Goal: Task Accomplishment & Management: Manage account settings

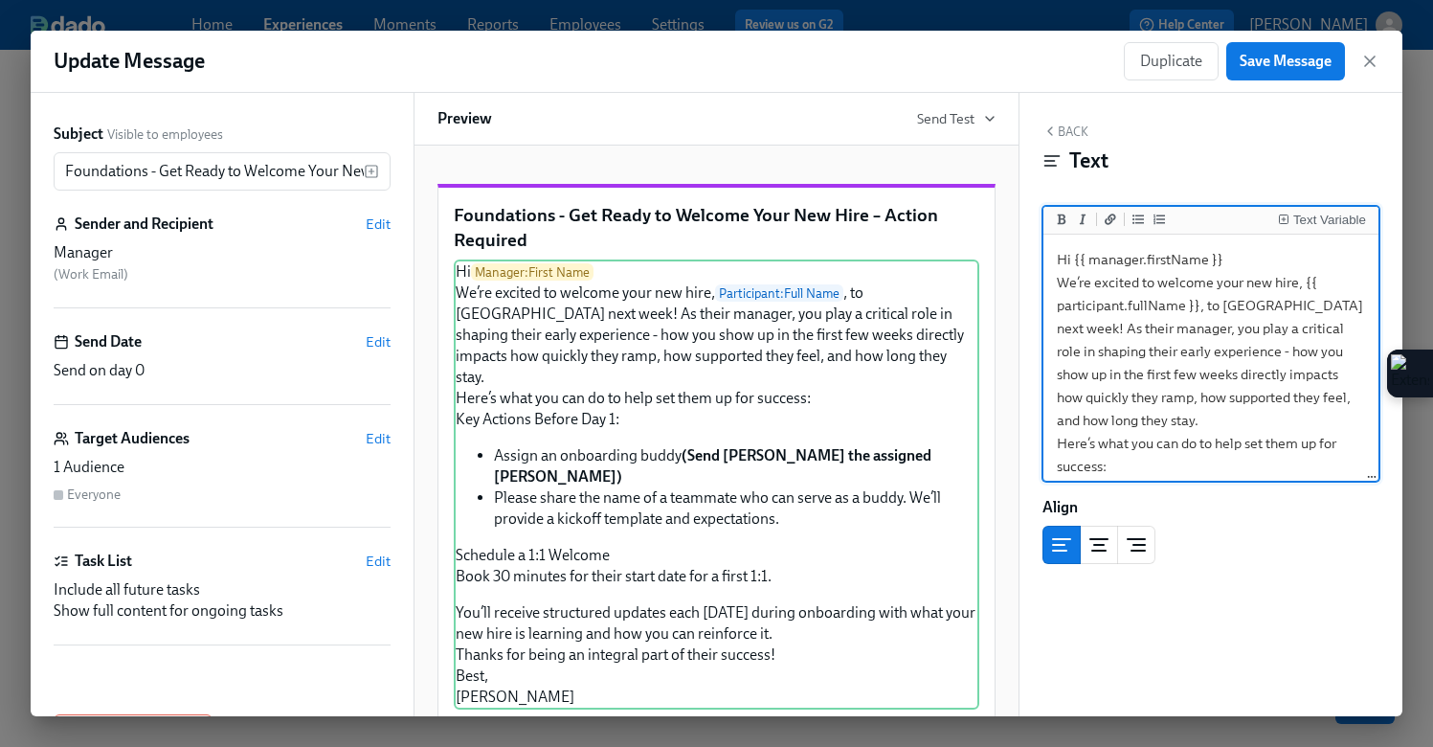
scroll to position [343, 0]
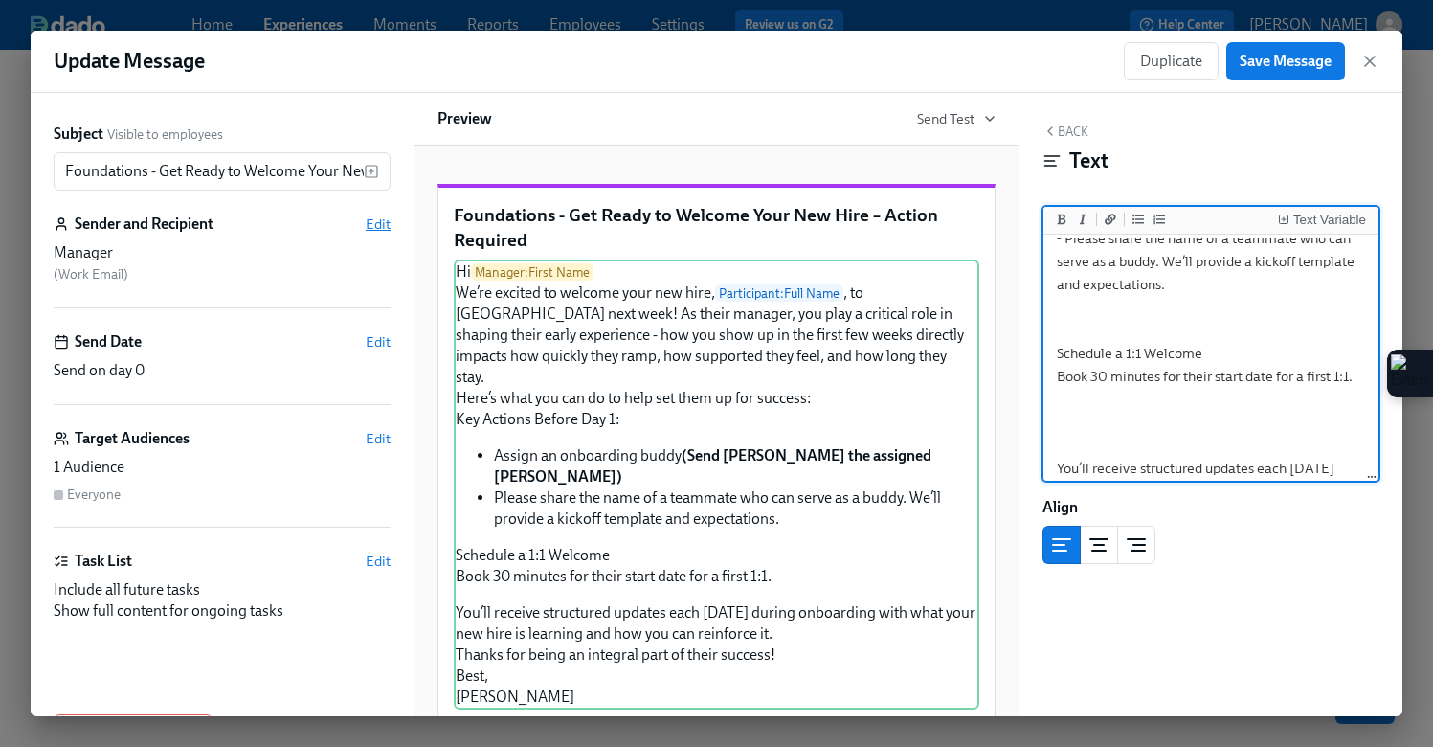
click at [376, 220] on span "Edit" at bounding box center [378, 223] width 25 height 19
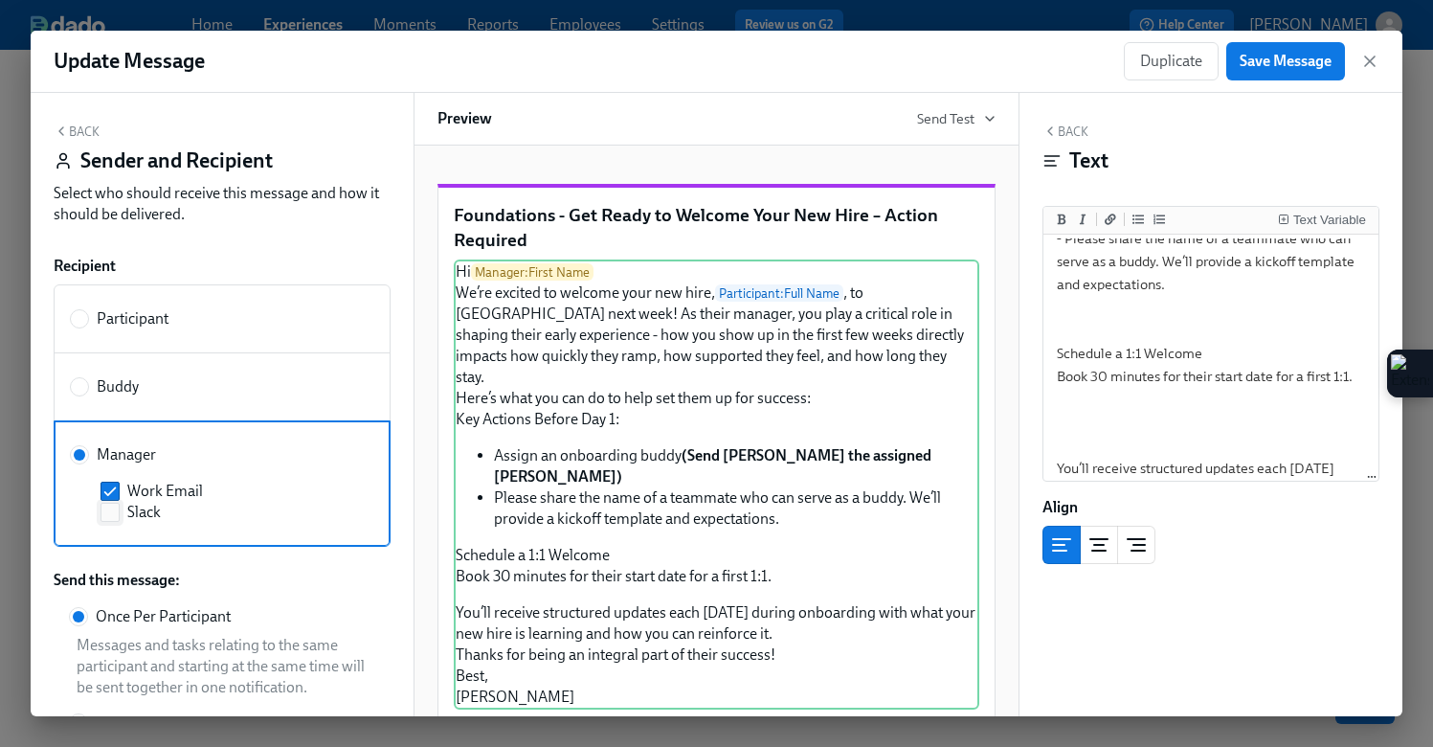
click at [129, 506] on span "Slack" at bounding box center [144, 512] width 34 height 21
click at [119, 506] on input "Slack" at bounding box center [109, 512] width 17 height 17
checkbox input "true"
click at [711, 629] on div "Hi Manager : First Name We’re excited to welcome your new hire, Participant : F…" at bounding box center [717, 484] width 526 height 450
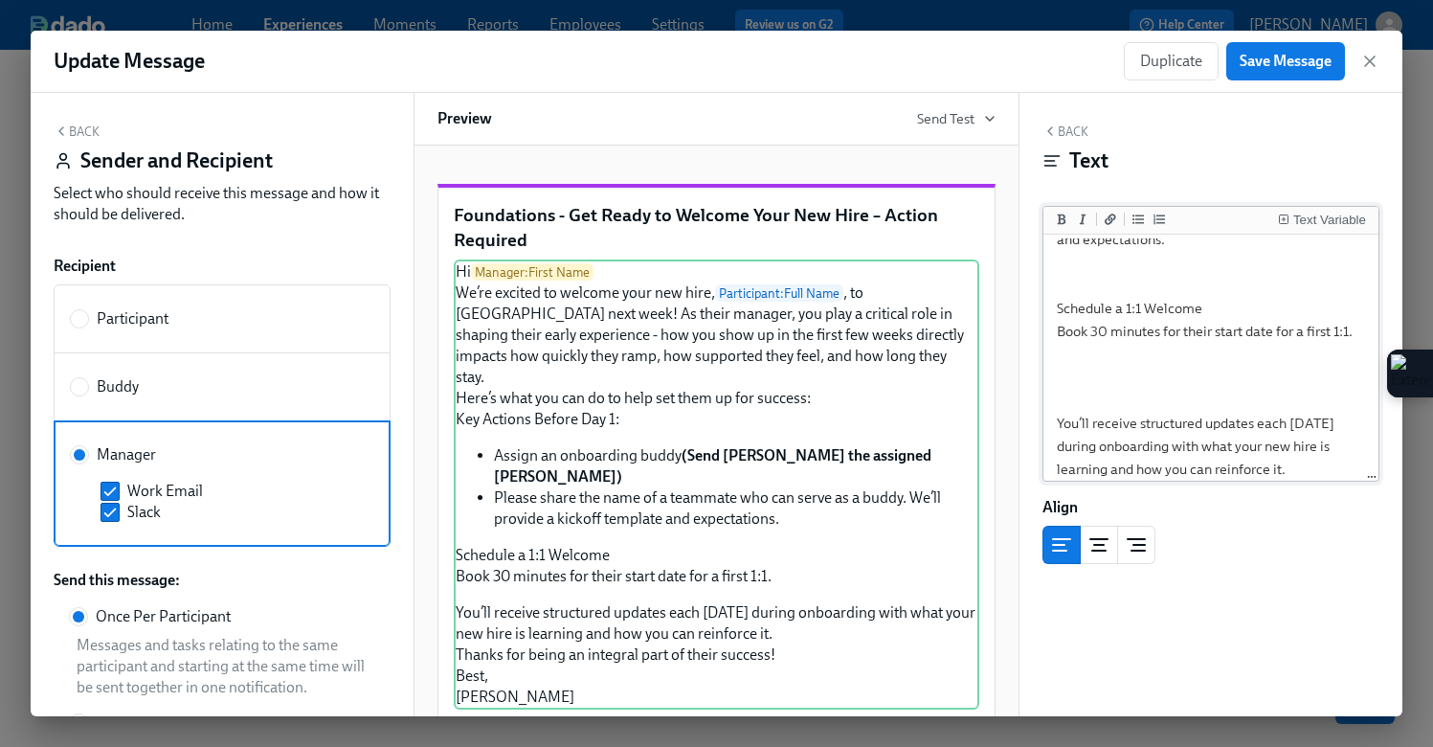
scroll to position [389, 0]
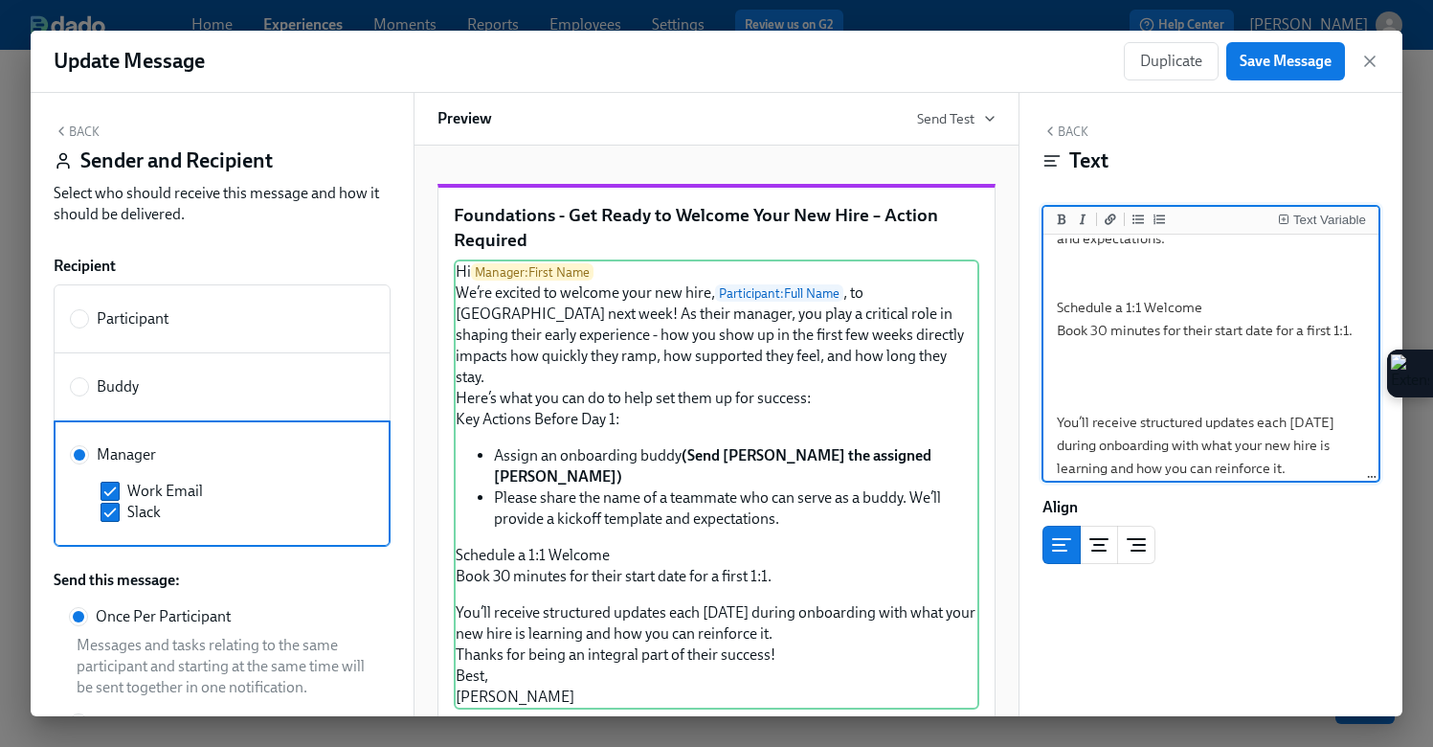
drag, startPoint x: 1347, startPoint y: 400, endPoint x: 1287, endPoint y: 400, distance: 60.3
click at [1287, 400] on textarea "Hi {{ manager.firstName }} We’re excited to welcome your new hire, {{ participa…" at bounding box center [1210, 204] width 327 height 709
drag, startPoint x: 1227, startPoint y: 449, endPoint x: 1165, endPoint y: 432, distance: 64.6
click at [1165, 432] on textarea "Hi {{ manager.firstName }} We’re excited to welcome your new hire, {{ participa…" at bounding box center [1210, 204] width 327 height 709
click at [1117, 350] on textarea "Hi {{ manager.firstName }} We’re excited to welcome your new hire, {{ participa…" at bounding box center [1210, 204] width 327 height 709
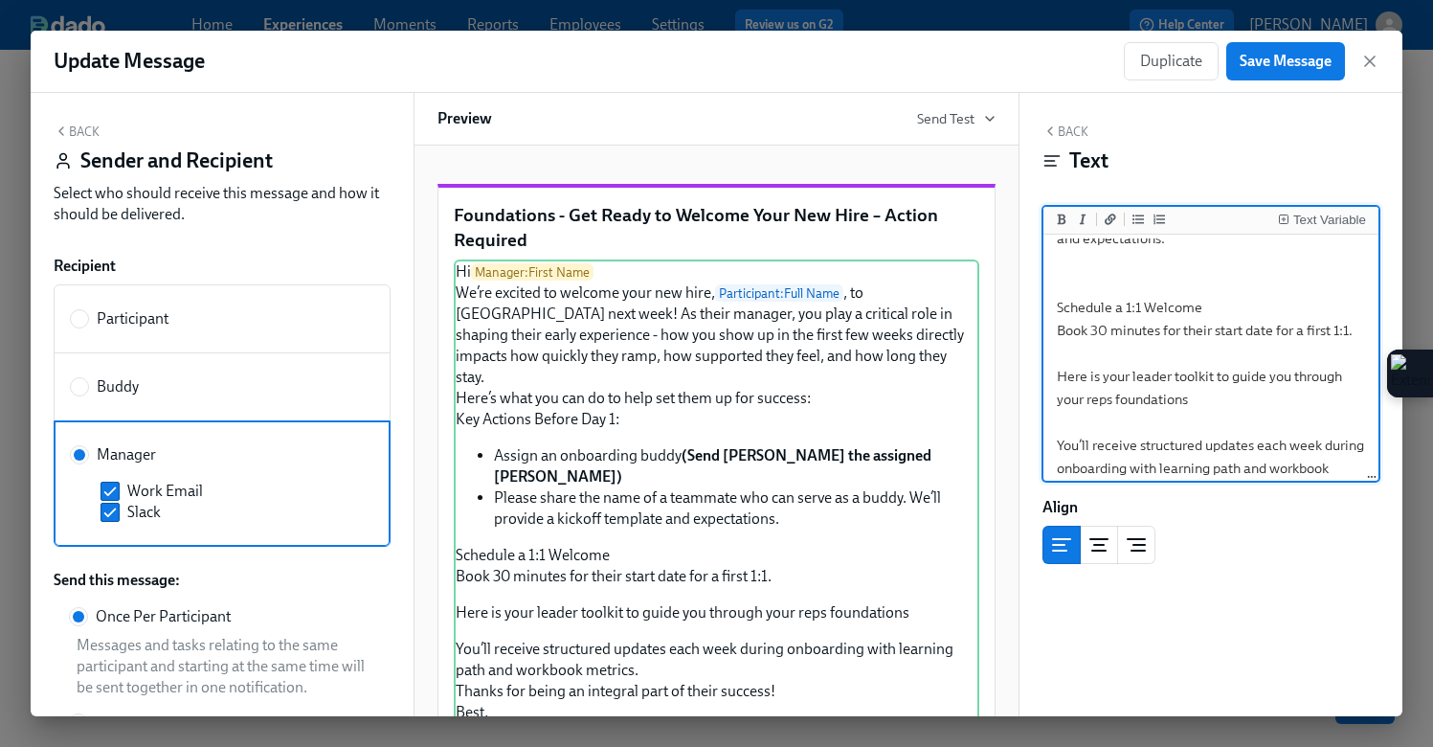
drag, startPoint x: 1216, startPoint y: 377, endPoint x: 1215, endPoint y: 359, distance: 18.2
click at [1215, 359] on textarea "Hi {{ manager.firstName }} We’re excited to welcome your new hire, {{ participa…" at bounding box center [1210, 216] width 327 height 732
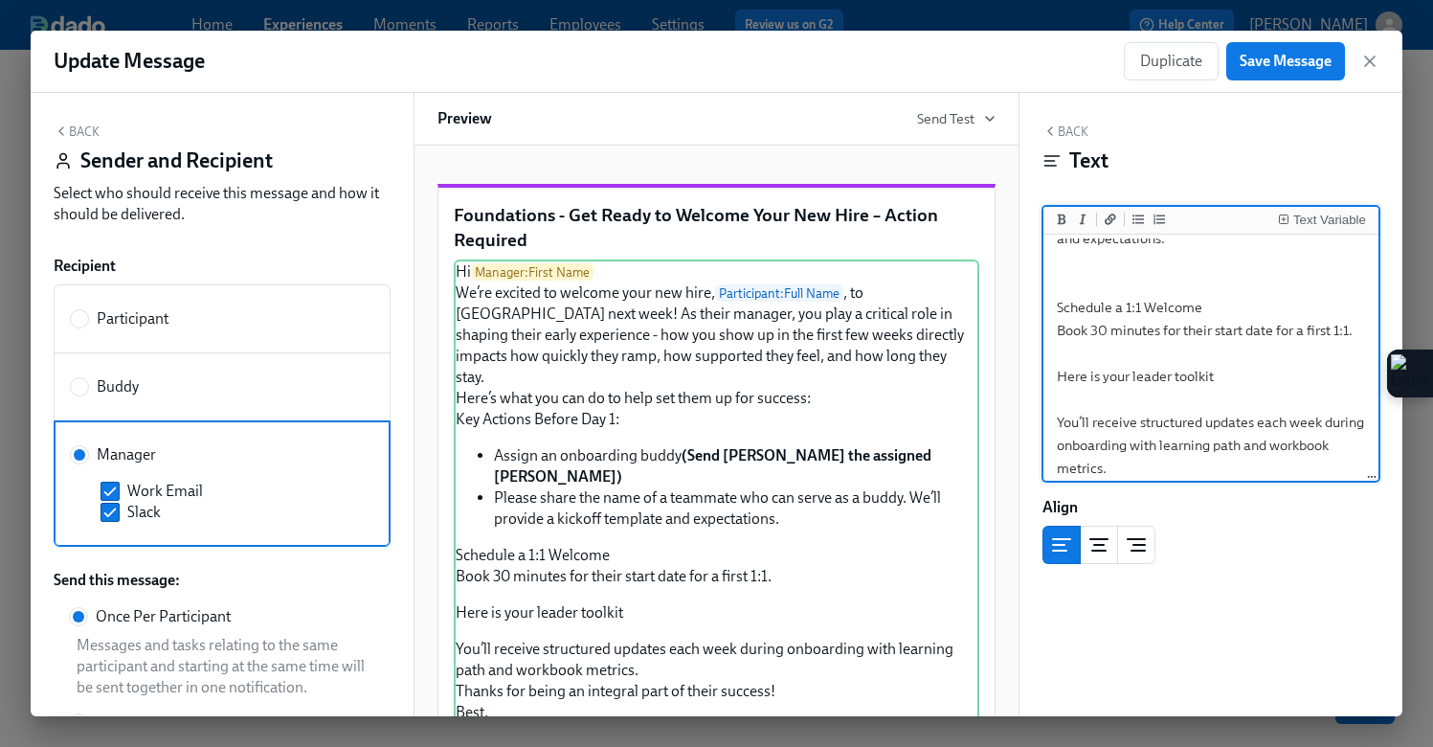
click at [1130, 354] on textarea "Hi {{ manager.firstName }} We’re excited to welcome your new hire, {{ participa…" at bounding box center [1210, 204] width 327 height 709
click at [1262, 353] on textarea "Hi {{ manager.firstName }} We’re excited to welcome your new hire, {{ participa…" at bounding box center [1210, 204] width 327 height 709
click at [1315, 354] on textarea "Hi {{ manager.firstName }} We’re excited to welcome your new hire, {{ participa…" at bounding box center [1210, 204] width 327 height 709
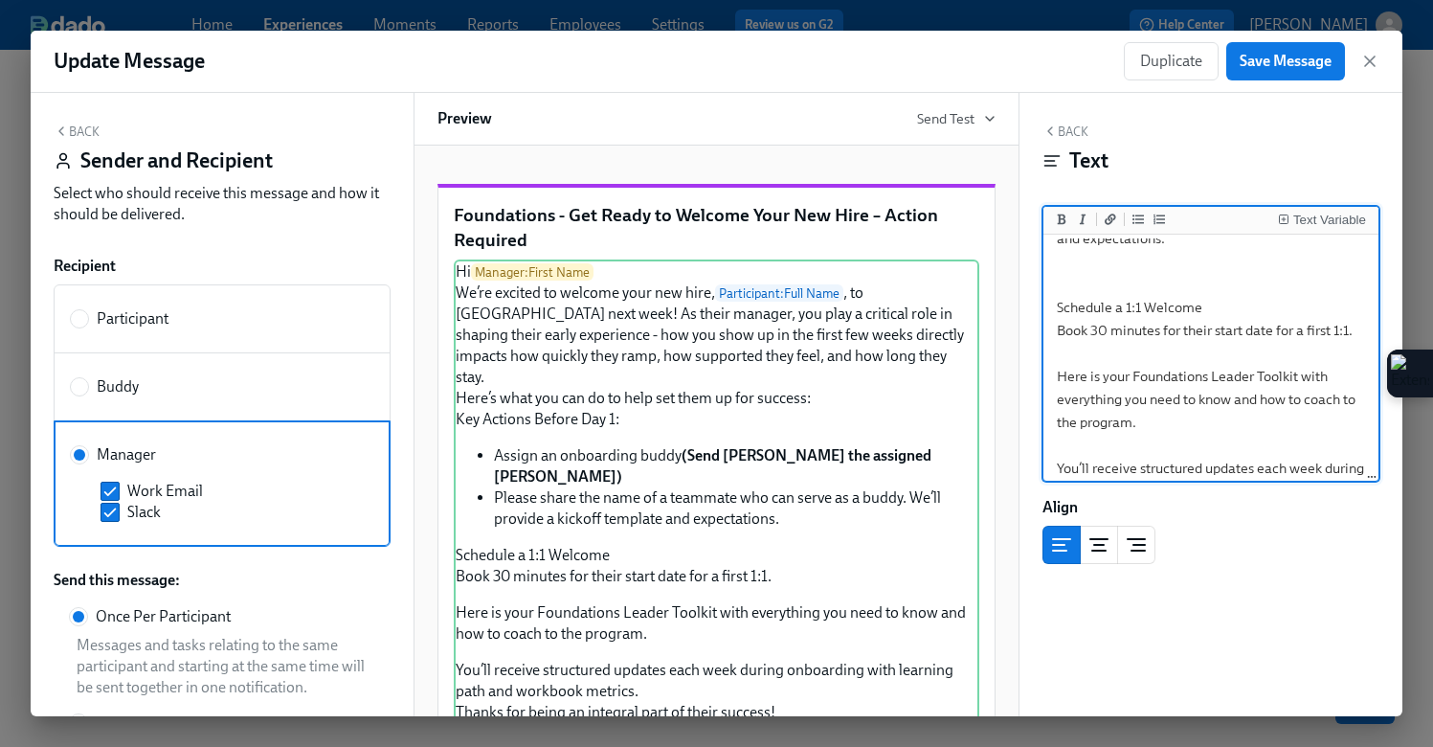
drag, startPoint x: 1298, startPoint y: 356, endPoint x: 1058, endPoint y: 351, distance: 240.4
click at [1058, 351] on textarea "Hi {{ manager.firstName }} We’re excited to welcome your new hire, {{ participa…" at bounding box center [1210, 227] width 327 height 754
click at [1105, 223] on icon "Add a link" at bounding box center [1110, 219] width 11 height 11
click at [1198, 358] on textarea "Hi {{ manager.firstName }} We’re excited to welcome your new hire, {{ participa…" at bounding box center [1210, 227] width 327 height 754
click at [1332, 356] on textarea "Hi {{ manager.firstName }} We’re excited to welcome your new hire, {{ participa…" at bounding box center [1210, 227] width 327 height 754
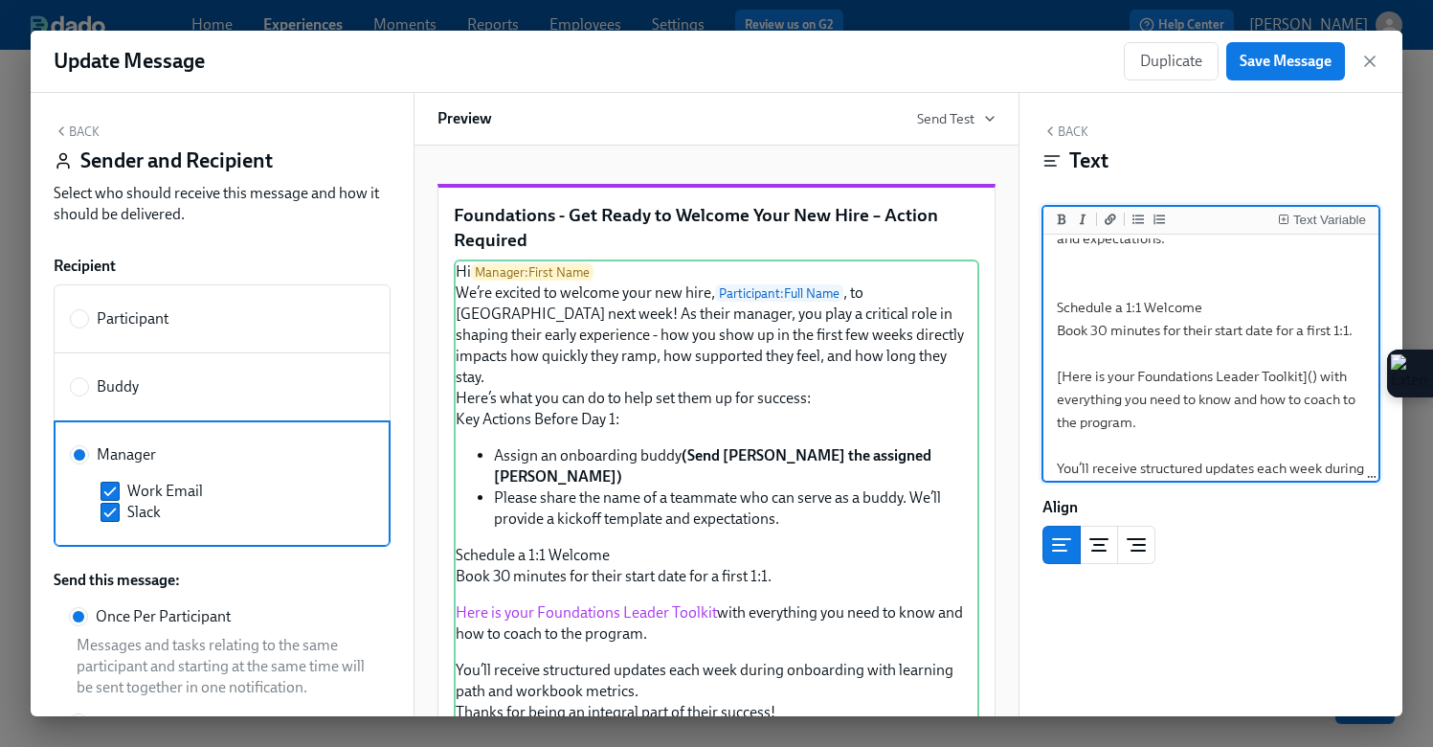
paste textarea "[URL][DOMAIN_NAME]"
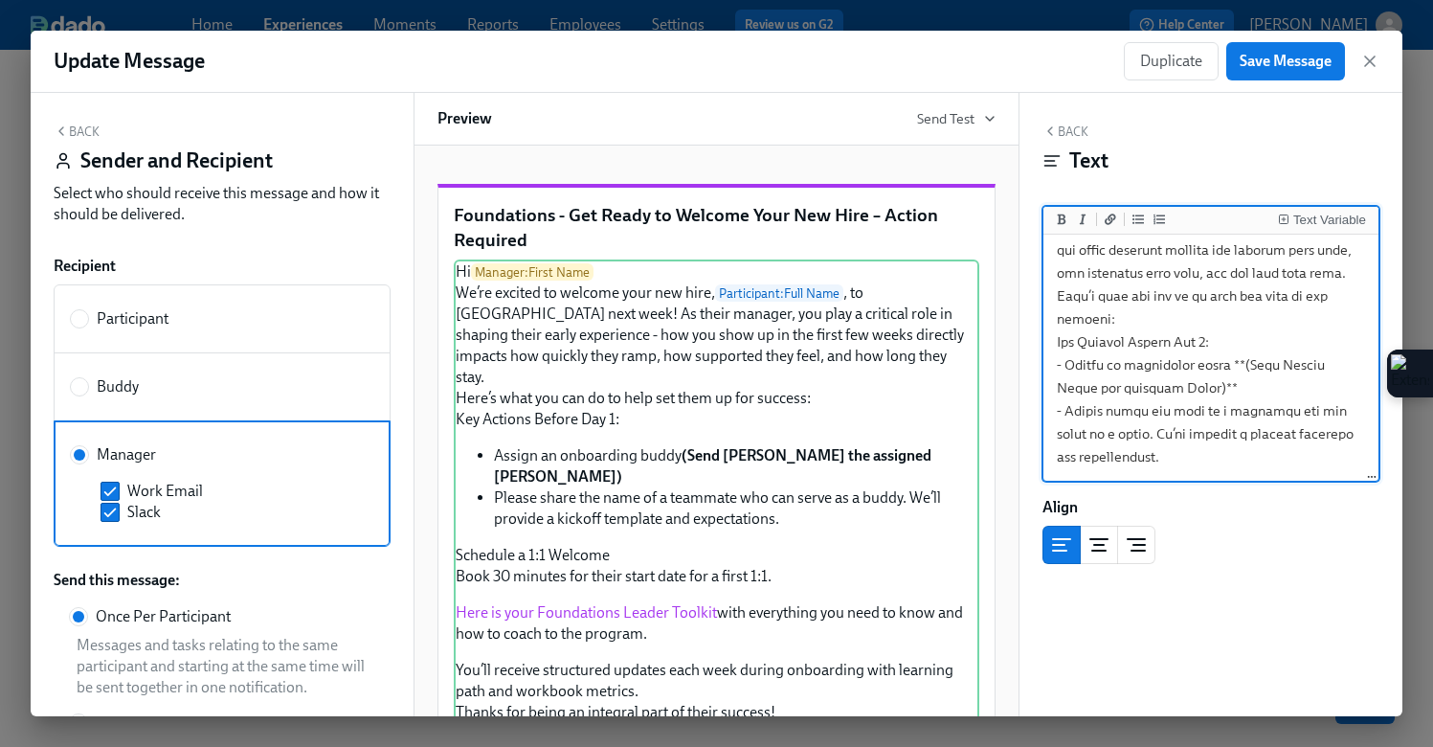
scroll to position [0, 0]
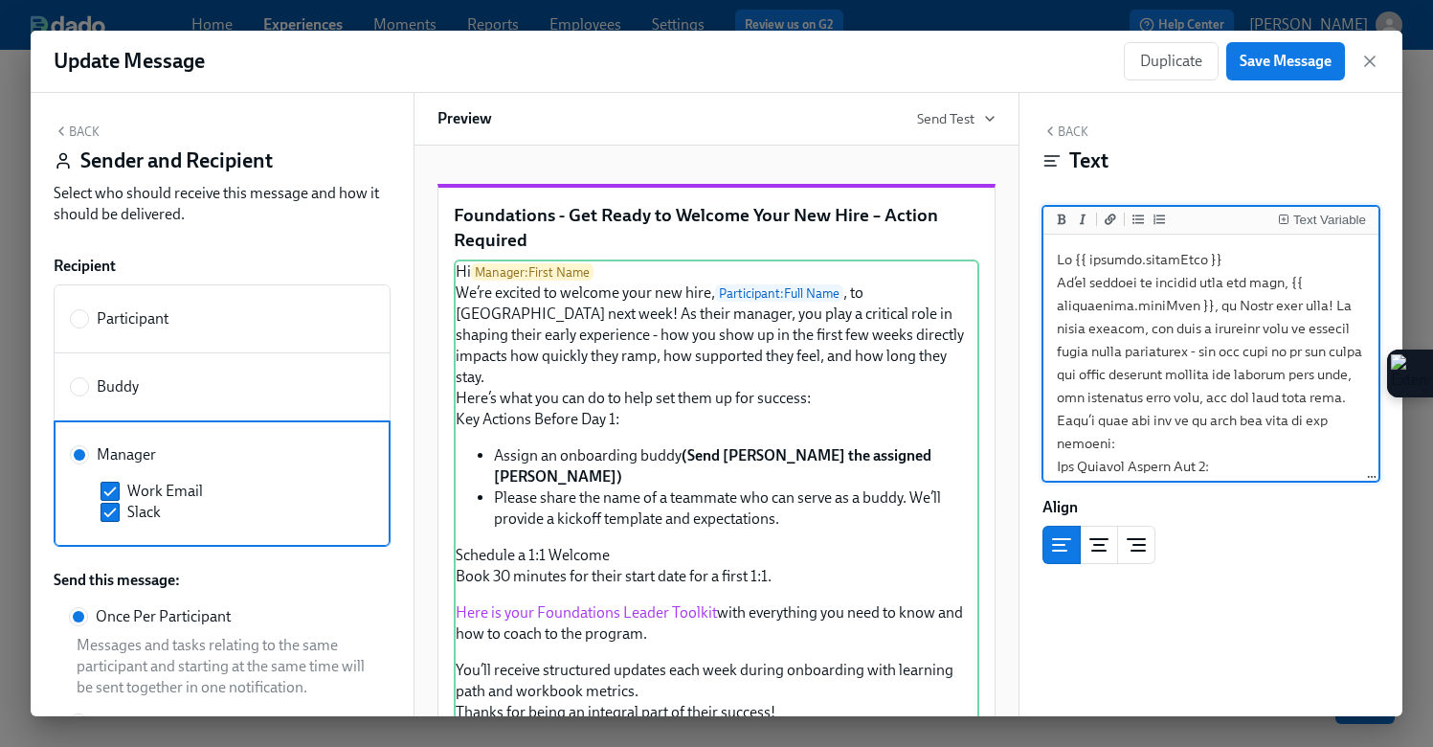
drag, startPoint x: 1130, startPoint y: 453, endPoint x: 1042, endPoint y: 214, distance: 254.2
click at [1043, 214] on div "Text Variable" at bounding box center [1211, 344] width 337 height 276
click at [1102, 293] on textarea at bounding box center [1210, 638] width 327 height 800
type textarea "Lo {{ ipsumdo.sitamEtco }} Ad’el seddoei te incidid utla etd magn, {{ aliquaeni…"
click at [1267, 52] on span "Save Message" at bounding box center [1286, 61] width 92 height 19
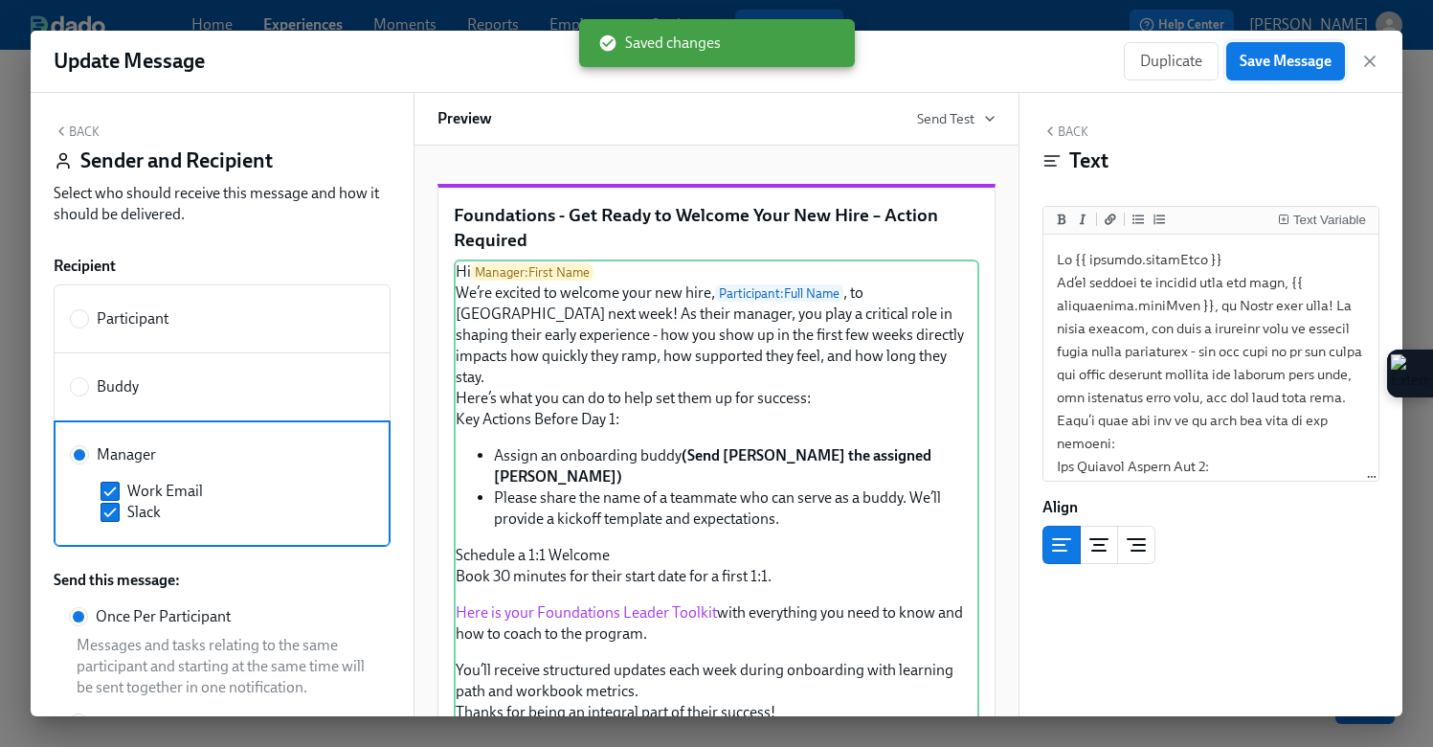
click at [1267, 52] on span "Save Message" at bounding box center [1286, 61] width 92 height 19
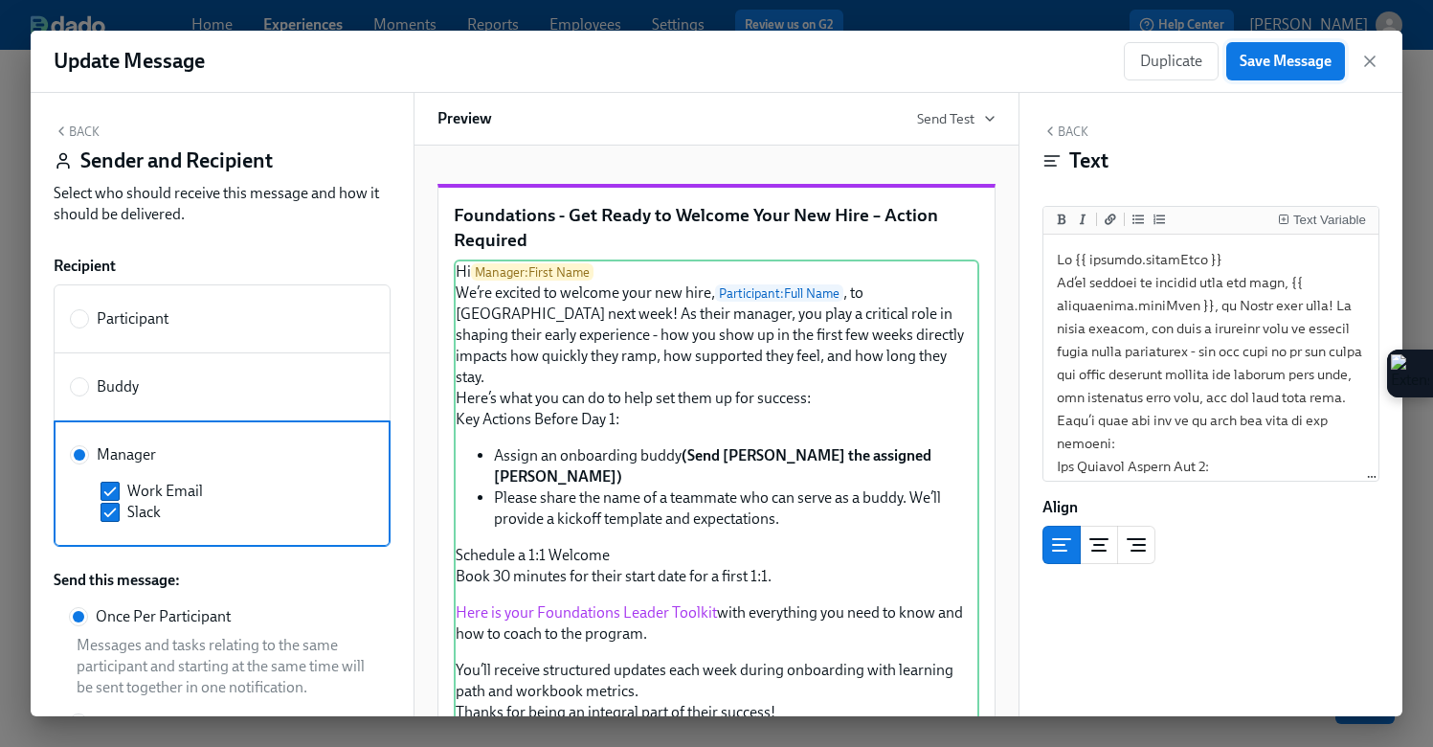
click at [1267, 52] on span "Save Message" at bounding box center [1286, 61] width 92 height 19
click at [1285, 57] on span "Save Message" at bounding box center [1286, 61] width 92 height 19
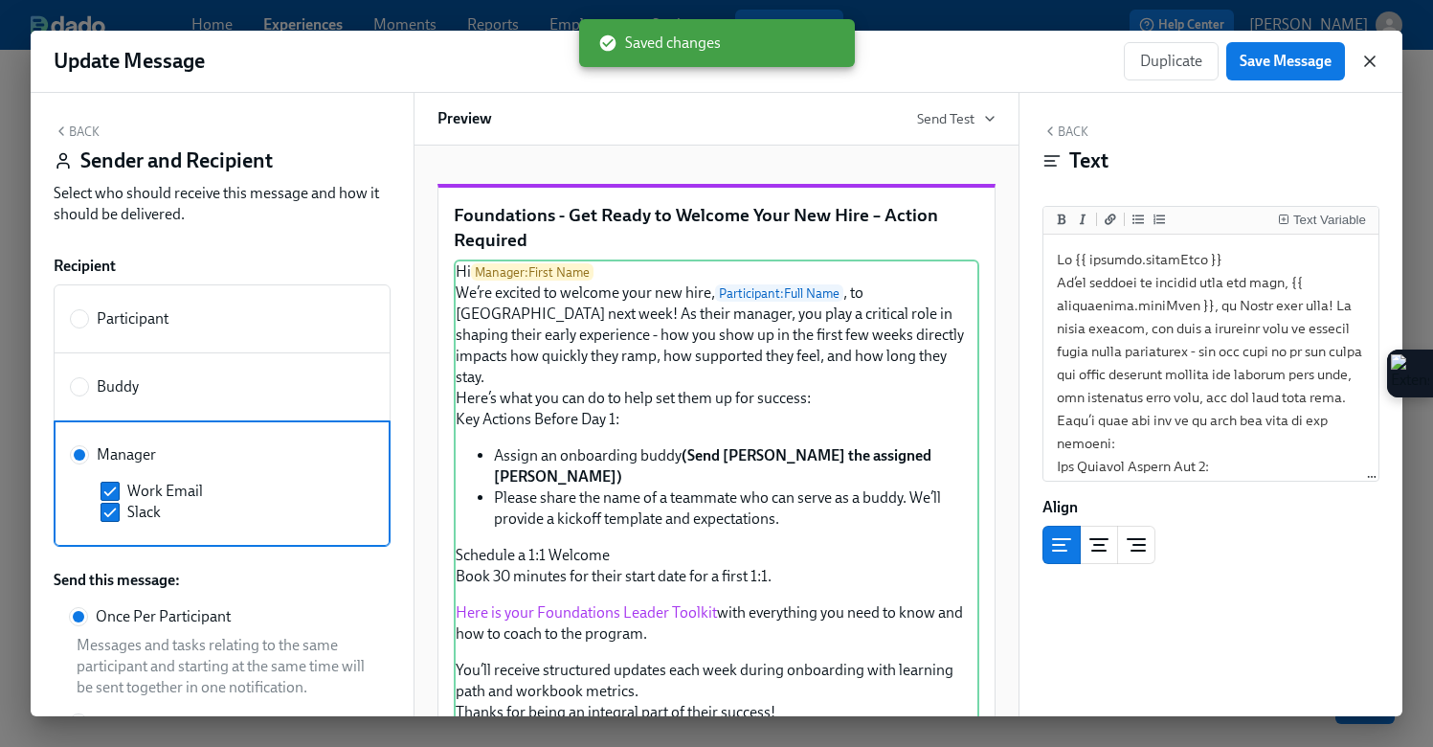
click at [1370, 58] on icon "button" at bounding box center [1370, 61] width 19 height 19
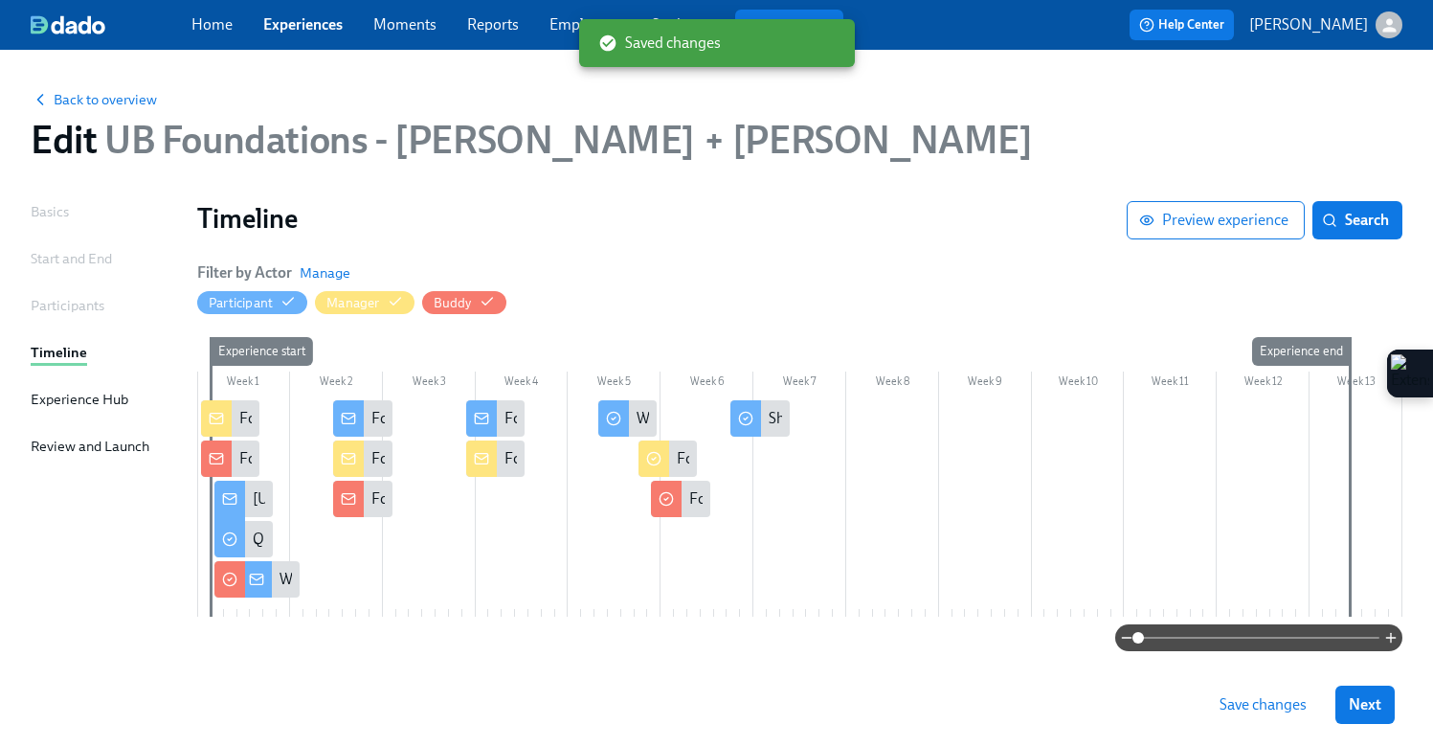
click at [313, 37] on div "Home Experiences Moments Reports Employees Settings Review us on G2" at bounding box center [524, 25] width 667 height 31
click at [312, 28] on link "Experiences" at bounding box center [302, 24] width 79 height 18
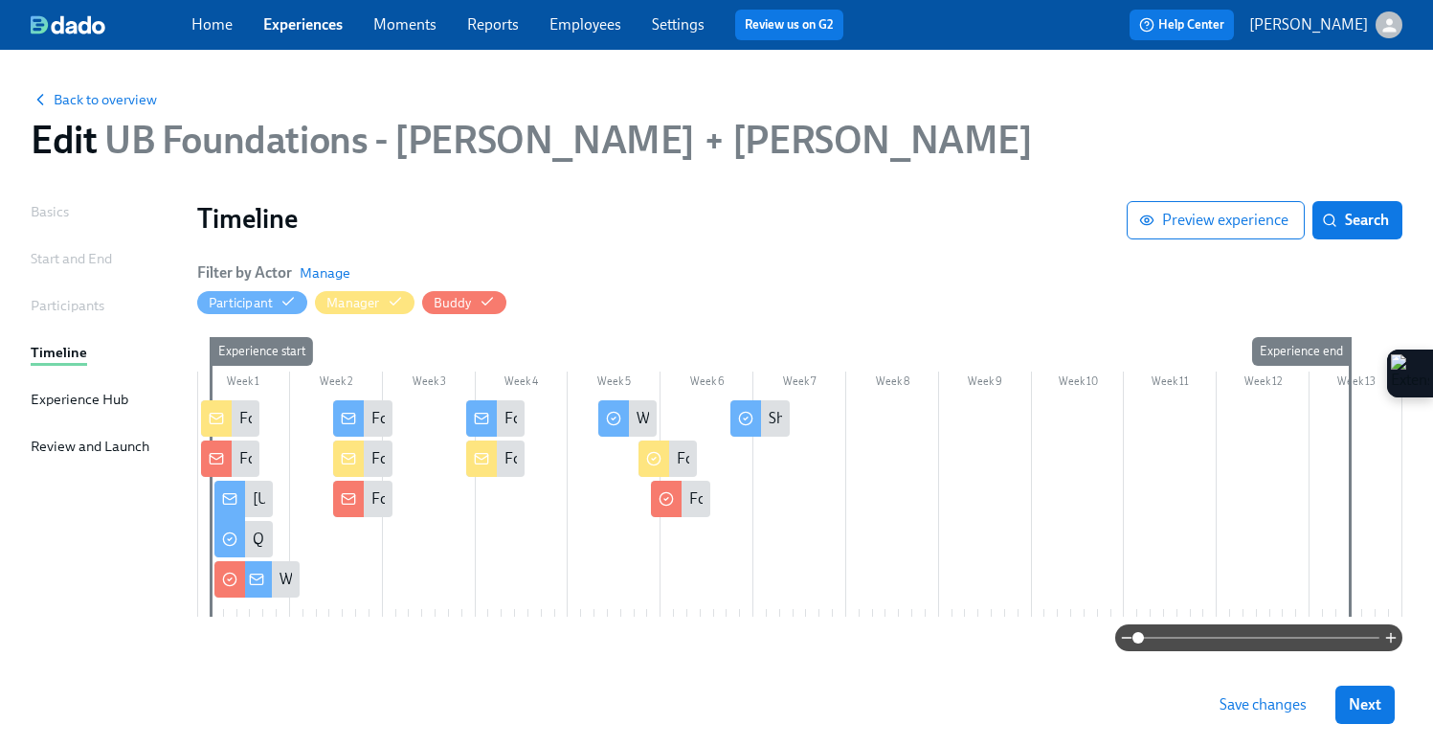
scroll to position [34, 0]
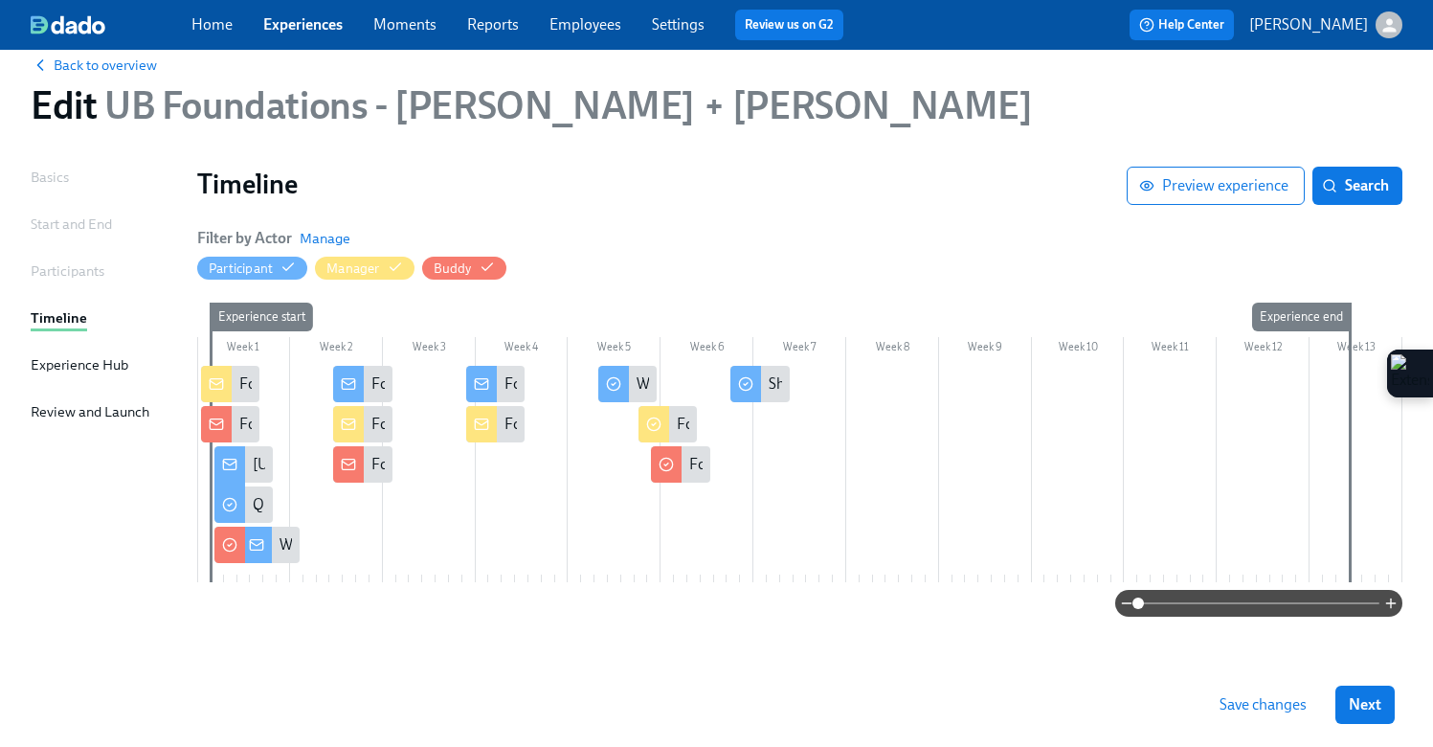
click at [1239, 695] on span "Save changes" at bounding box center [1263, 704] width 87 height 19
click at [1264, 710] on span "Save changes" at bounding box center [1263, 704] width 87 height 19
click at [1242, 698] on span "Save changes" at bounding box center [1263, 704] width 87 height 19
click at [284, 23] on link "Experiences" at bounding box center [302, 24] width 79 height 18
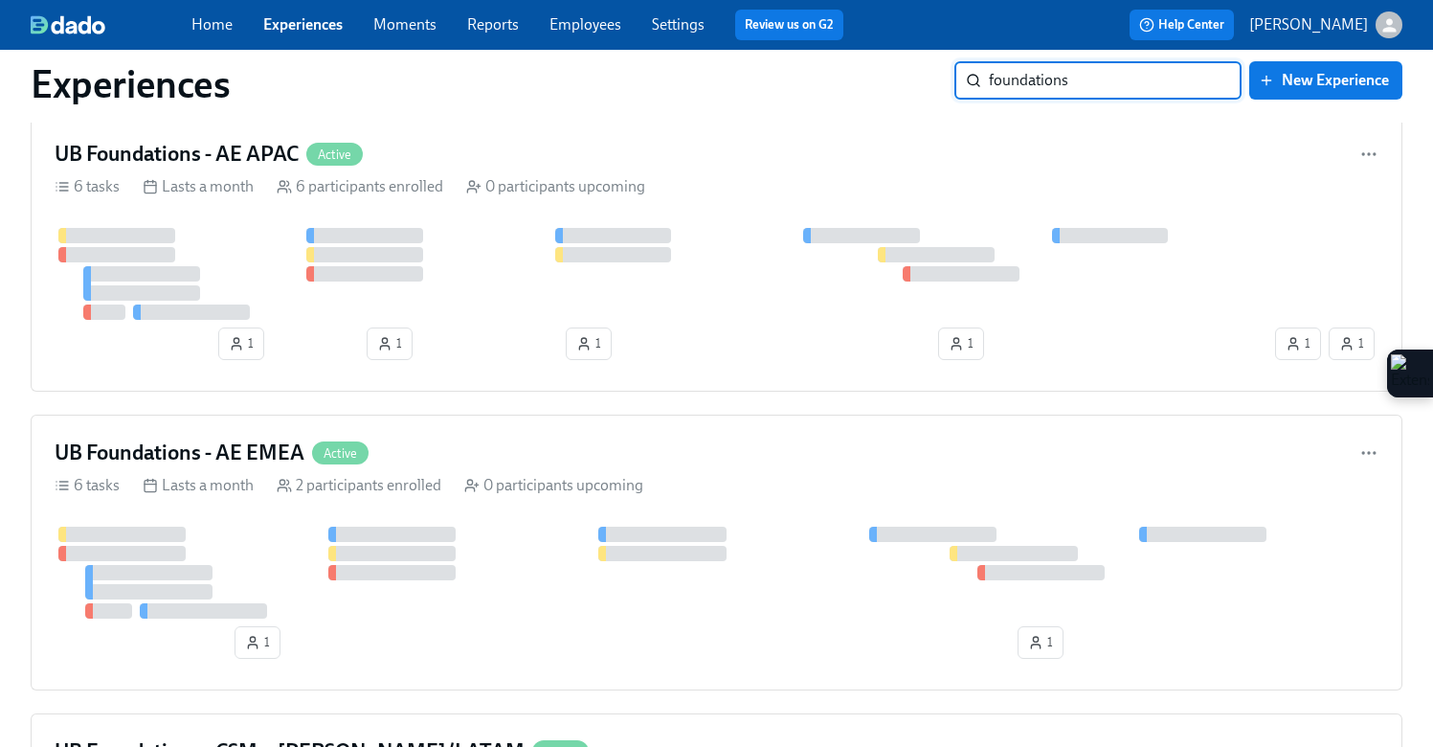
scroll to position [1236, 0]
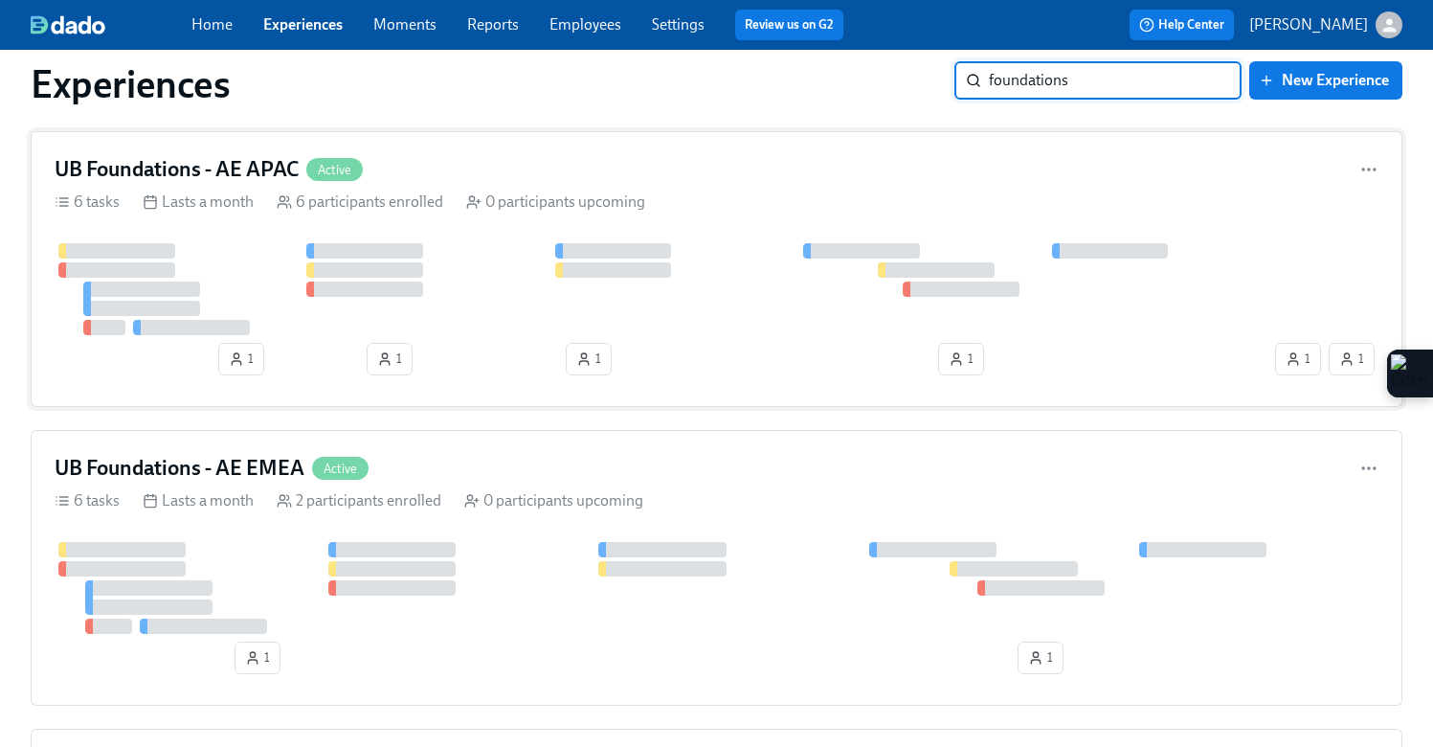
type input "foundations"
click at [505, 226] on div "UB Foundations - AE APAC Active 6 tasks Lasts a month 6 participants enrolled 0…" at bounding box center [717, 269] width 1372 height 276
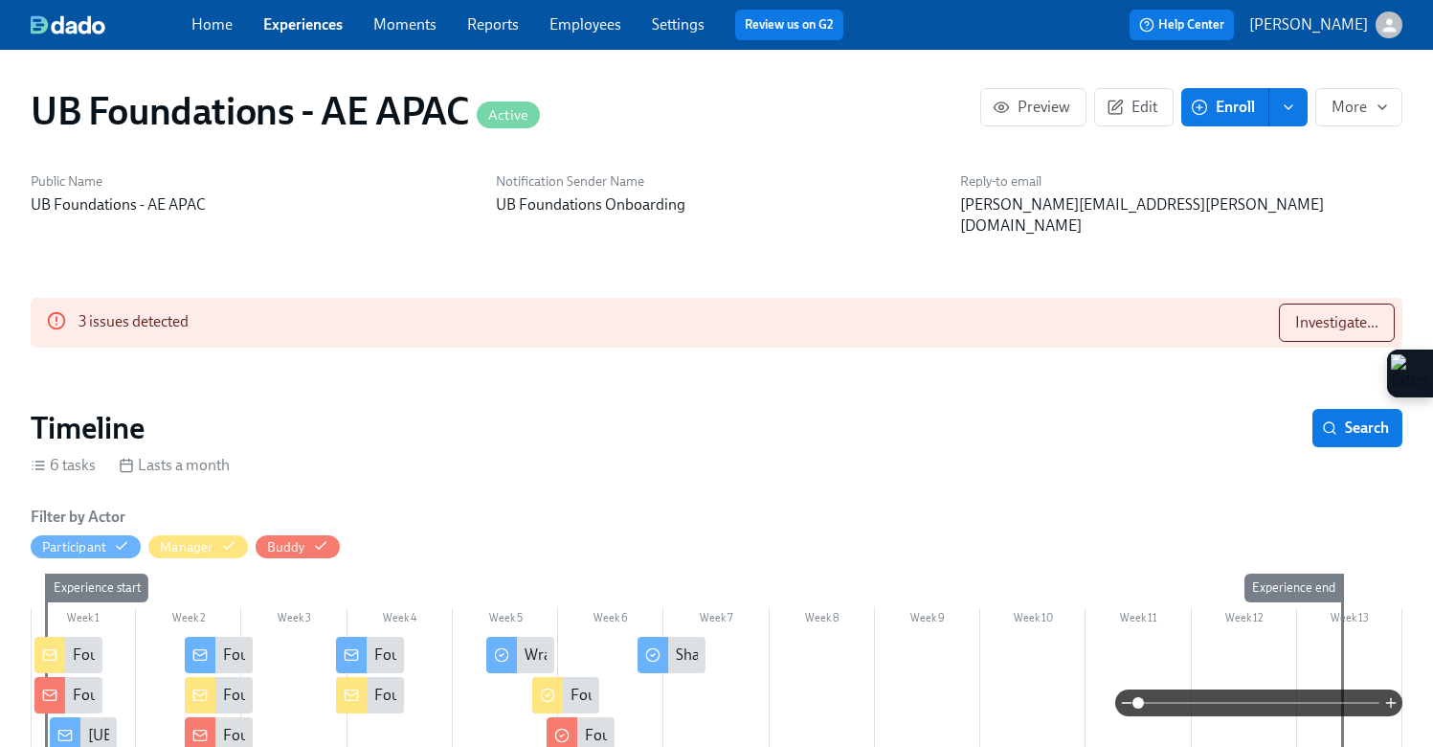
scroll to position [0, 8767]
click at [1115, 113] on icon "button" at bounding box center [1115, 107] width 13 height 13
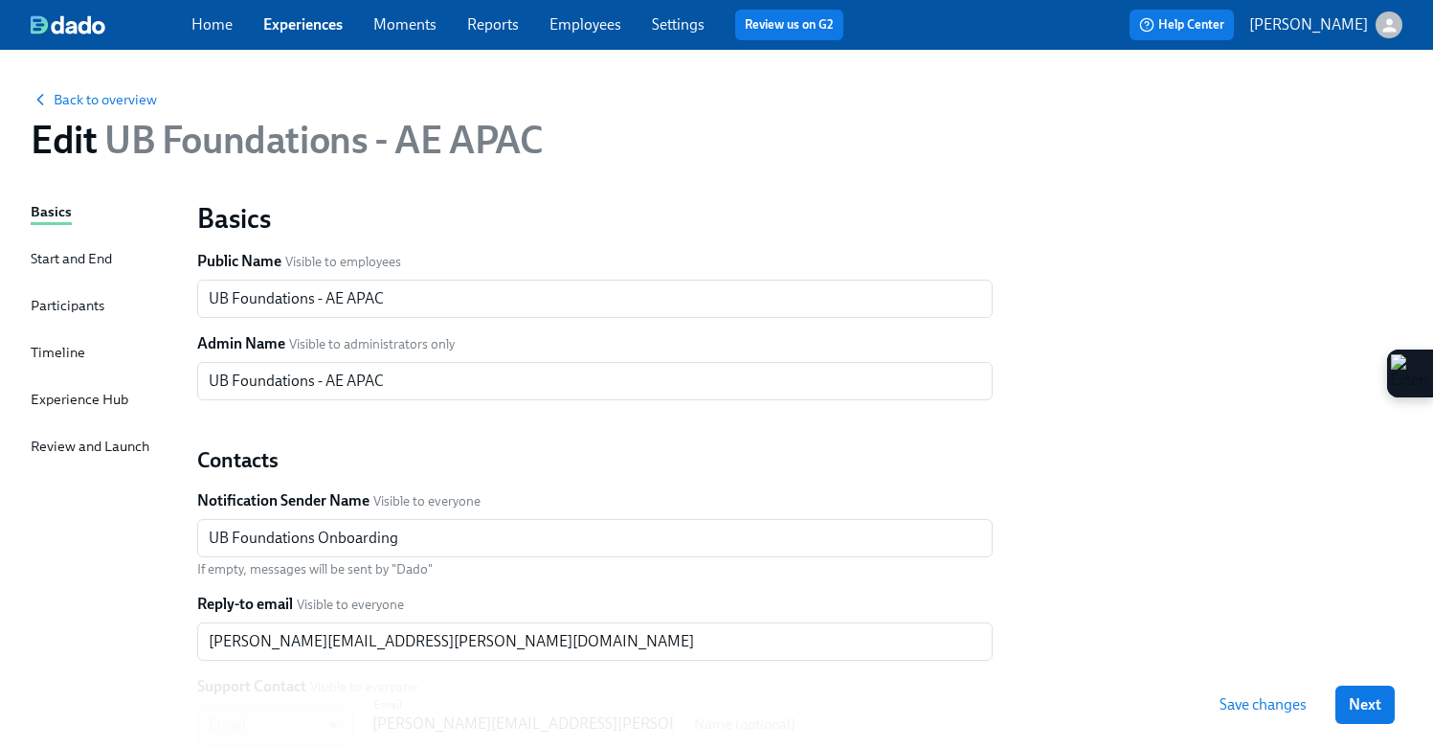
click at [100, 363] on div "Basics Start and End Participants Timeline Experience Hub Review and Launch" at bounding box center [103, 585] width 144 height 768
click at [85, 357] on div "Basics Start and End Participants Timeline Experience Hub Review and Launch" at bounding box center [103, 585] width 144 height 768
click at [57, 355] on div "Timeline" at bounding box center [58, 352] width 55 height 21
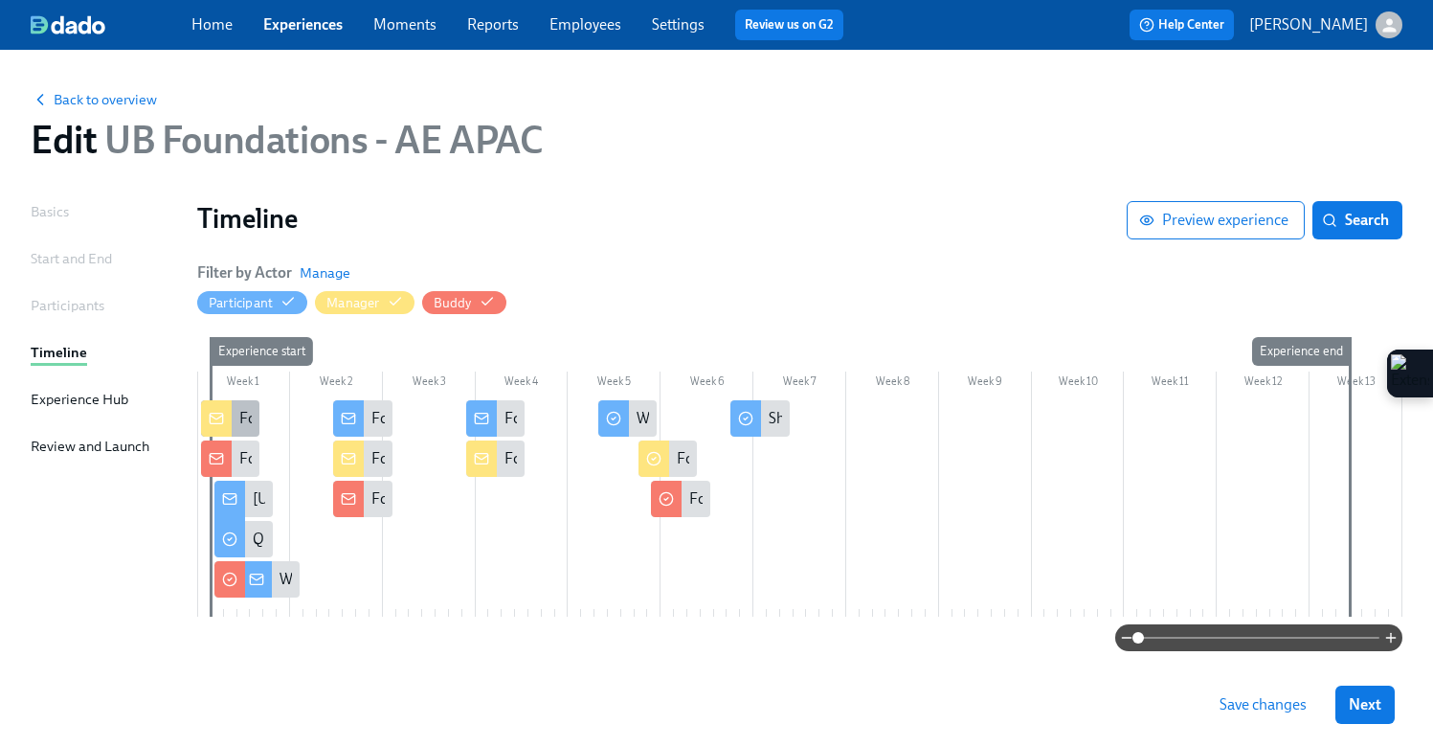
click at [217, 416] on icon at bounding box center [216, 418] width 15 height 15
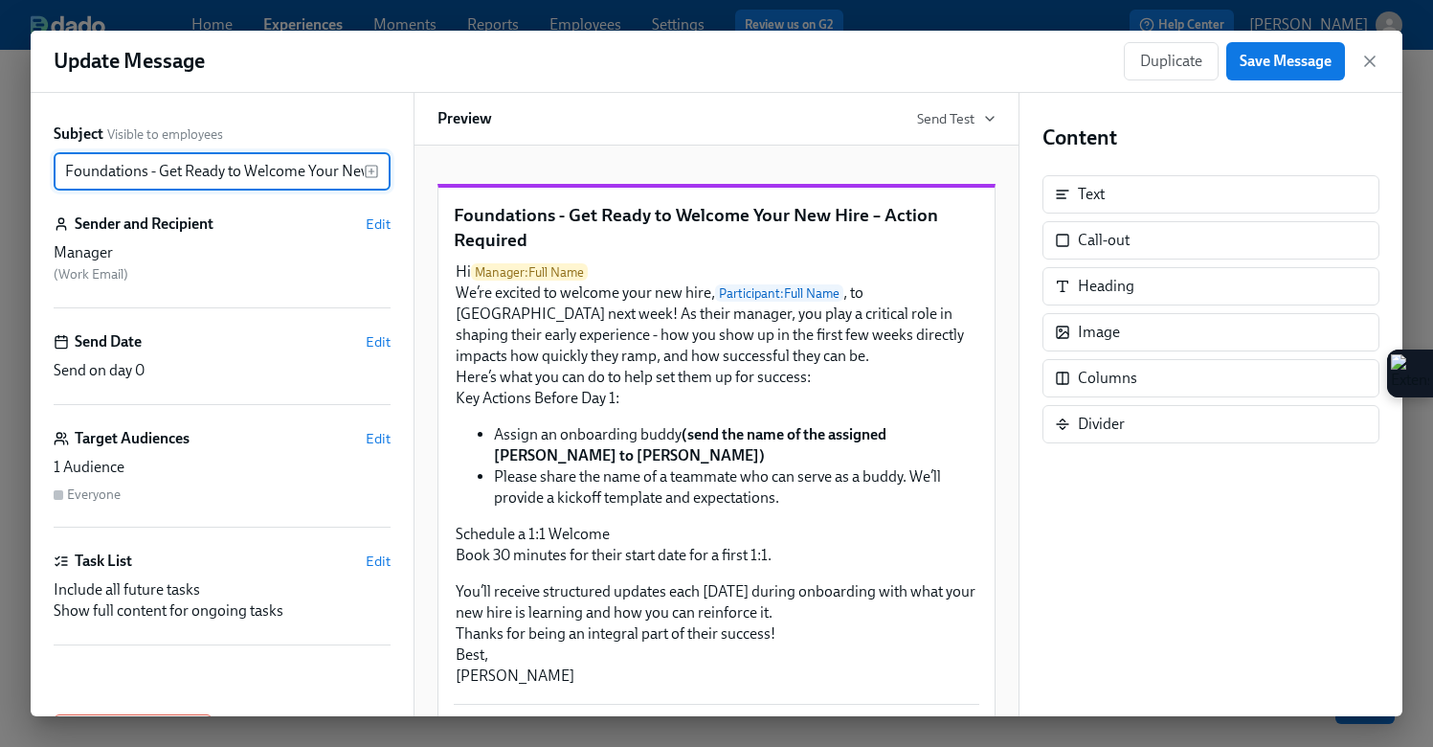
scroll to position [0, 155]
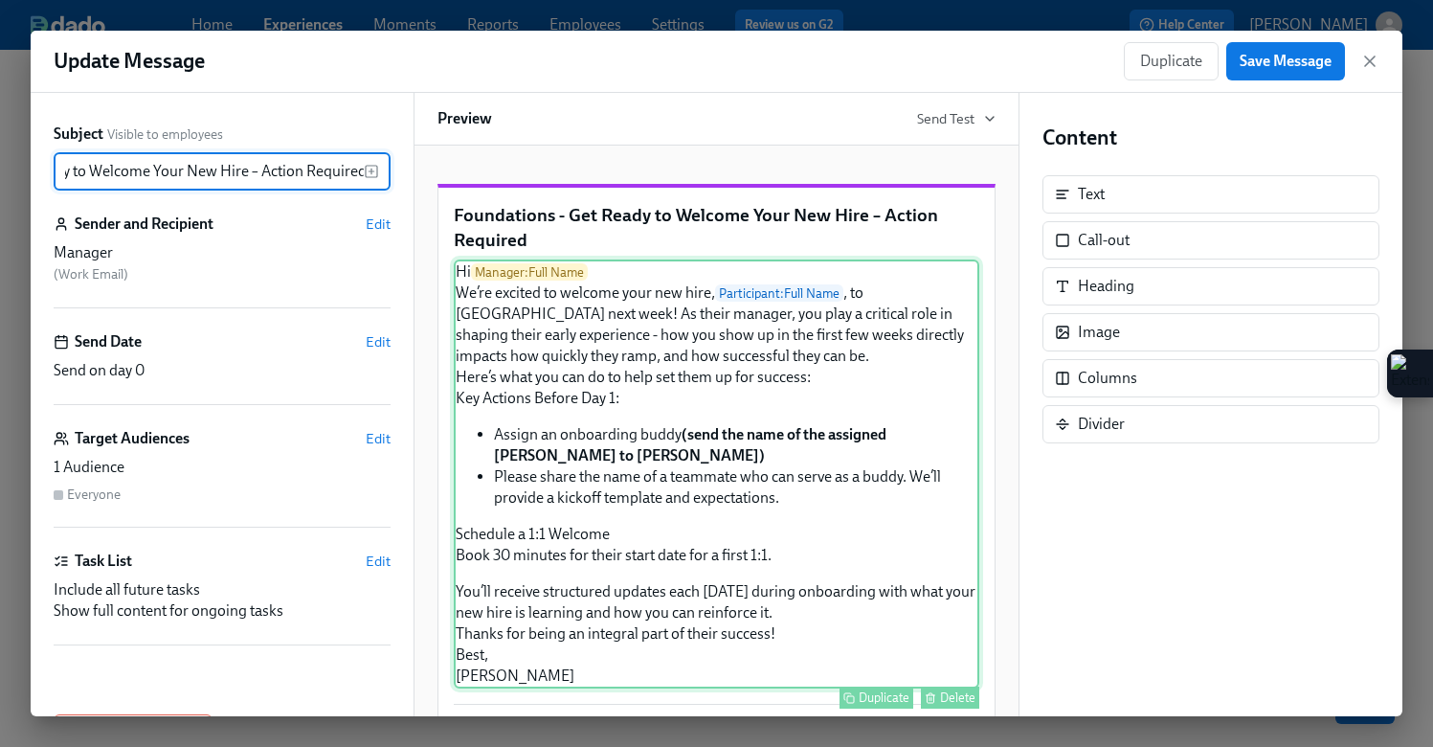
click at [784, 326] on div "Hi Manager : Full Name We’re excited to welcome your new hire, Participant : Fu…" at bounding box center [717, 473] width 526 height 429
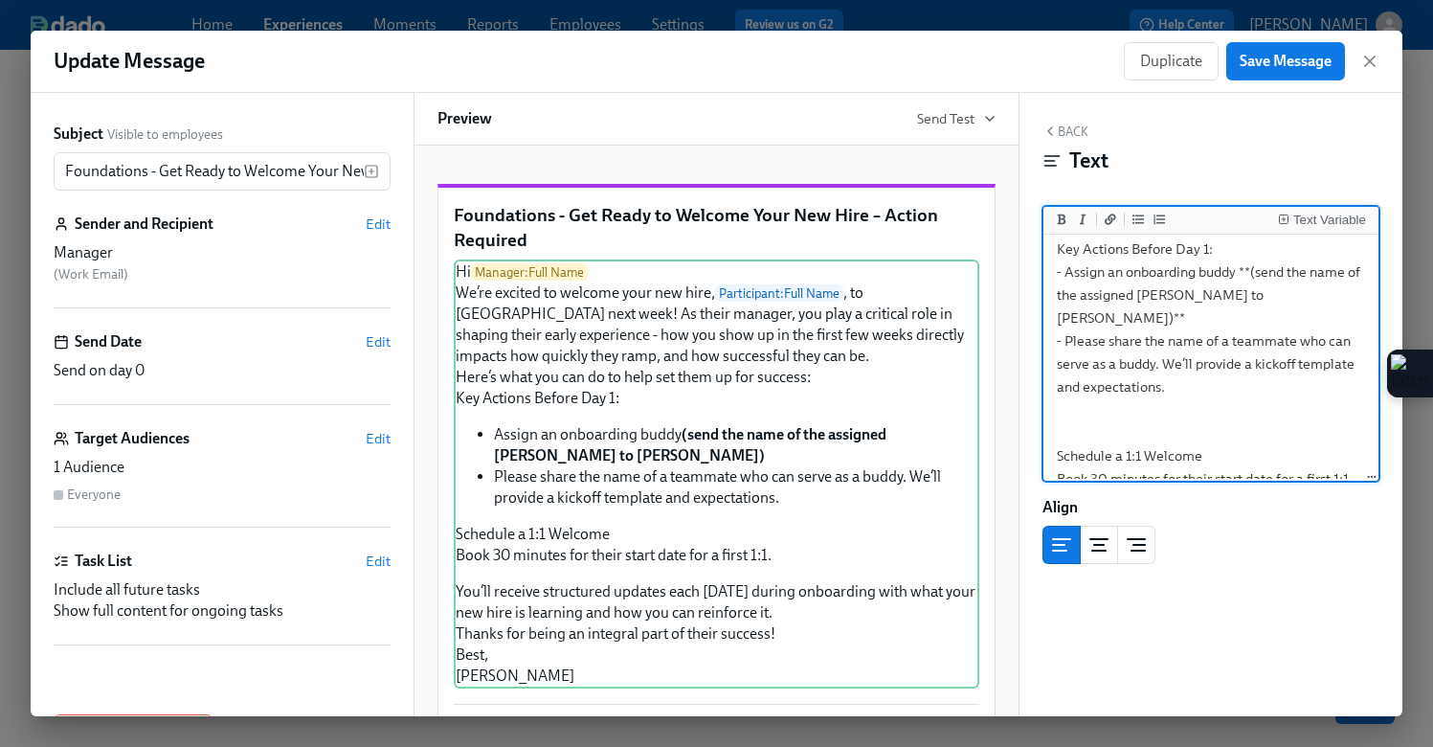
scroll to position [0, 0]
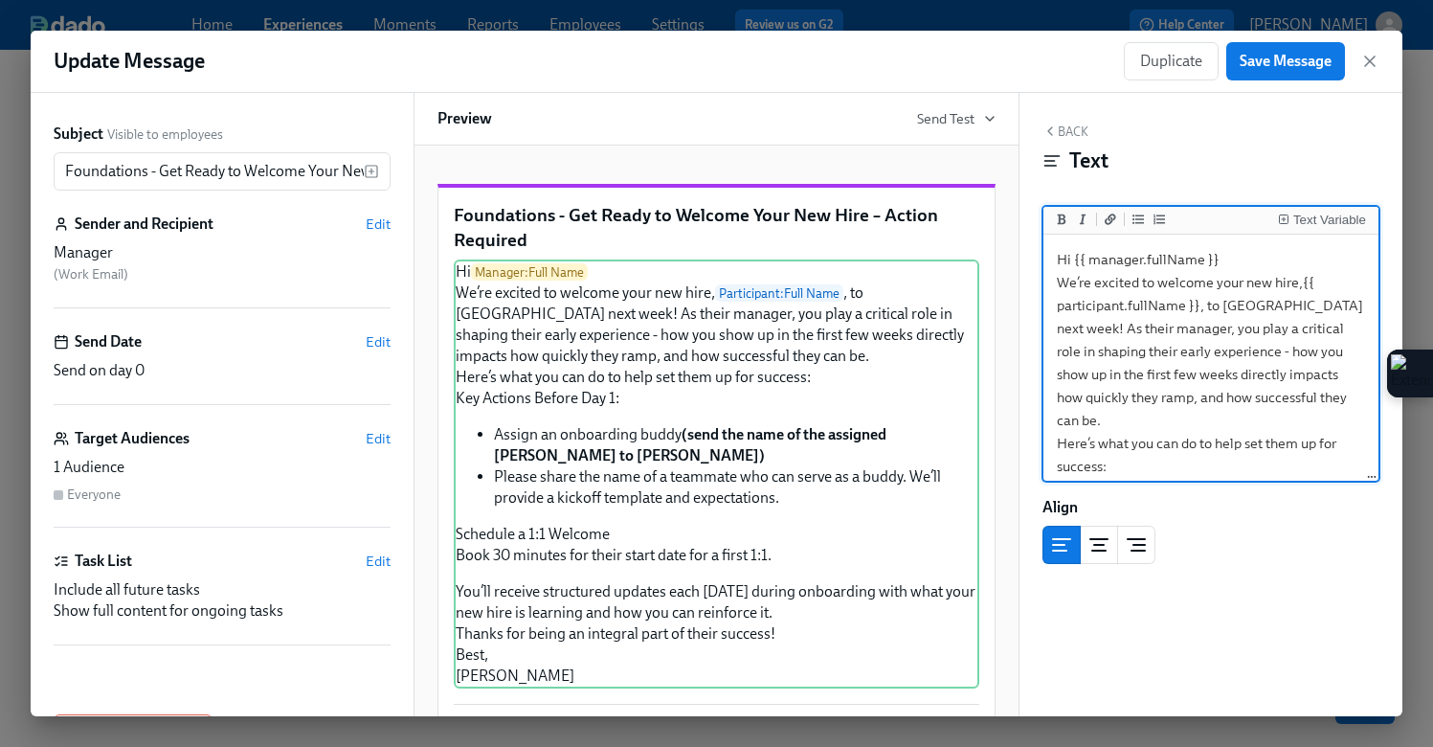
drag, startPoint x: 1116, startPoint y: 459, endPoint x: 1021, endPoint y: 169, distance: 304.6
click at [1021, 169] on div "Back Text Text Variable Hi {{ manager.fullName }} We’re excited to welcome your…" at bounding box center [1211, 404] width 383 height 623
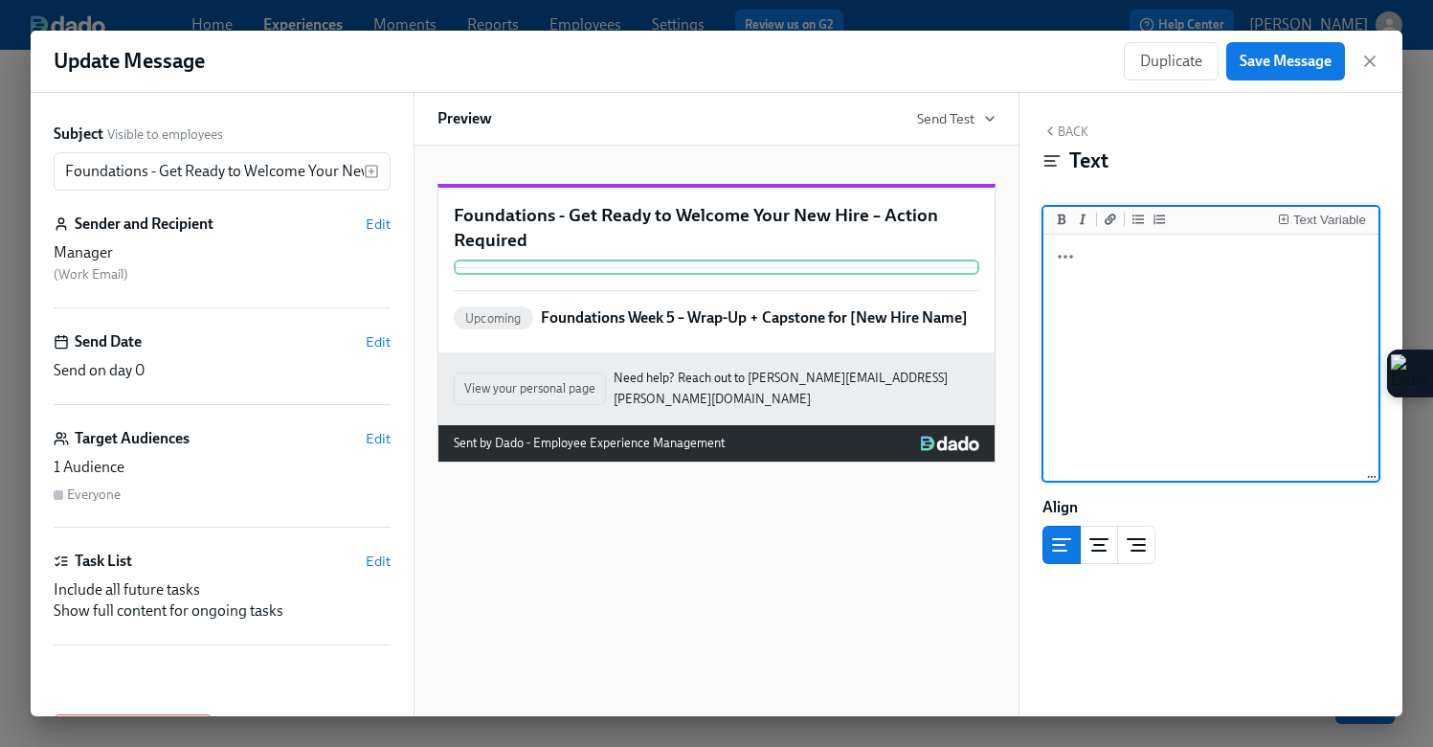
click at [1166, 268] on textarea "***" at bounding box center [1210, 358] width 327 height 240
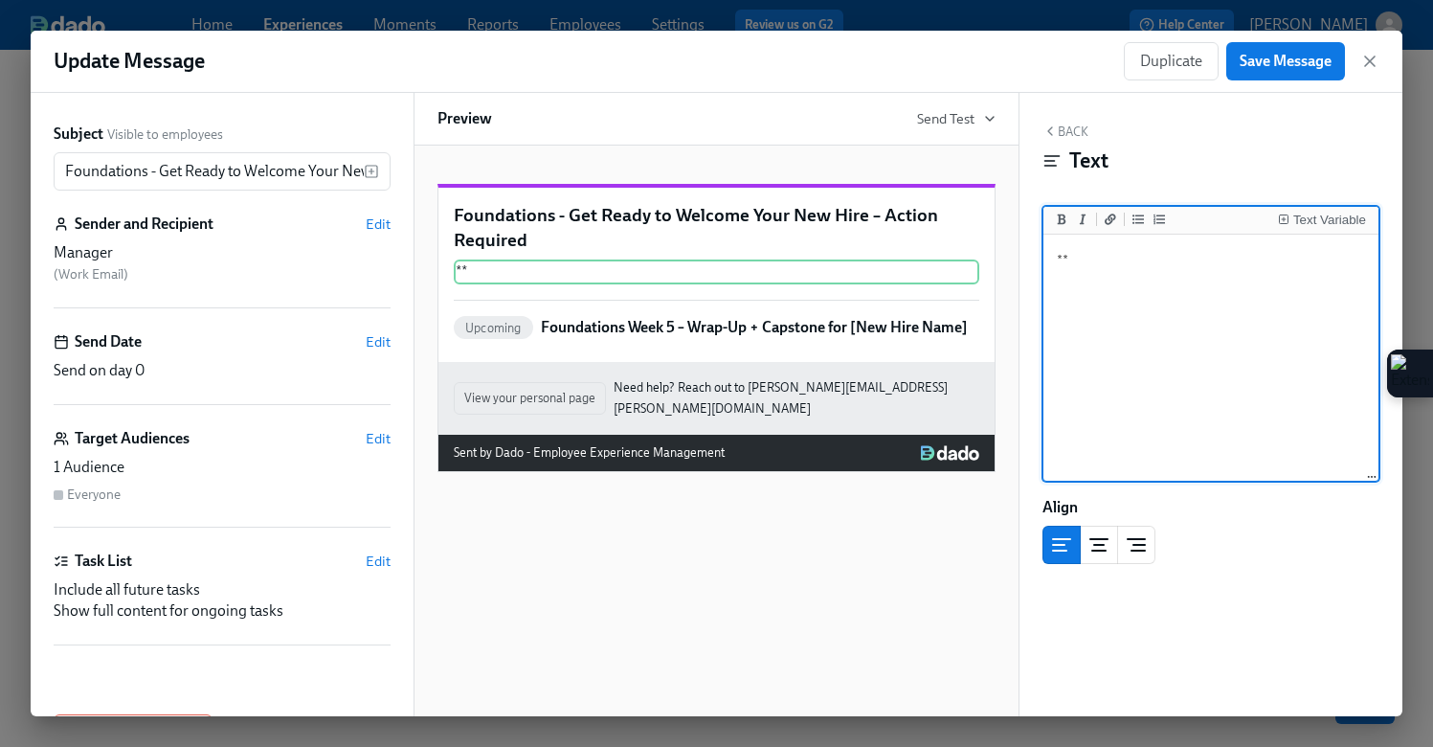
type textarea "*"
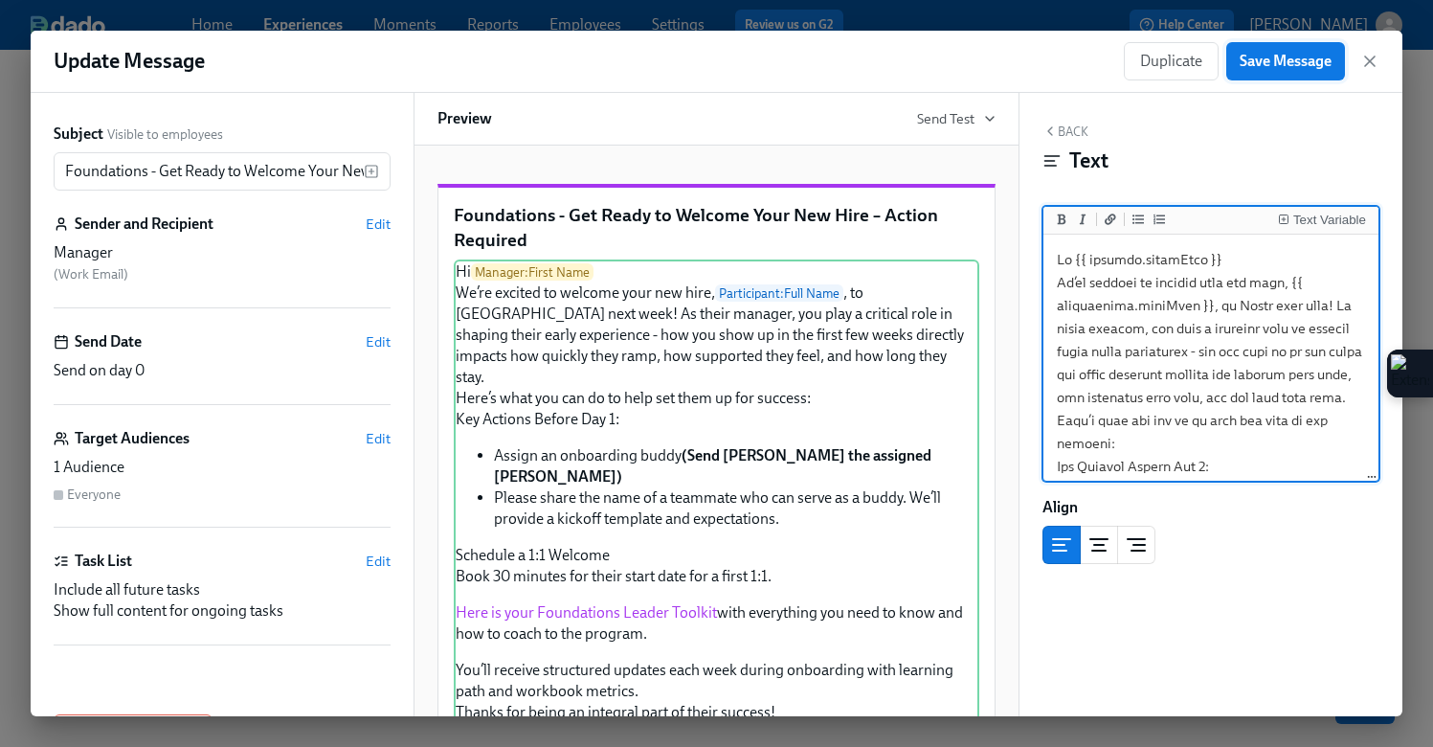
type textarea "Lo {{ ipsumdo.sitamEtco }} Ad’el seddoei te incidid utla etd magn, {{ aliquaeni…"
click at [1269, 61] on span "Save Message" at bounding box center [1286, 61] width 92 height 19
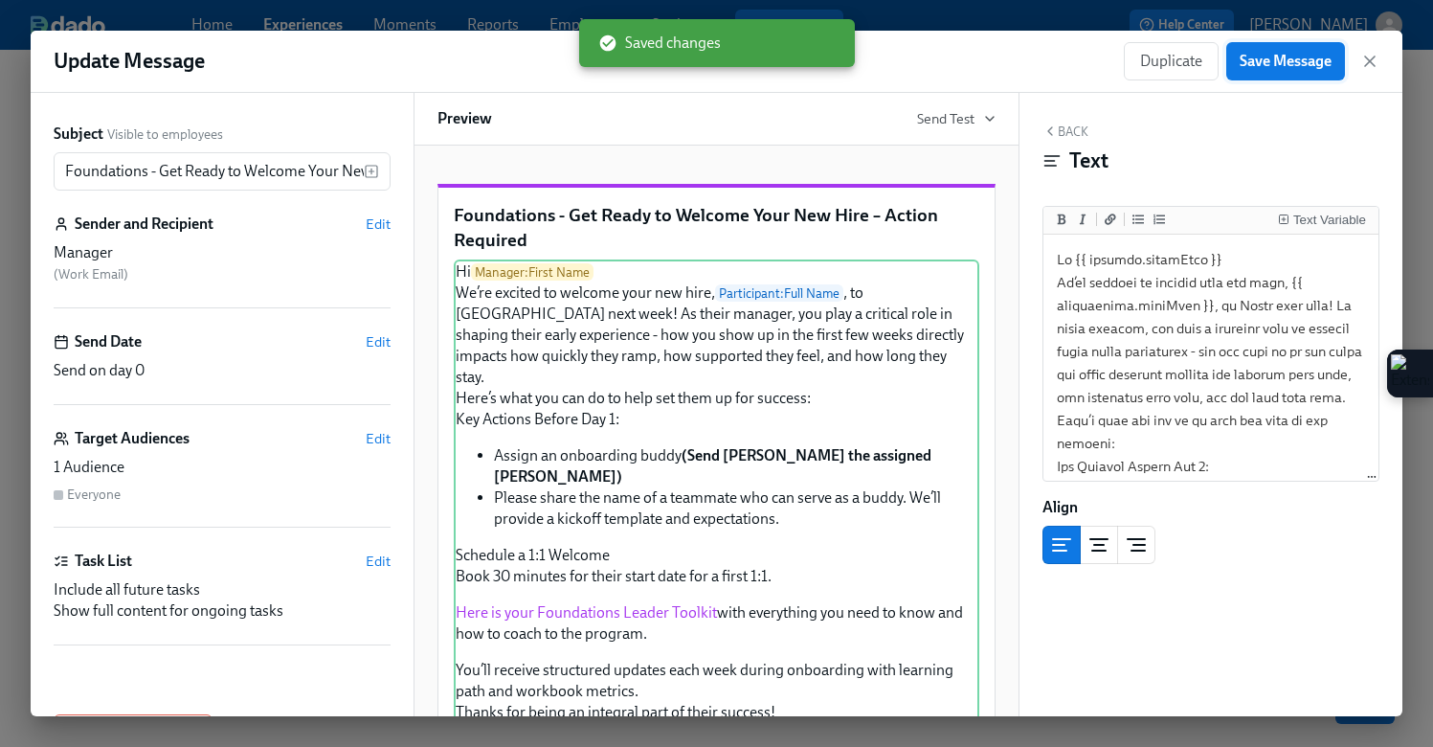
click at [1269, 61] on span "Save Message" at bounding box center [1286, 61] width 92 height 19
click at [1371, 57] on icon "button" at bounding box center [1370, 61] width 10 height 10
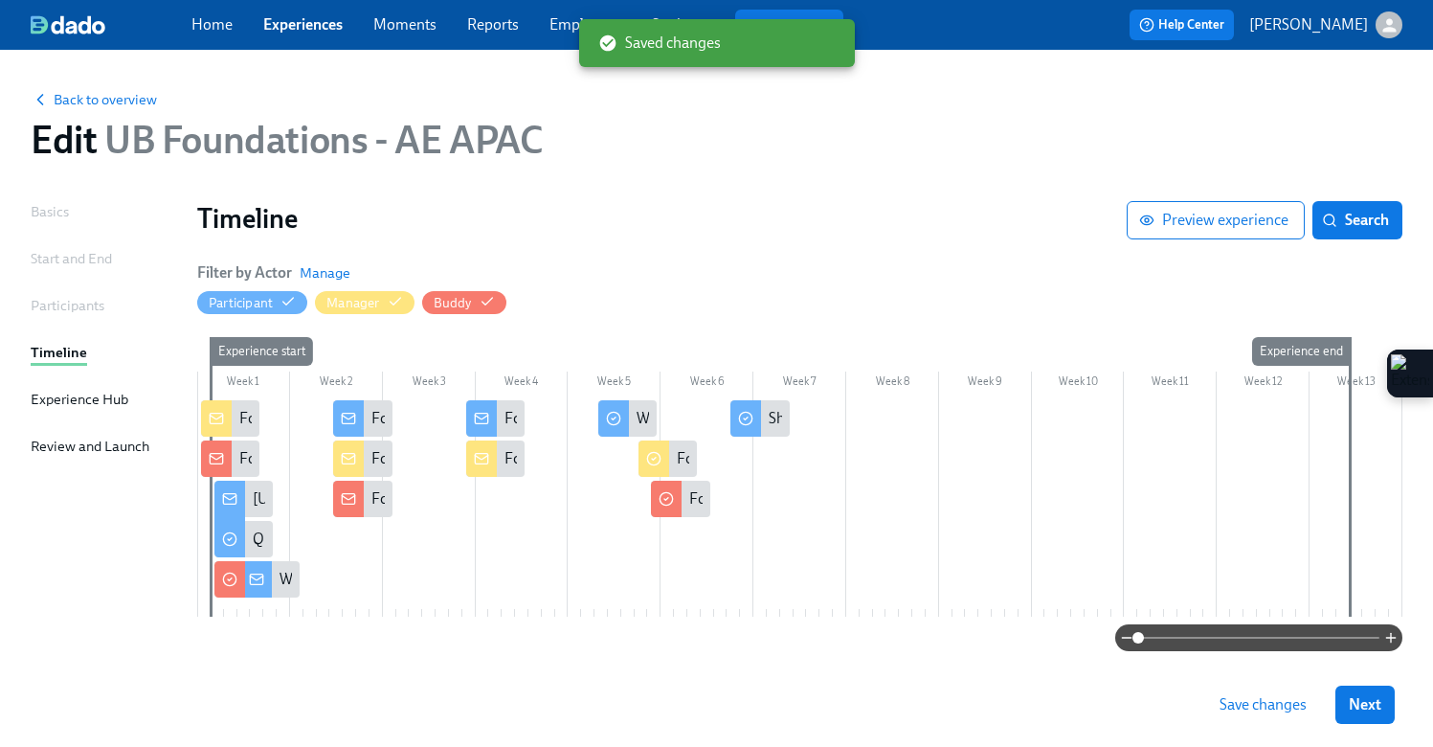
click at [1248, 702] on span "Save changes" at bounding box center [1263, 704] width 87 height 19
click at [1247, 703] on span "Save changes" at bounding box center [1263, 704] width 87 height 19
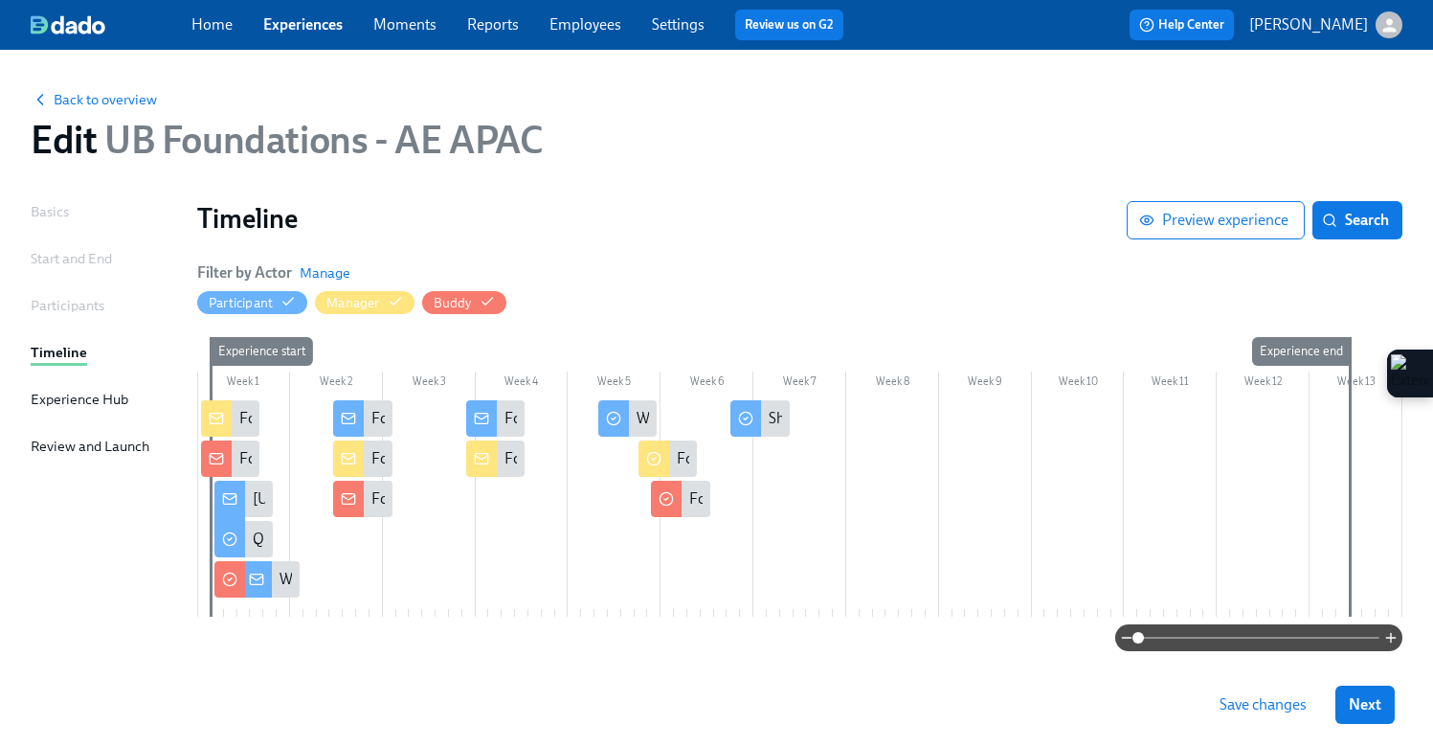
click at [299, 23] on link "Experiences" at bounding box center [302, 24] width 79 height 18
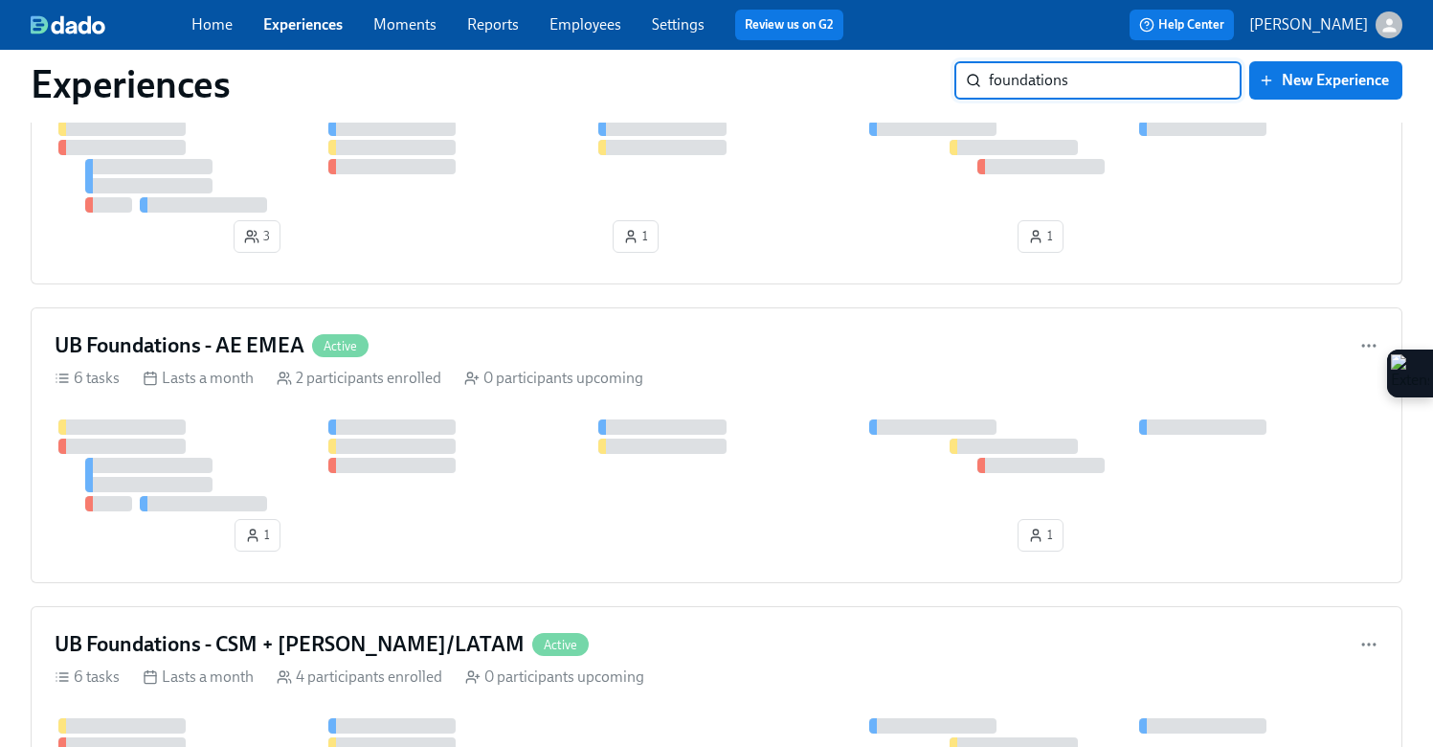
scroll to position [1378, 0]
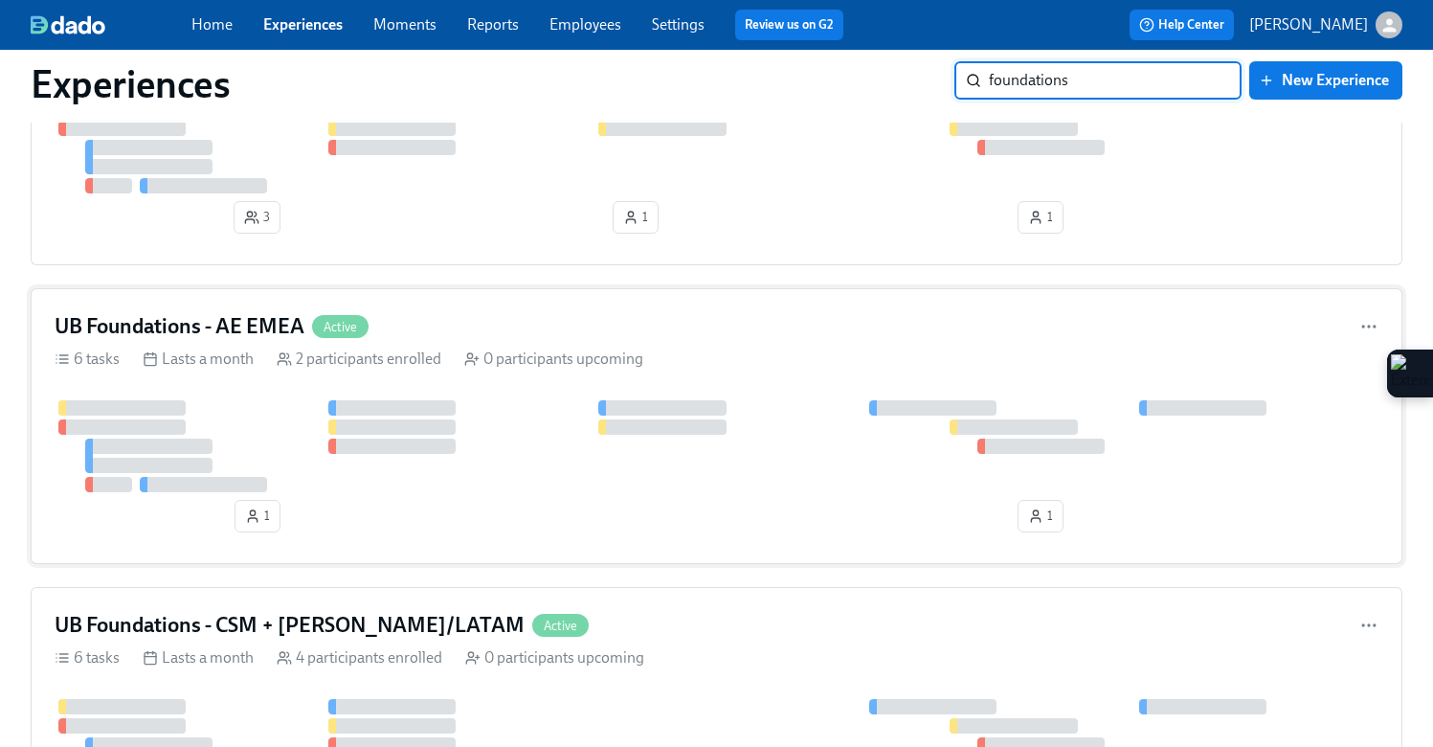
type input "foundations"
click at [812, 346] on div "UB Foundations - AE EMEA Active 6 tasks Lasts a month 2 participants enrolled 0…" at bounding box center [717, 426] width 1372 height 276
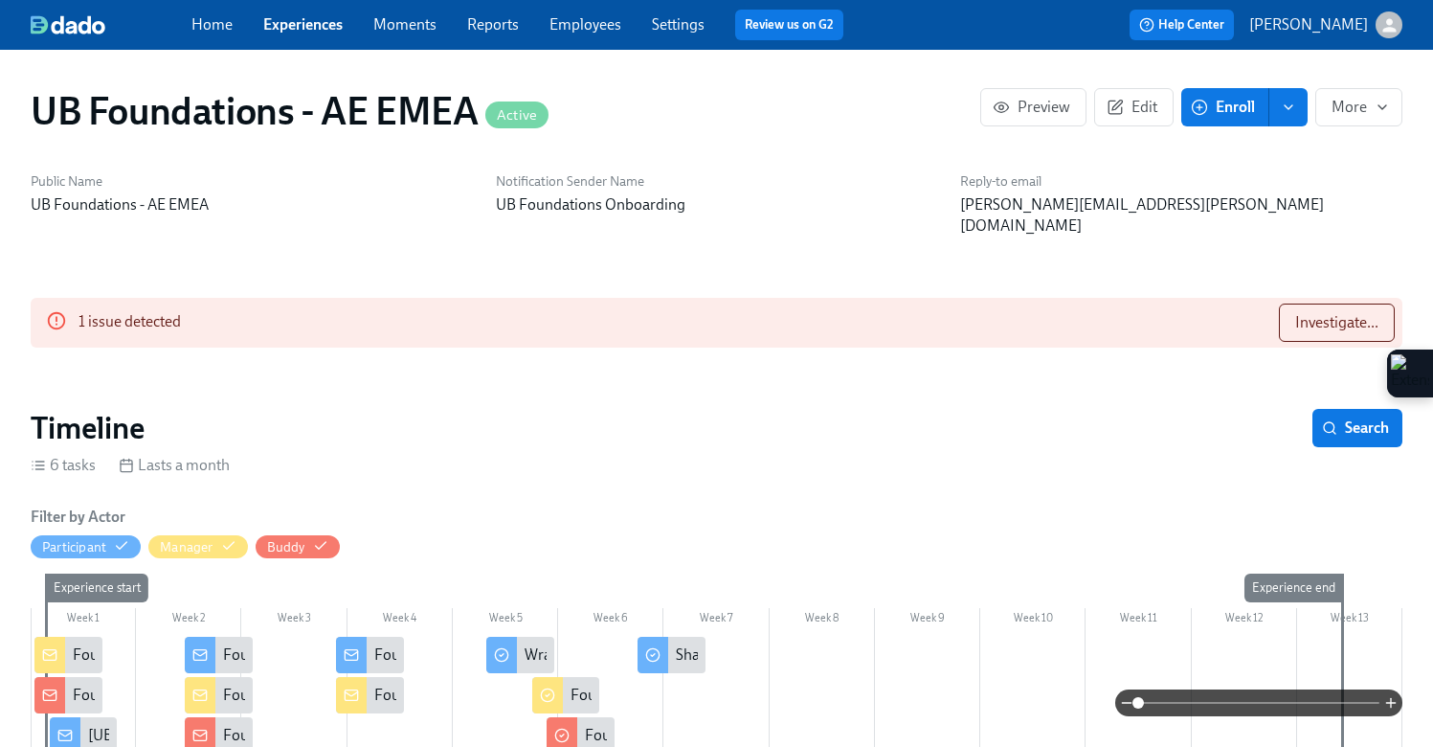
scroll to position [0, 2715]
click at [56, 652] on icon at bounding box center [49, 654] width 12 height 4
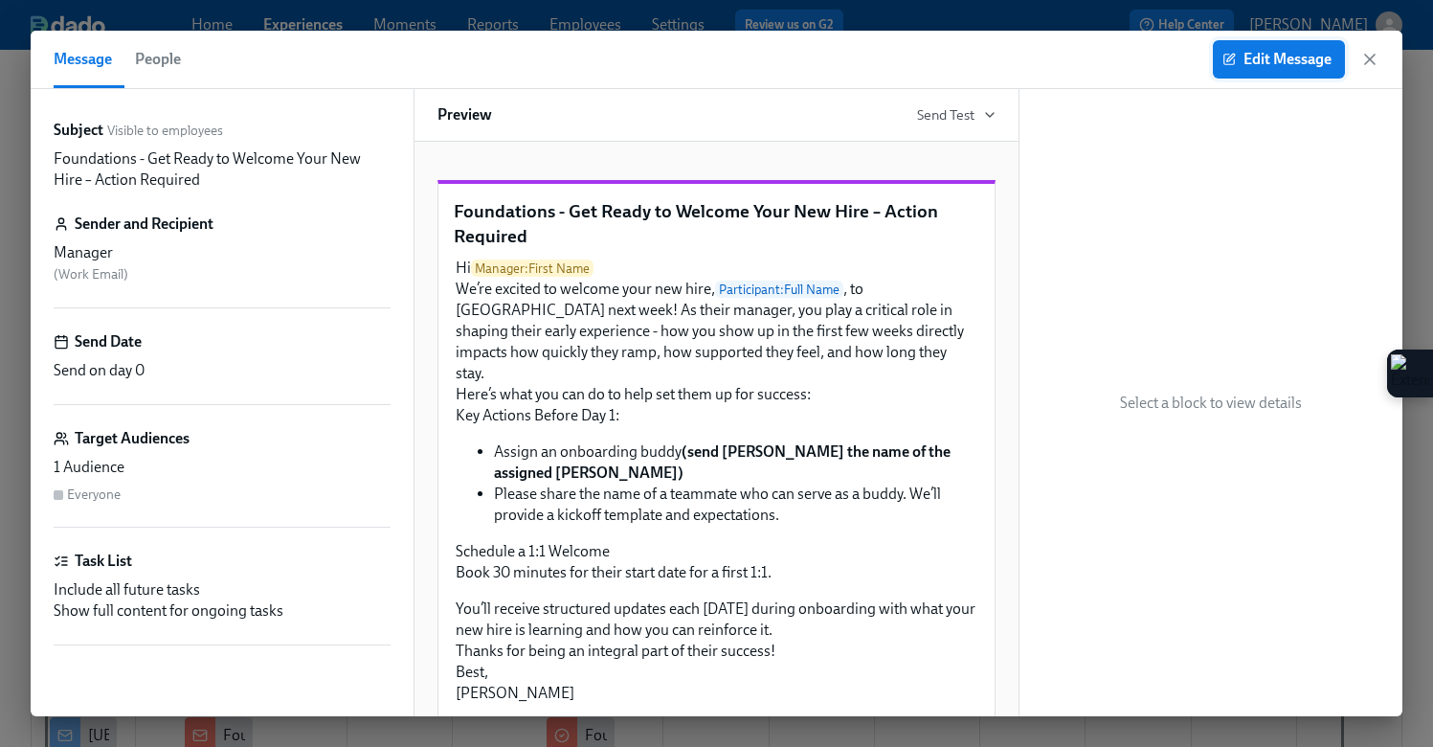
click at [1259, 56] on span "Edit Message" at bounding box center [1279, 59] width 105 height 19
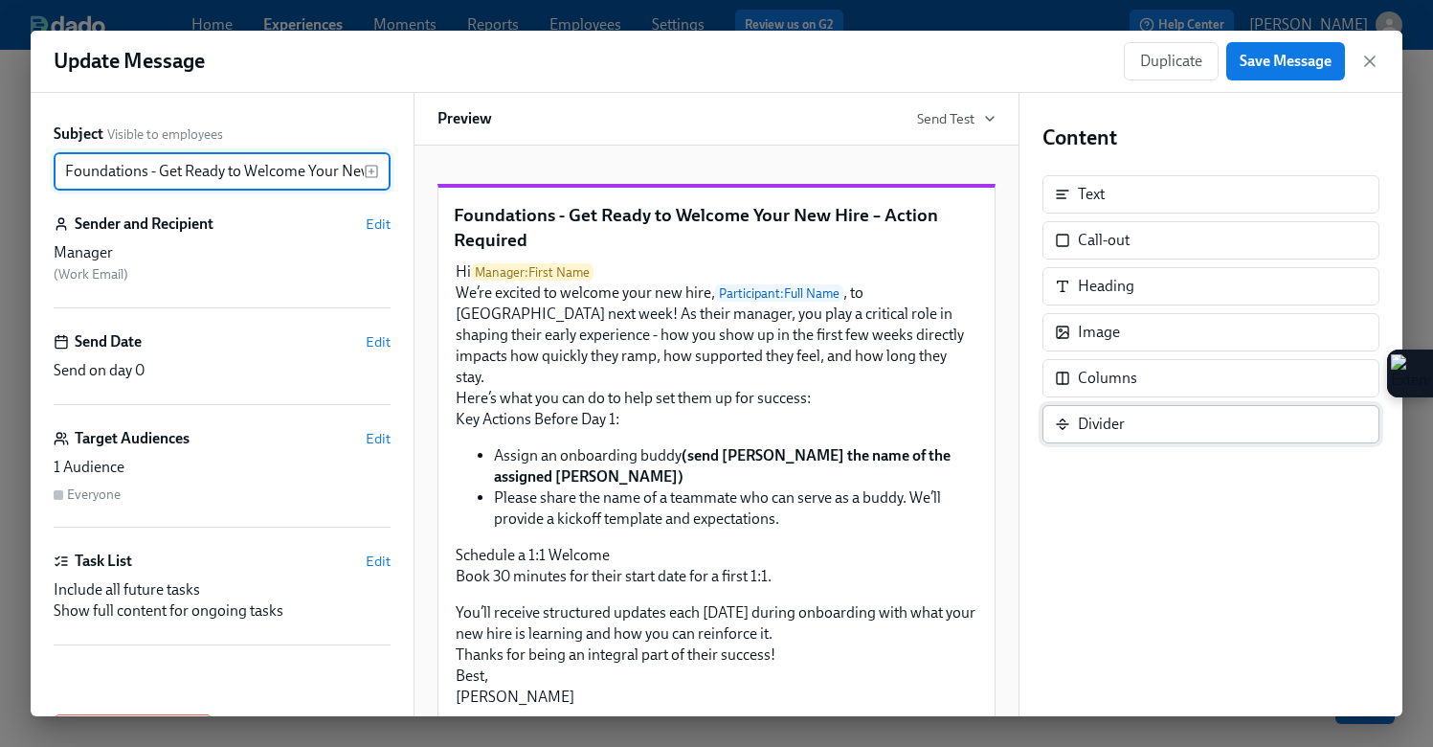
scroll to position [0, 155]
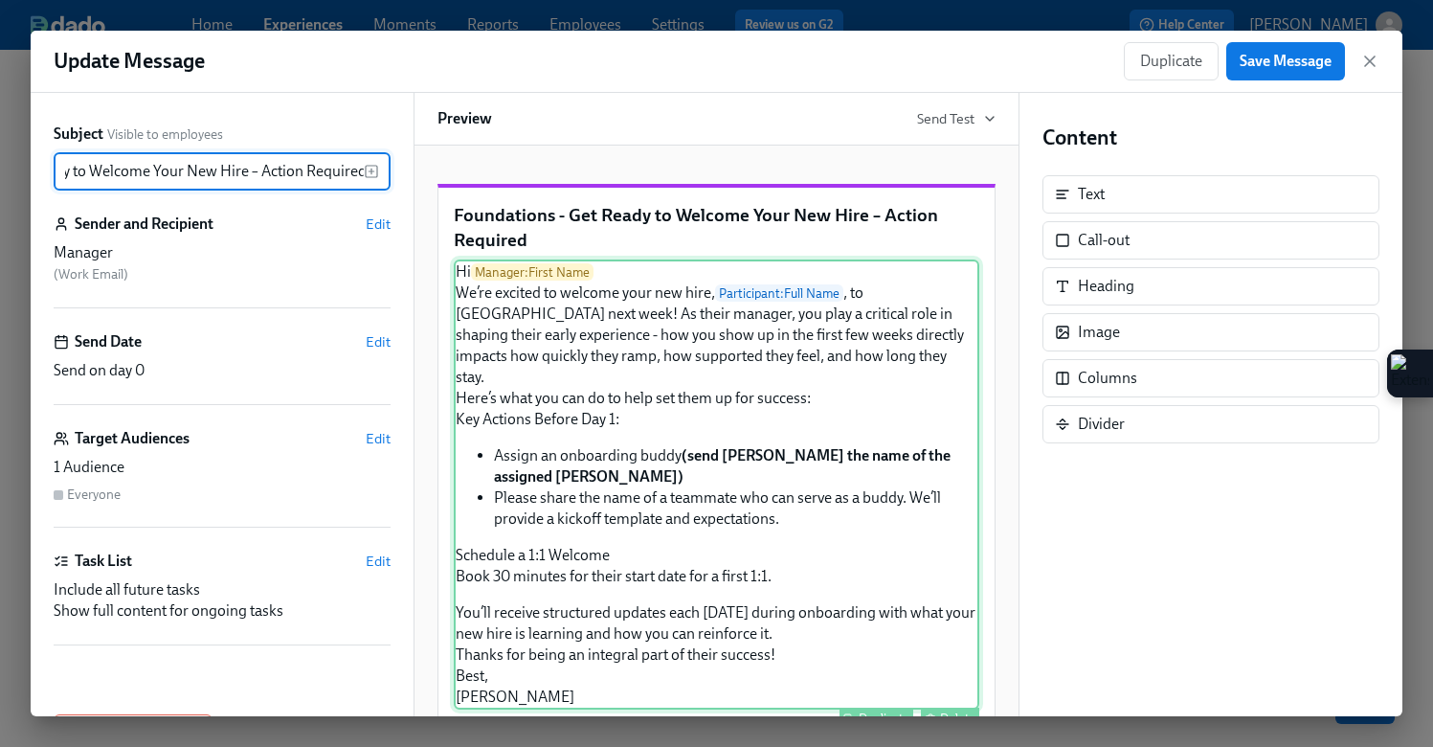
click at [688, 464] on div "Hi Manager : First Name We’re excited to welcome your new hire, Participant : F…" at bounding box center [717, 484] width 526 height 450
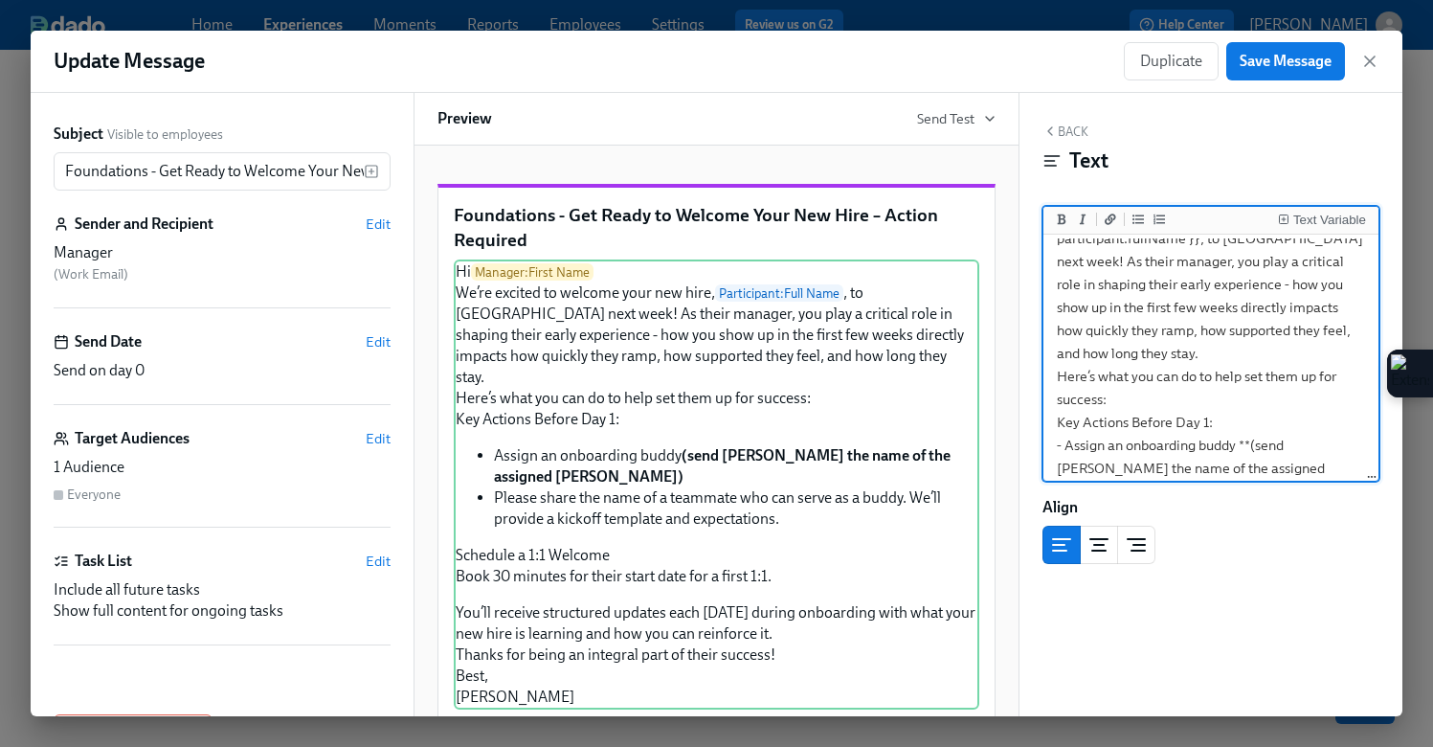
scroll to position [0, 0]
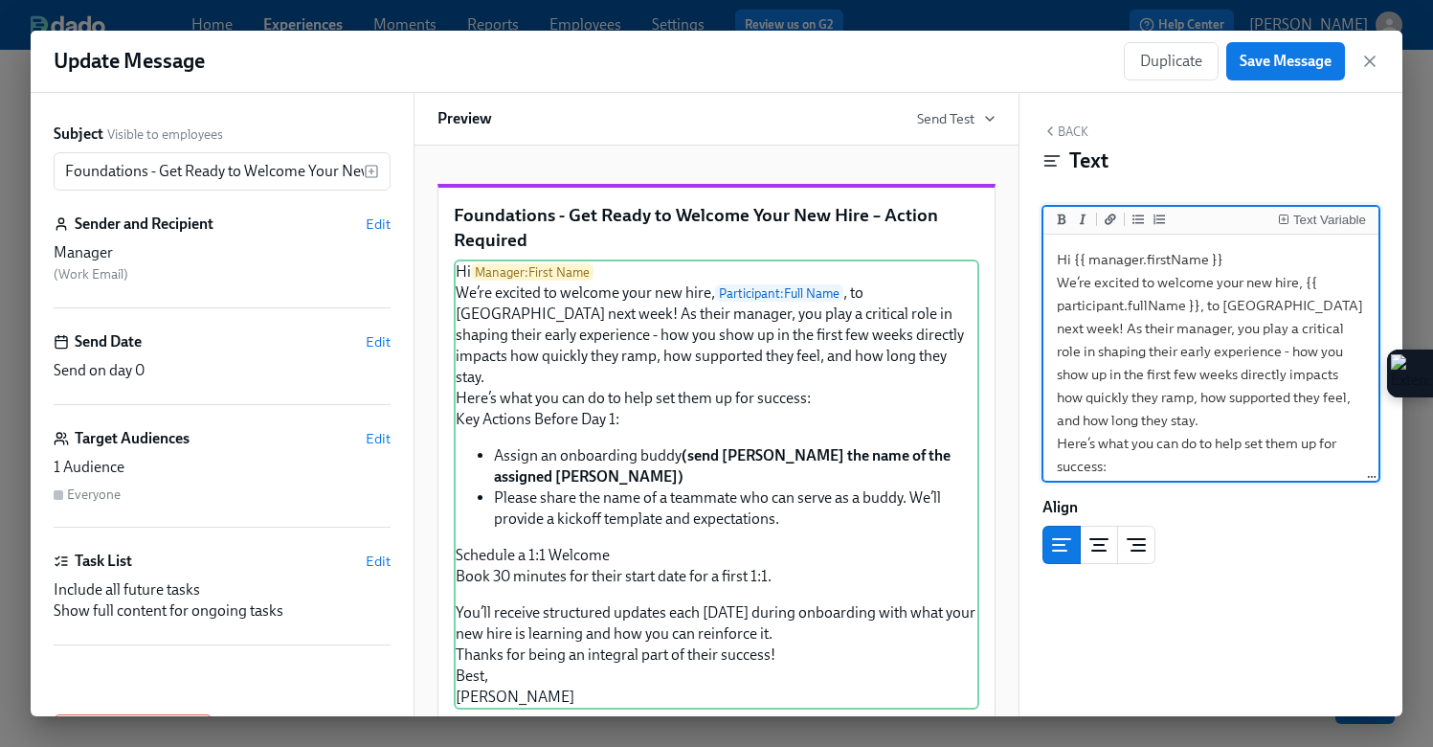
drag, startPoint x: 1119, startPoint y: 458, endPoint x: 1028, endPoint y: 176, distance: 295.8
click at [1028, 176] on div "Back Text Text Variable Hi {{ manager.firstName }} We’re excited to welcome you…" at bounding box center [1211, 404] width 383 height 623
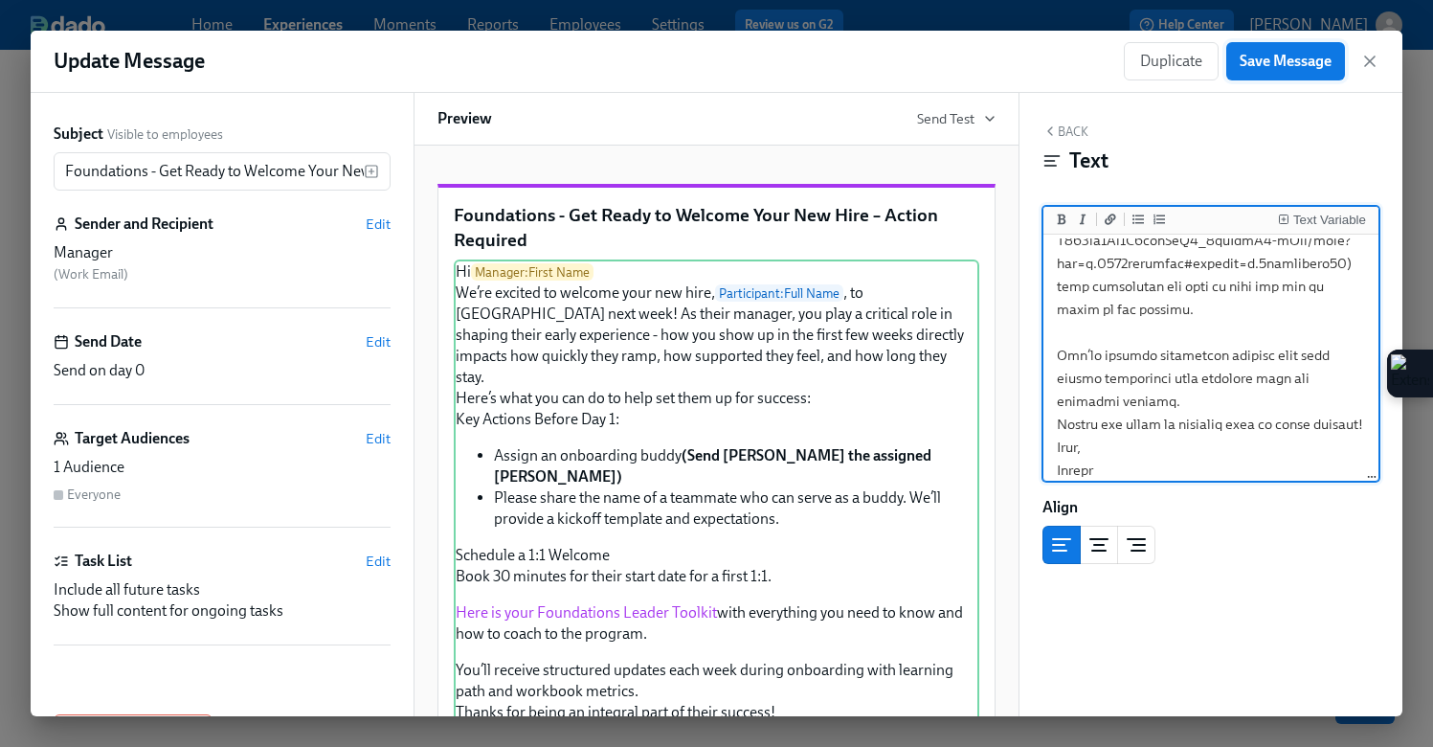
type textarea "Lo {{ ipsumdo.sitamEtco }} Ad’el seddoei te incidid utla etd magn, {{ aliquaeni…"
click at [1297, 60] on span "Save Message" at bounding box center [1286, 61] width 92 height 19
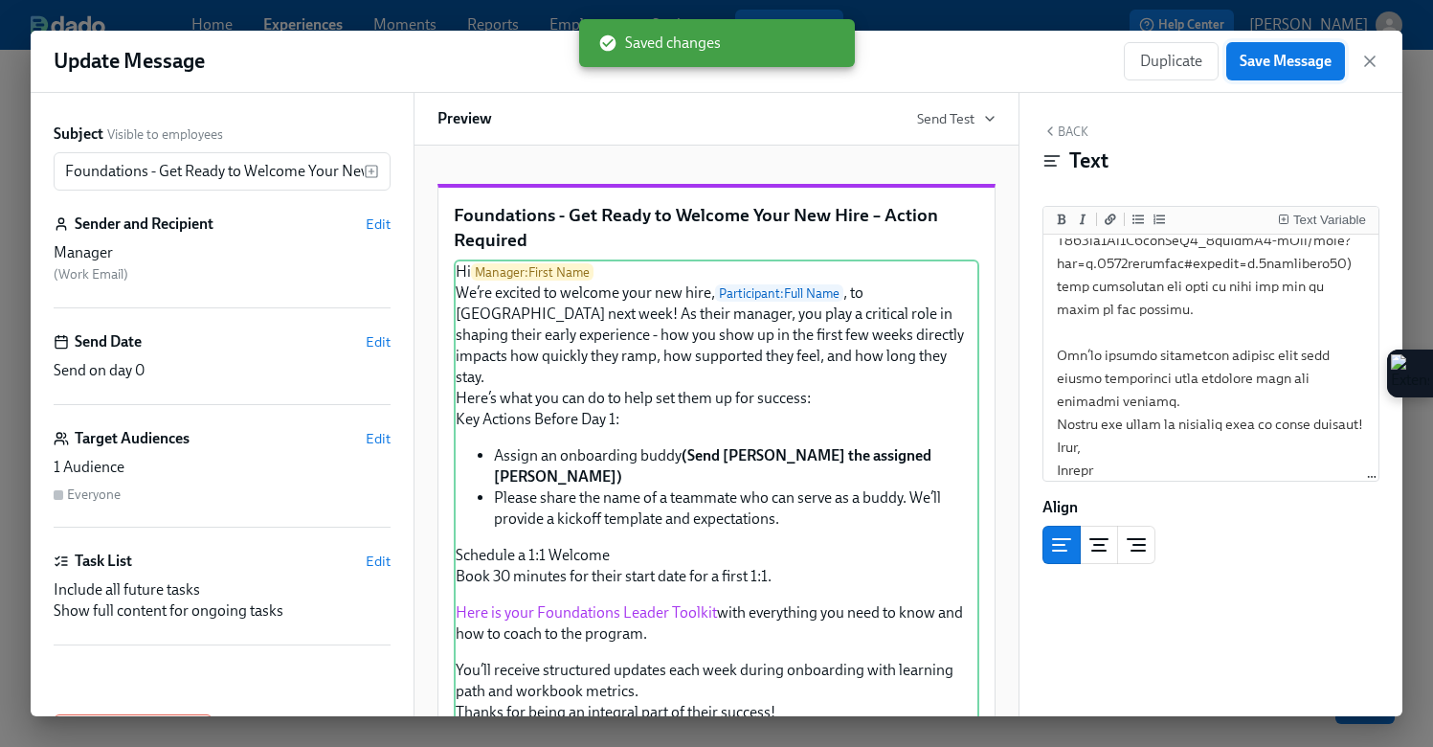
click at [1297, 60] on span "Save Message" at bounding box center [1286, 61] width 92 height 19
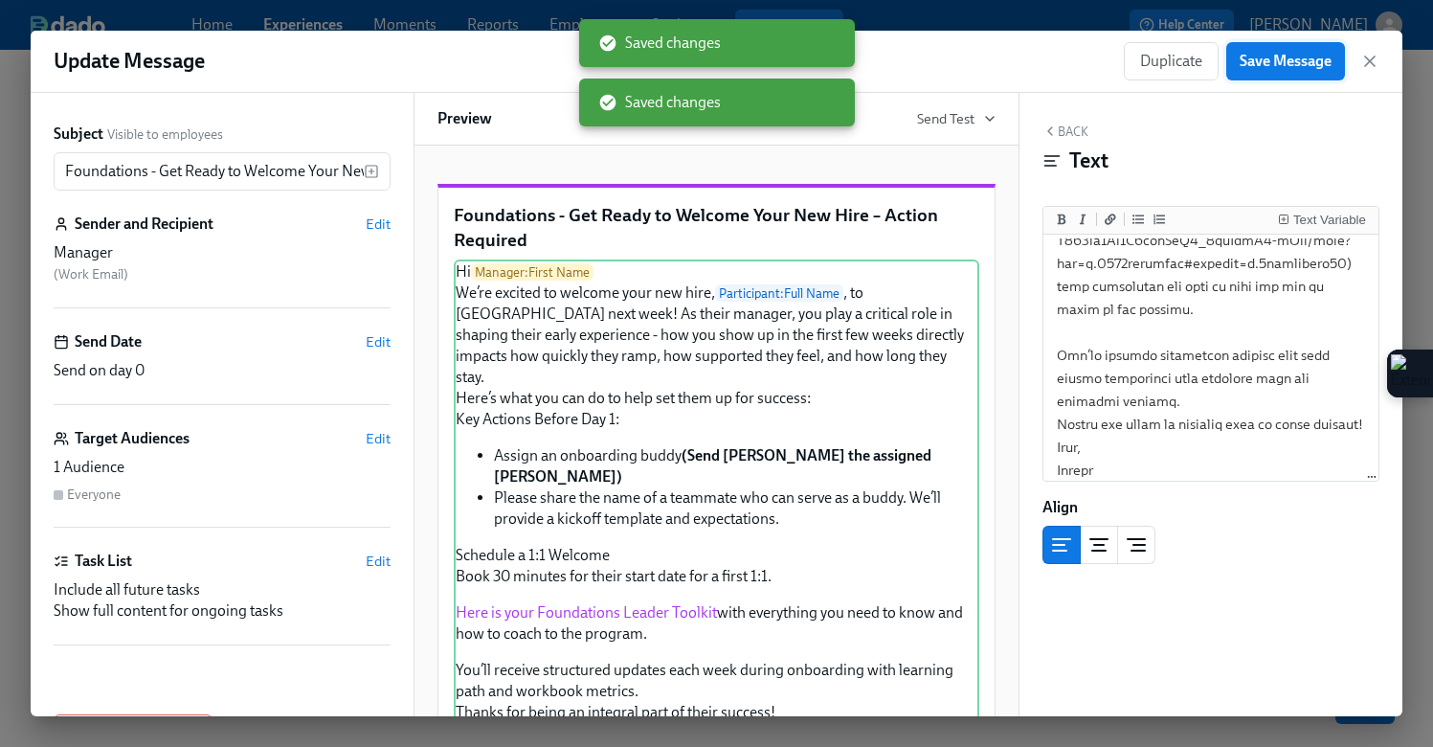
click at [1297, 60] on span "Save Message" at bounding box center [1286, 61] width 92 height 19
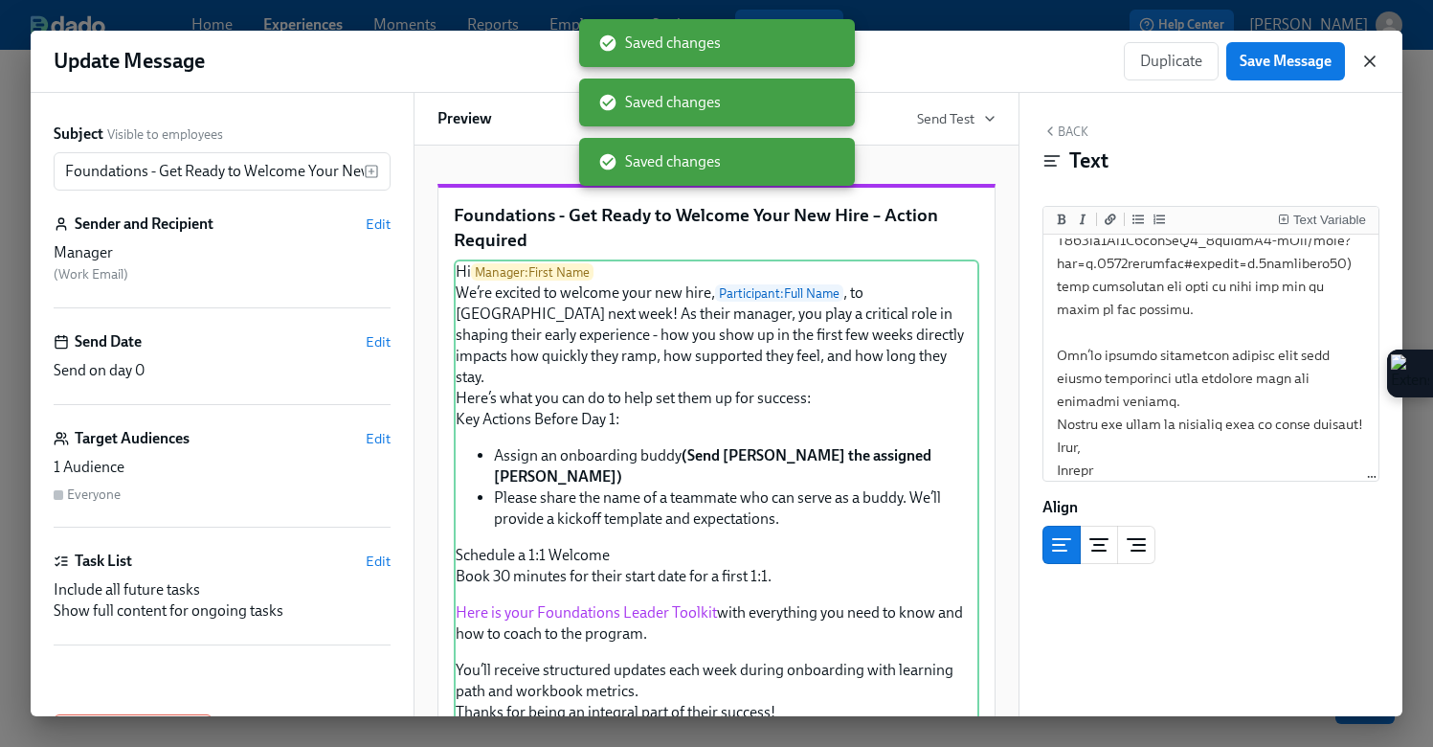
click at [1372, 58] on icon "button" at bounding box center [1370, 61] width 10 height 10
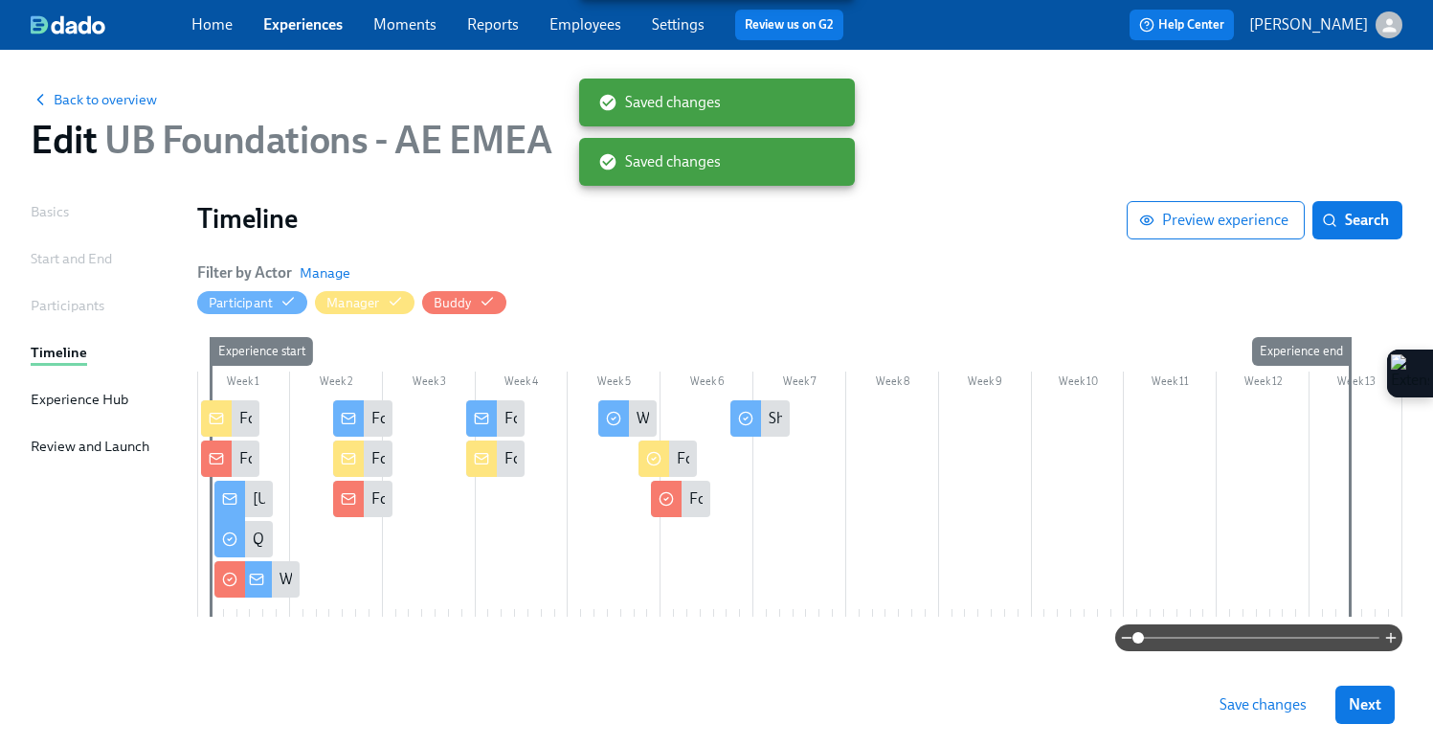
click at [1240, 710] on span "Save changes" at bounding box center [1263, 704] width 87 height 19
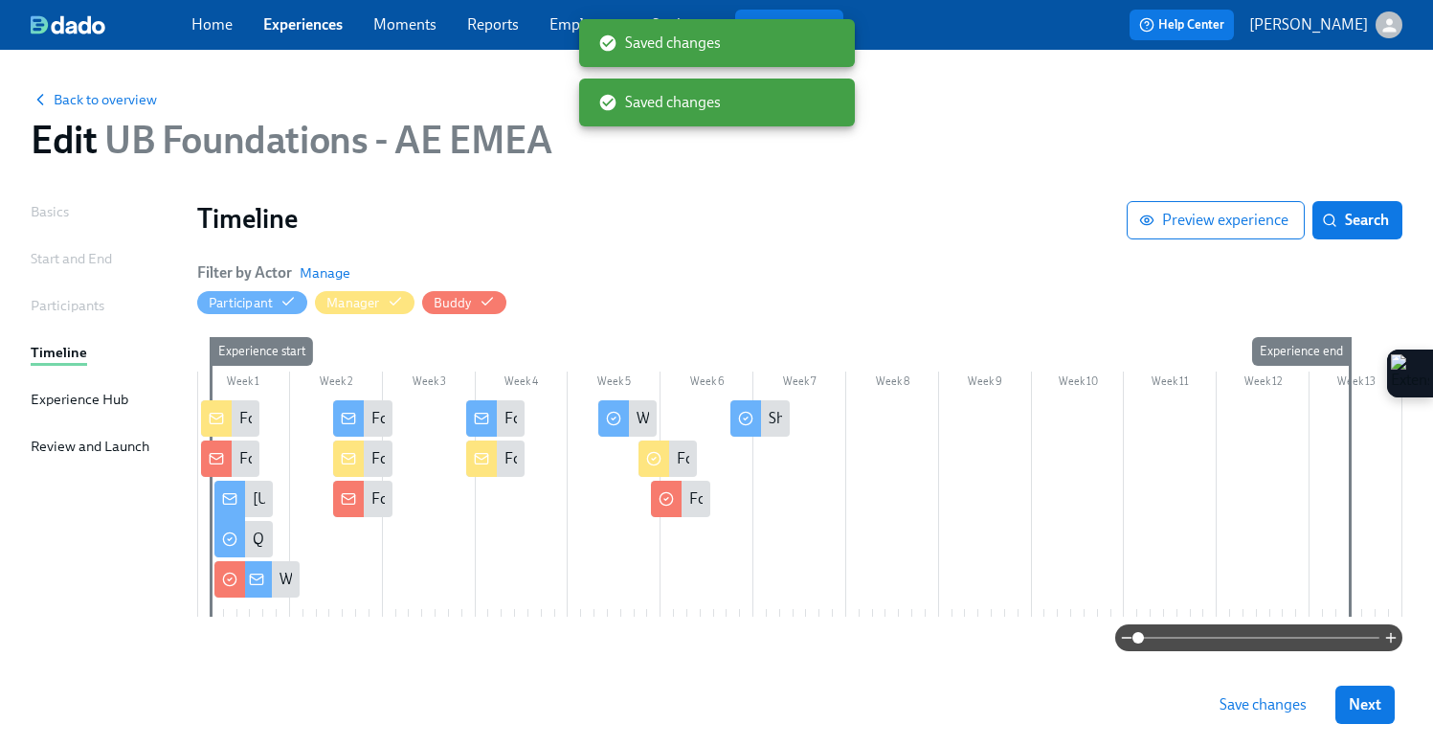
click at [1240, 710] on span "Save changes" at bounding box center [1263, 704] width 87 height 19
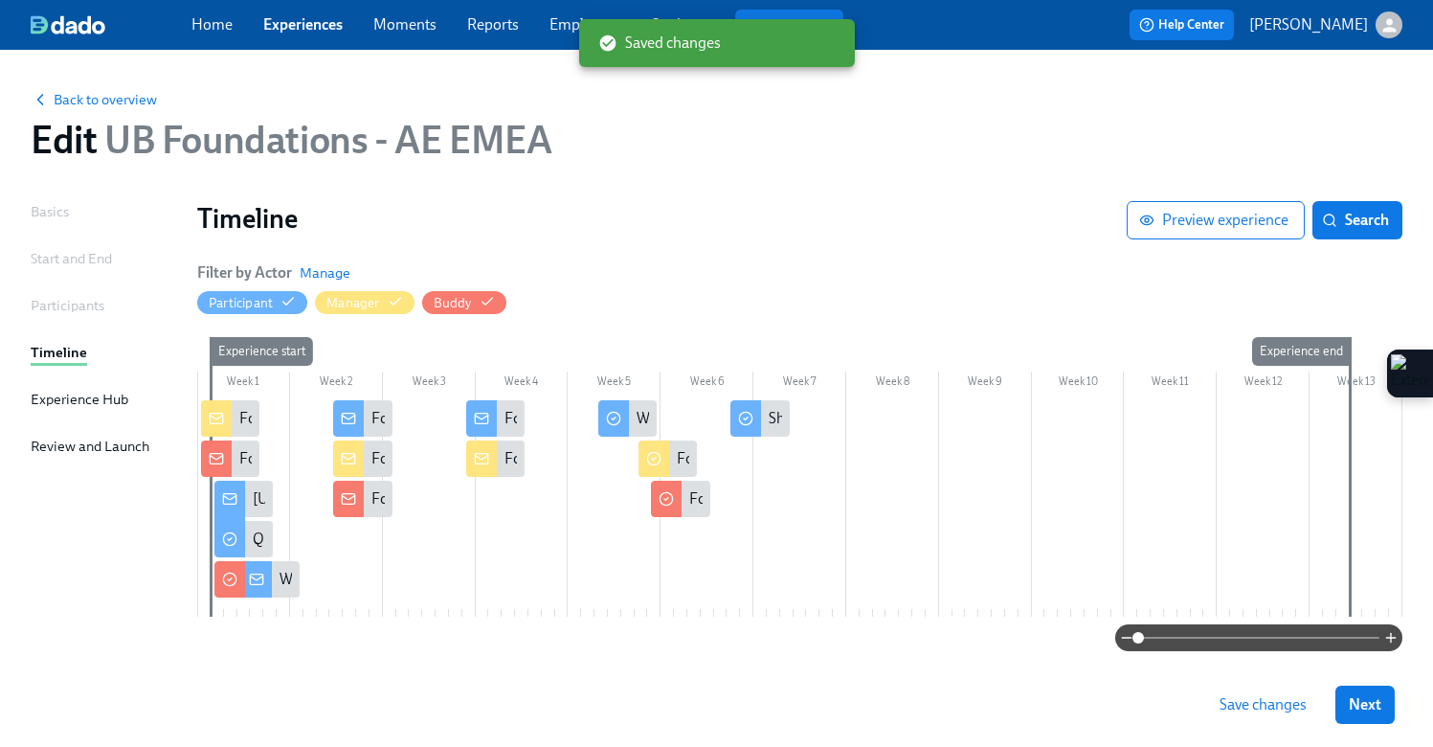
click at [299, 17] on link "Experiences" at bounding box center [302, 24] width 79 height 18
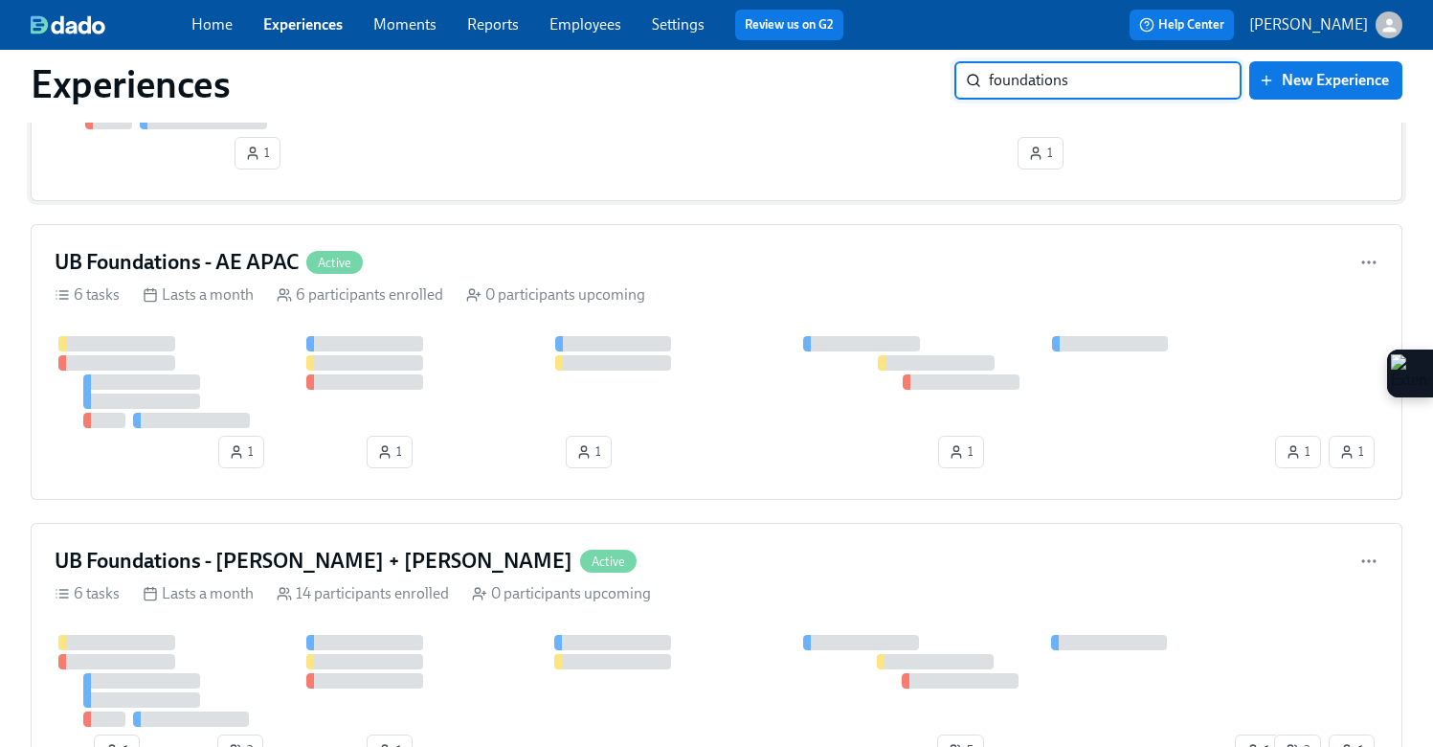
scroll to position [251, 0]
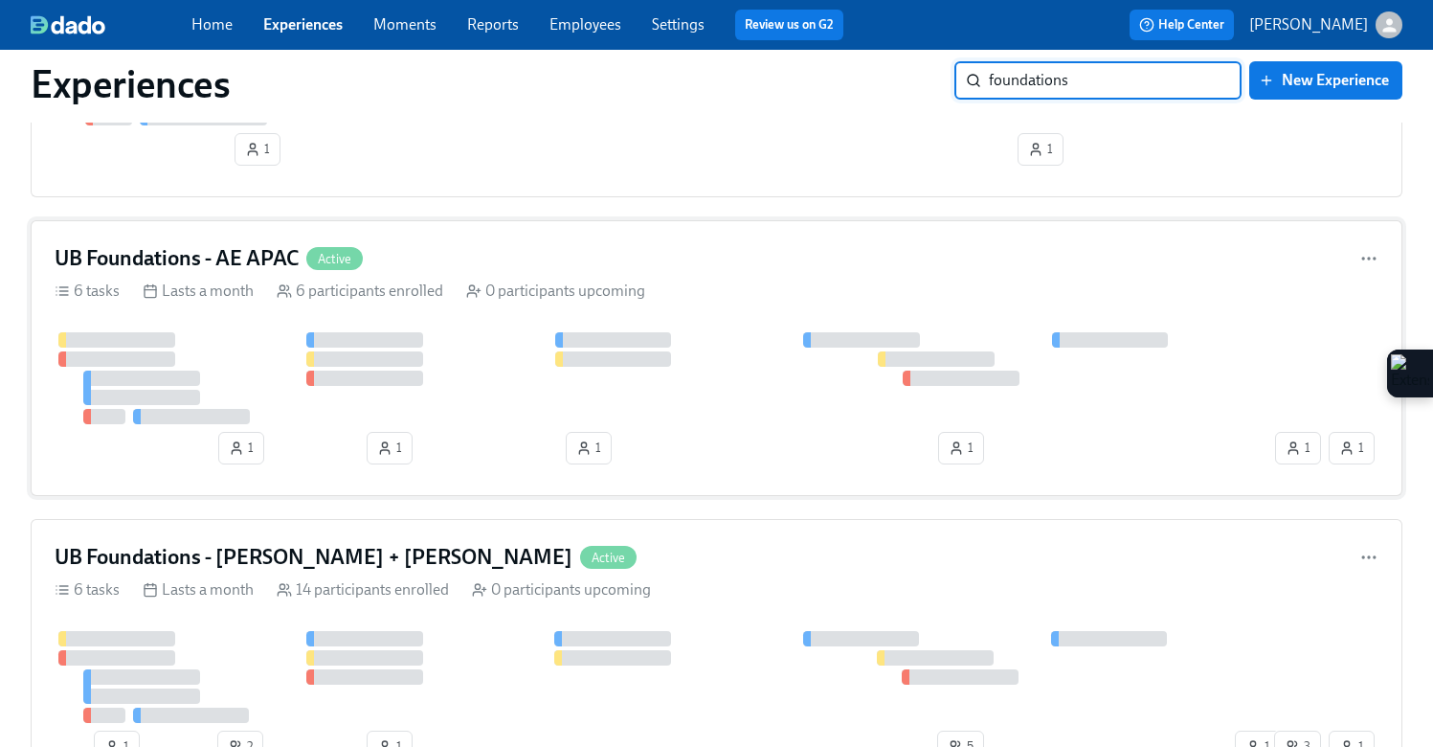
type input "foundations"
click at [828, 280] on div "UB Foundations - AE APAC Active 6 tasks Lasts a month 6 participants enrolled 0…" at bounding box center [717, 358] width 1372 height 276
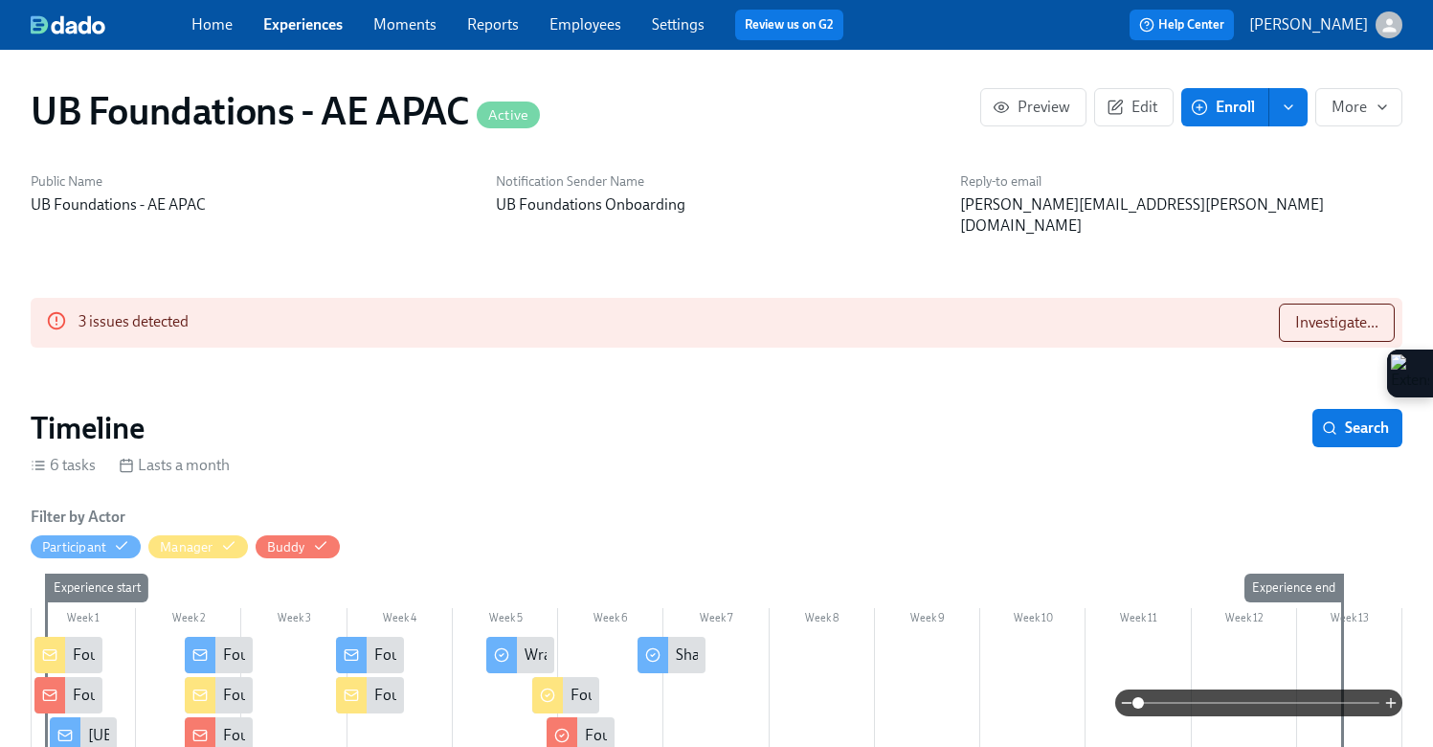
scroll to position [0, 8767]
click at [80, 637] on div "Foundations - Get Ready to Welcome Your New Hire – Action Required" at bounding box center [68, 655] width 68 height 36
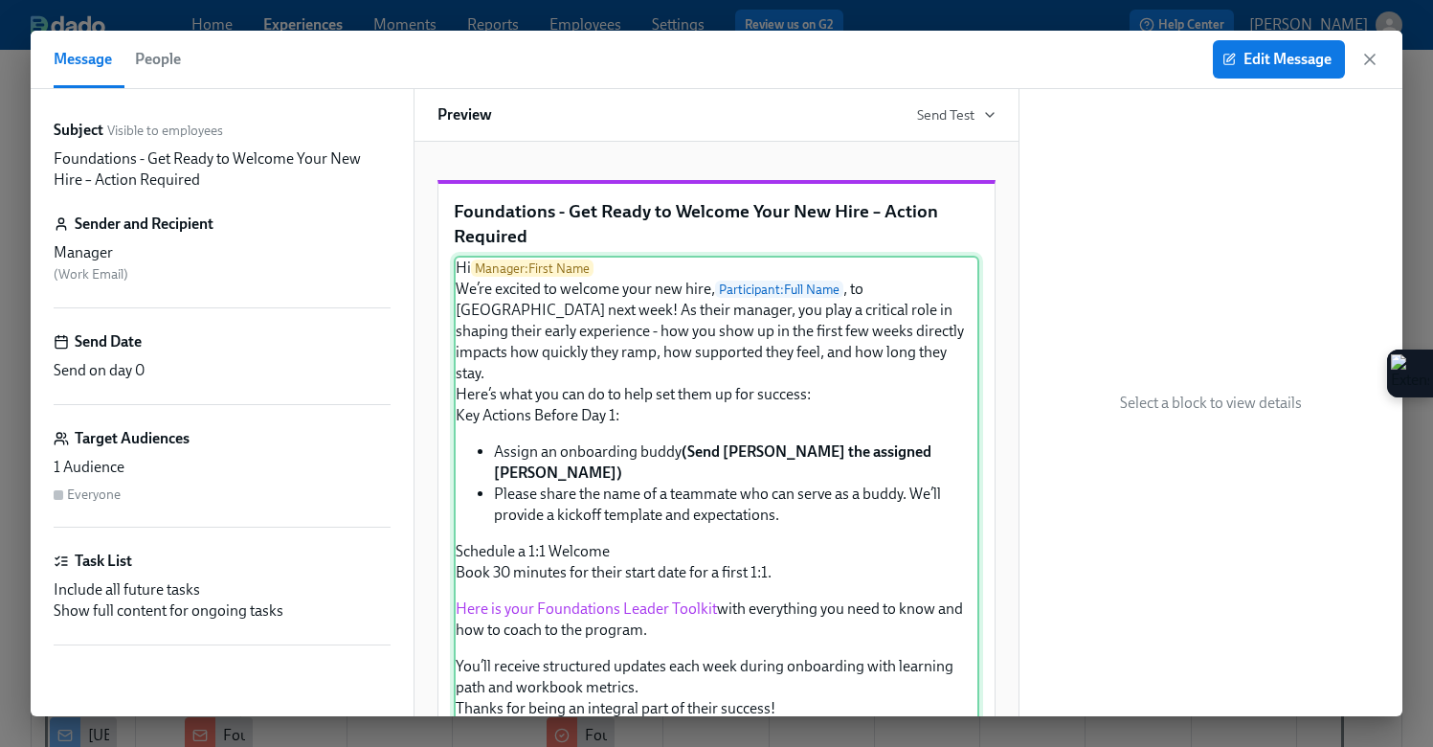
click at [654, 395] on div "Hi Manager : First Name We’re excited to welcome your new hire, Participant : F…" at bounding box center [717, 509] width 526 height 507
click at [738, 421] on div "Hi Manager : First Name We’re excited to welcome your new hire, Participant : F…" at bounding box center [717, 509] width 526 height 507
click at [540, 378] on div "Hi Manager : First Name We’re excited to welcome your new hire, Participant : F…" at bounding box center [717, 509] width 526 height 507
click at [1281, 45] on button "Edit Message" at bounding box center [1279, 59] width 132 height 38
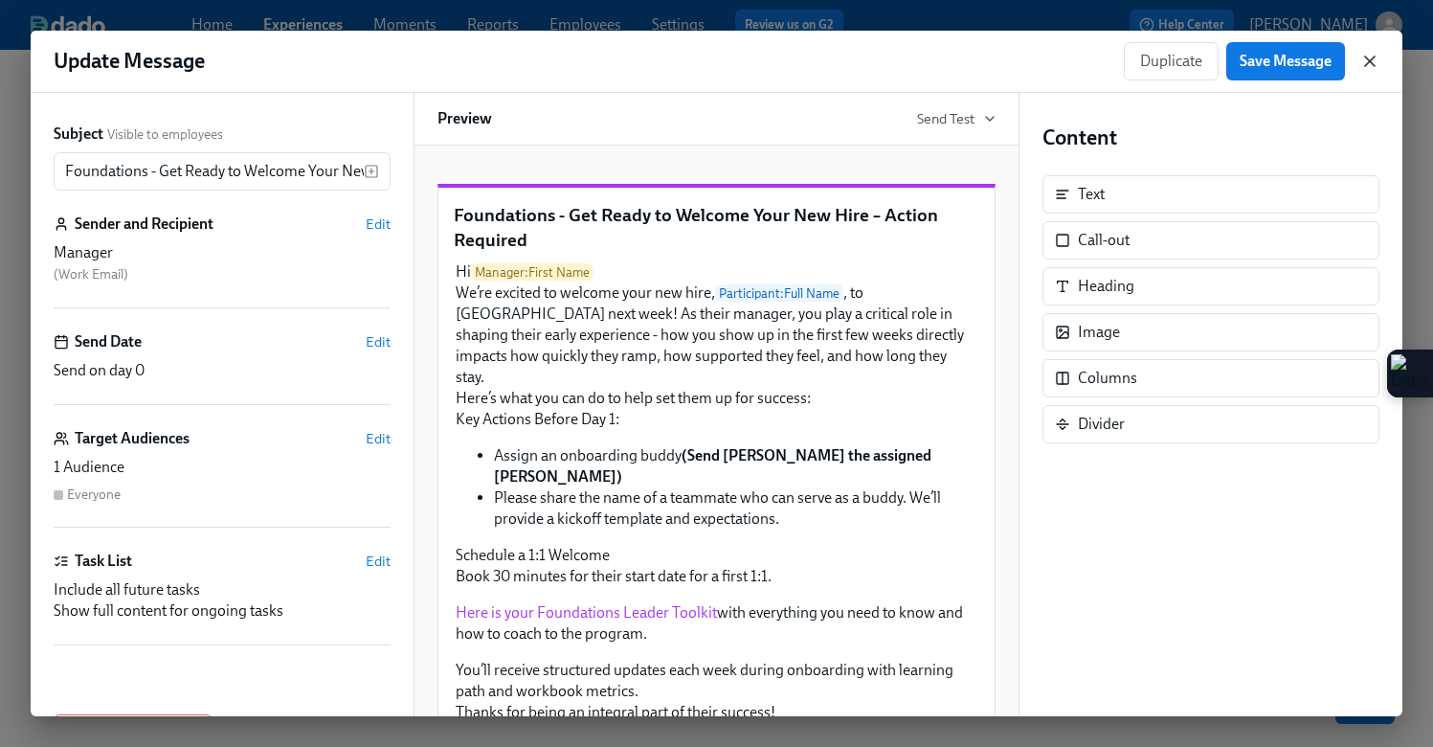
click at [1378, 55] on icon "button" at bounding box center [1370, 61] width 19 height 19
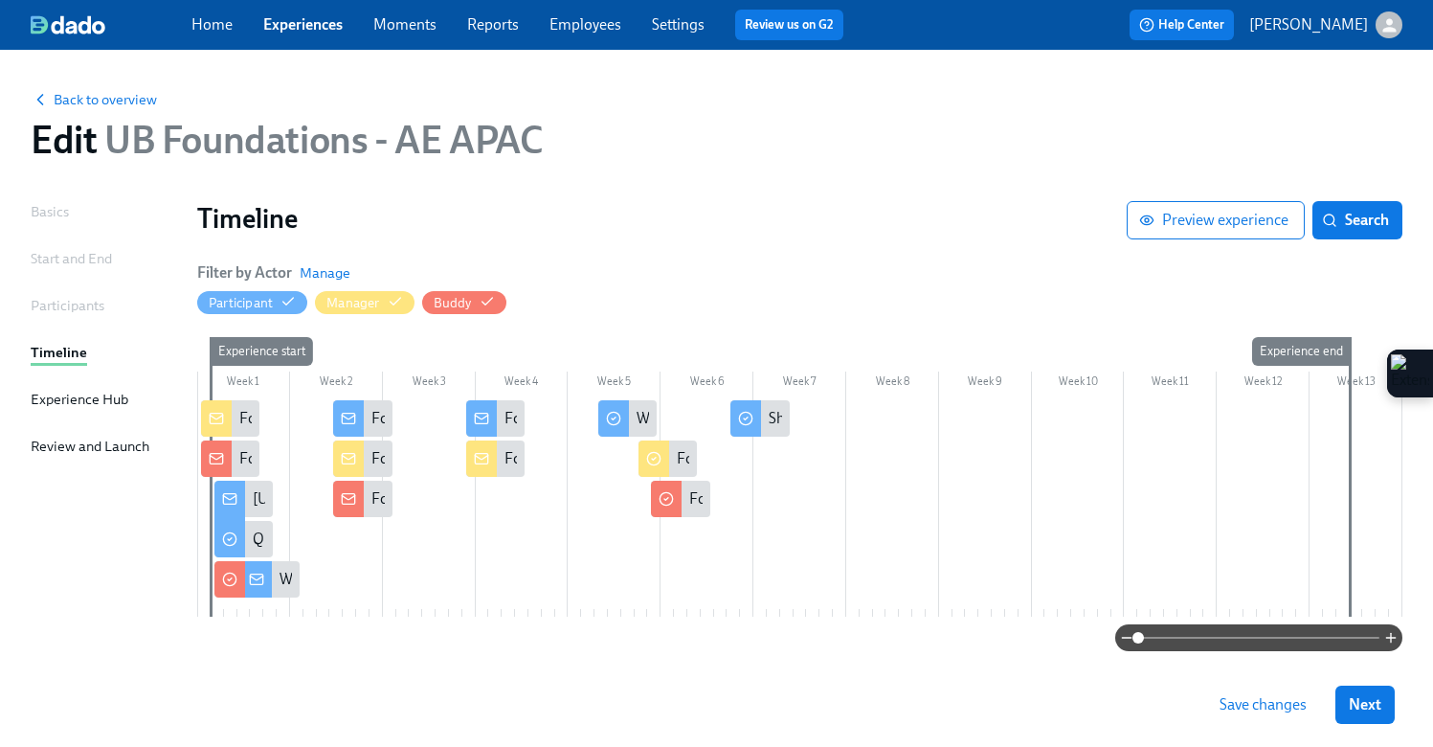
click at [291, 26] on link "Experiences" at bounding box center [302, 24] width 79 height 18
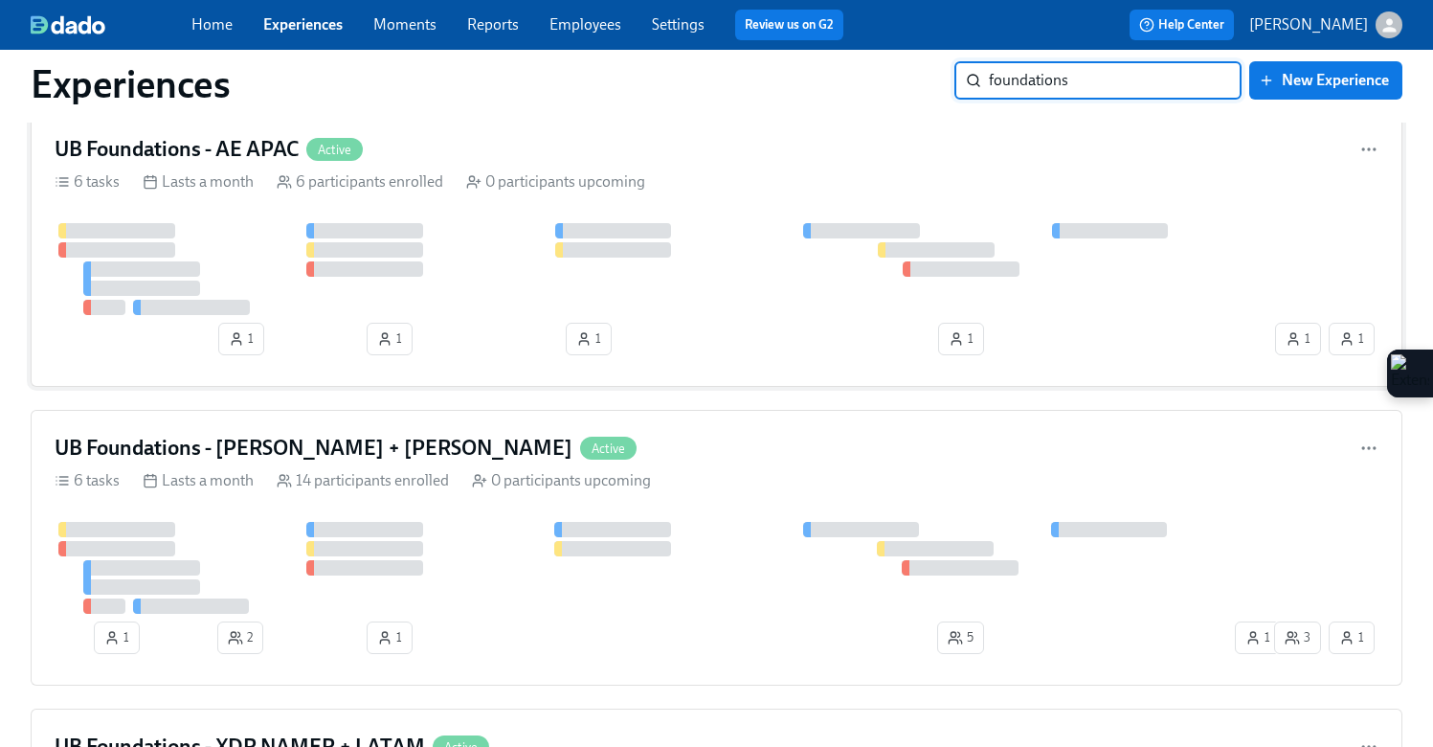
scroll to position [386, 0]
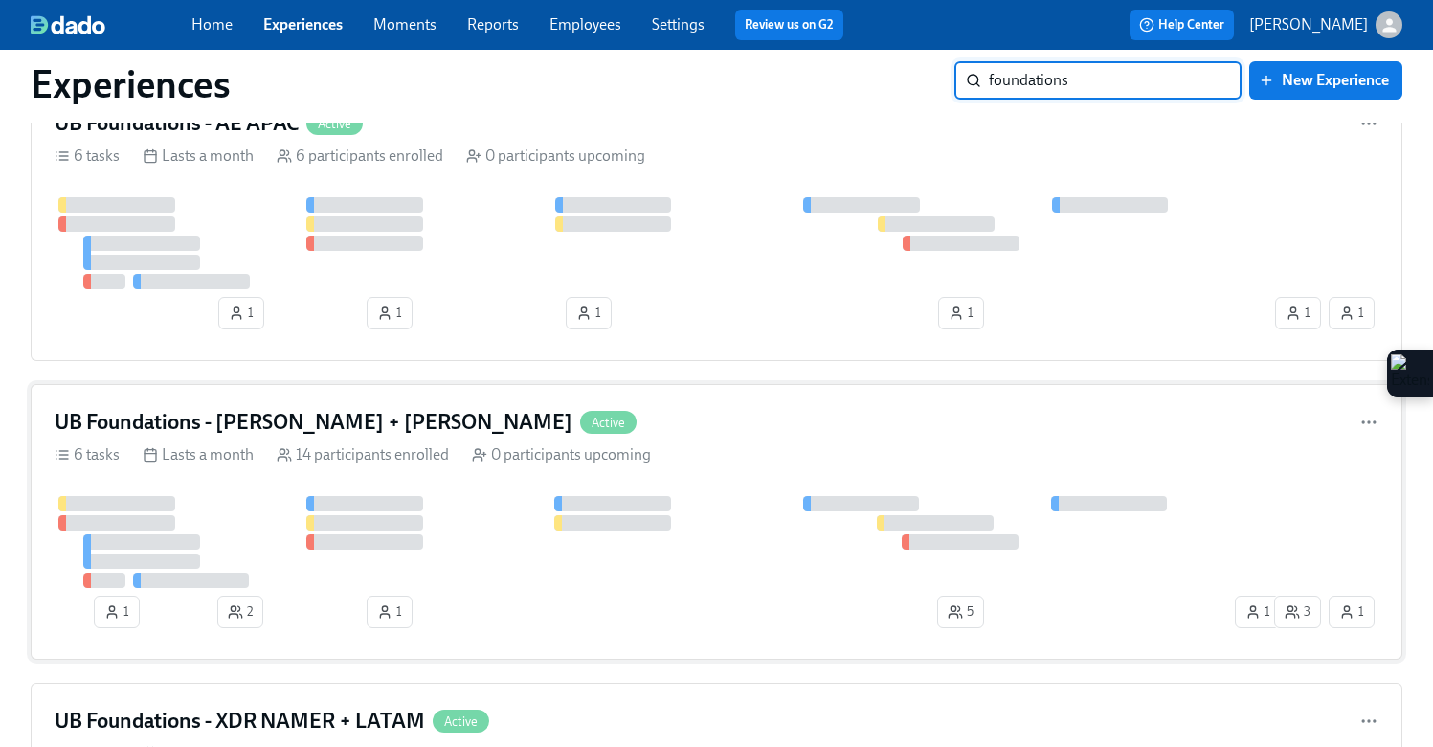
type input "foundations"
click at [704, 427] on div "UB Foundations - [PERSON_NAME] + LATAM Active" at bounding box center [717, 422] width 1324 height 29
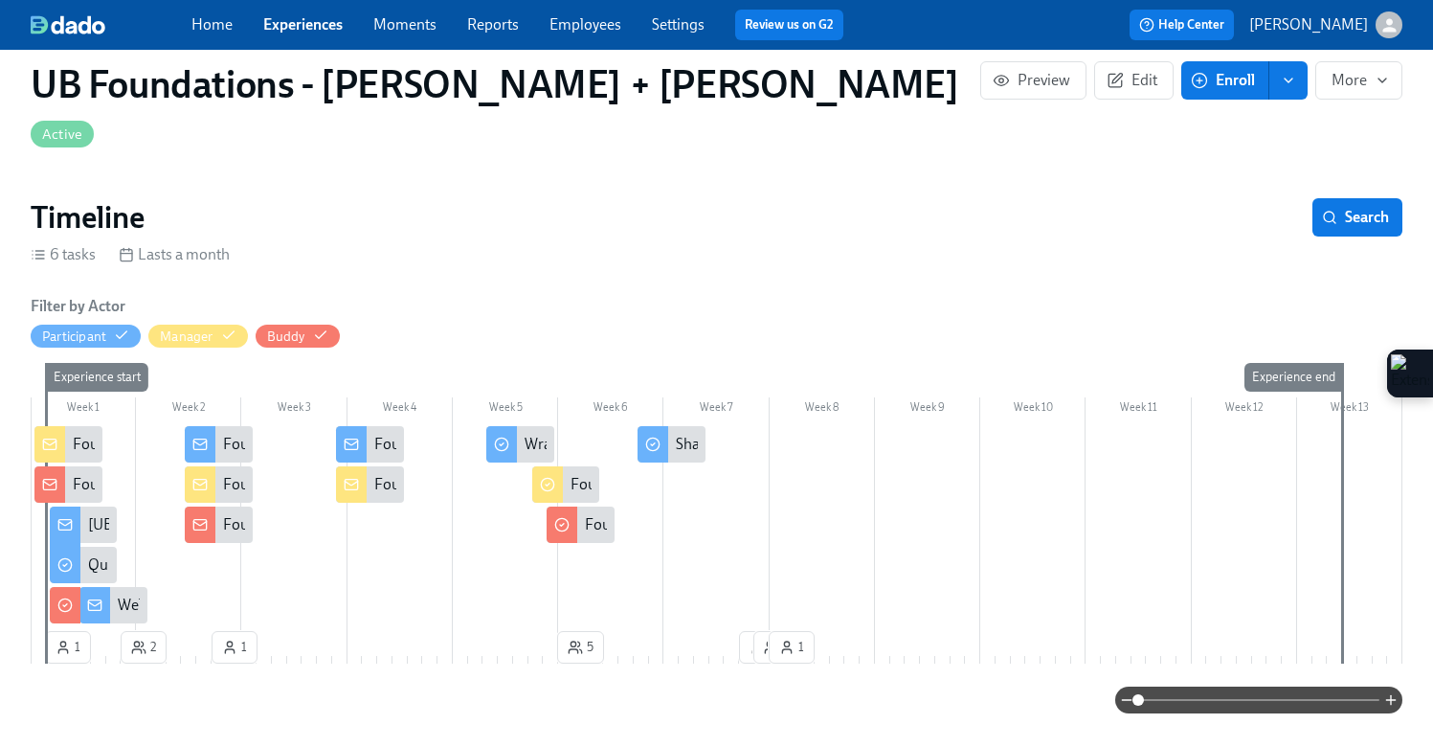
scroll to position [320, 0]
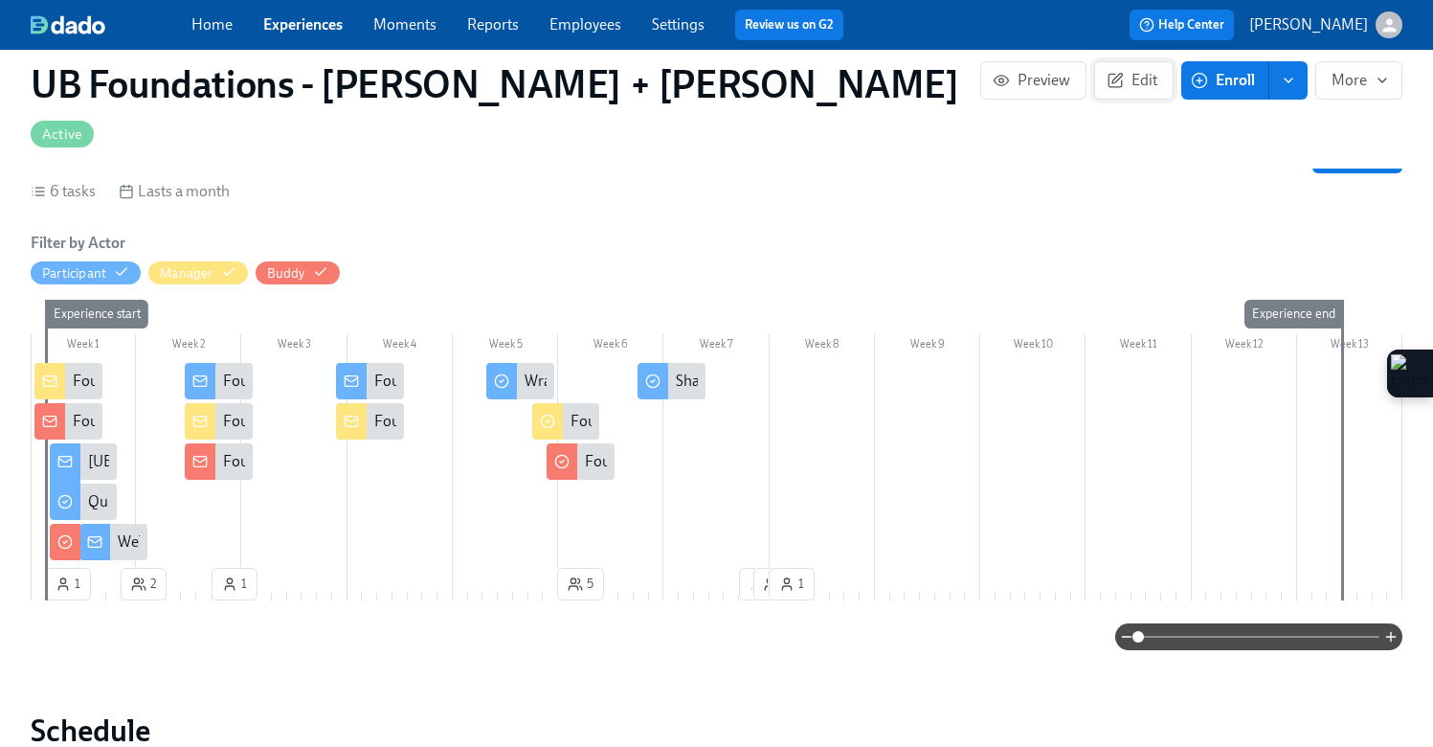
click at [1110, 92] on button "Edit" at bounding box center [1133, 80] width 79 height 38
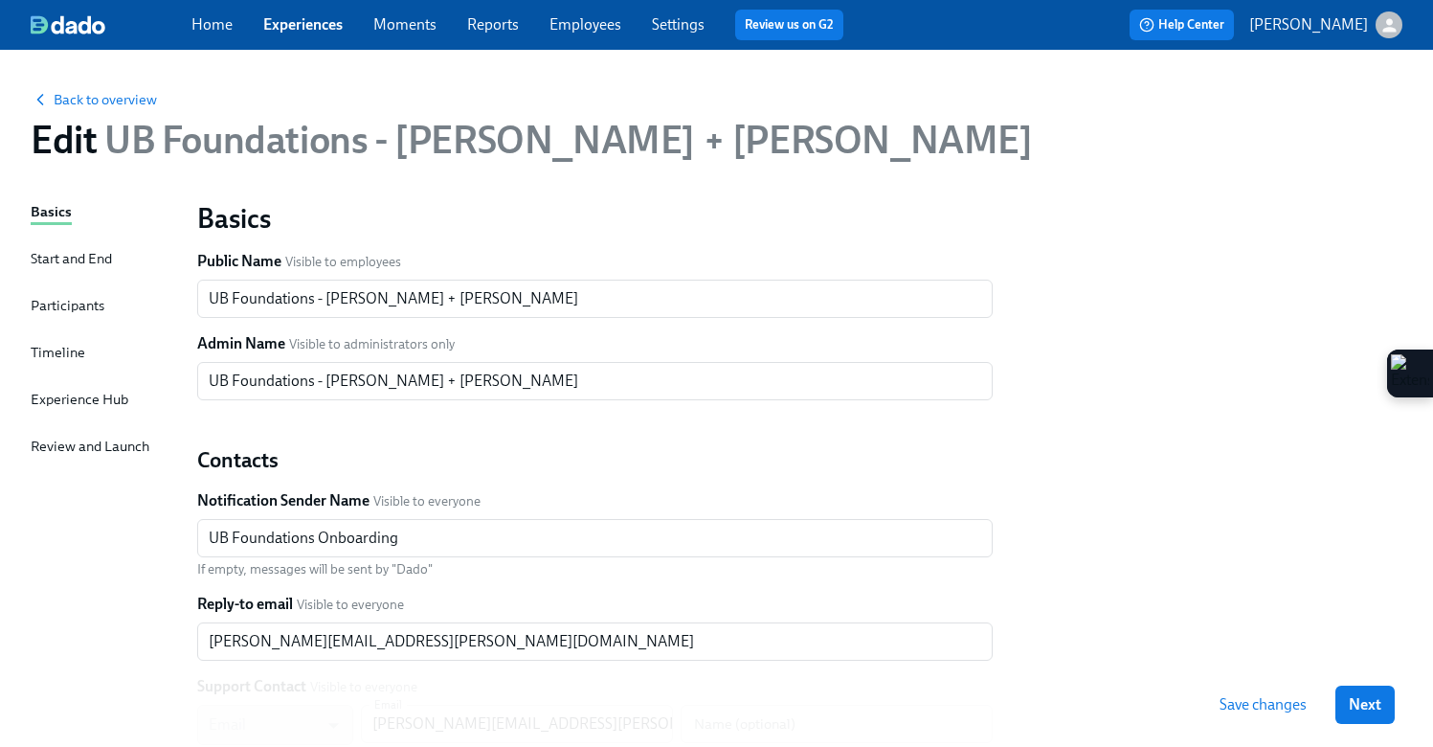
click at [56, 349] on div "Timeline" at bounding box center [58, 352] width 55 height 21
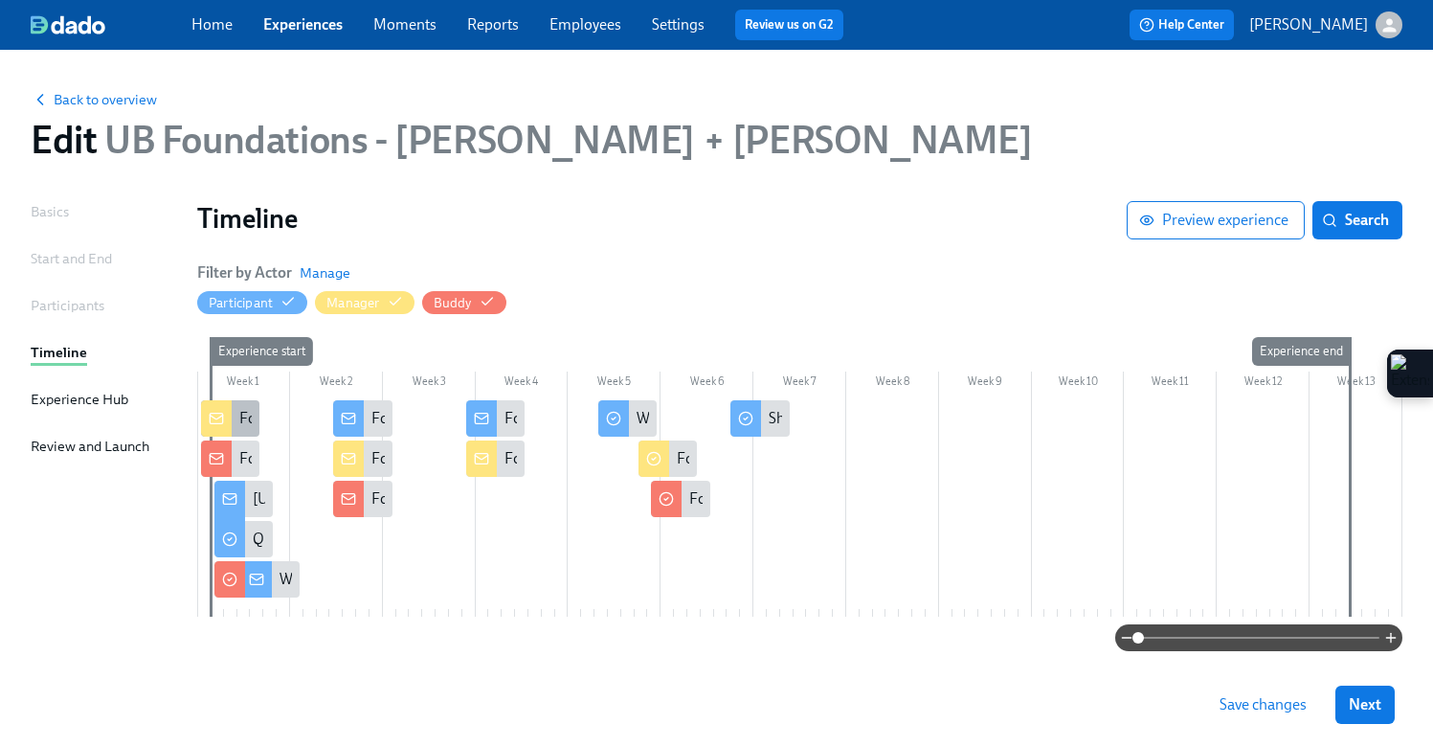
click at [216, 418] on icon at bounding box center [216, 418] width 12 height 4
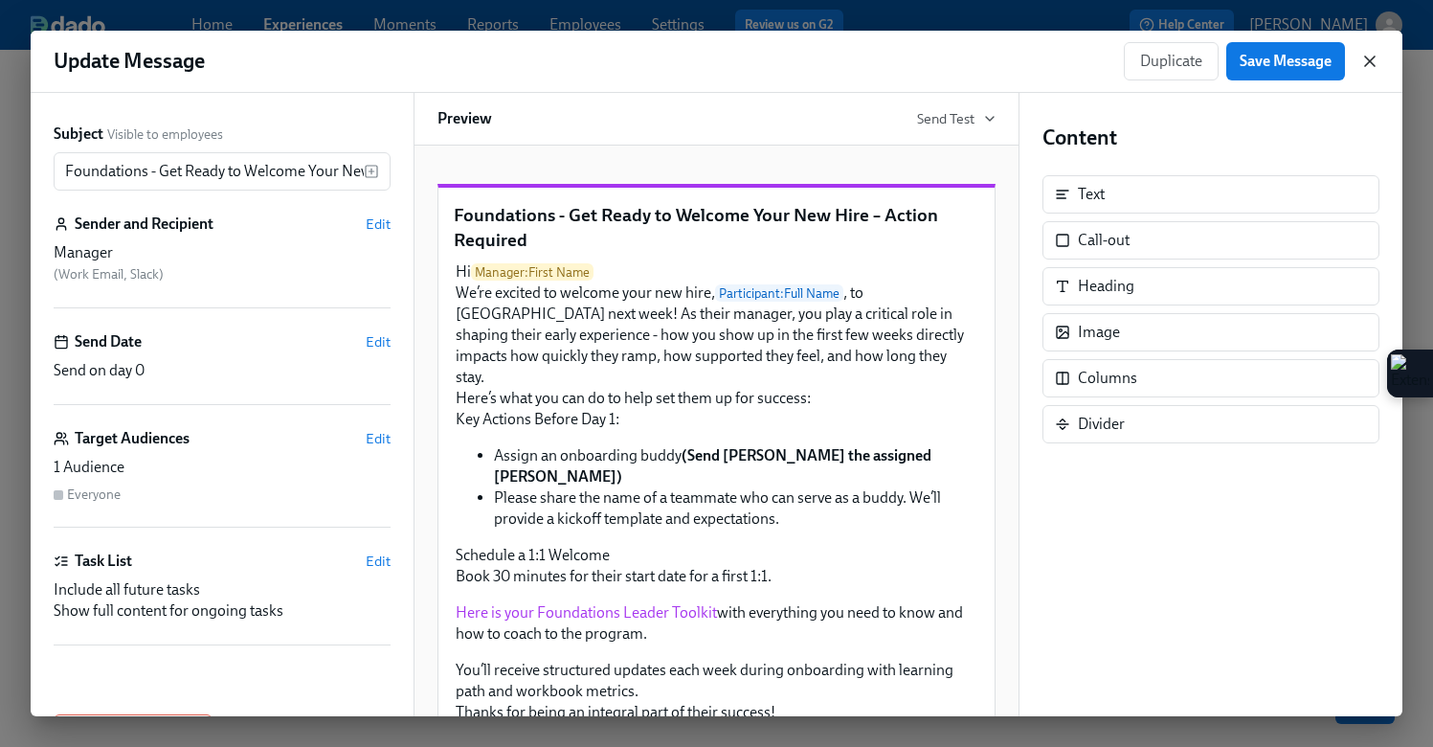
click at [1366, 69] on icon "button" at bounding box center [1370, 61] width 19 height 19
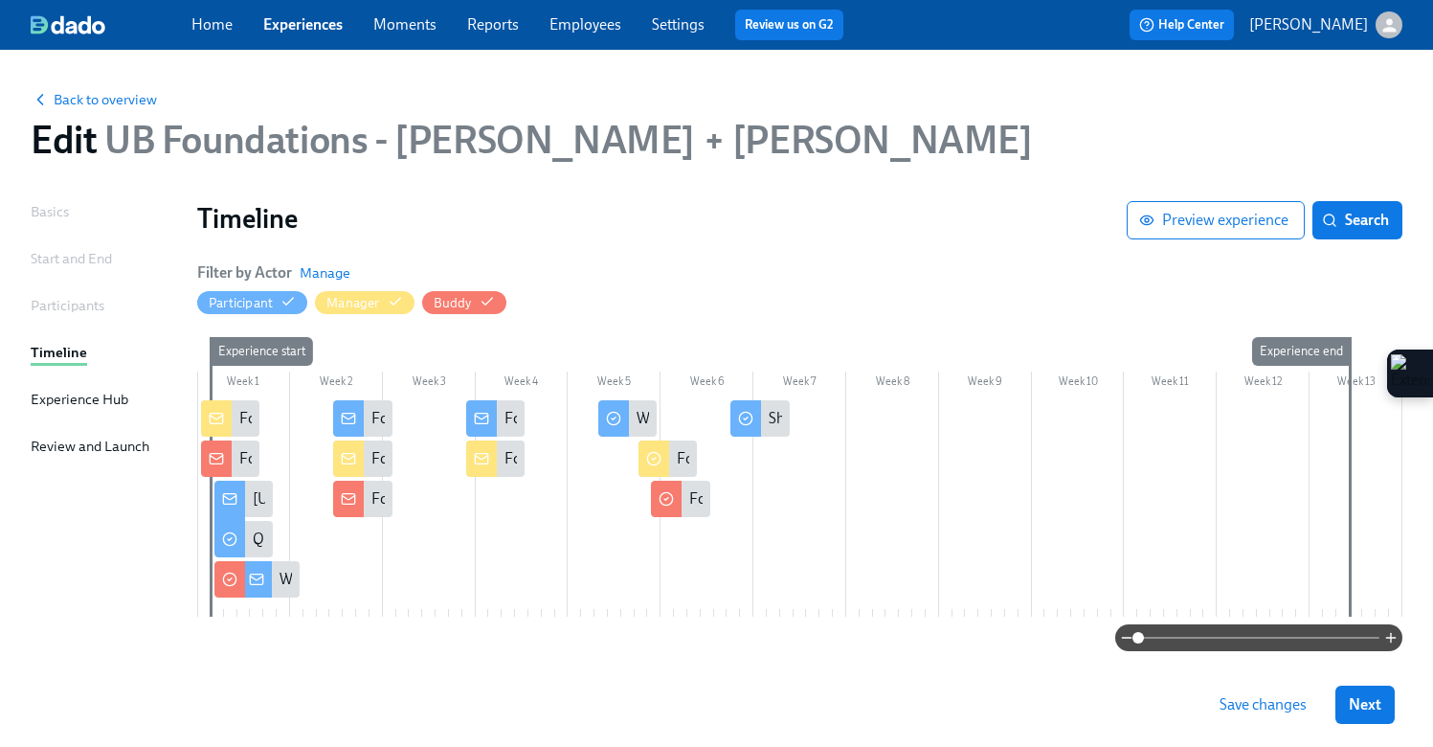
click at [309, 21] on link "Experiences" at bounding box center [302, 24] width 79 height 18
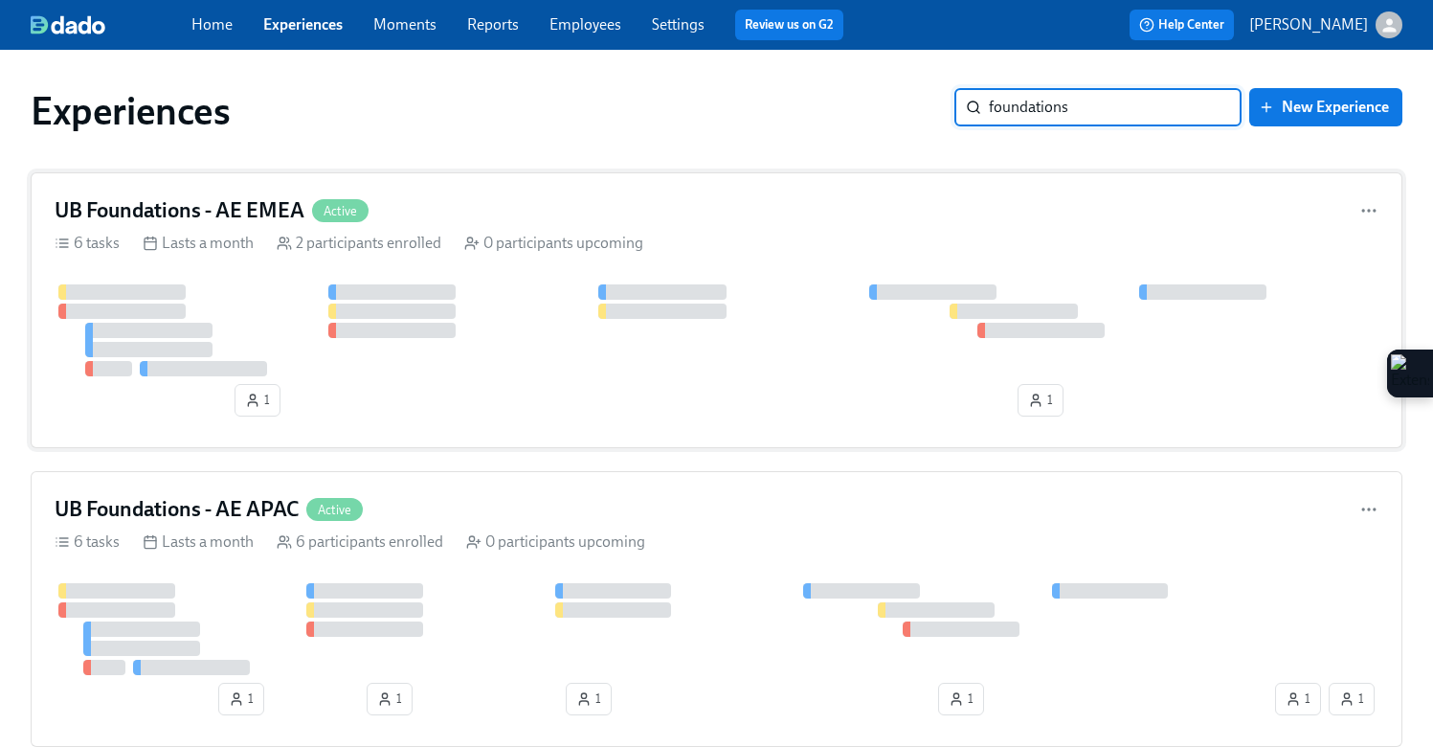
type input "foundations"
click at [179, 226] on div "UB Foundations - AE EMEA Active 6 tasks Lasts a month 2 participants enrolled 0…" at bounding box center [717, 310] width 1372 height 276
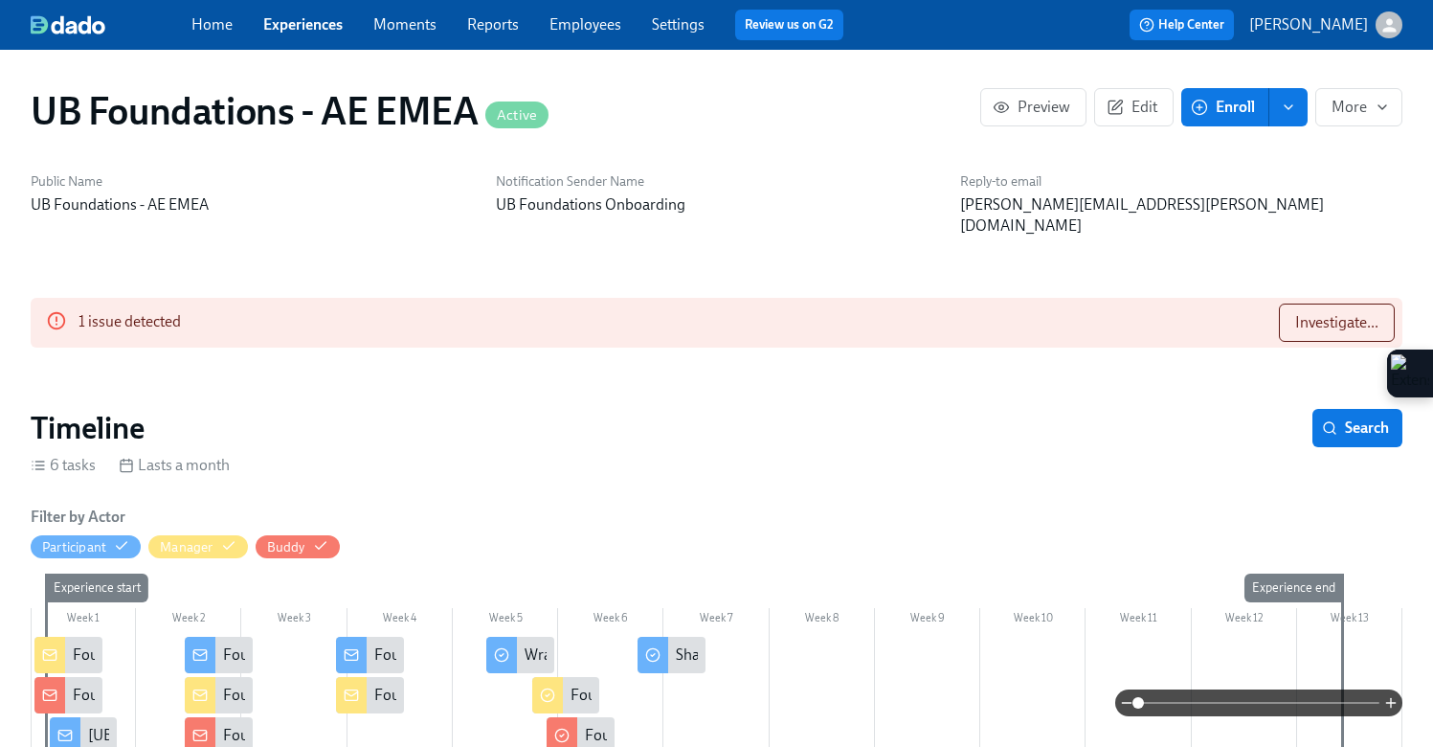
scroll to position [0, 2715]
click at [1135, 117] on button "Edit" at bounding box center [1133, 107] width 79 height 38
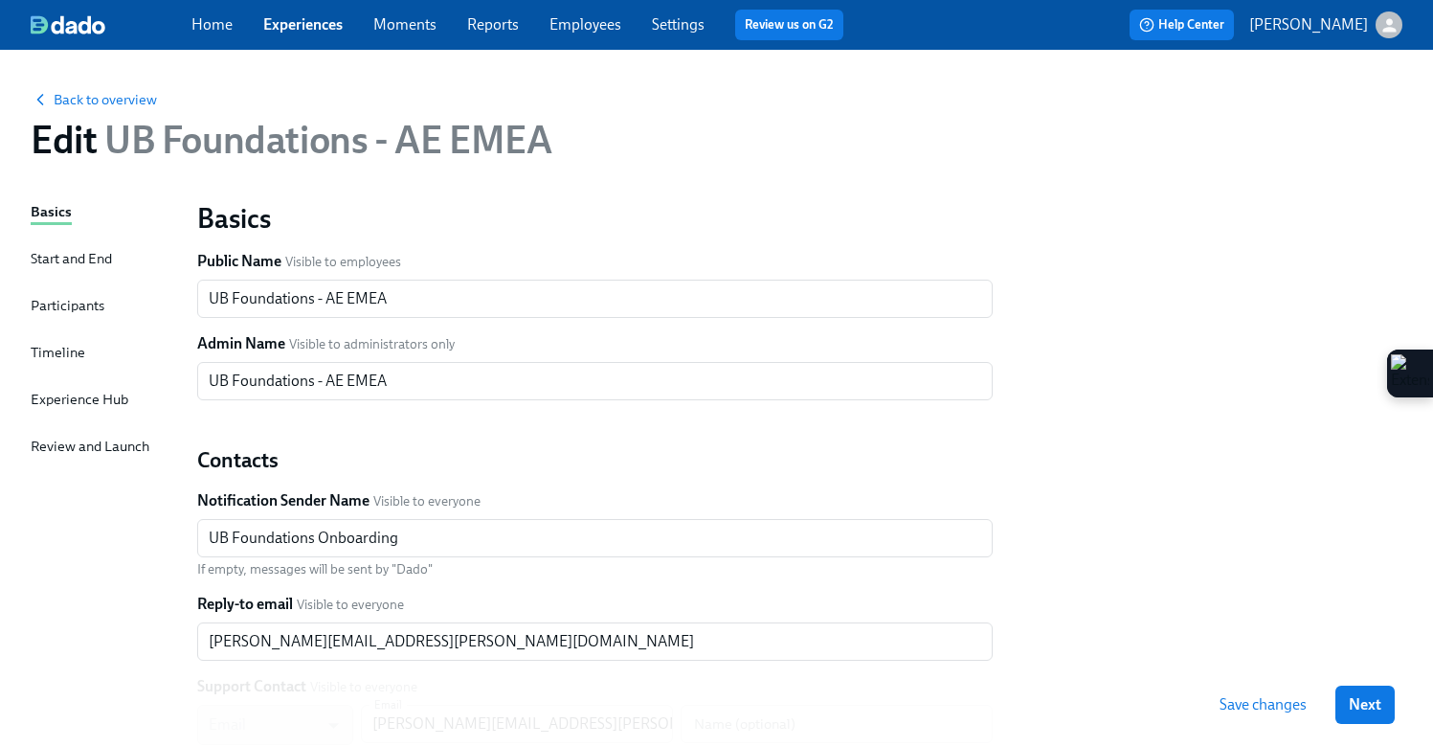
click at [56, 348] on div "Timeline" at bounding box center [58, 352] width 55 height 21
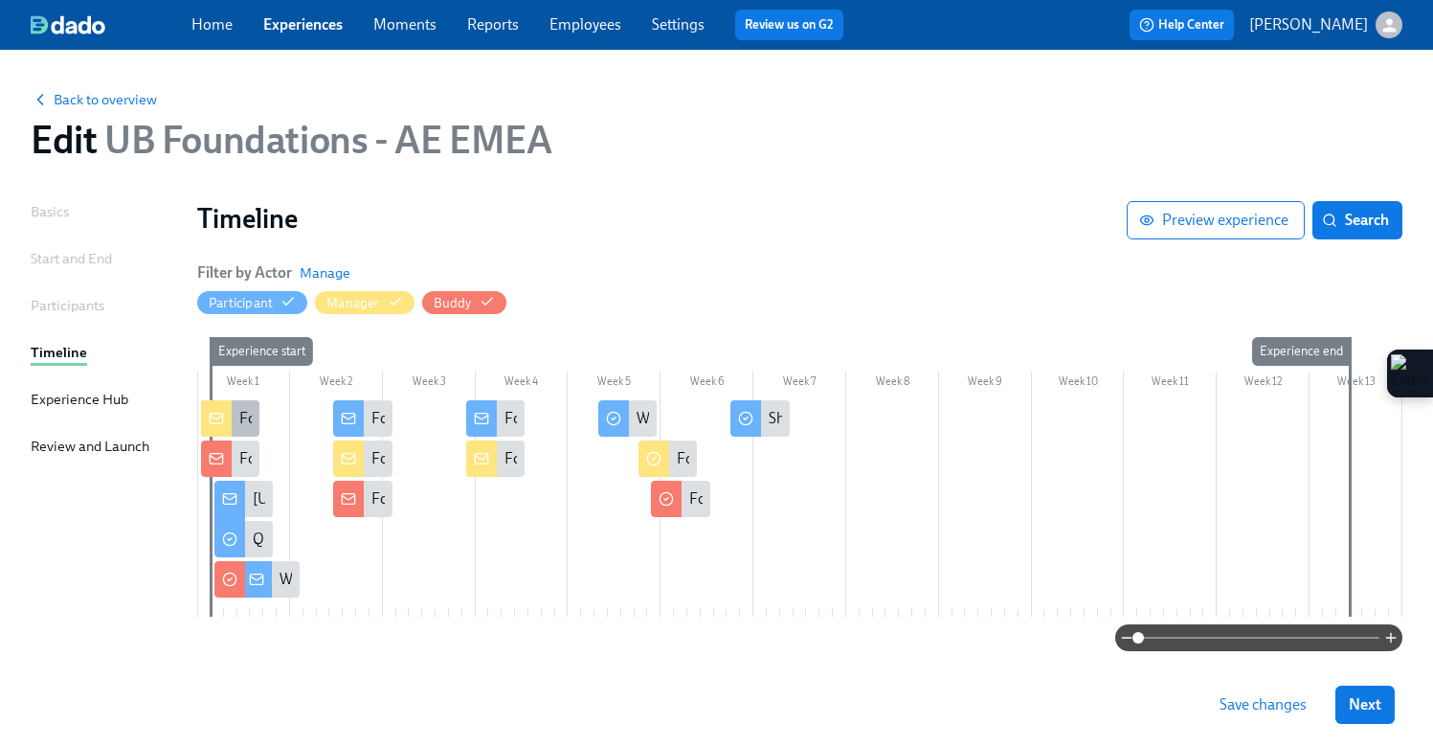
click at [219, 425] on icon at bounding box center [216, 418] width 15 height 15
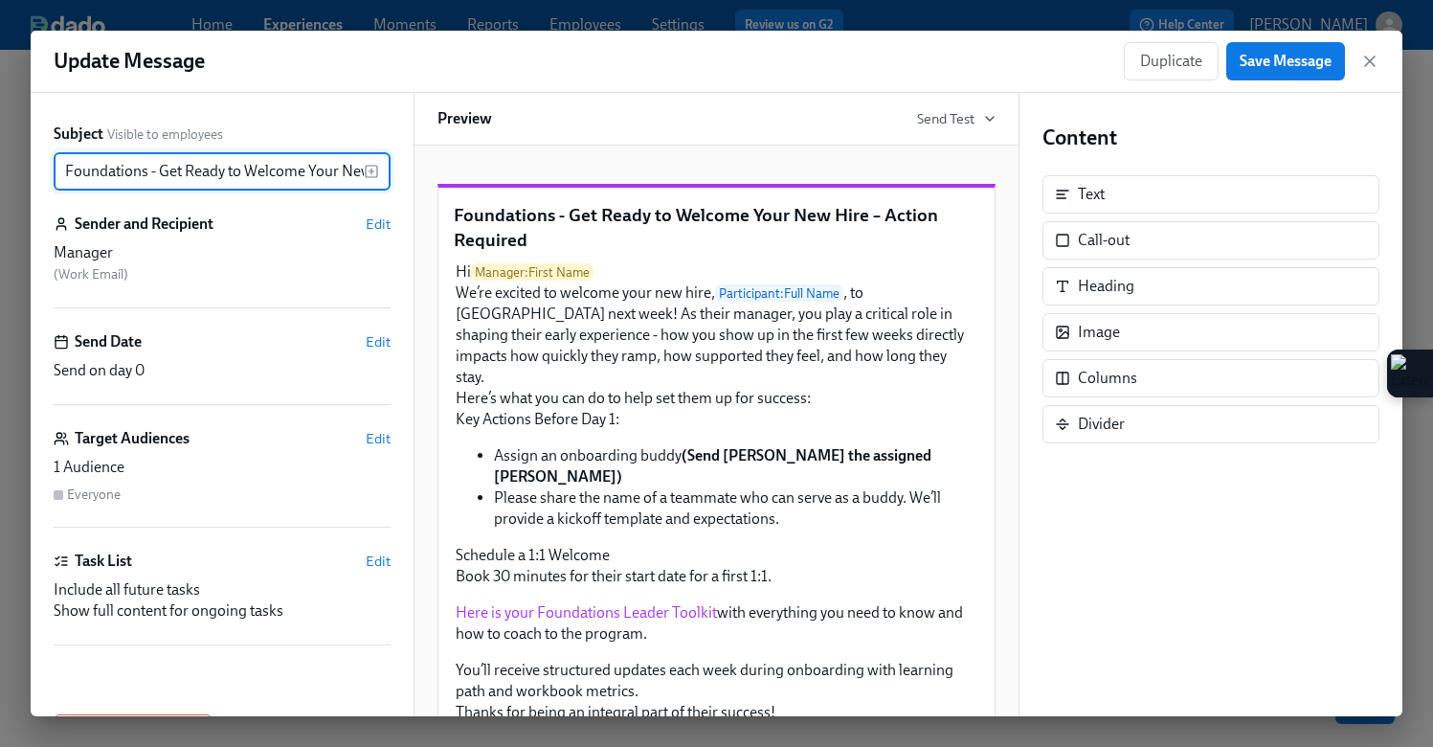
scroll to position [0, 155]
click at [116, 263] on div "Manager ( Work Email )" at bounding box center [222, 263] width 337 height 42
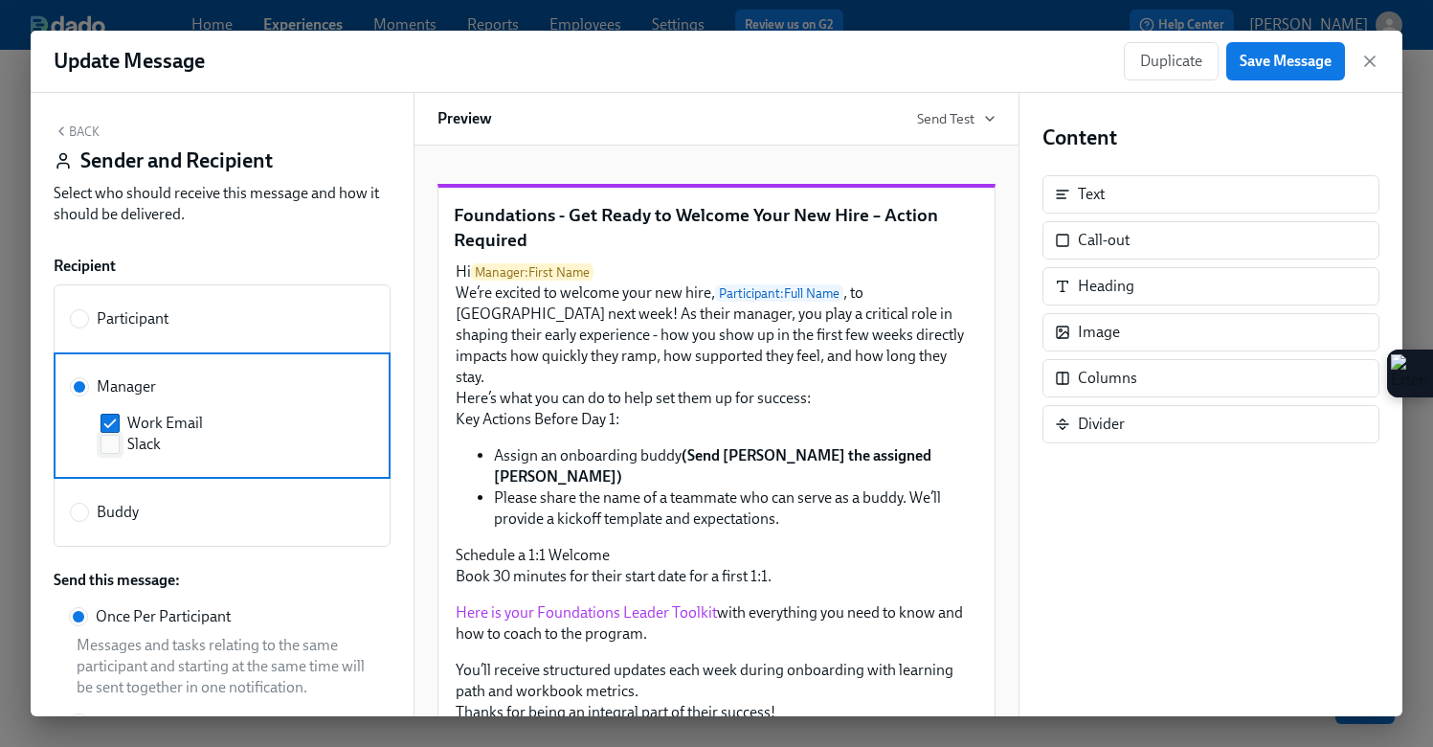
click at [120, 445] on label "Slack" at bounding box center [226, 444] width 251 height 21
click at [119, 445] on input "Slack" at bounding box center [109, 444] width 17 height 17
checkbox input "true"
click at [1280, 52] on span "Save Message" at bounding box center [1286, 61] width 92 height 19
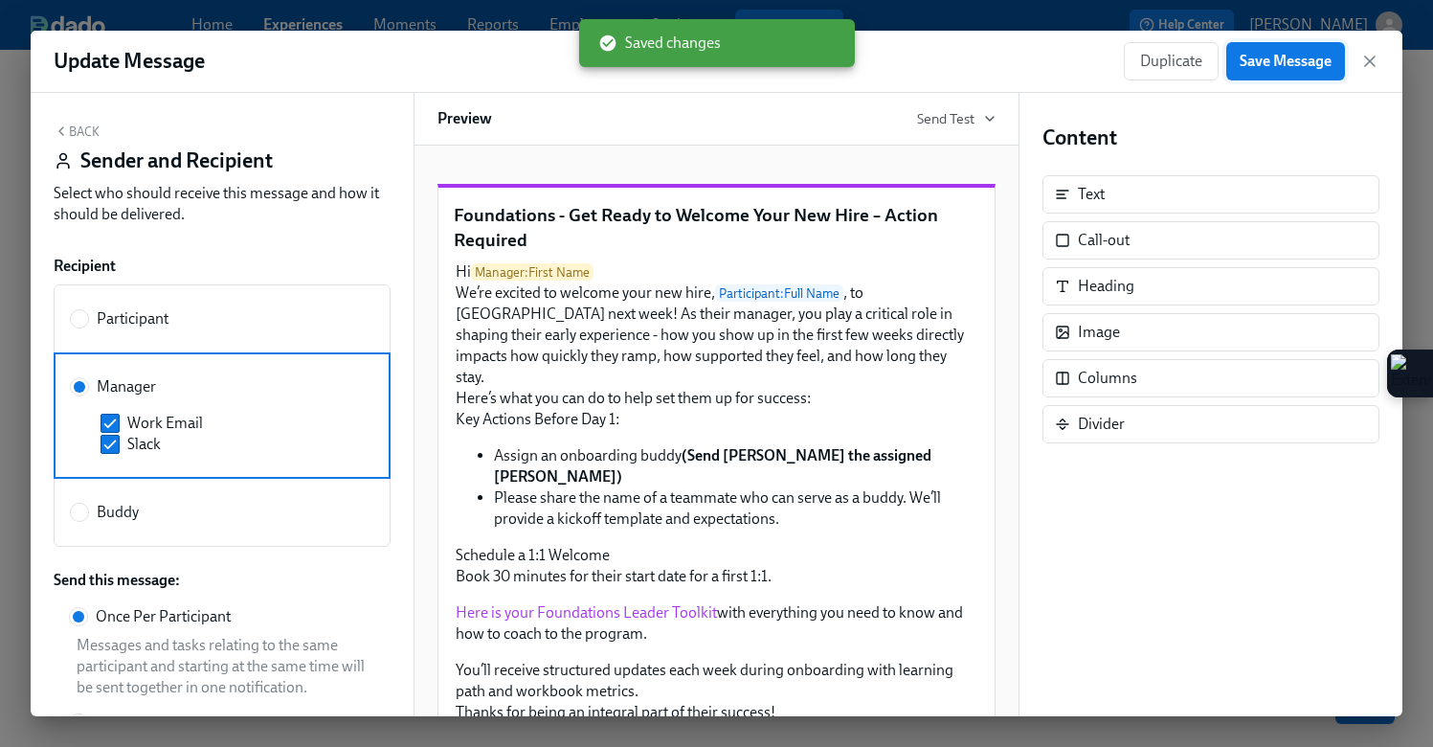
click at [1280, 52] on span "Save Message" at bounding box center [1286, 61] width 92 height 19
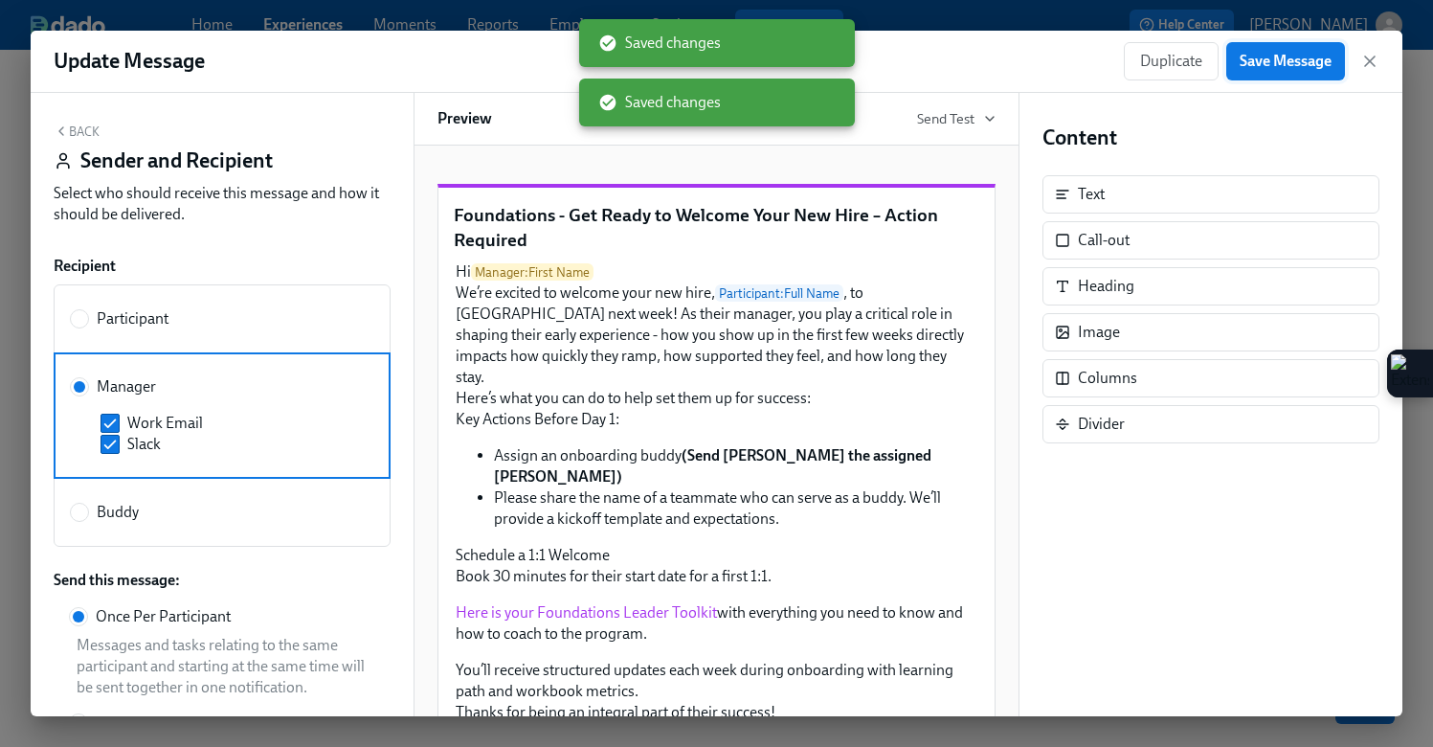
click at [1304, 73] on button "Save Message" at bounding box center [1286, 61] width 119 height 38
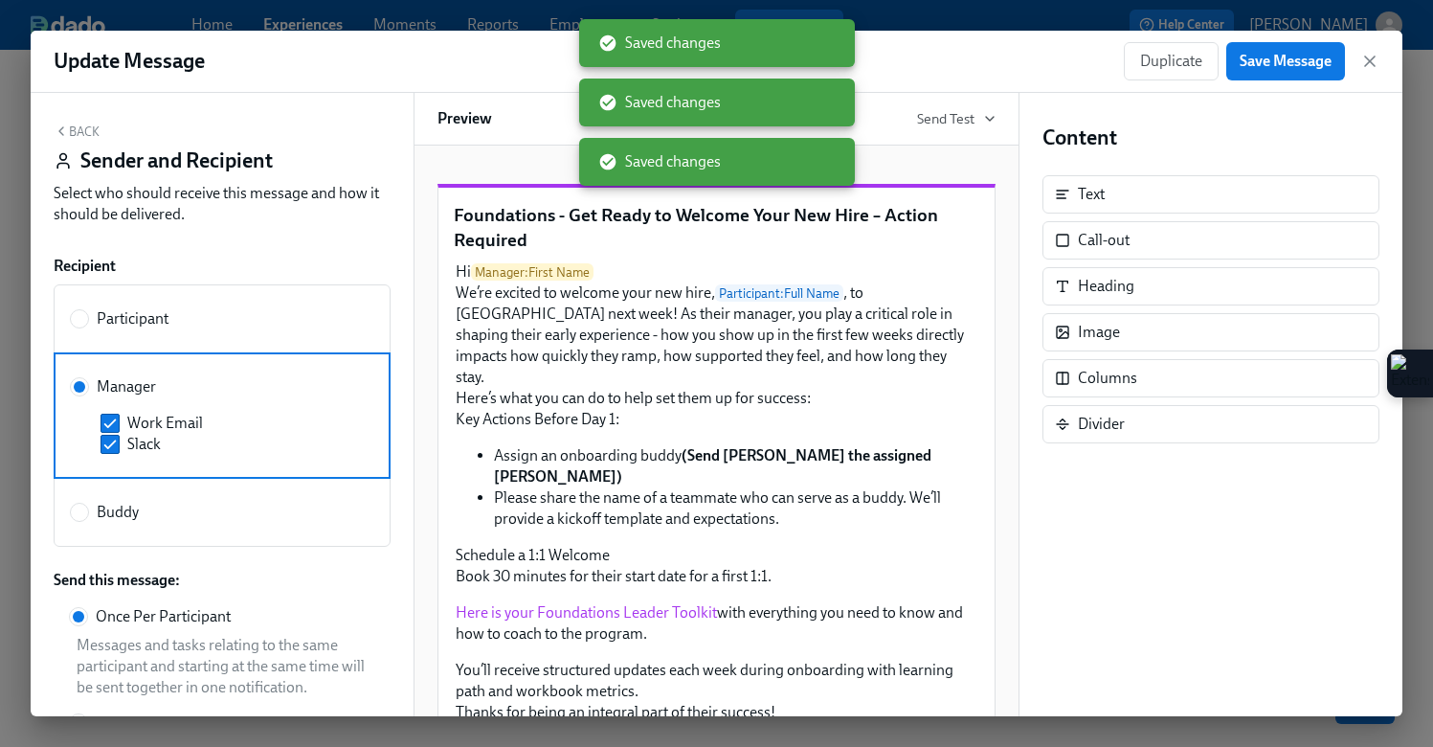
click at [1359, 66] on div "Duplicate Save Message" at bounding box center [1252, 61] width 256 height 38
click at [1371, 65] on icon "button" at bounding box center [1370, 61] width 19 height 19
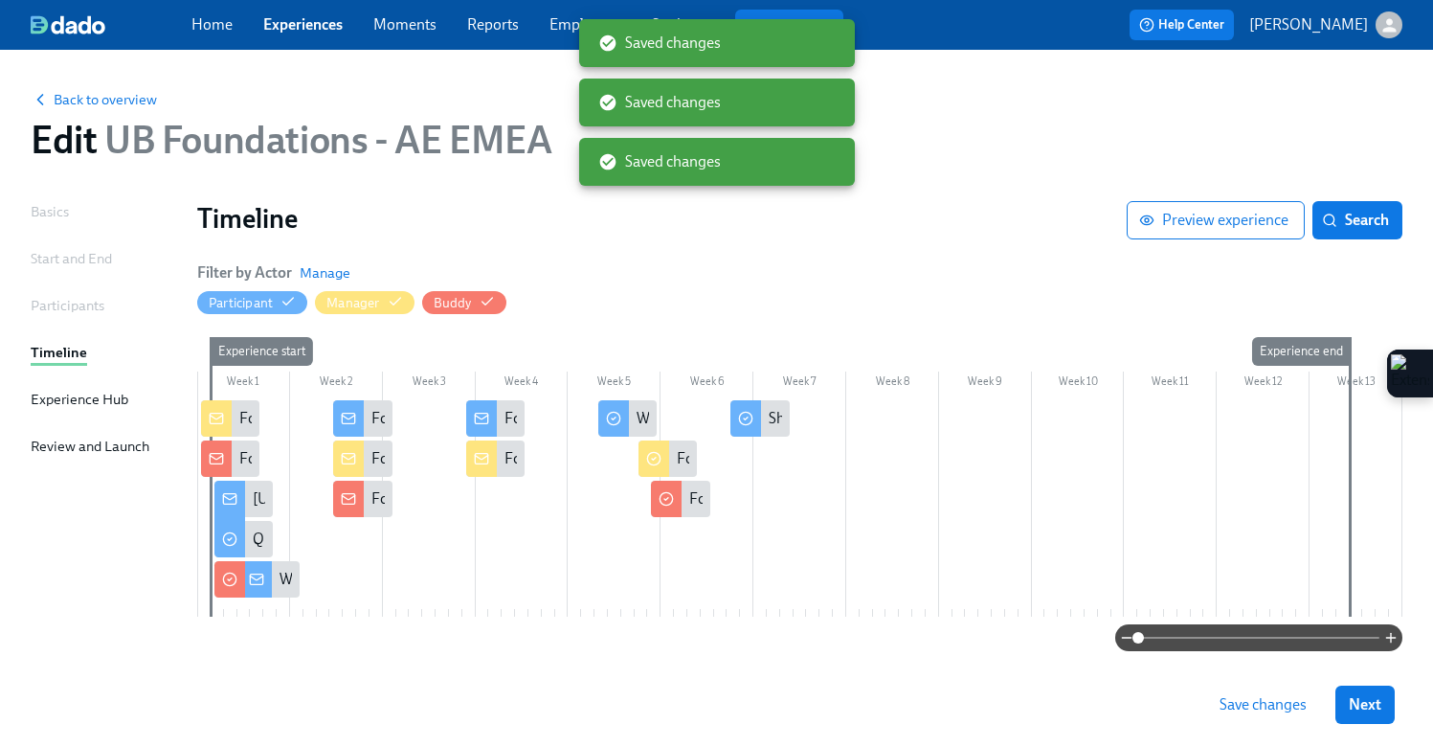
click at [1252, 720] on button "Save changes" at bounding box center [1263, 705] width 114 height 38
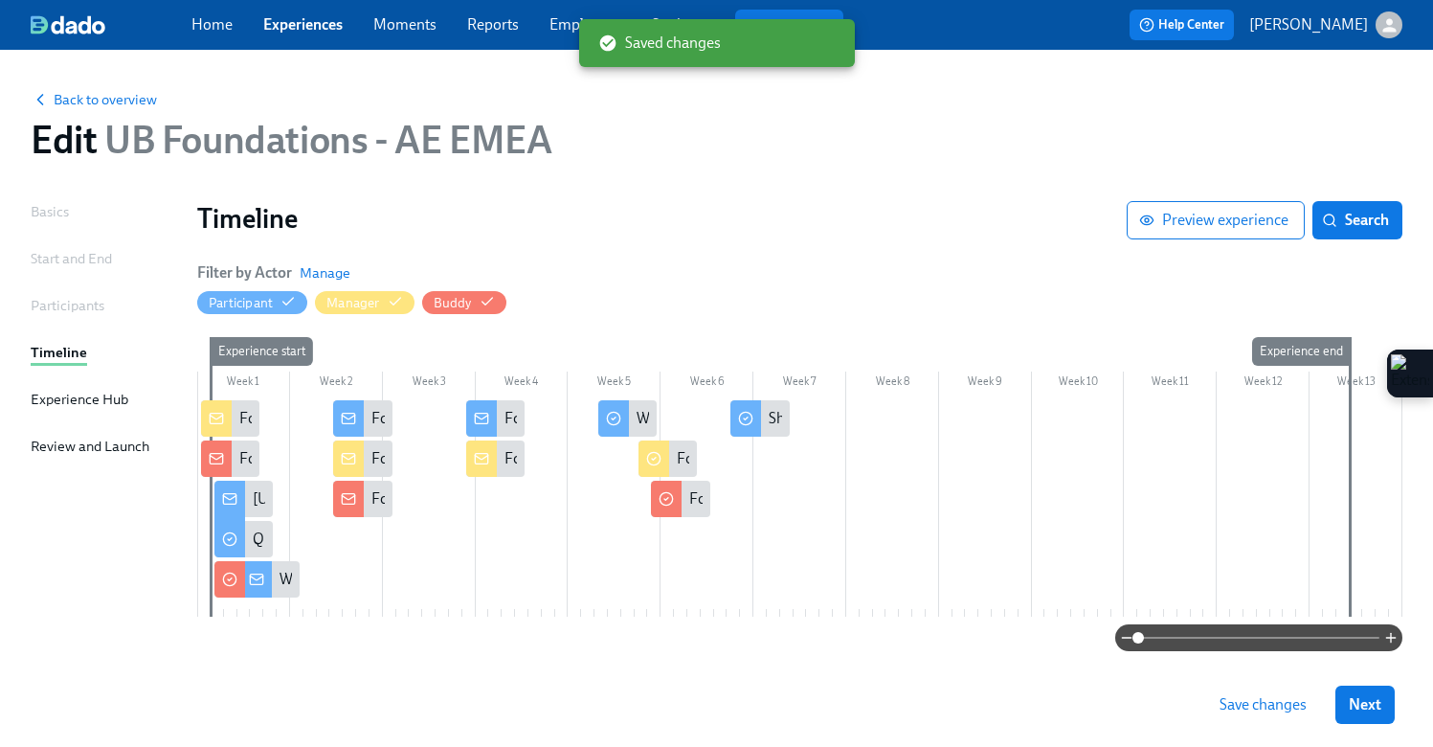
click at [1255, 703] on span "Save changes" at bounding box center [1263, 704] width 87 height 19
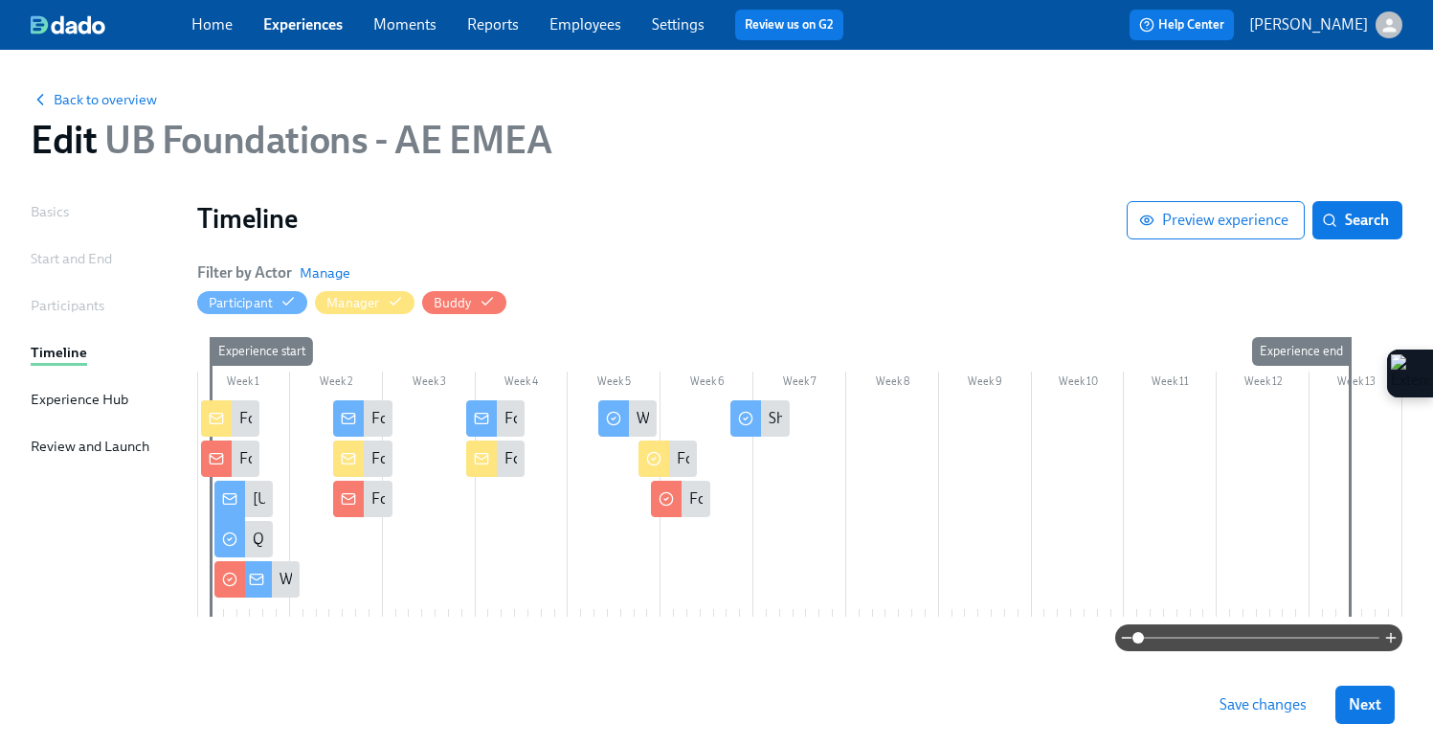
click at [1255, 697] on span "Save changes" at bounding box center [1263, 704] width 87 height 19
click at [315, 17] on link "Experiences" at bounding box center [302, 24] width 79 height 18
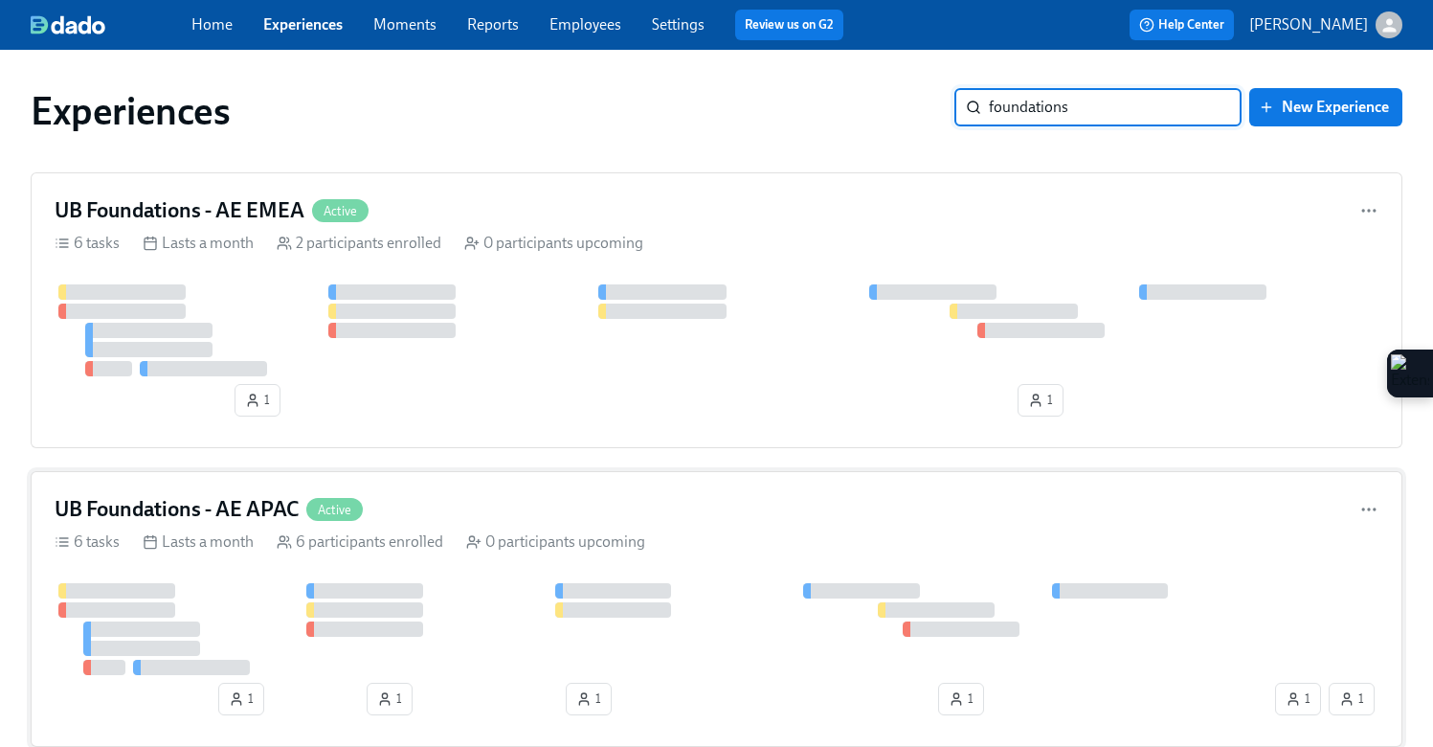
type input "foundations"
click at [514, 495] on div "UB Foundations - AE APAC Active" at bounding box center [717, 509] width 1324 height 29
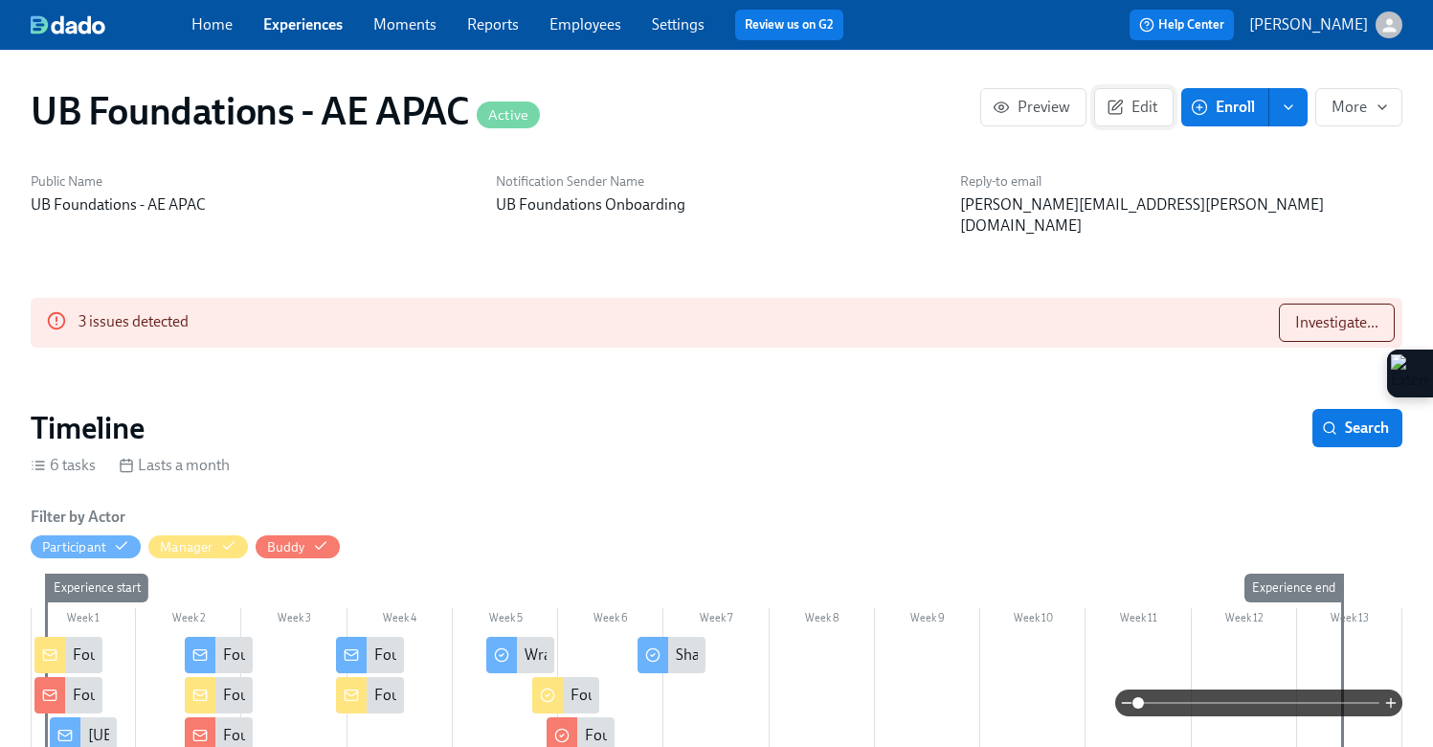
click at [1144, 114] on span "Edit" at bounding box center [1134, 107] width 47 height 19
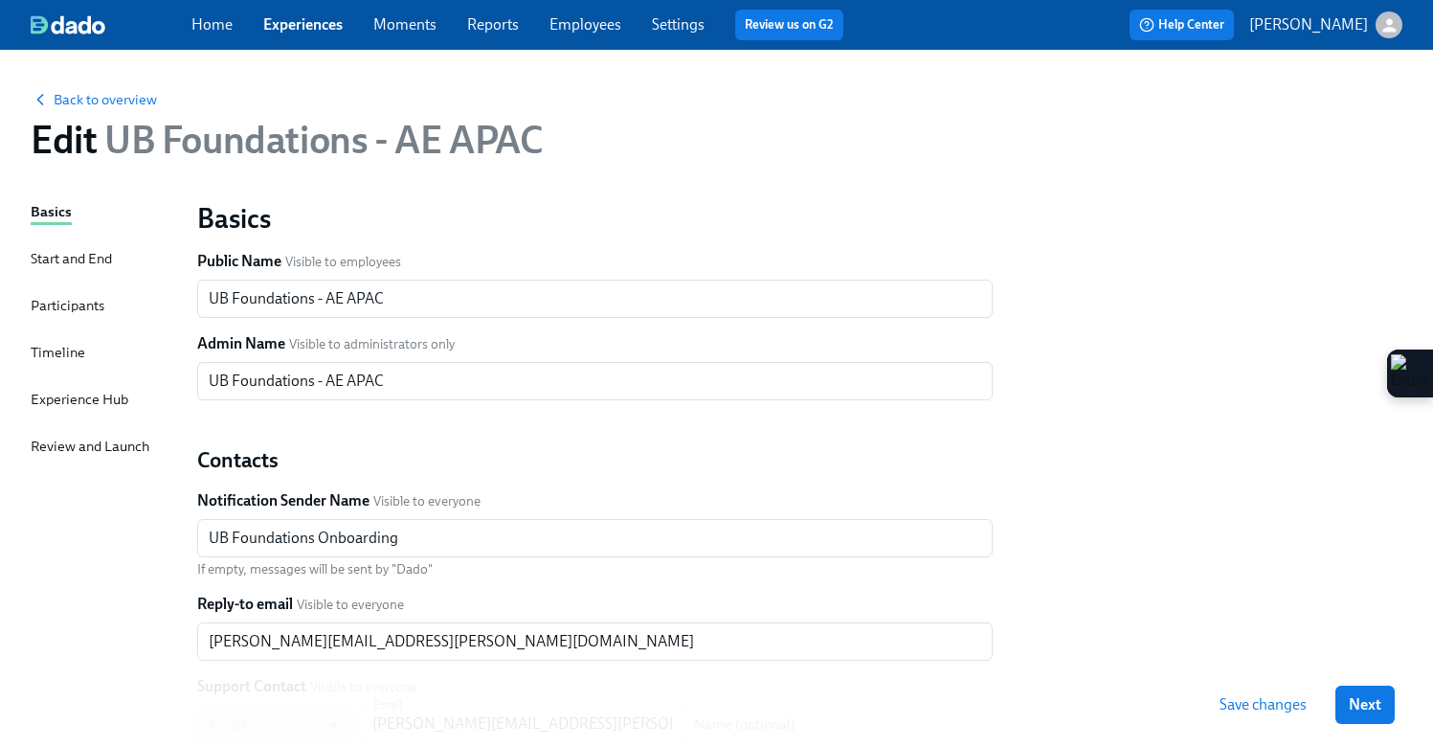
click at [54, 356] on div "Timeline" at bounding box center [58, 352] width 55 height 21
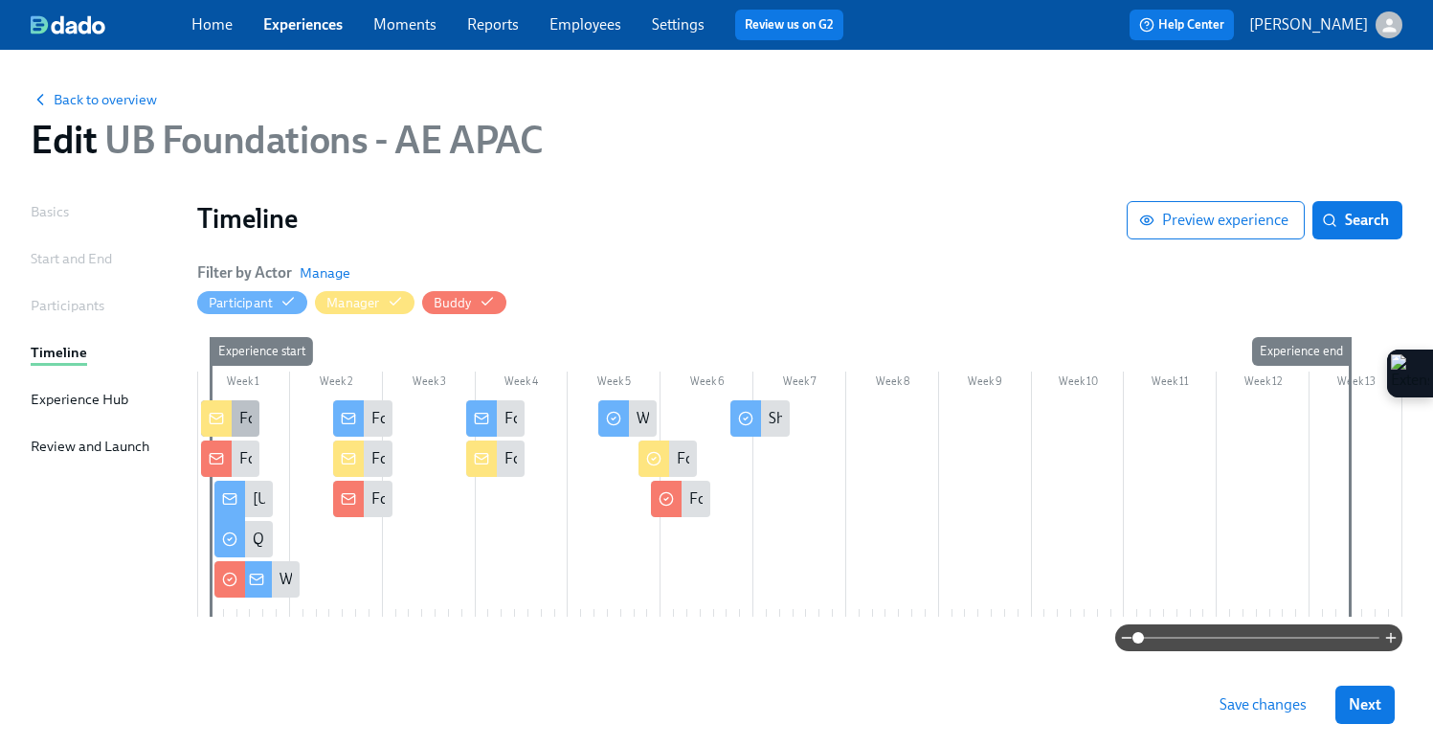
click at [221, 415] on icon at bounding box center [216, 418] width 15 height 15
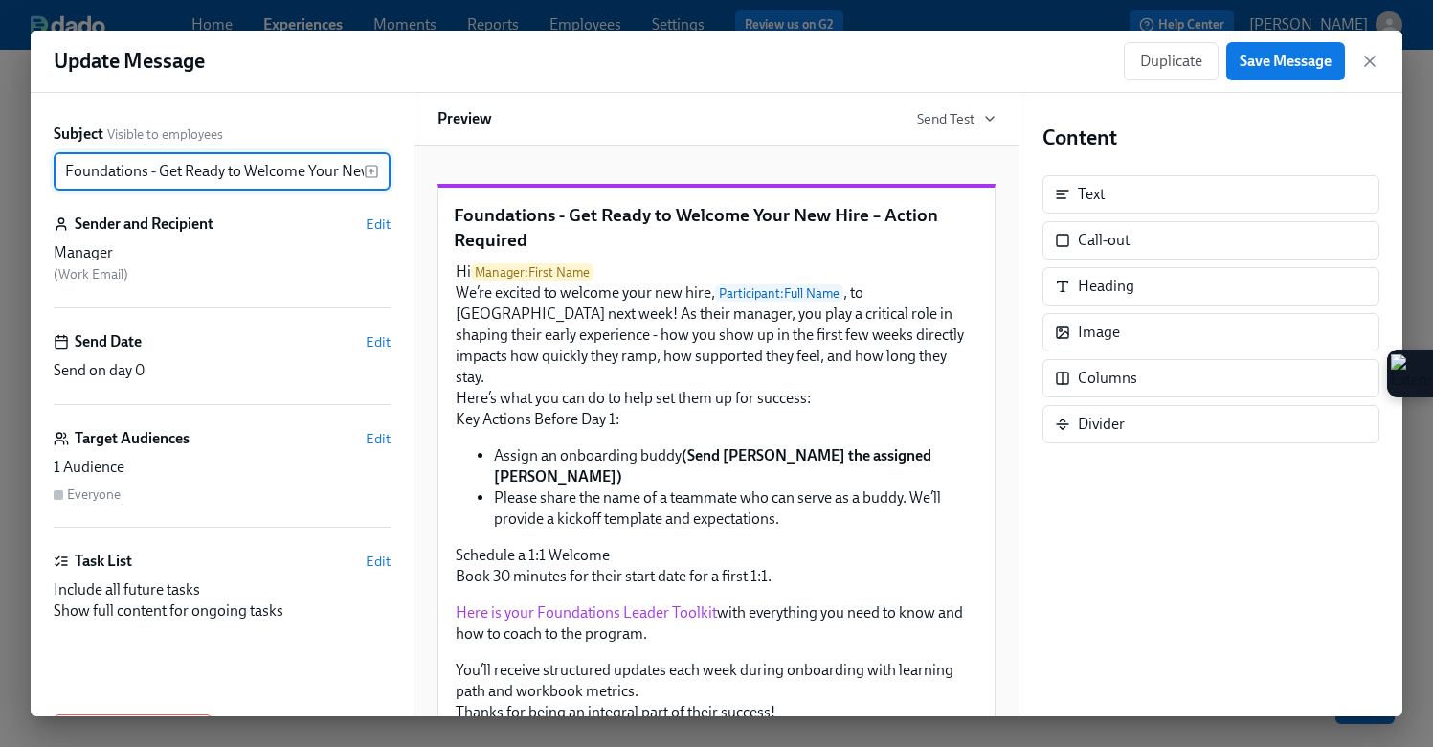
click at [107, 266] on span "( Work Email )" at bounding box center [91, 274] width 75 height 16
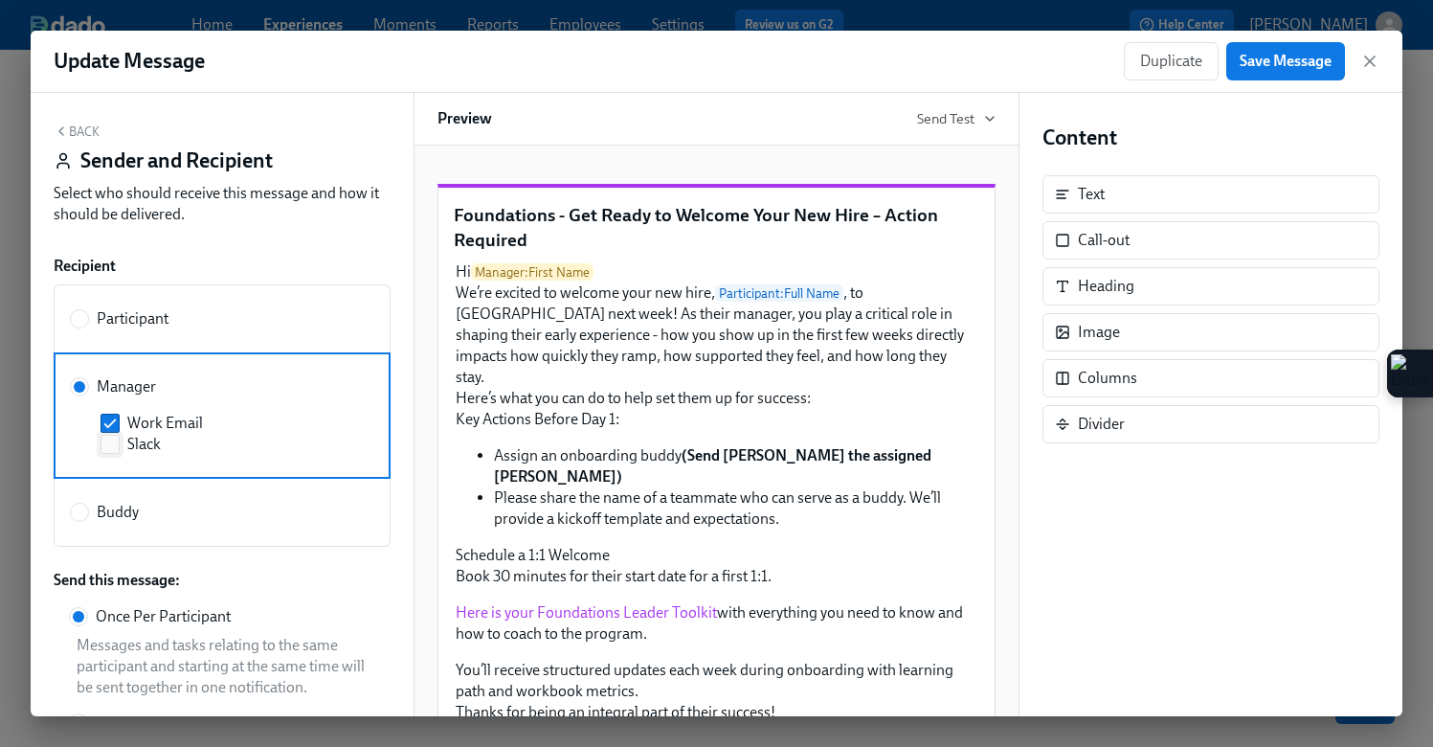
click at [111, 450] on input "Slack" at bounding box center [109, 444] width 17 height 17
checkbox input "true"
click at [1271, 69] on span "Save Message" at bounding box center [1286, 61] width 92 height 19
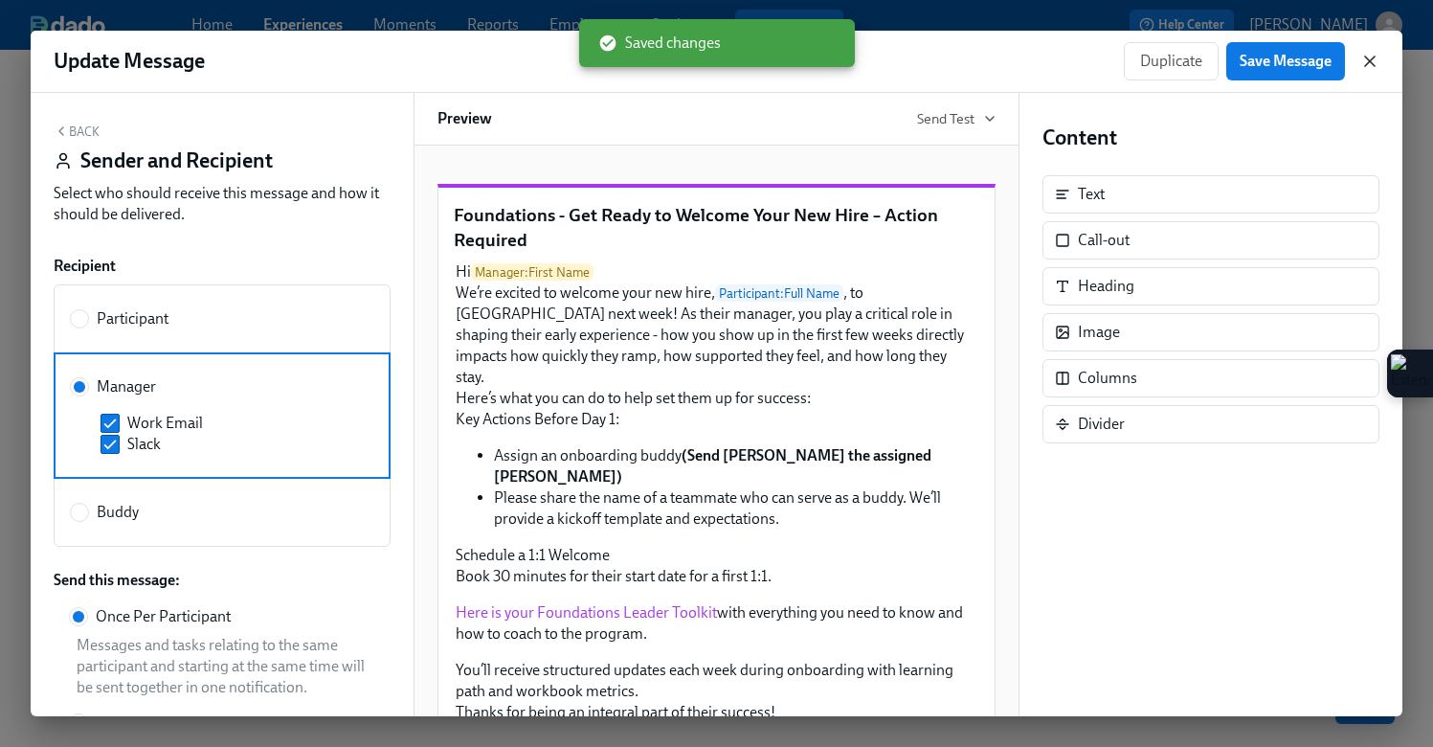
click at [1376, 58] on icon "button" at bounding box center [1370, 61] width 19 height 19
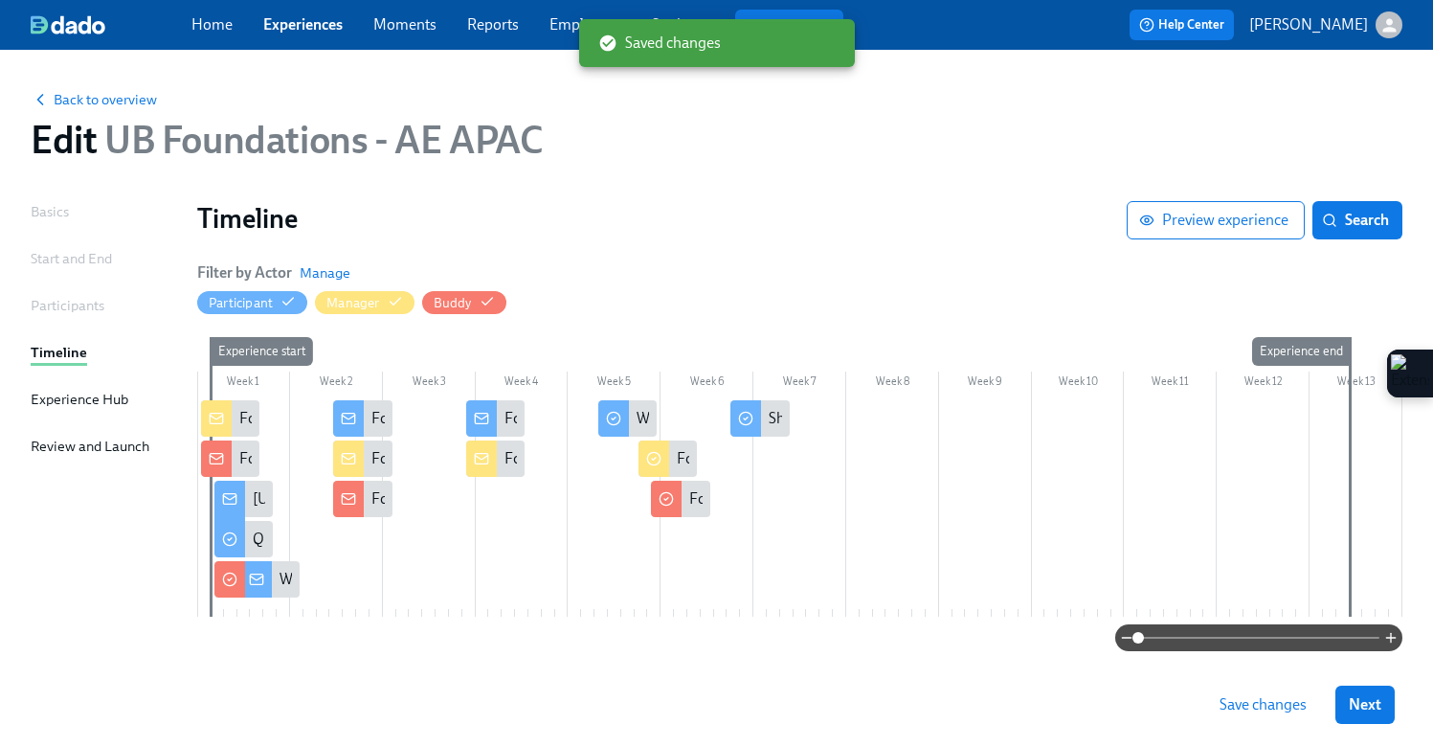
click at [1243, 699] on span "Save changes" at bounding box center [1263, 704] width 87 height 19
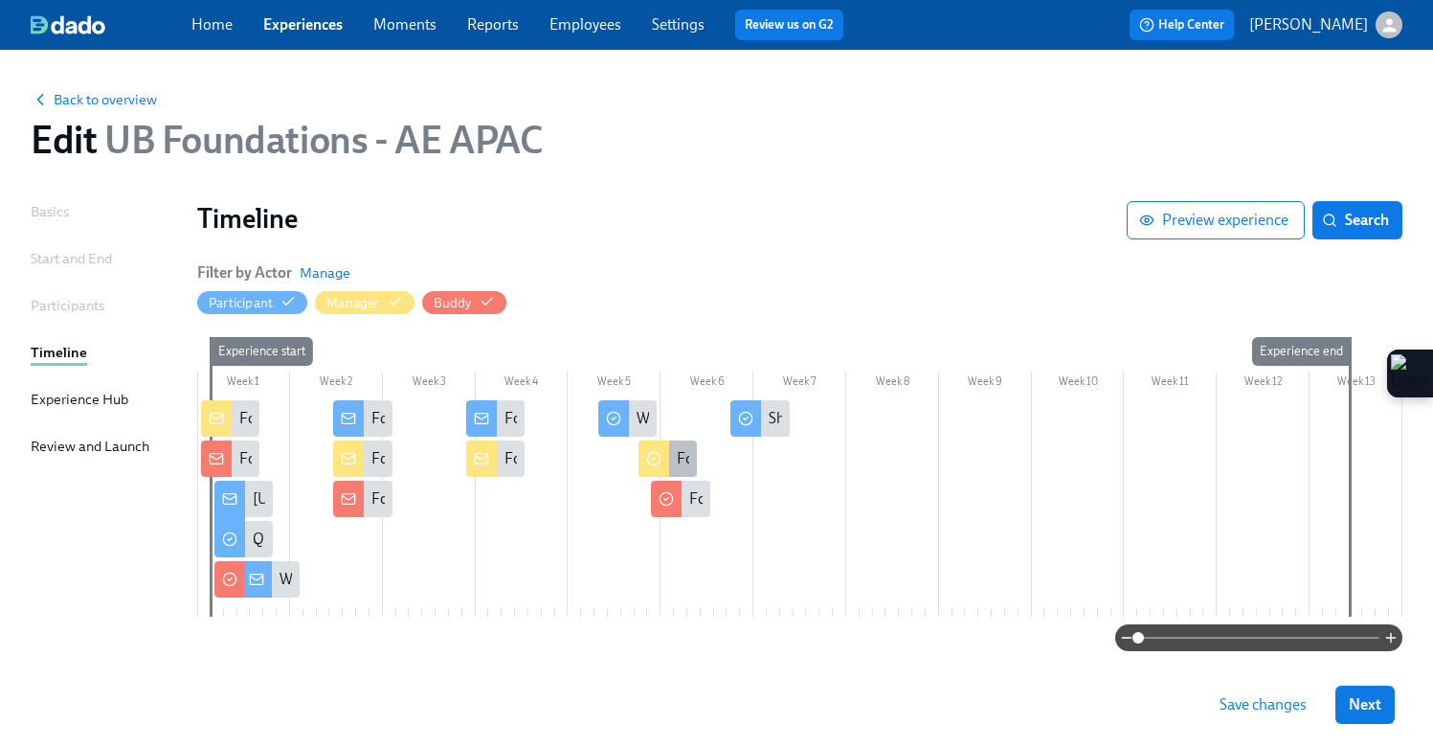
click at [650, 465] on circle at bounding box center [653, 459] width 12 height 12
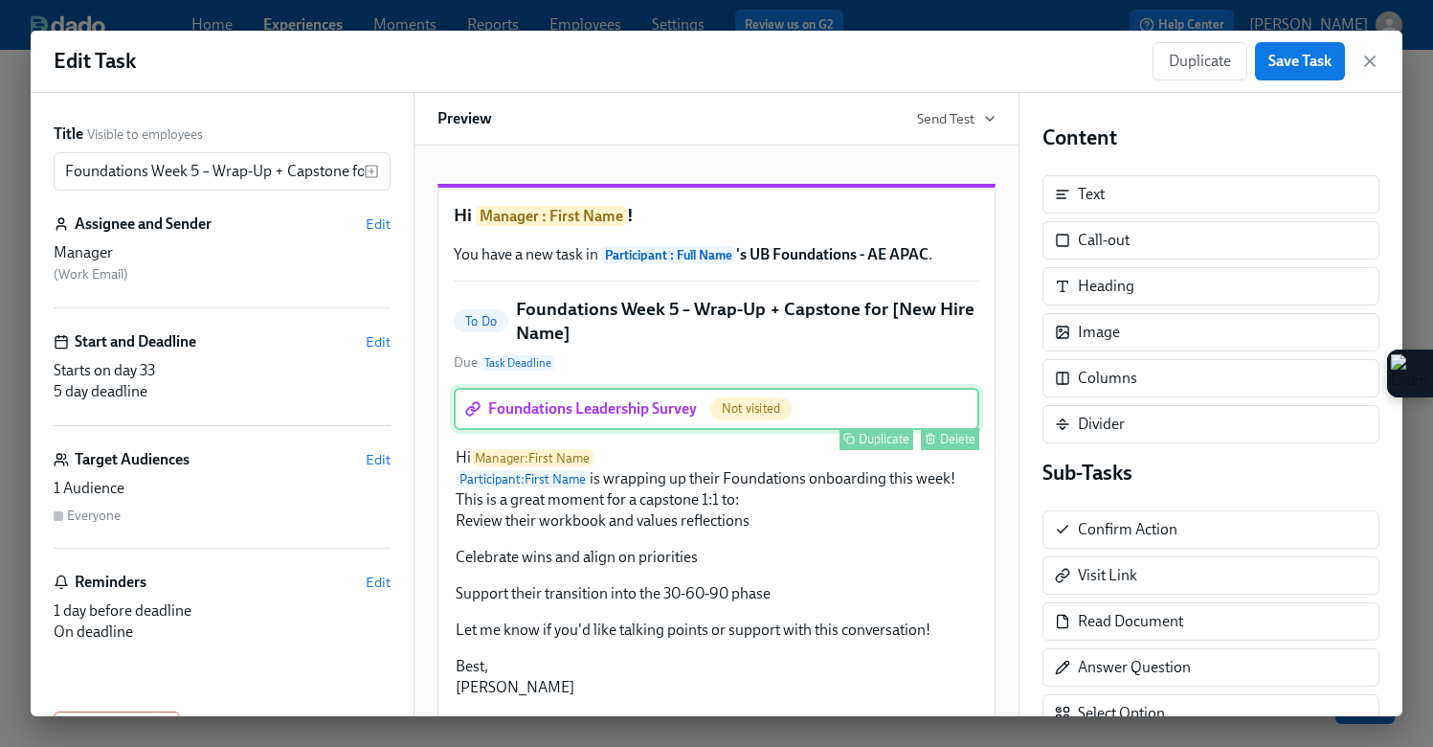
scroll to position [185, 0]
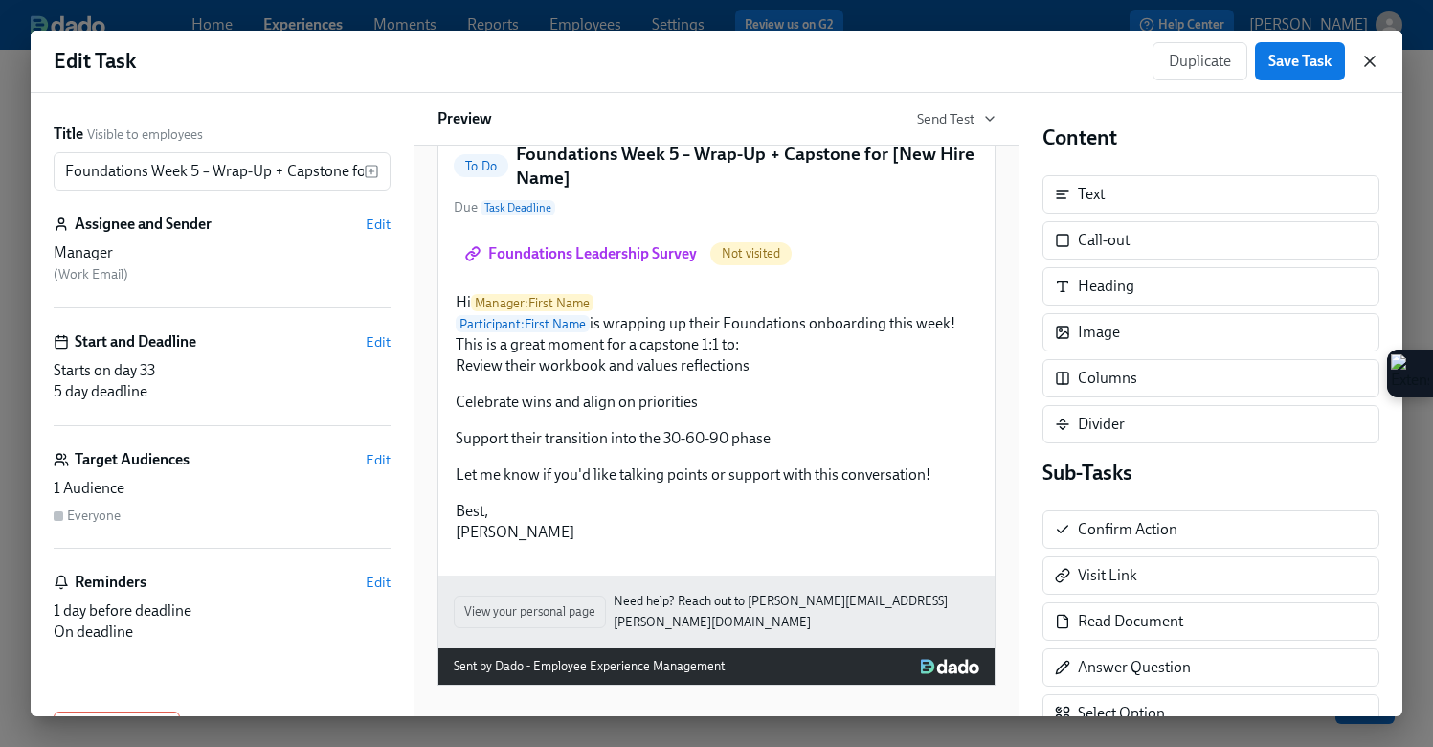
click at [1370, 62] on icon "button" at bounding box center [1370, 61] width 19 height 19
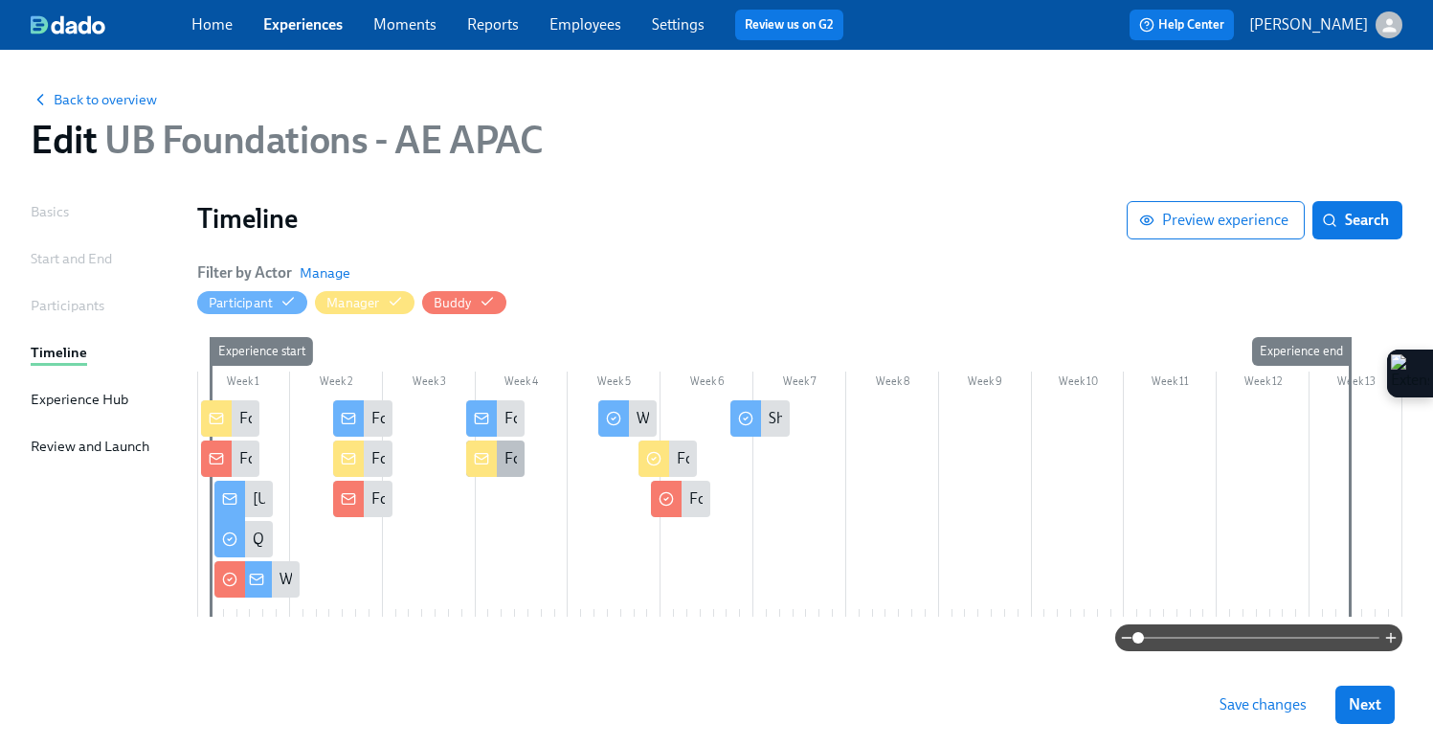
click at [475, 462] on rect at bounding box center [481, 459] width 12 height 11
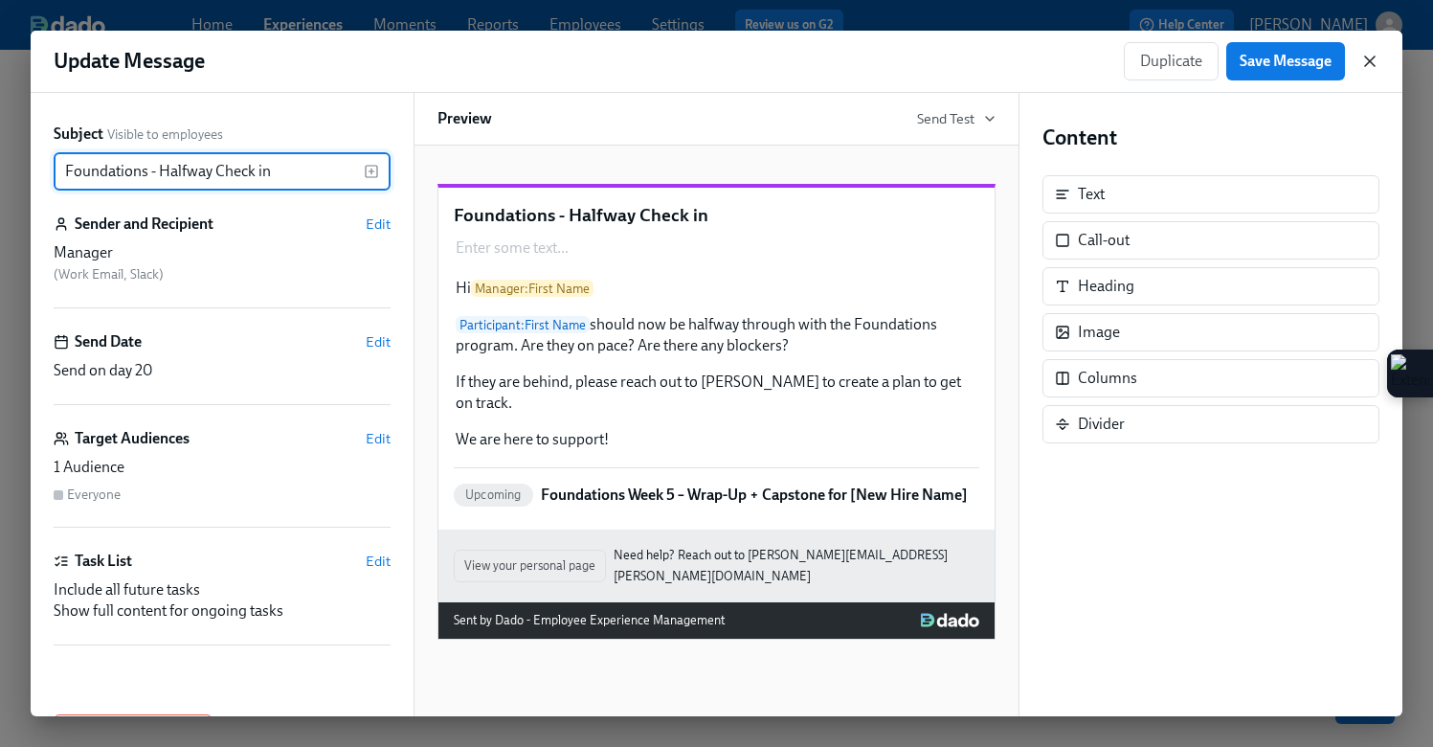
click at [1376, 59] on icon "button" at bounding box center [1370, 61] width 19 height 19
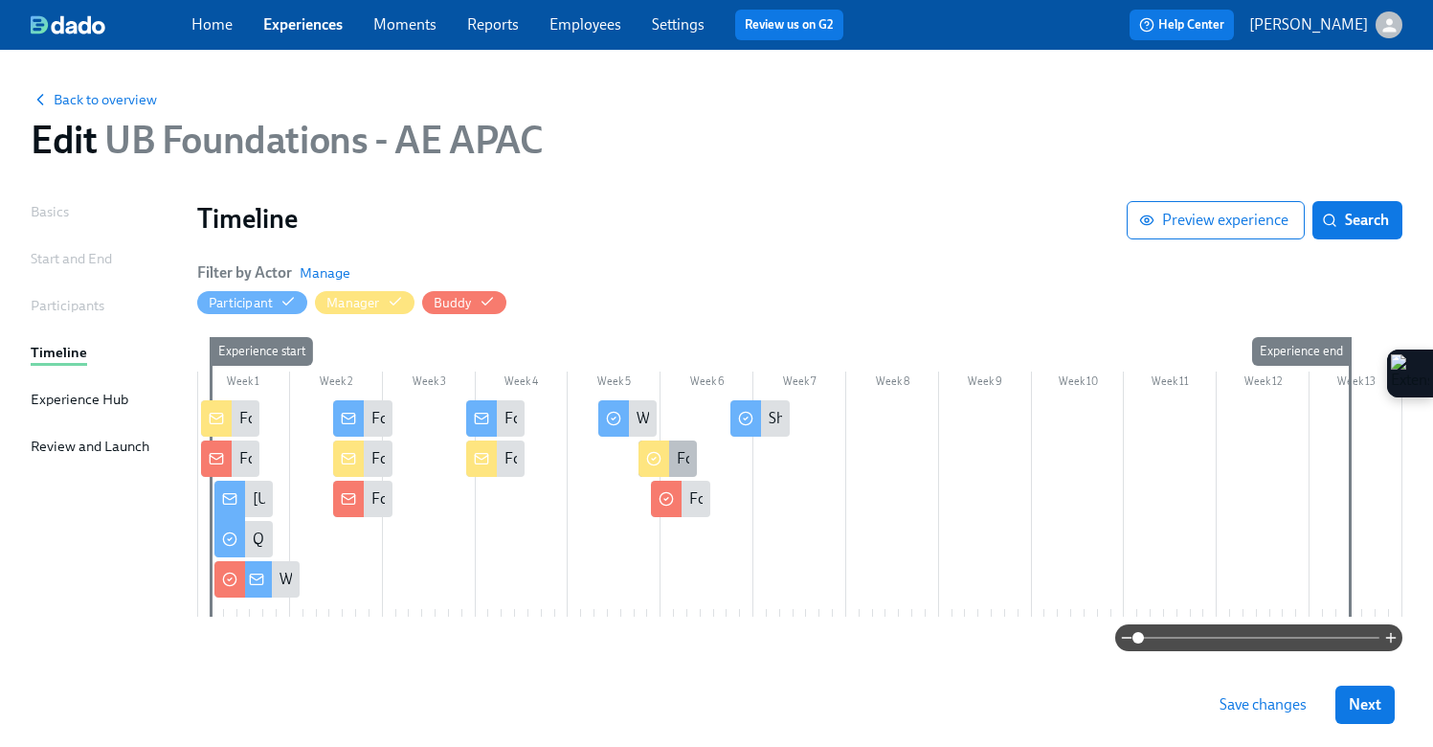
click at [662, 461] on div at bounding box center [654, 458] width 31 height 36
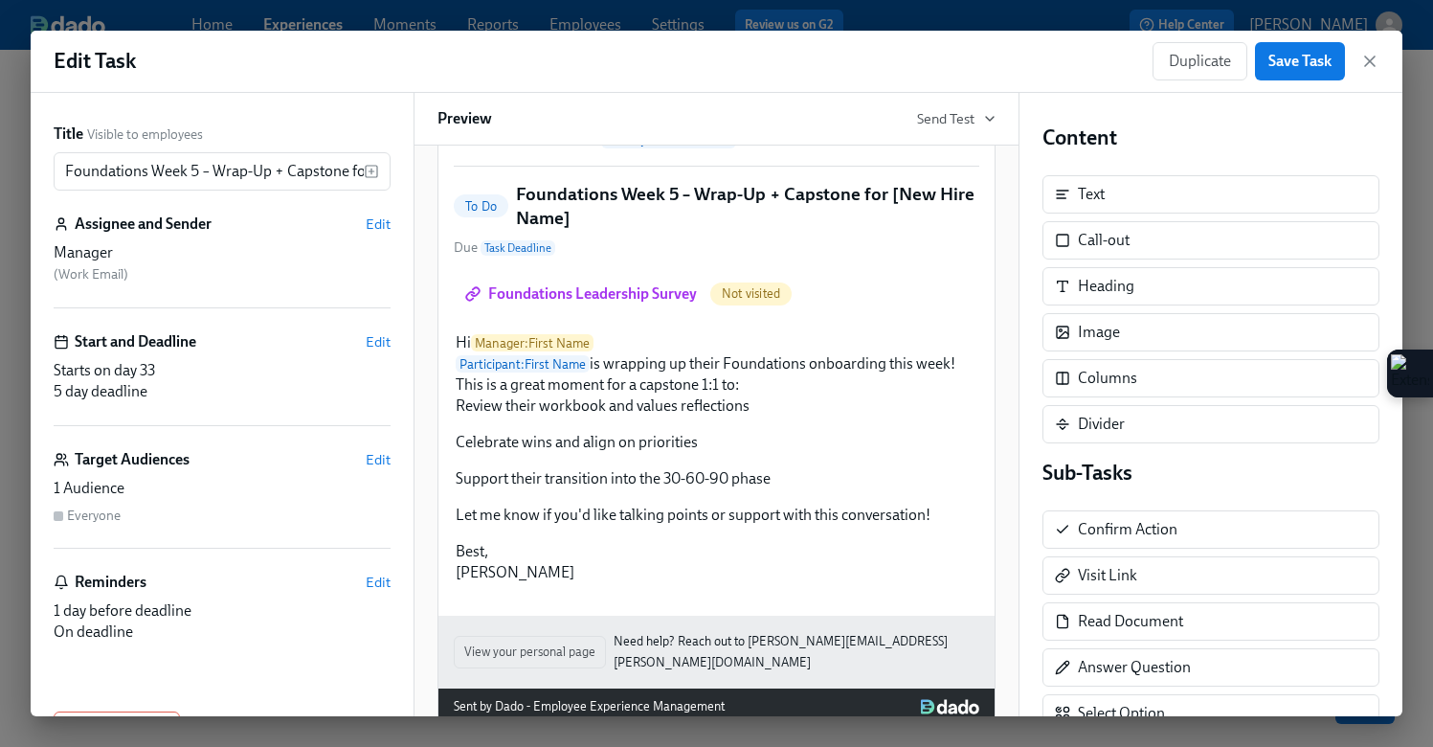
scroll to position [117, 0]
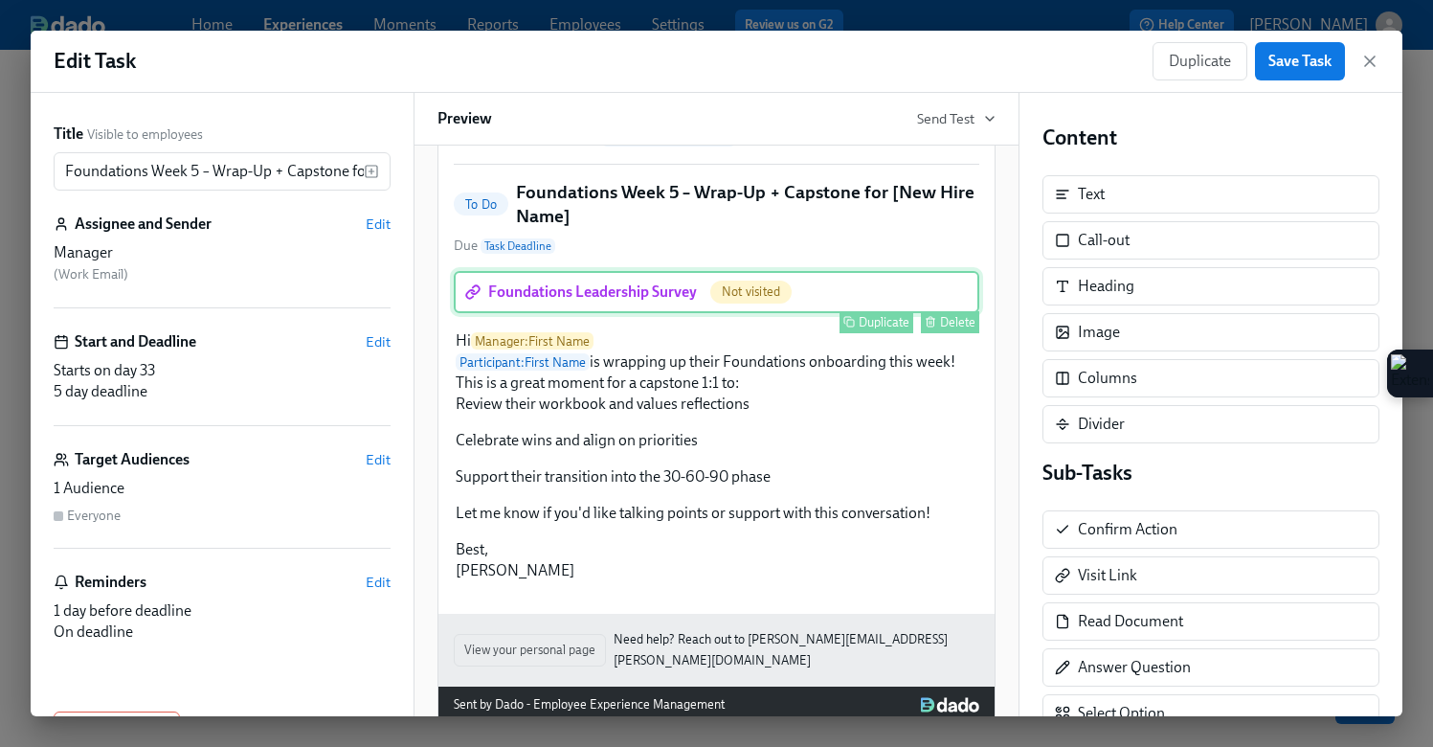
click at [603, 313] on div "Foundations Leadership Survey Not visited Duplicate Delete" at bounding box center [717, 292] width 526 height 42
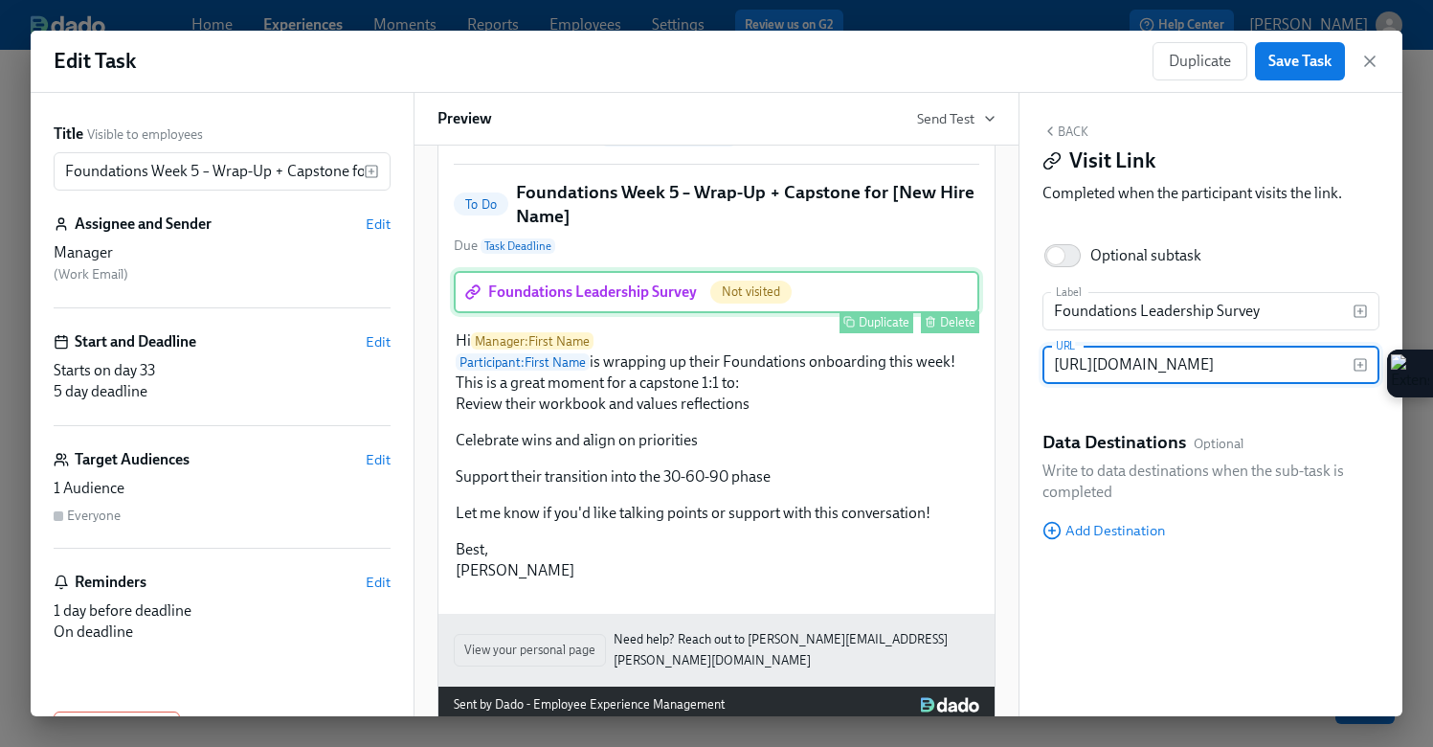
scroll to position [0, 299]
click at [1249, 371] on input "[URL][DOMAIN_NAME]" at bounding box center [1198, 365] width 310 height 38
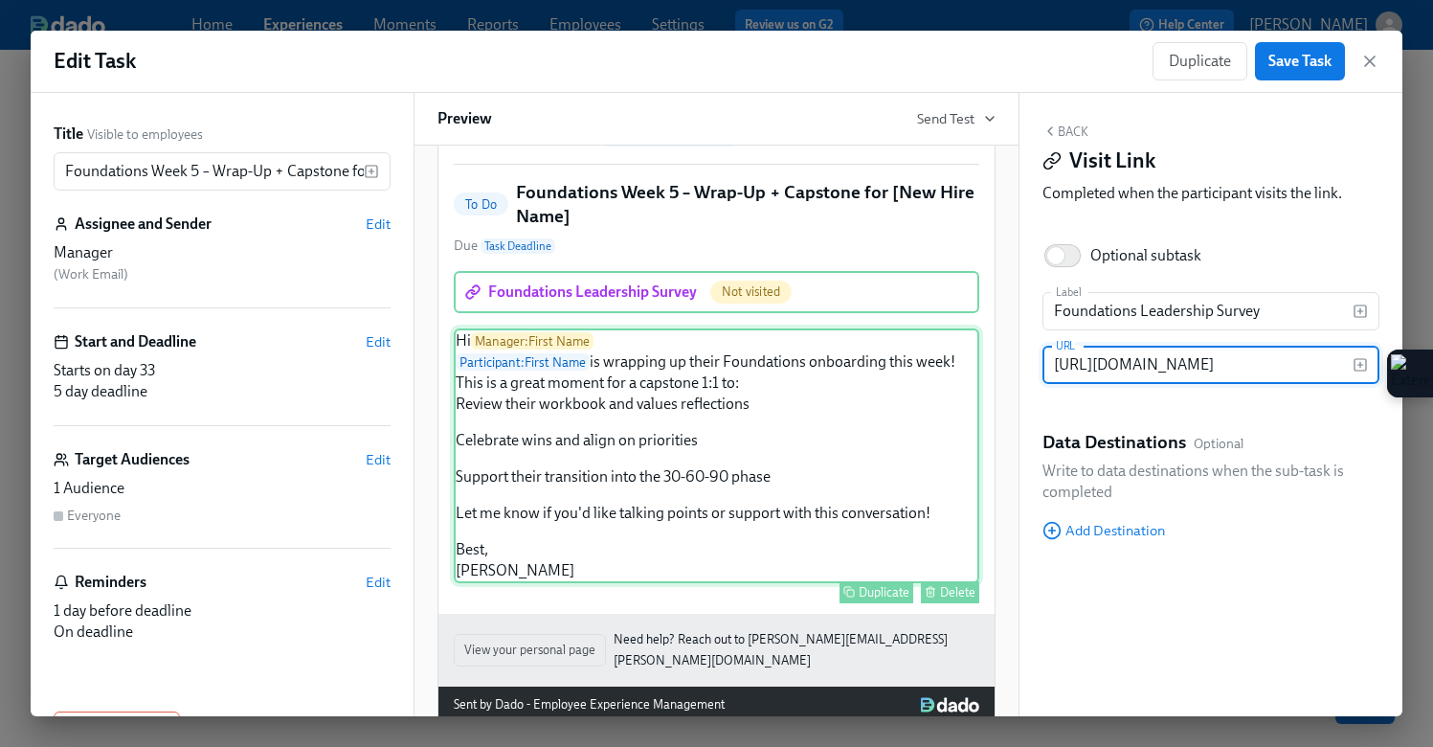
click at [670, 478] on div "Hi Manager : First Name Participant : First Name is wrapping up their Foundatio…" at bounding box center [717, 455] width 526 height 255
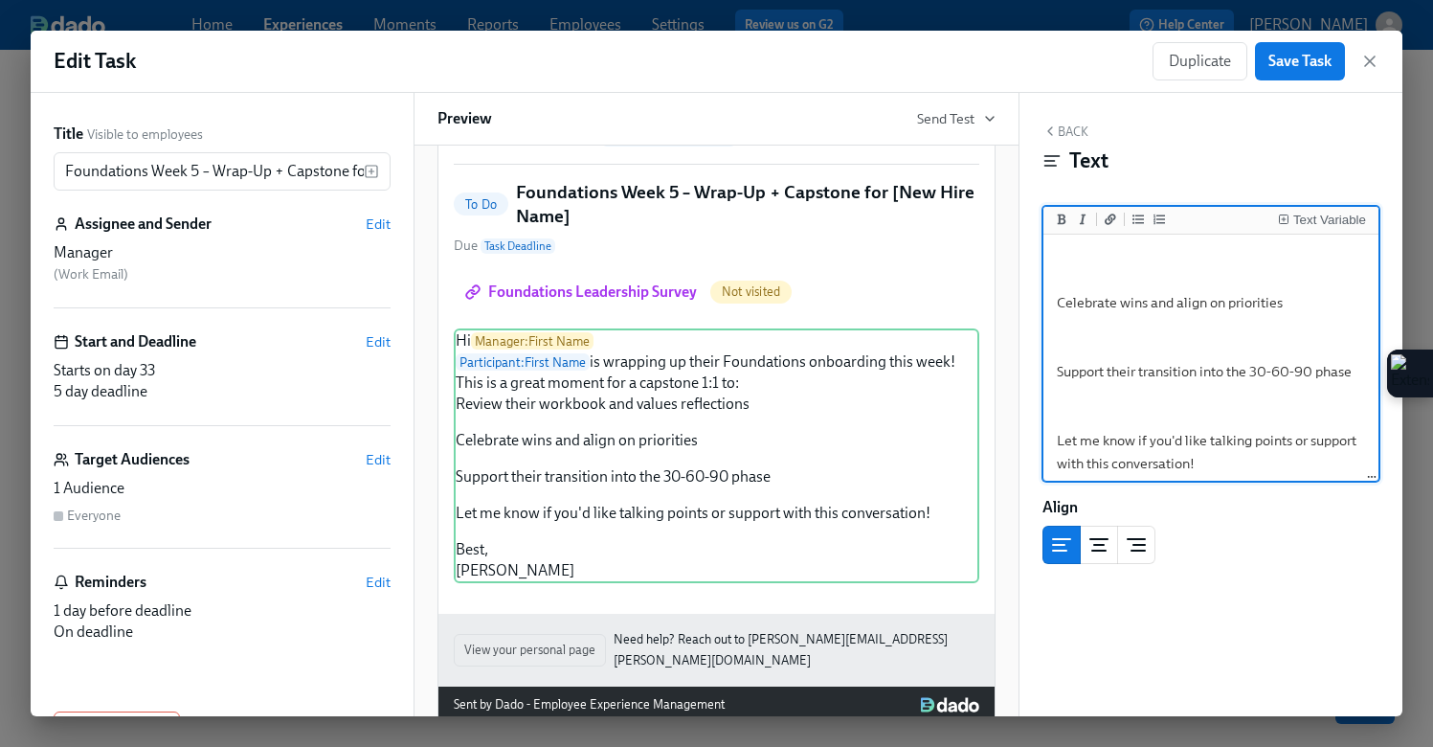
scroll to position [192, 0]
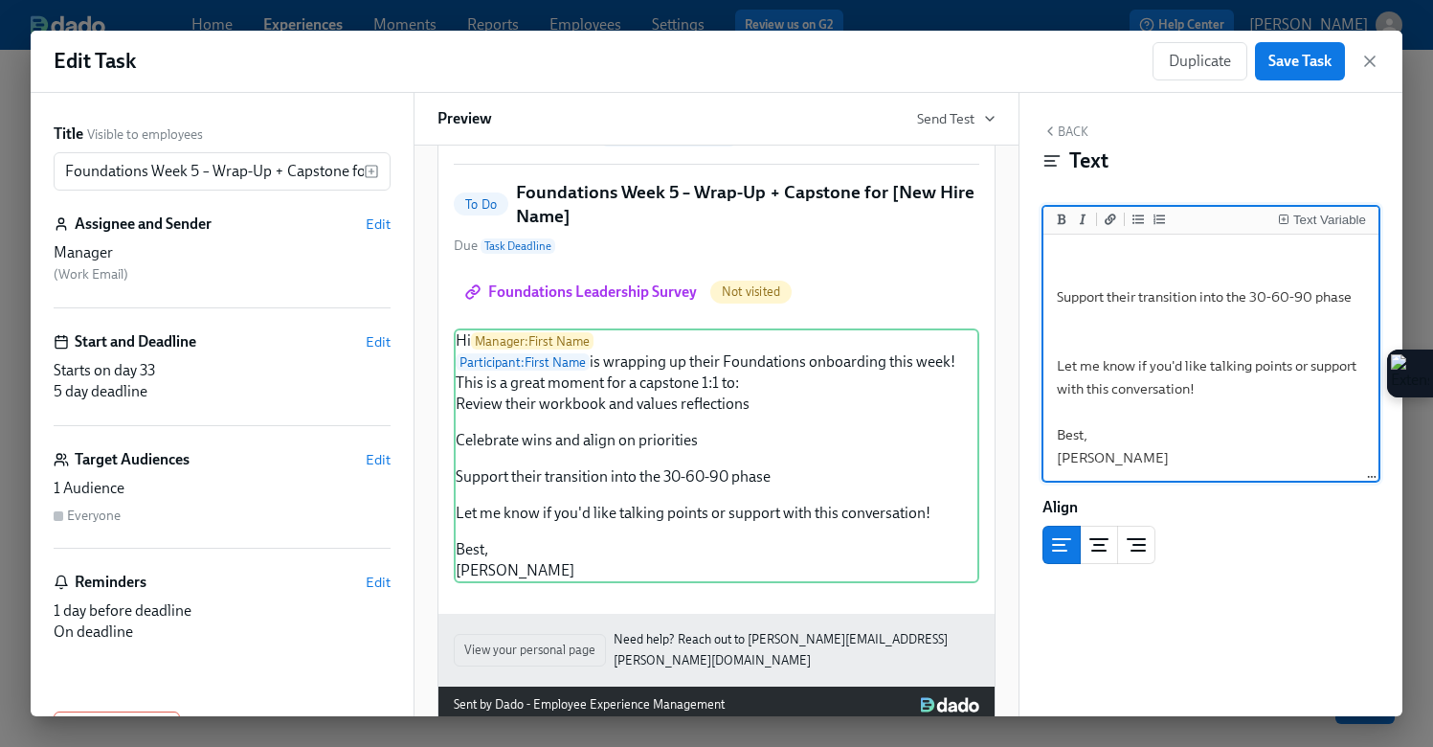
click at [1181, 338] on textarea "Hi {{ manager.firstName }} {{ participant.firstName }} is wrapping up their Fou…" at bounding box center [1210, 262] width 327 height 433
click at [1205, 384] on textarea "Hi {{ manager.firstName }} {{ participant.firstName }} is wrapping up their Fou…" at bounding box center [1210, 262] width 327 height 433
click at [1162, 349] on textarea "Hi {{ manager.firstName }} {{ participant.firstName }} is wrapping up their Fou…" at bounding box center [1210, 262] width 327 height 433
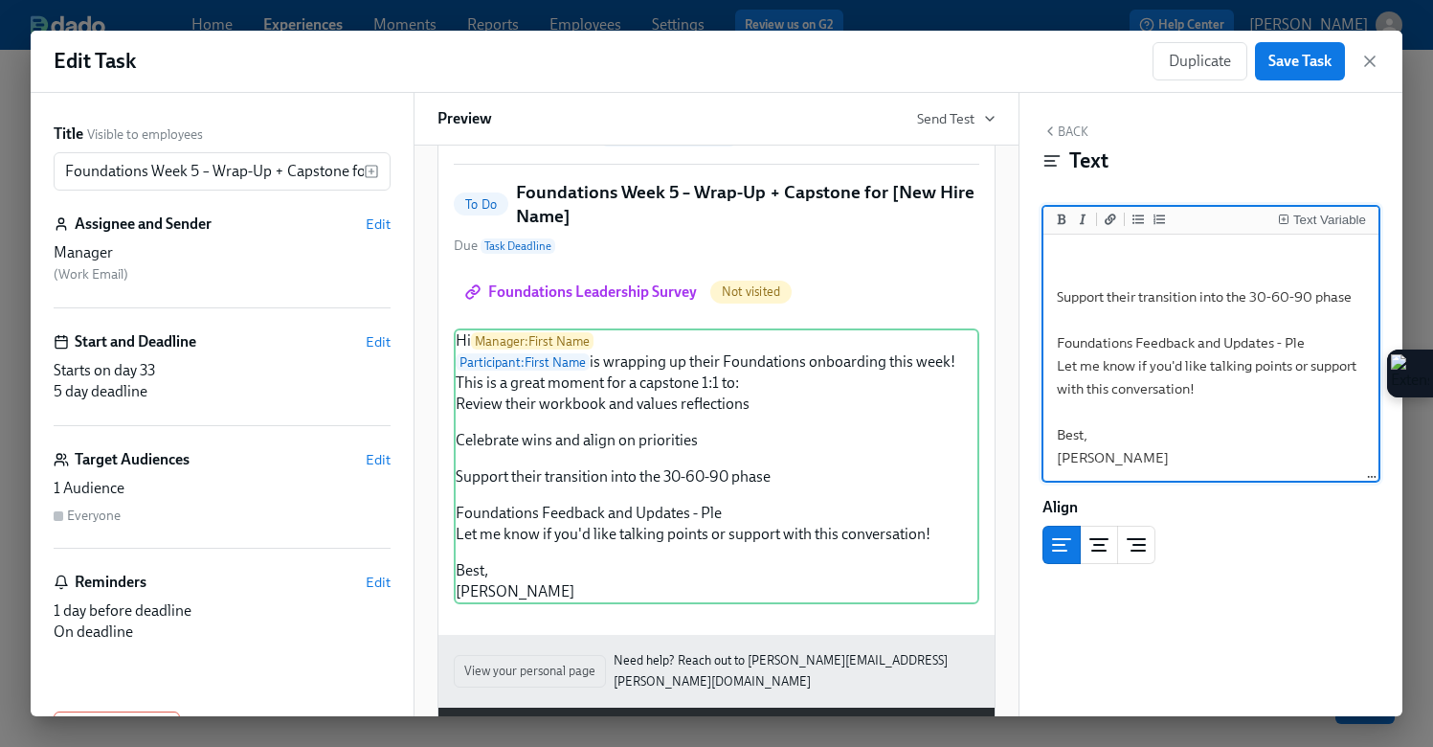
click at [1155, 342] on textarea "Hi {{ manager.firstName }} {{ participant.firstName }} is wrapping up their Fou…" at bounding box center [1210, 262] width 327 height 433
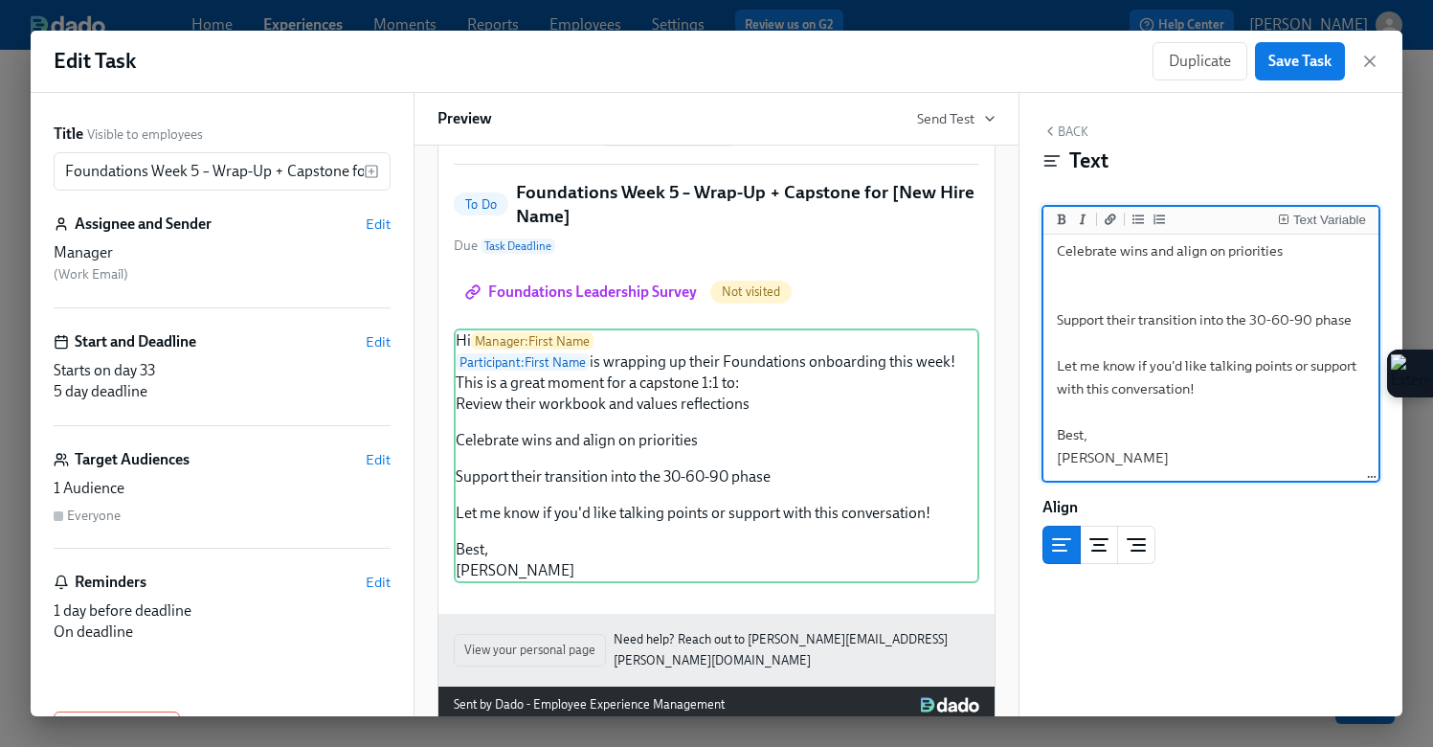
click at [1076, 344] on textarea "Hi {{ manager.firstName }} {{ participant.firstName }} is wrapping up their Fou…" at bounding box center [1210, 274] width 327 height 410
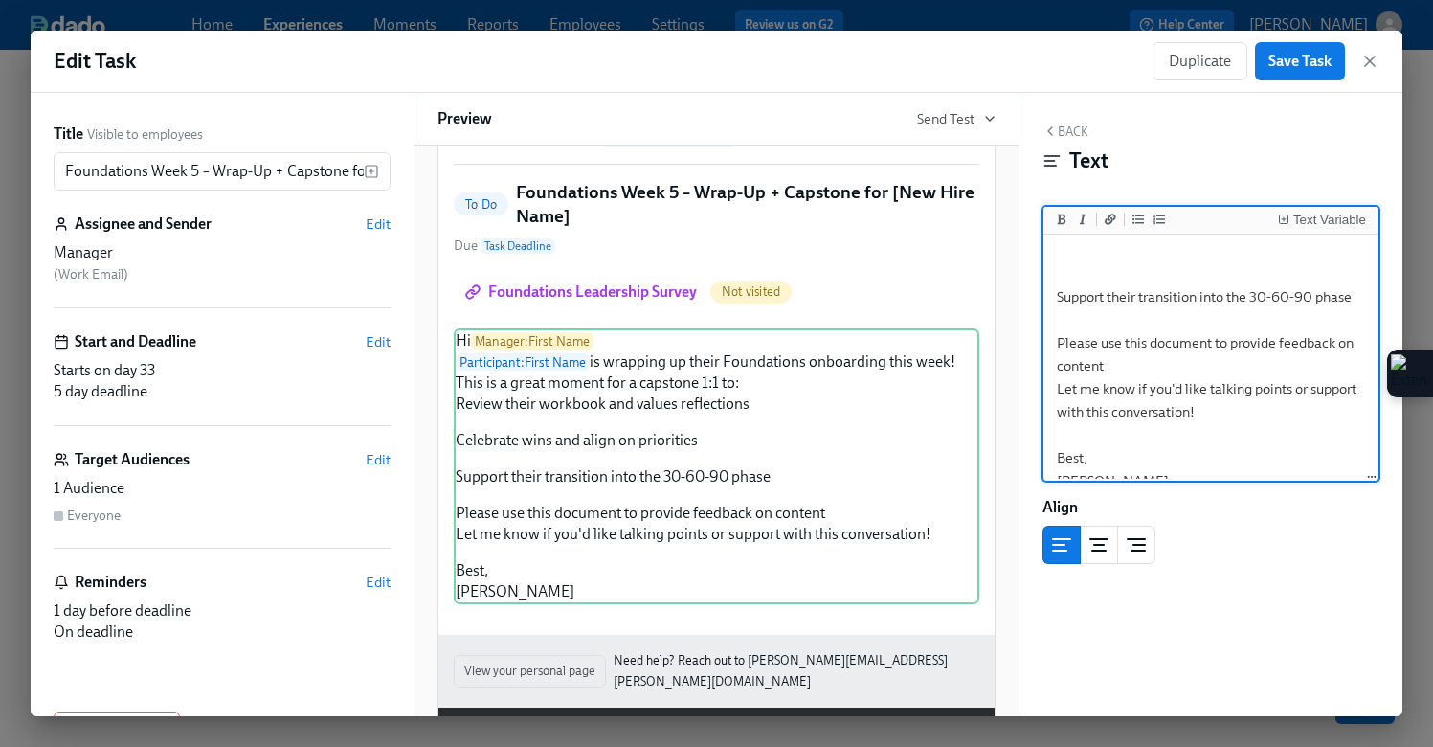
click at [1330, 341] on textarea "Hi {{ manager.firstName }} {{ participant.firstName }} is wrapping up their Fou…" at bounding box center [1210, 274] width 327 height 456
click at [1245, 362] on textarea "Hi {{ manager.firstName }} {{ participant.firstName }} is wrapping up their Fou…" at bounding box center [1210, 274] width 327 height 456
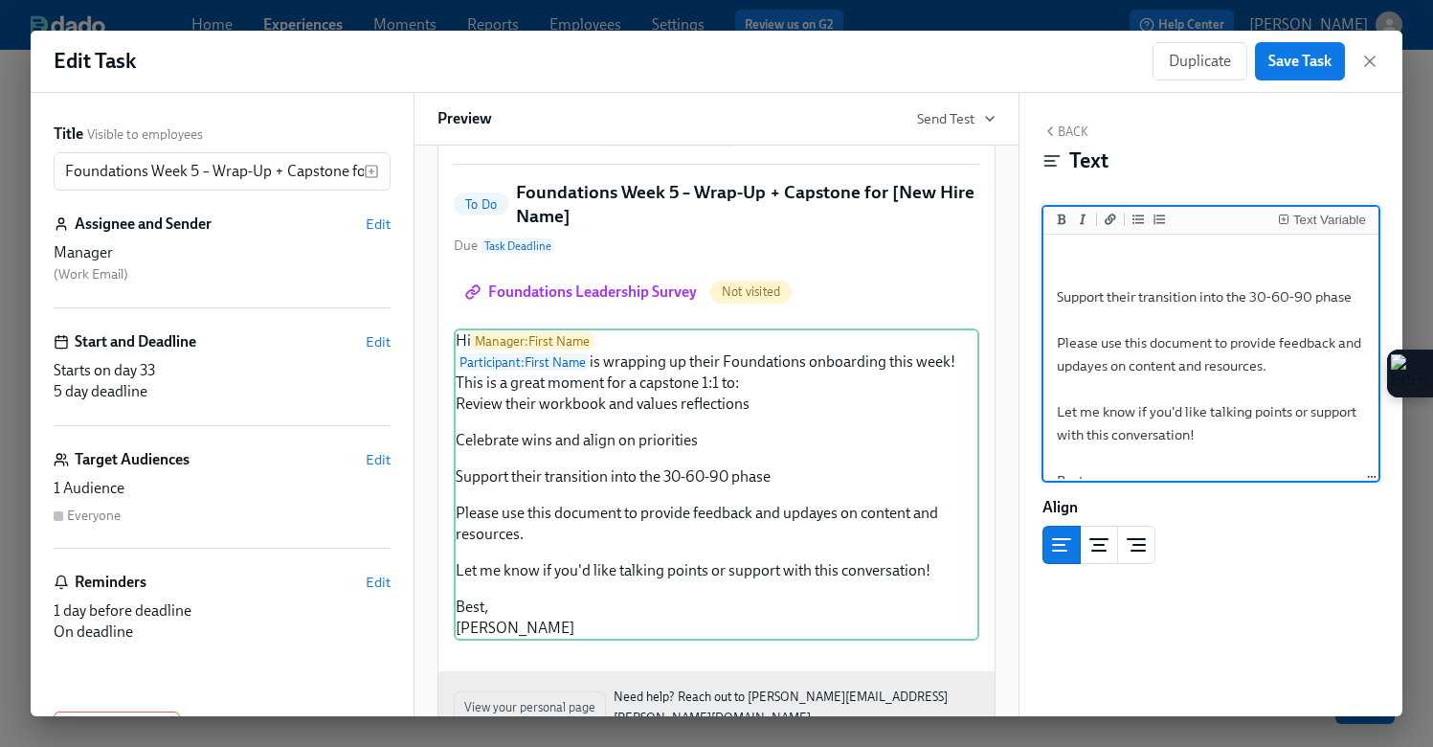
drag, startPoint x: 1211, startPoint y: 344, endPoint x: 1023, endPoint y: 341, distance: 188.6
click at [1022, 341] on div "Back Text Text Variable Hi {{ manager.firstName }} {{ participant.firstName }} …" at bounding box center [1211, 404] width 383 height 623
click at [1111, 226] on button "Add a link" at bounding box center [1110, 219] width 19 height 19
click at [1242, 347] on textarea "Hi {{ manager.firstName }} {{ participant.firstName }} is wrapping up their Fou…" at bounding box center [1210, 285] width 327 height 479
paste textarea "[URL][DOMAIN_NAME]"
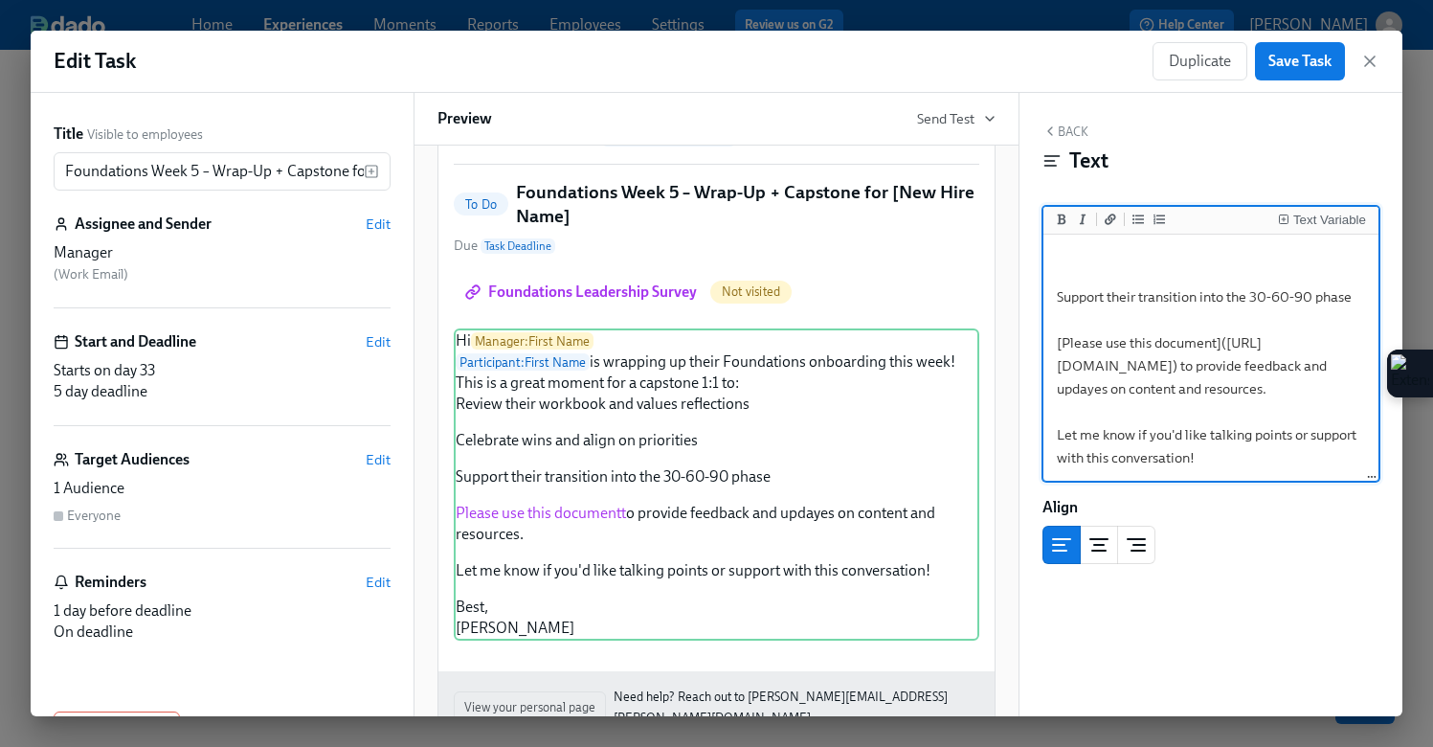
click at [1344, 417] on textarea "Hi {{ manager.firstName }} {{ participant.firstName }} is wrapping up their Fou…" at bounding box center [1210, 297] width 327 height 502
click at [1311, 416] on textarea "Hi {{ manager.firstName }} {{ participant.firstName }} is wrapping up their Fou…" at bounding box center [1210, 297] width 327 height 502
drag, startPoint x: 1327, startPoint y: 440, endPoint x: 1188, endPoint y: 439, distance: 138.8
click at [1188, 439] on textarea "Hi {{ manager.firstName }} {{ participant.firstName }} is wrapping up their Fou…" at bounding box center [1210, 297] width 327 height 502
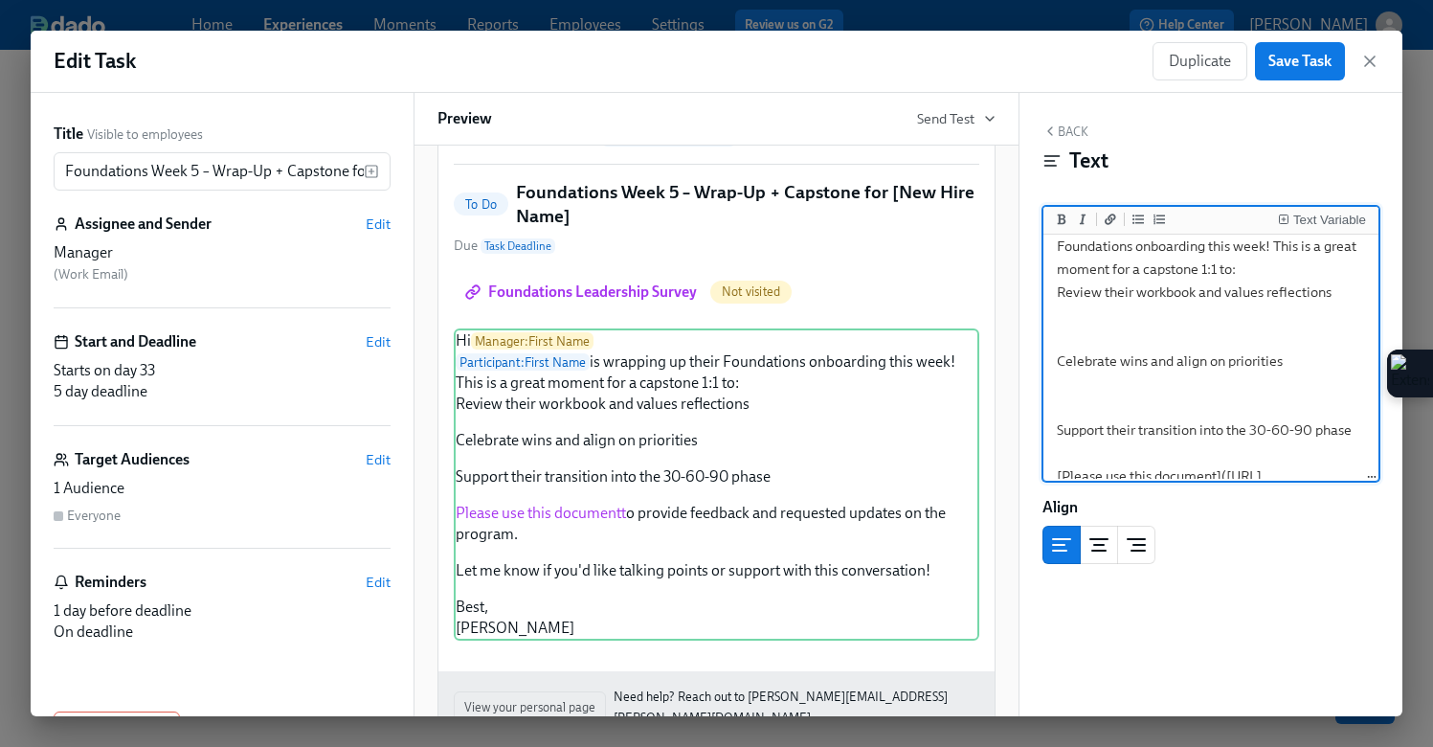
scroll to position [0, 0]
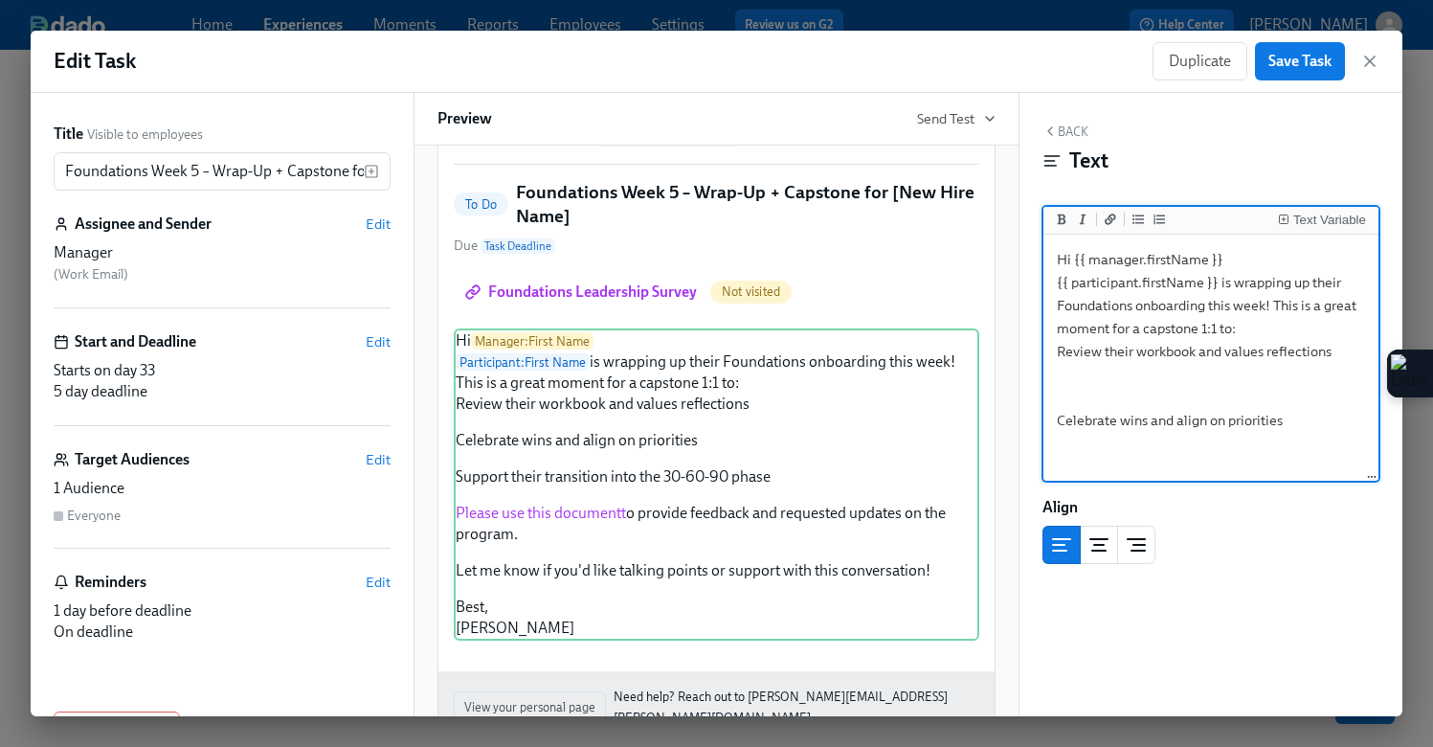
drag, startPoint x: 1119, startPoint y: 462, endPoint x: 1025, endPoint y: 223, distance: 257.1
click at [1025, 223] on div "Back Text Text Variable Hi {{ manager.firstName }} {{ participant.firstName }} …" at bounding box center [1211, 404] width 383 height 623
click at [1144, 438] on textarea "Hi {{ manager.firstName }} {{ participant.firstName }} is wrapping up their Fou…" at bounding box center [1210, 489] width 327 height 502
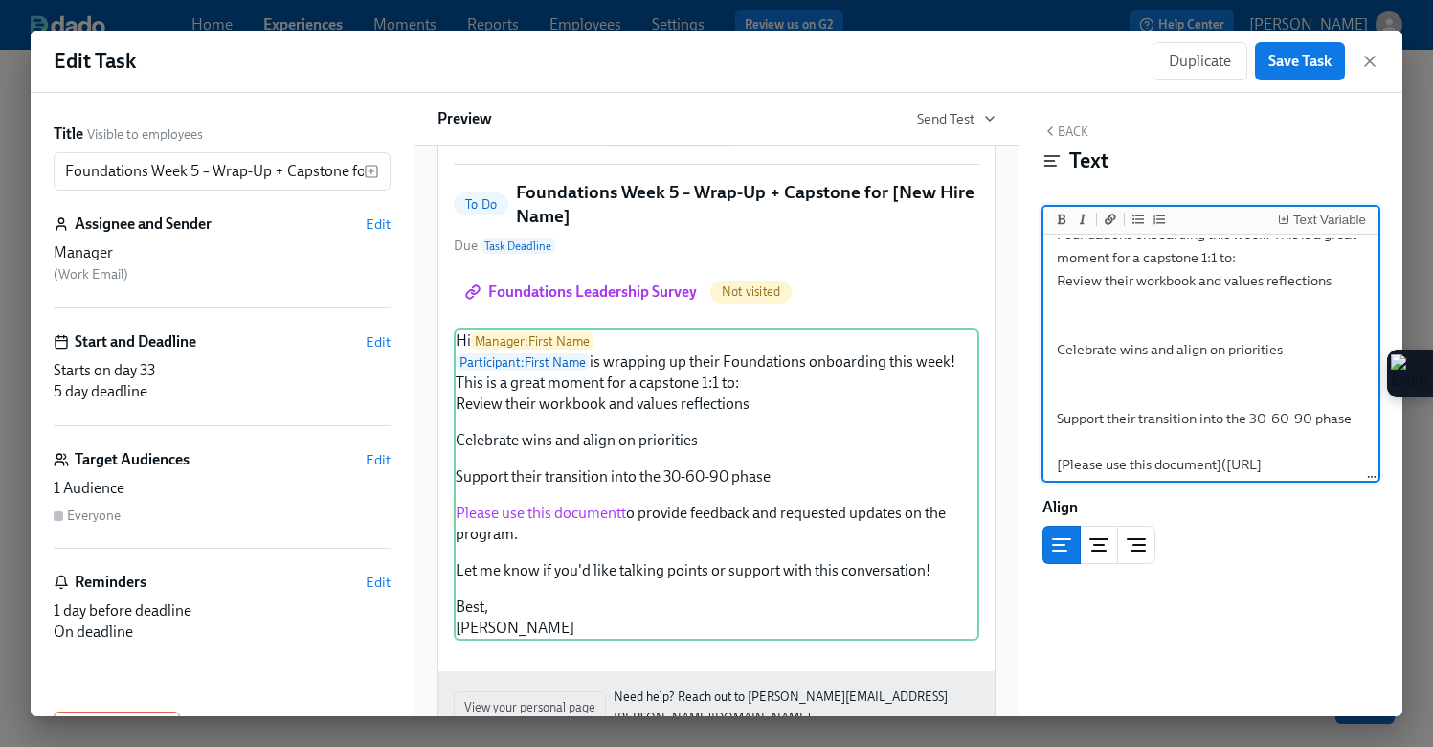
scroll to position [72, 0]
drag, startPoint x: 1314, startPoint y: 416, endPoint x: 1231, endPoint y: 415, distance: 82.3
click at [1231, 415] on textarea "Hi {{ manager.firstName }} {{ participant.firstName }} is wrapping up their Fou…" at bounding box center [1210, 418] width 327 height 502
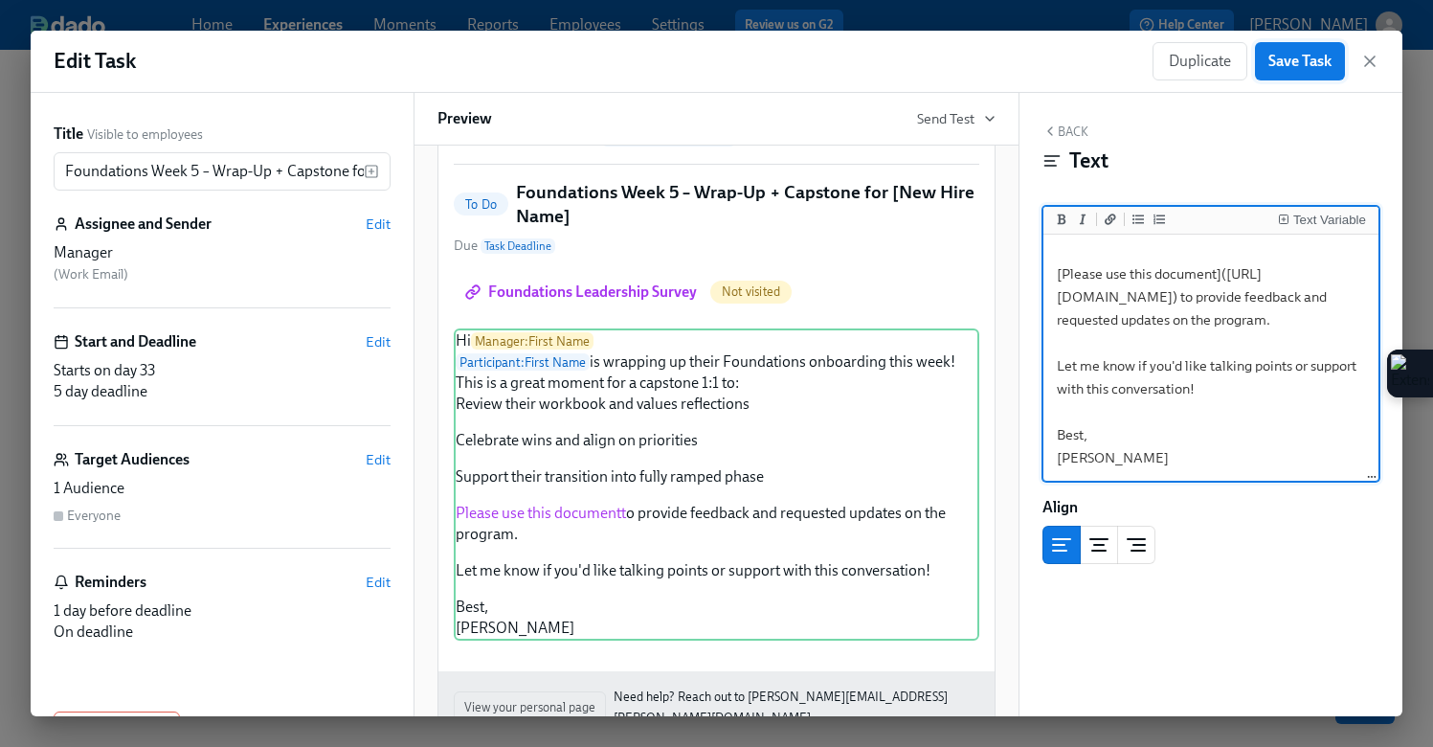
type textarea "Hi {{ manager.firstName }} {{ participant.firstName }} is wrapping up their Fou…"
click at [1296, 74] on button "Save Task" at bounding box center [1300, 61] width 90 height 38
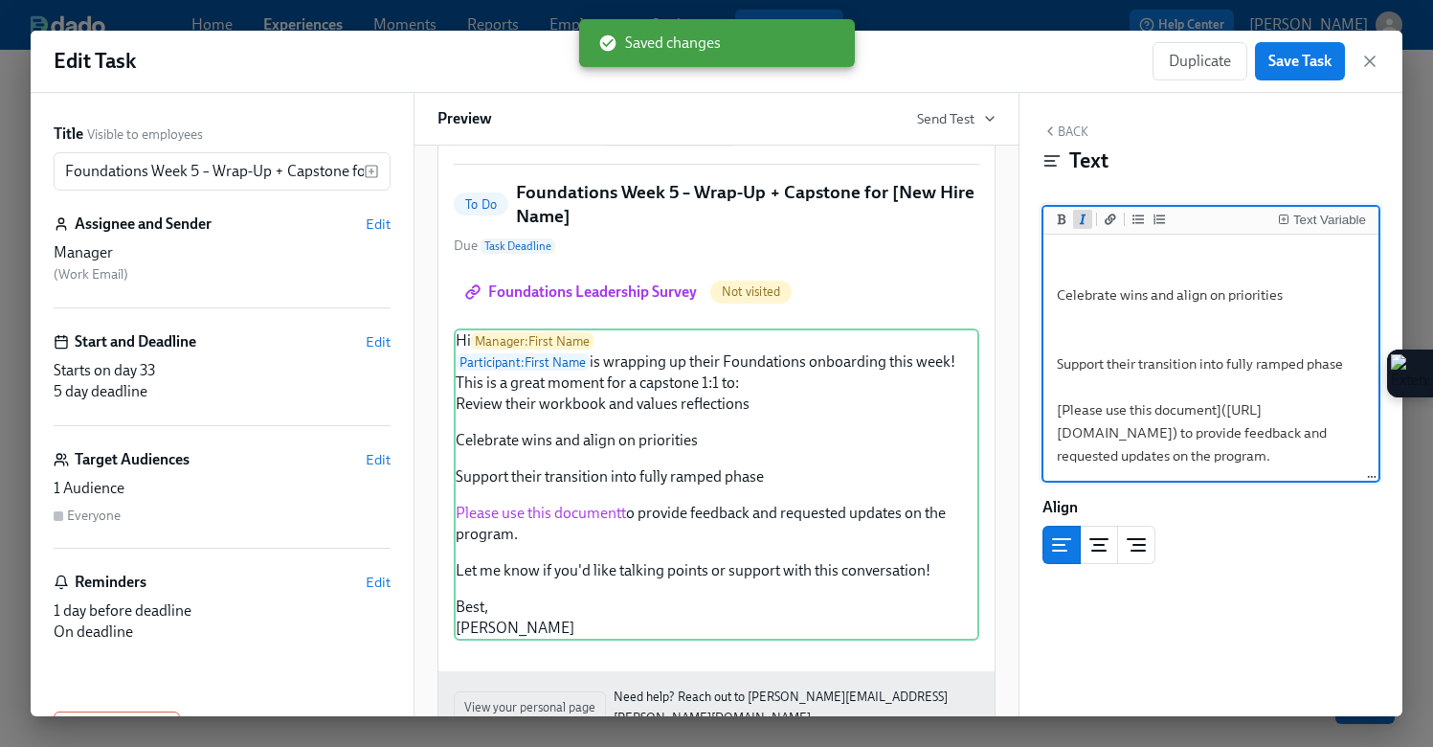
scroll to position [0, 0]
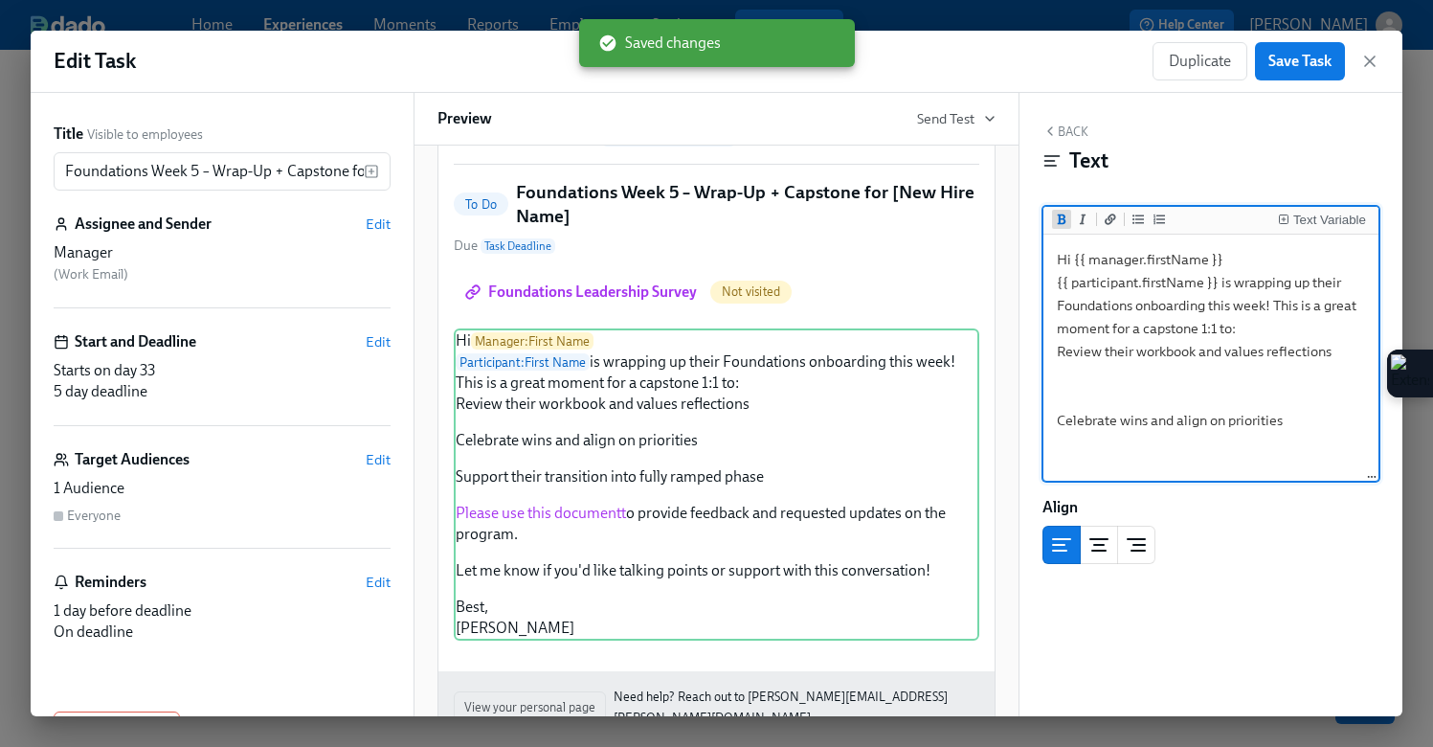
drag, startPoint x: 1138, startPoint y: 458, endPoint x: 1069, endPoint y: 210, distance: 257.4
click at [1069, 210] on div "Text Variable Hi {{ manager.firstName }} {{ participant.firstName }} is wrappin…" at bounding box center [1211, 344] width 337 height 276
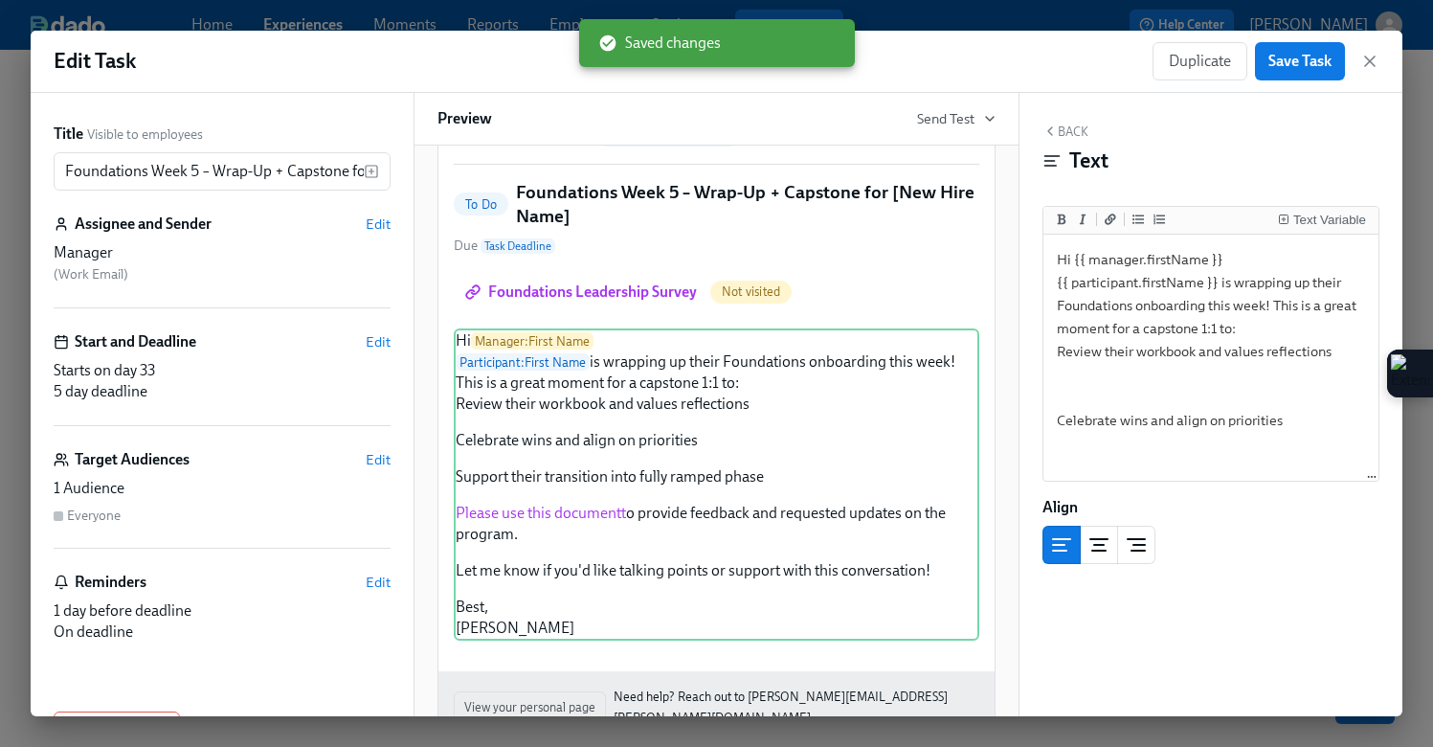
click at [116, 292] on div "Assignee and Sender Edit Manager ( Work Email )" at bounding box center [222, 261] width 337 height 95
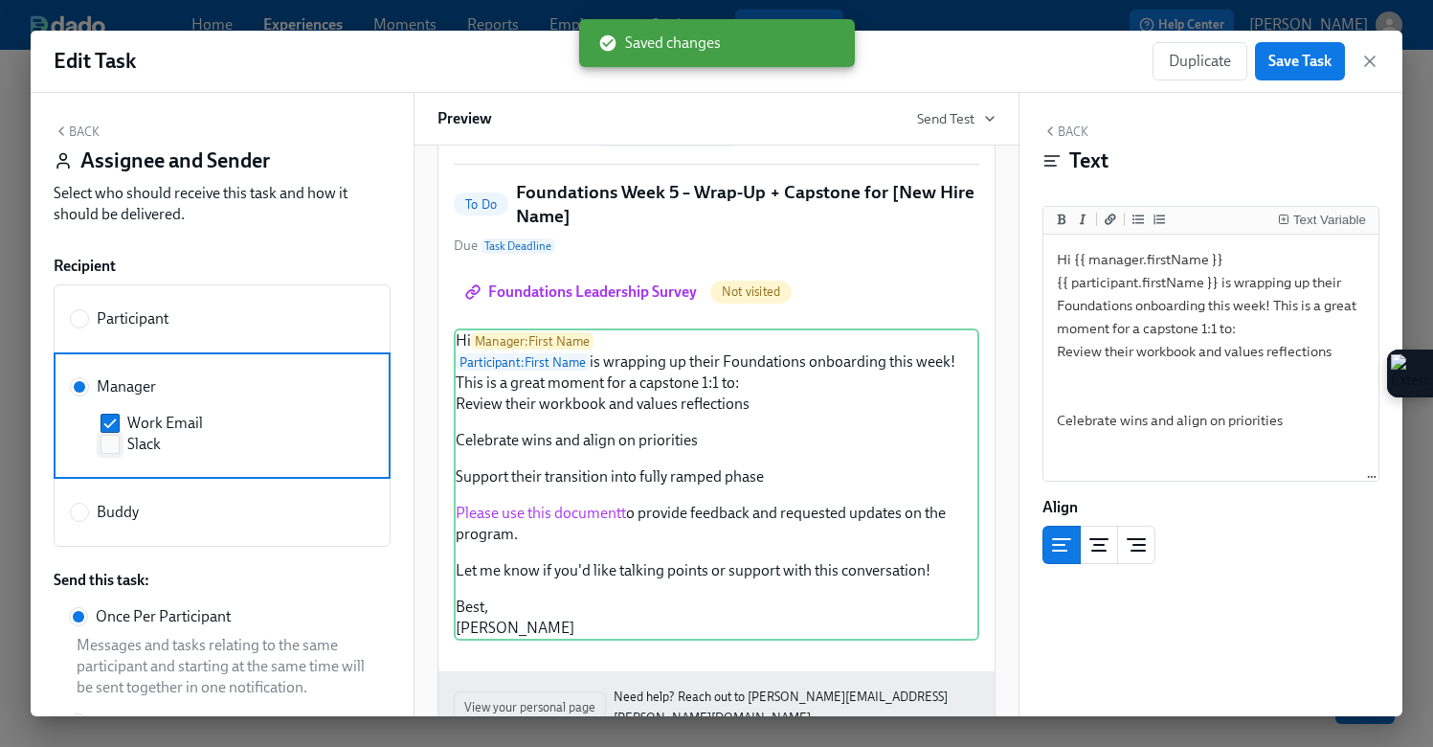
click at [116, 439] on input "Slack" at bounding box center [109, 444] width 17 height 17
checkbox input "true"
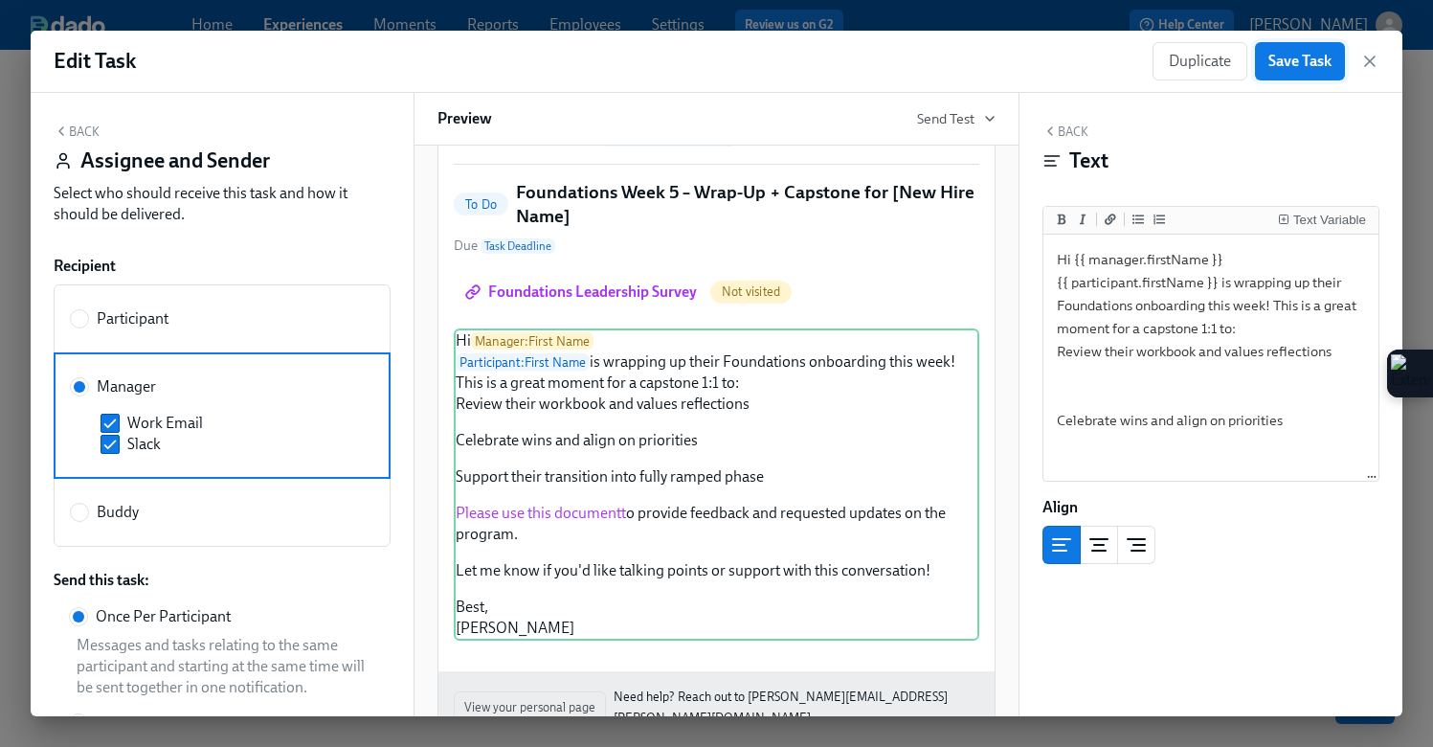
click at [1316, 52] on span "Save Task" at bounding box center [1300, 61] width 63 height 19
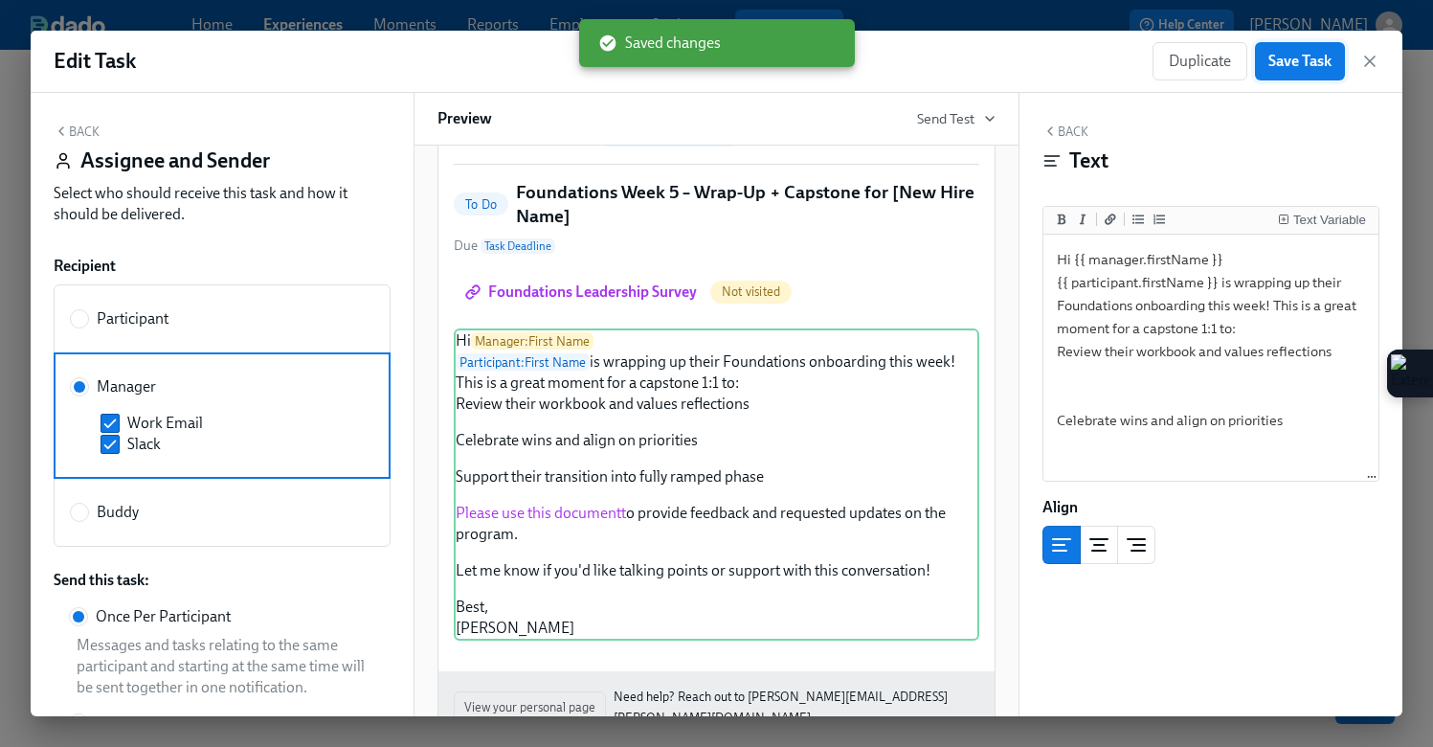
click at [1303, 60] on span "Save Task" at bounding box center [1300, 61] width 63 height 19
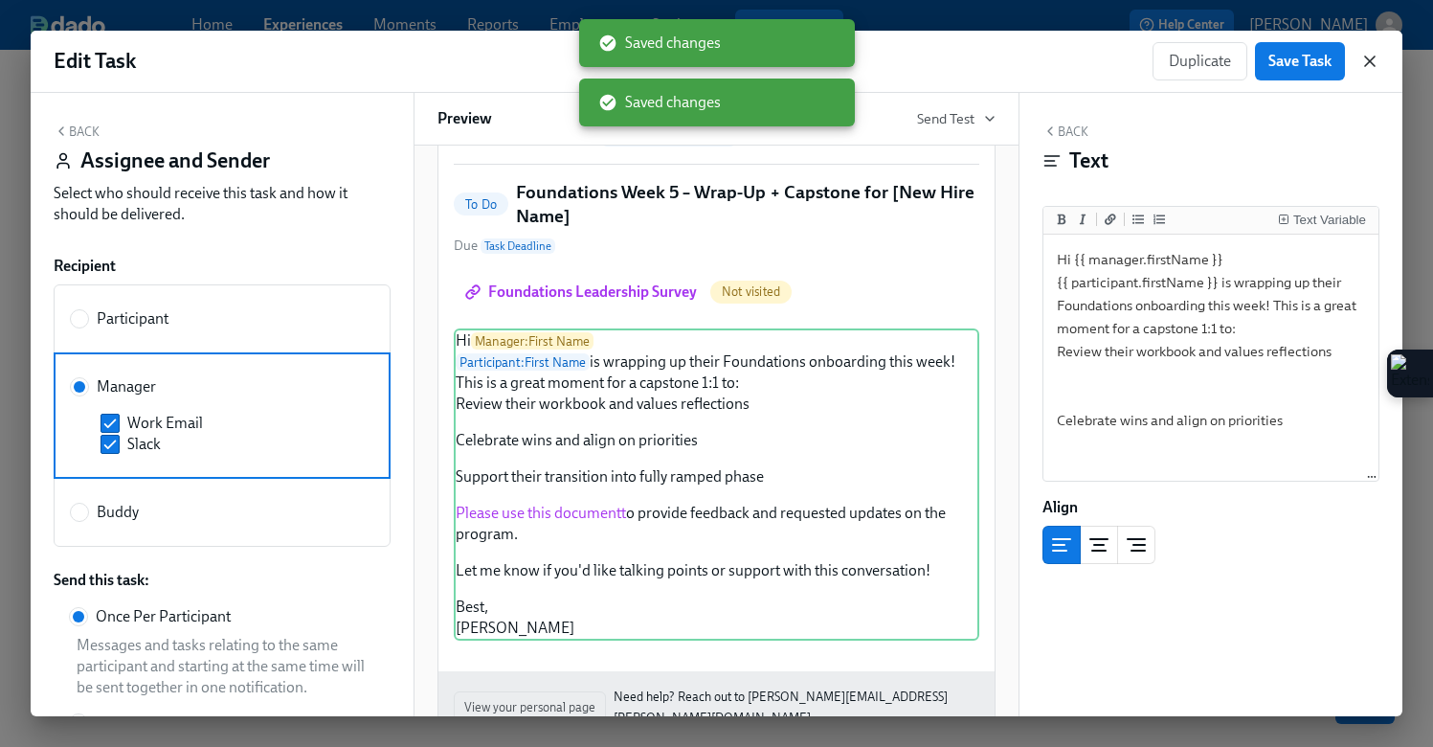
click at [1366, 63] on icon "button" at bounding box center [1370, 61] width 10 height 10
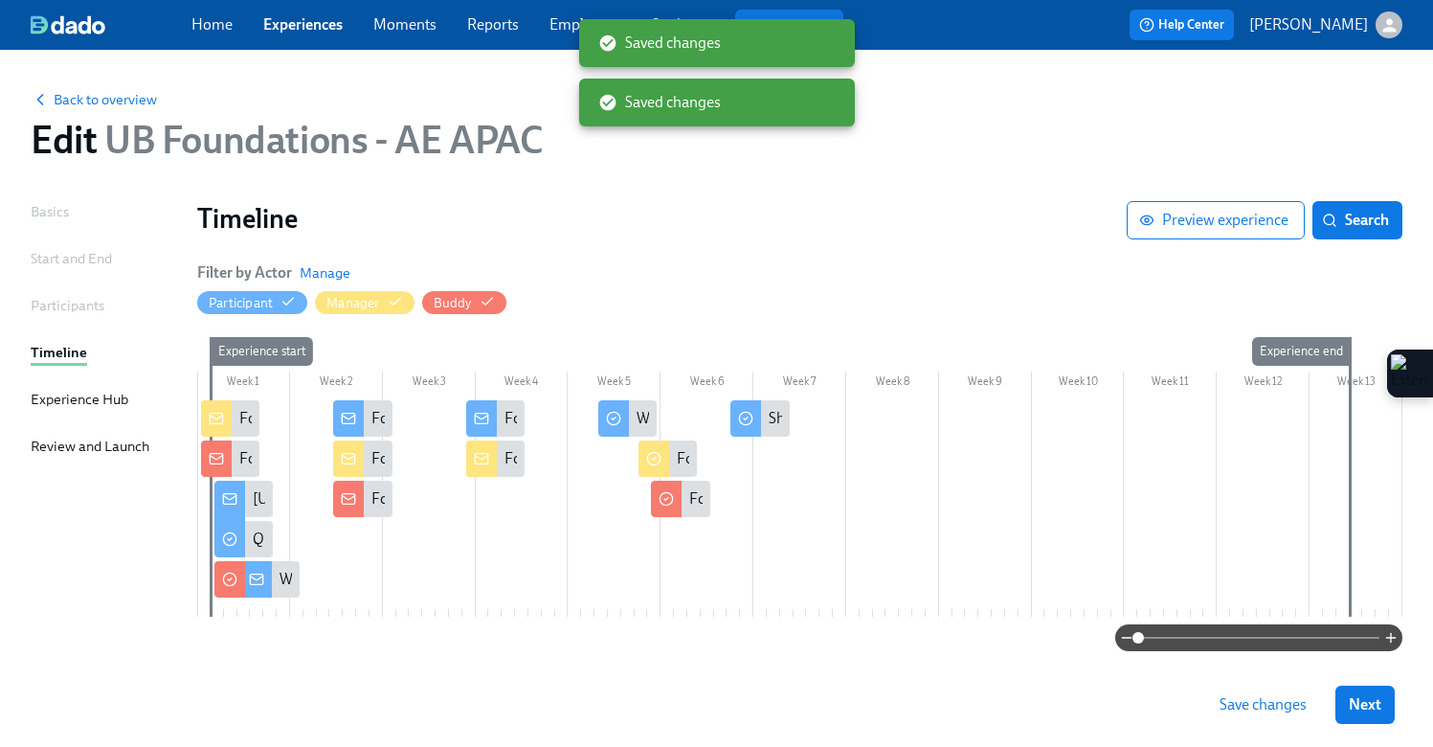
click at [1237, 698] on span "Save changes" at bounding box center [1263, 704] width 87 height 19
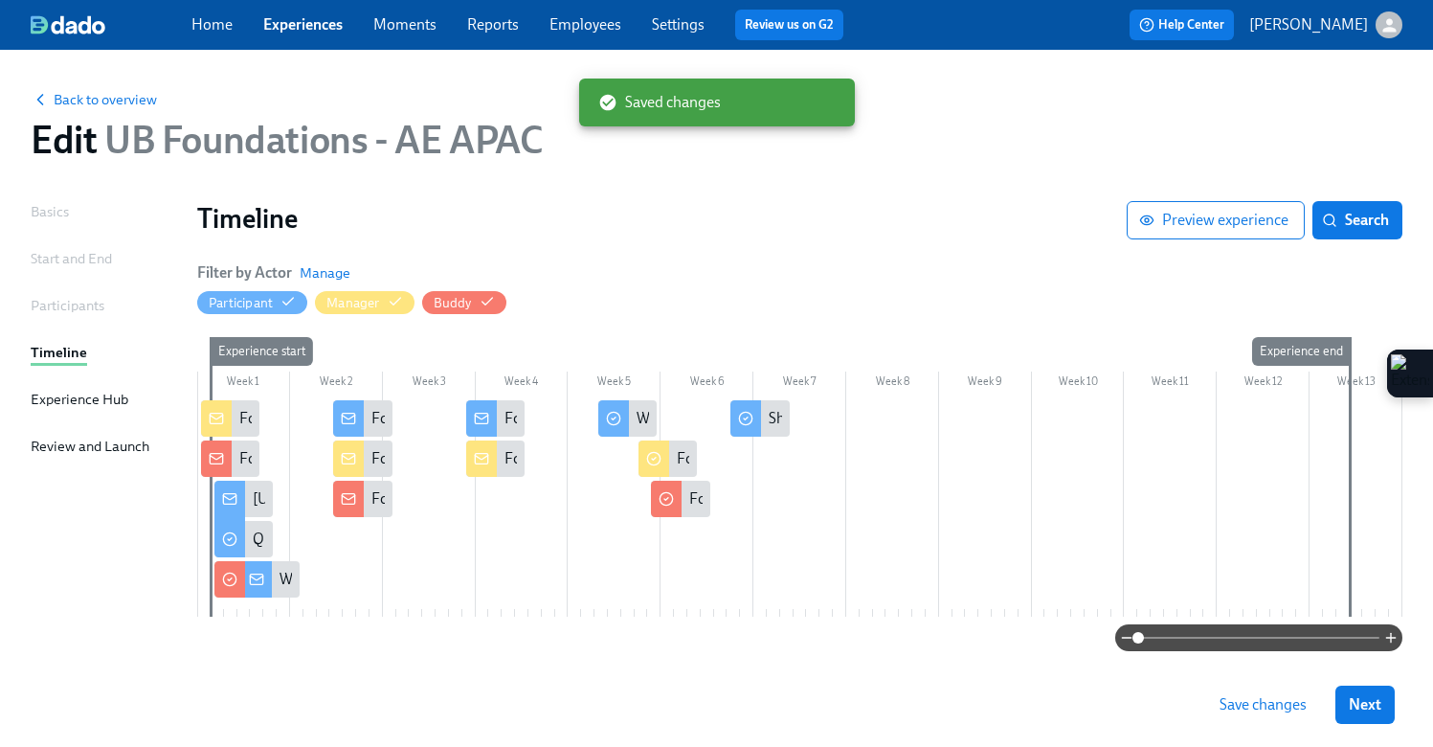
click at [1225, 707] on span "Save changes" at bounding box center [1263, 704] width 87 height 19
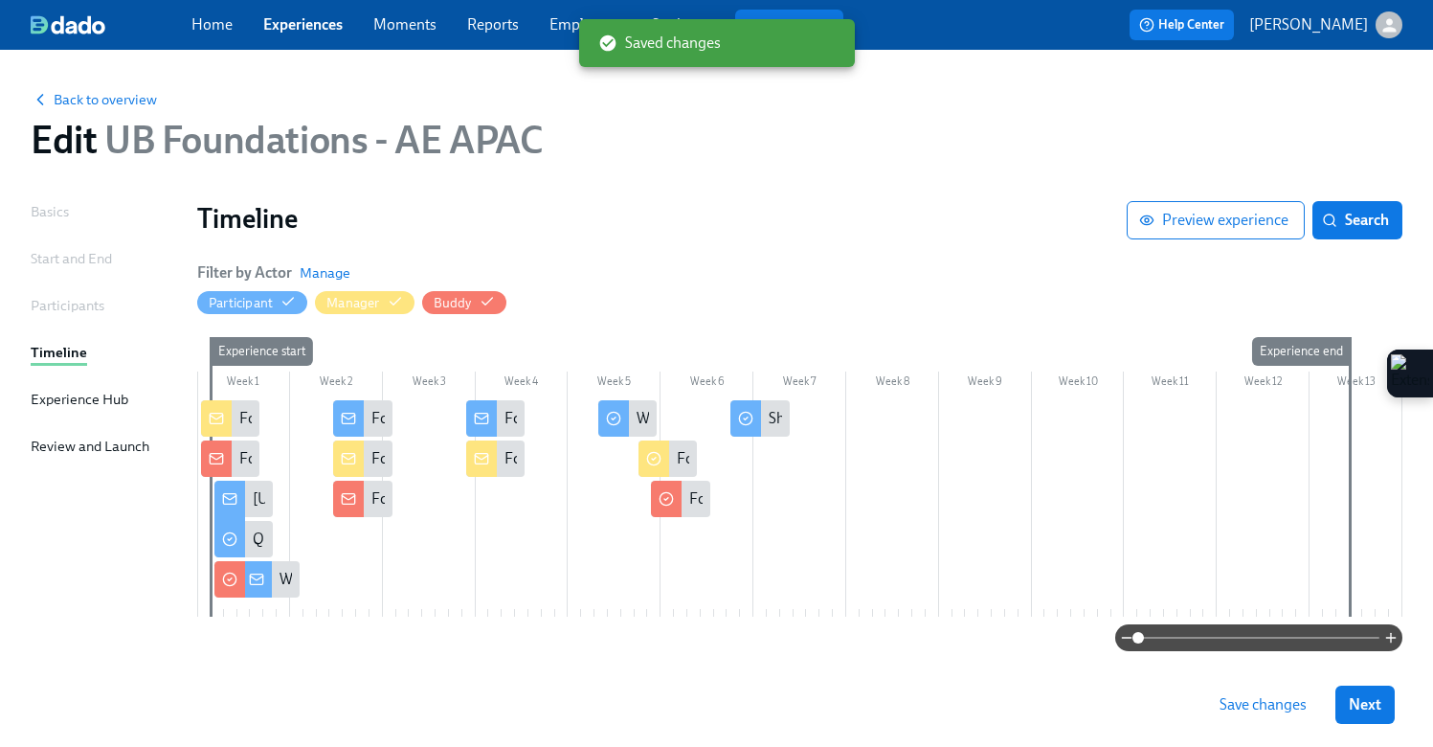
click at [309, 17] on link "Experiences" at bounding box center [302, 24] width 79 height 18
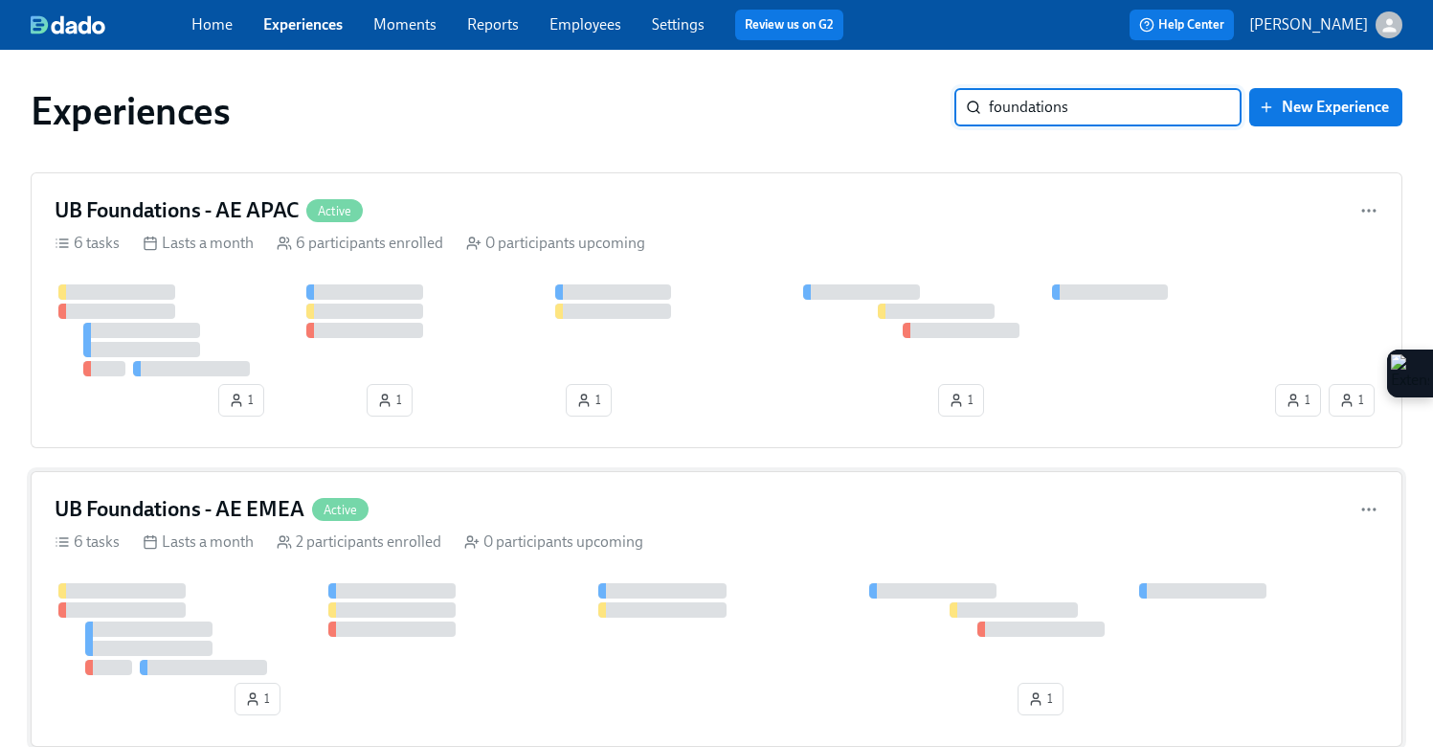
type input "foundations"
click at [250, 515] on h4 "UB Foundations - AE EMEA" at bounding box center [180, 509] width 250 height 29
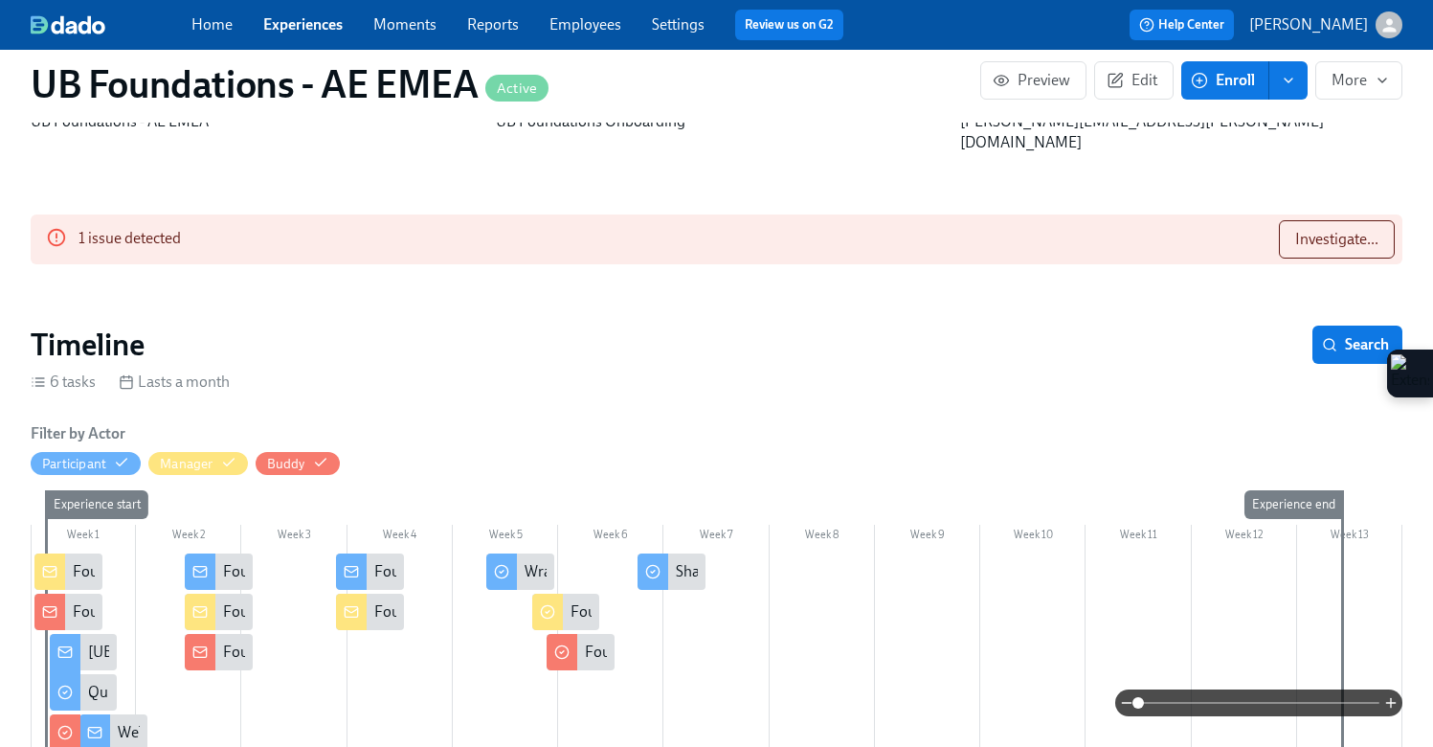
scroll to position [0, 2715]
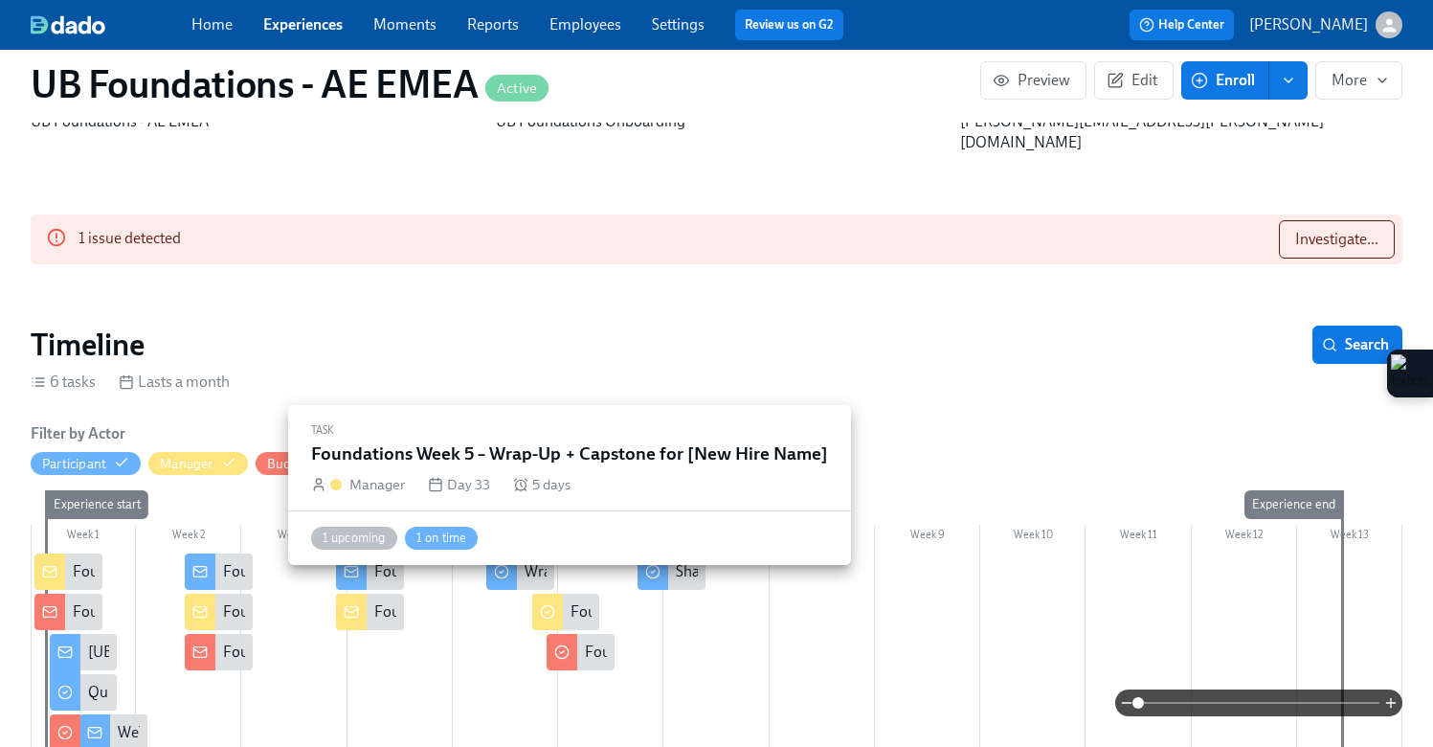
click at [551, 605] on circle at bounding box center [547, 611] width 12 height 12
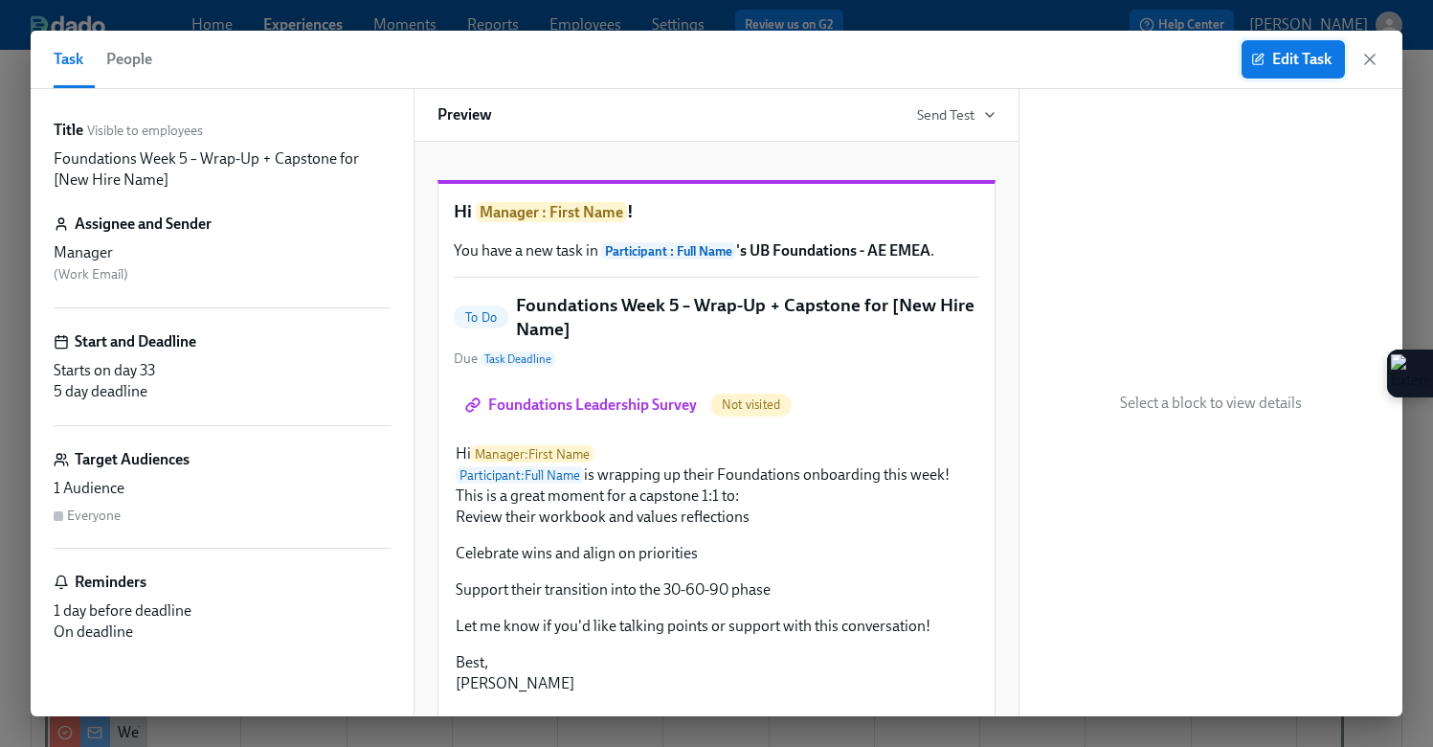
click at [1259, 69] on button "Edit Task" at bounding box center [1293, 59] width 103 height 38
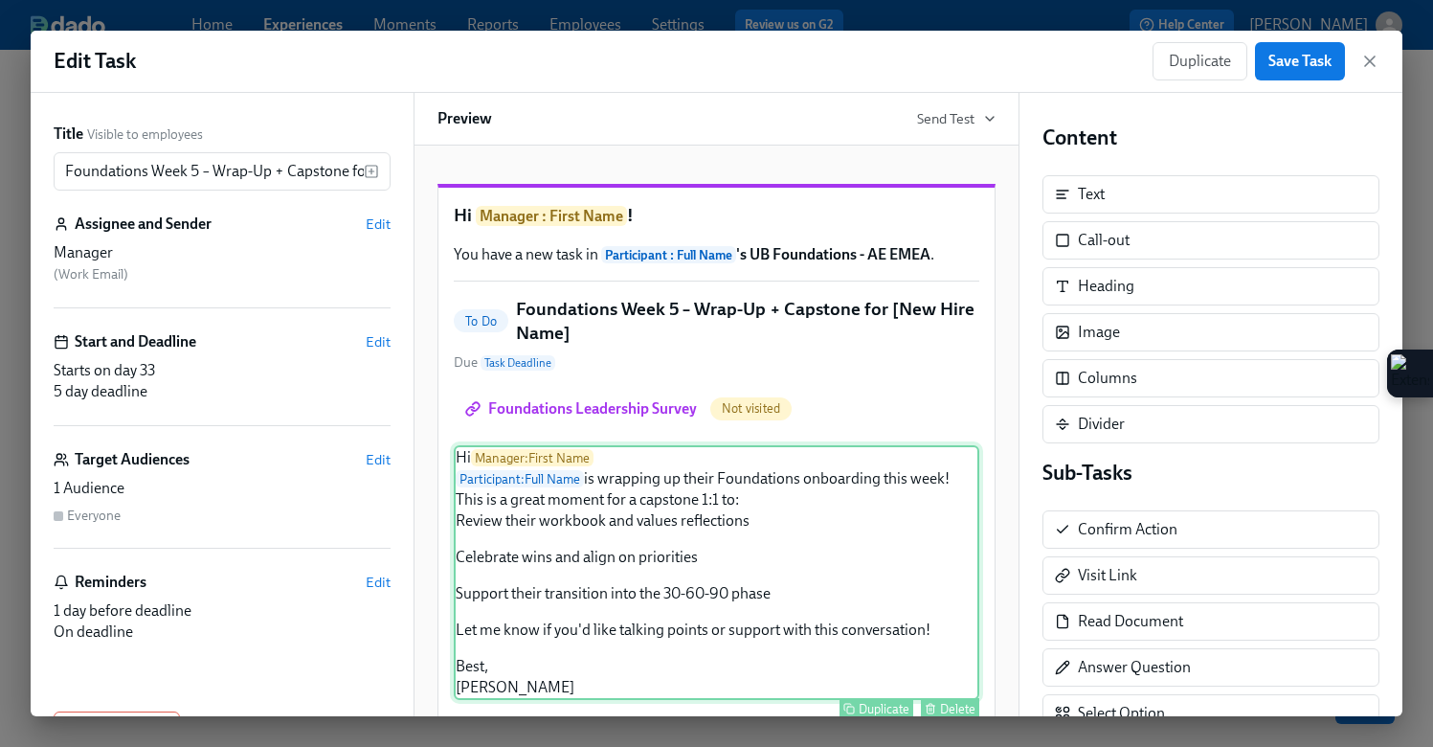
click at [661, 556] on div "Hi Manager : First Name Participant : Full Name is wrapping up their Foundation…" at bounding box center [717, 572] width 526 height 255
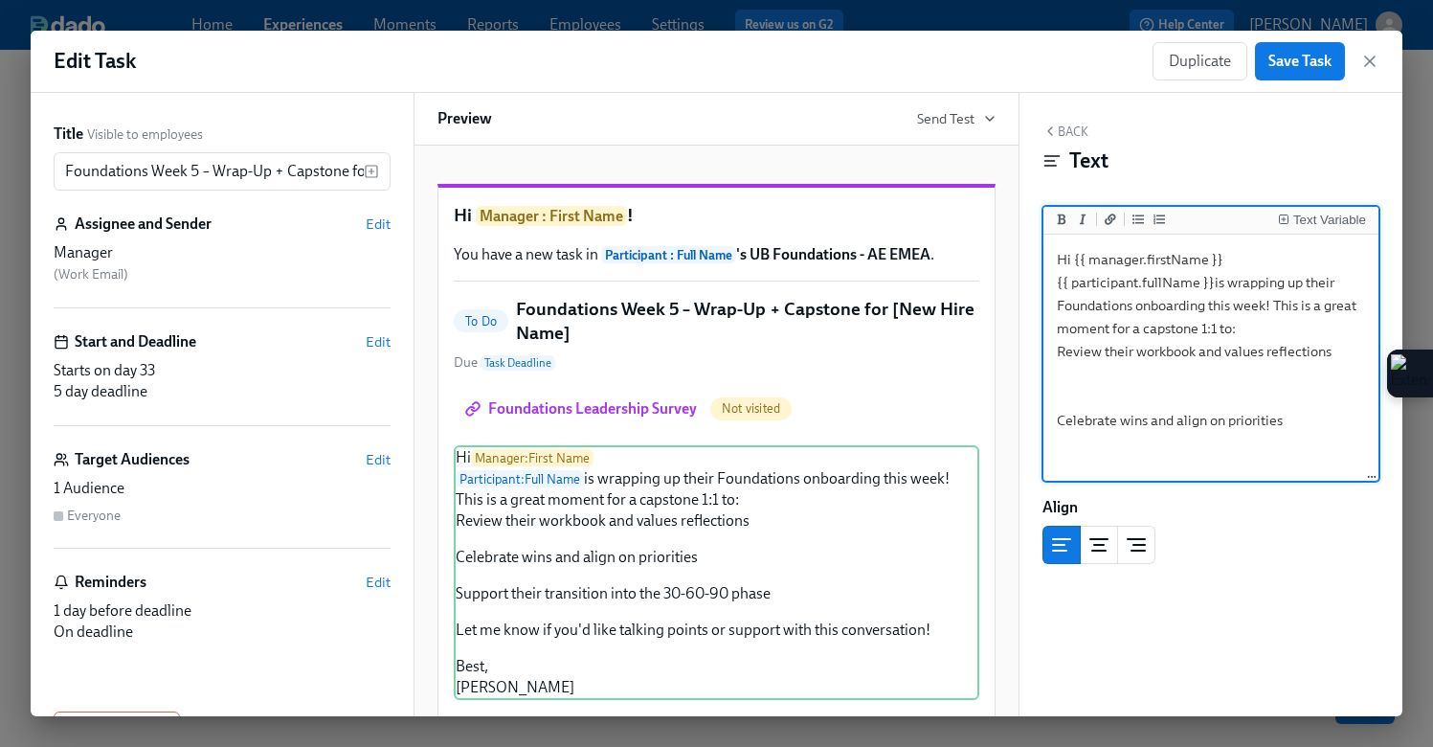
drag, startPoint x: 1120, startPoint y: 460, endPoint x: 1006, endPoint y: 191, distance: 292.2
click at [1006, 191] on div "Title Visible to employees Foundations Week 5 – Wrap-Up + Capstone for [New Hir…" at bounding box center [717, 404] width 1372 height 623
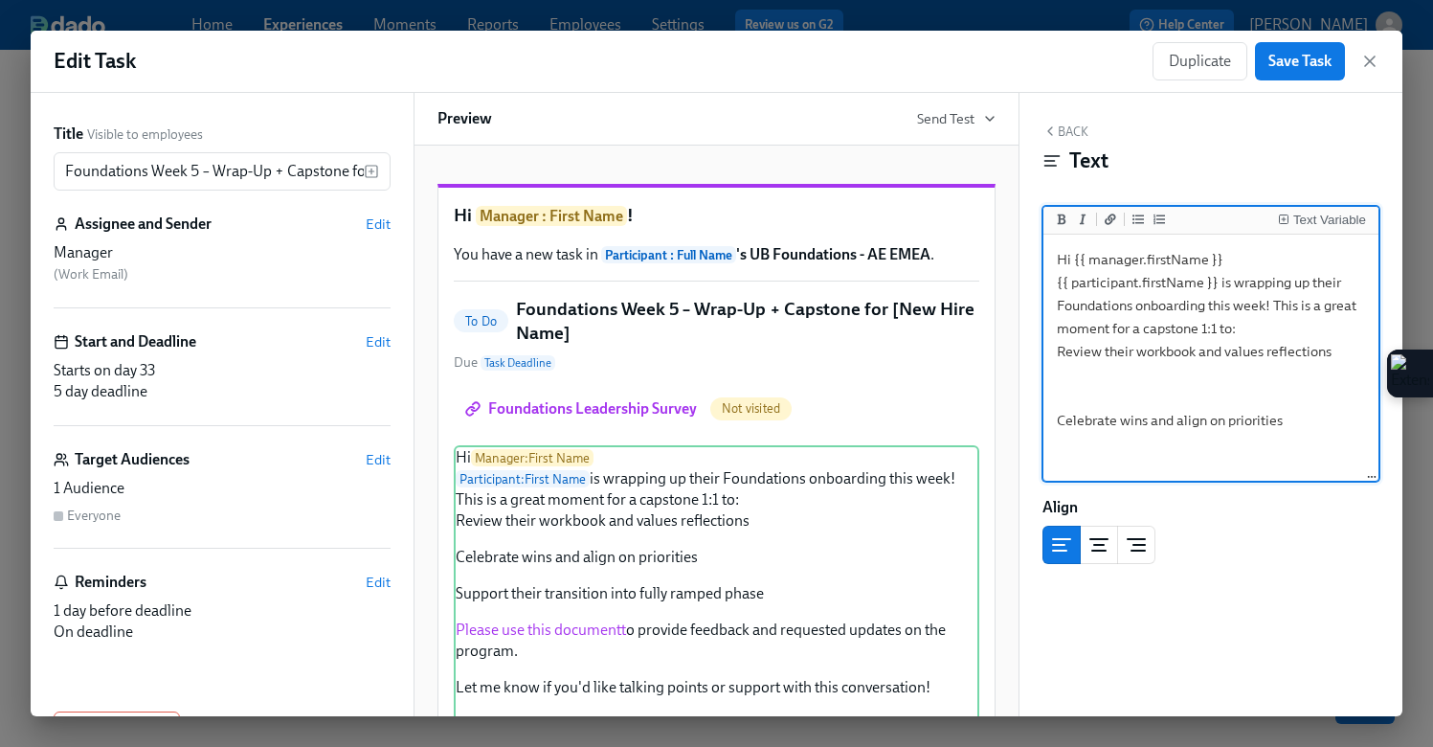
scroll to position [295, 0]
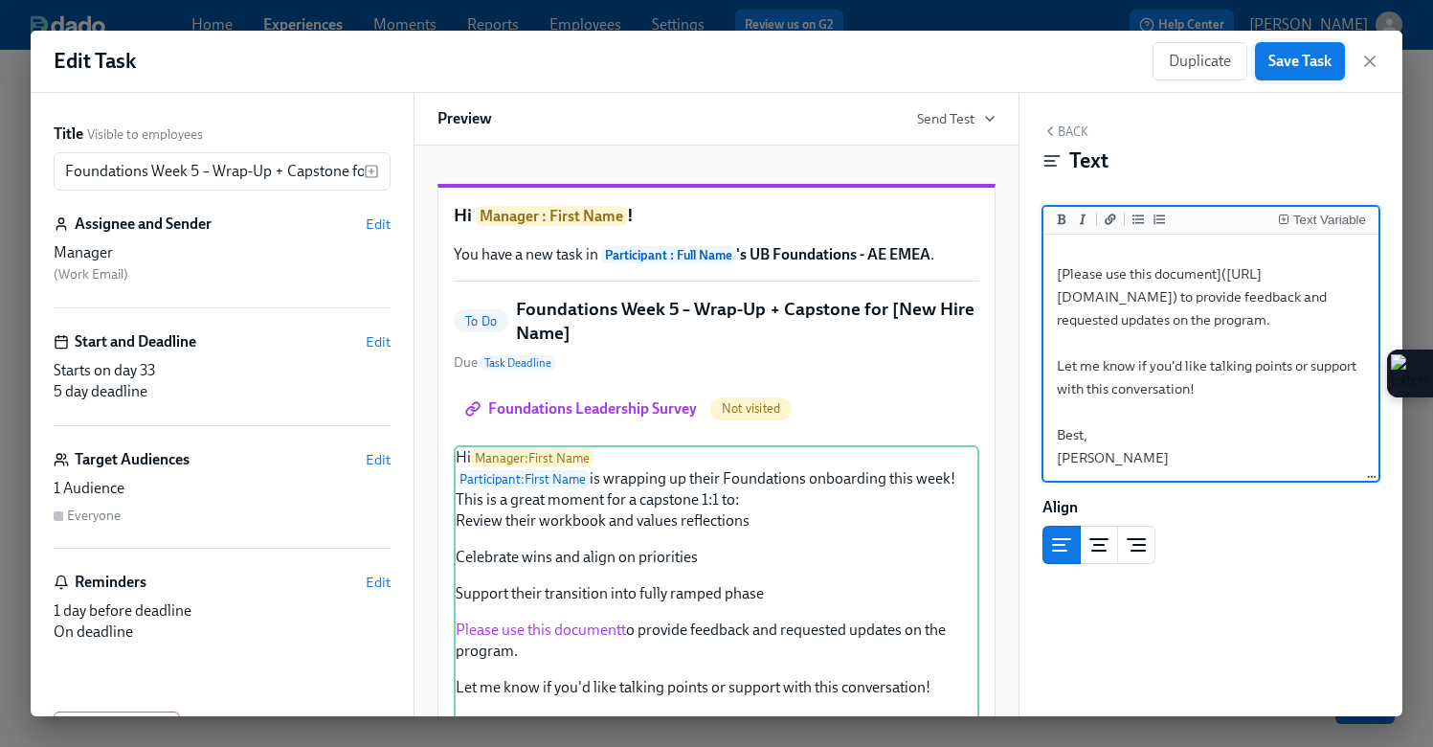
type textarea "Hi {{ manager.firstName }} {{ participant.firstName }} is wrapping up their Fou…"
click at [1304, 50] on button "Save Task" at bounding box center [1300, 61] width 90 height 38
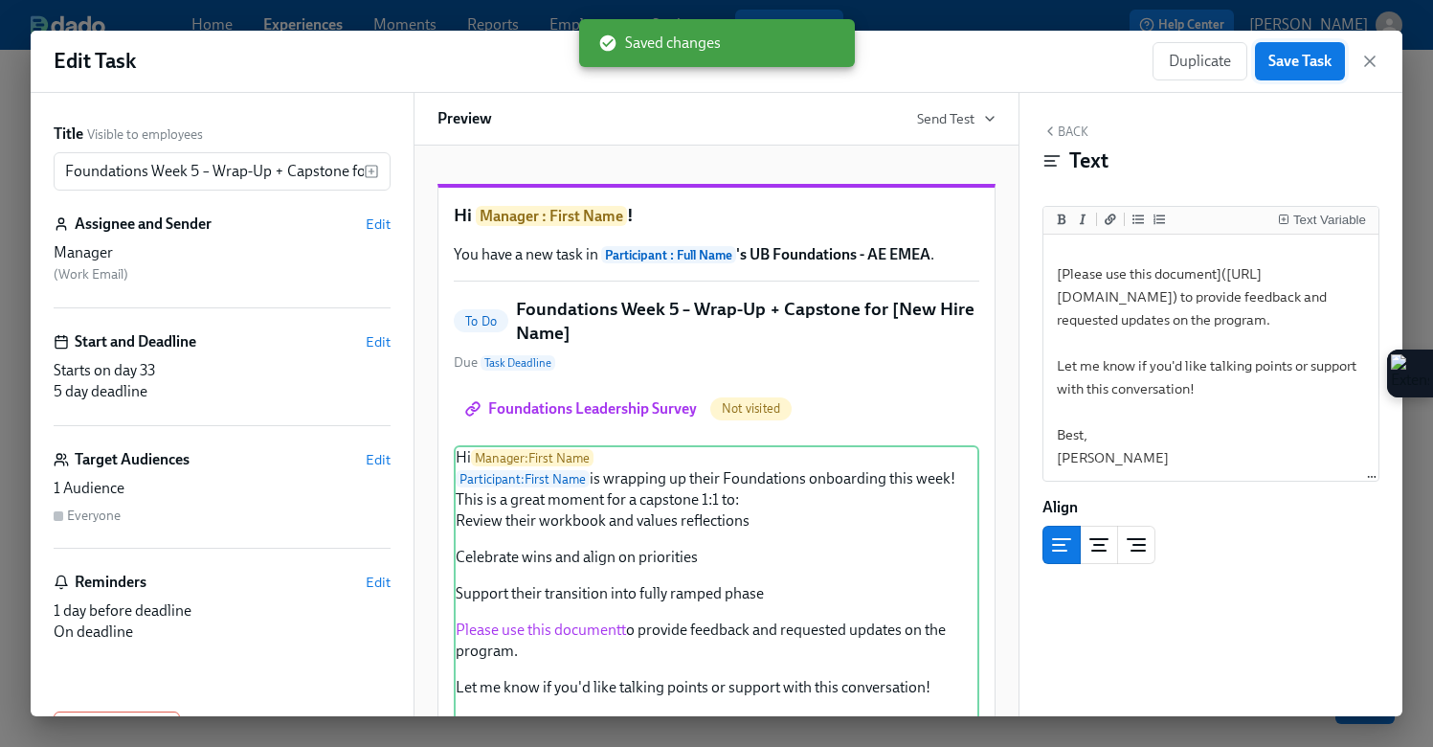
click at [1304, 50] on button "Save Task" at bounding box center [1300, 61] width 90 height 38
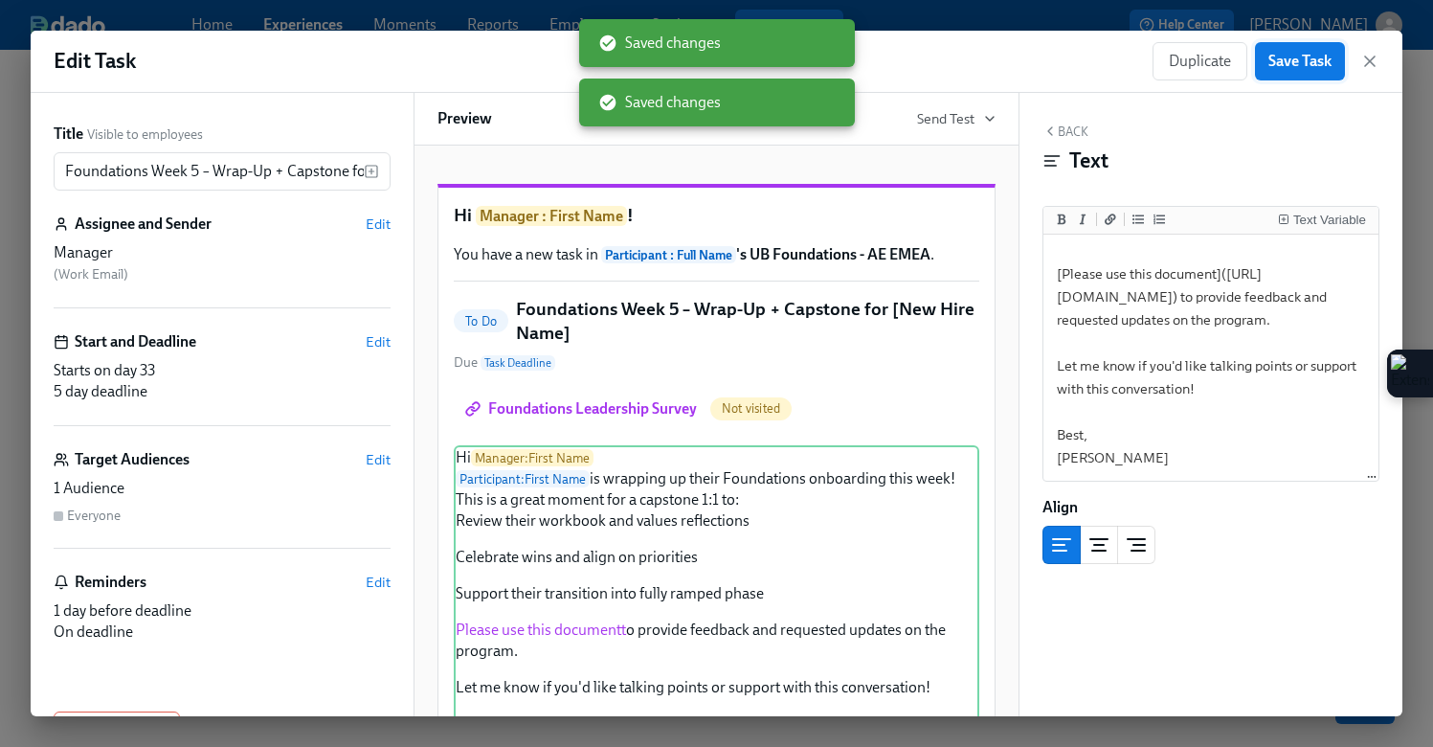
click at [1304, 50] on button "Save Task" at bounding box center [1300, 61] width 90 height 38
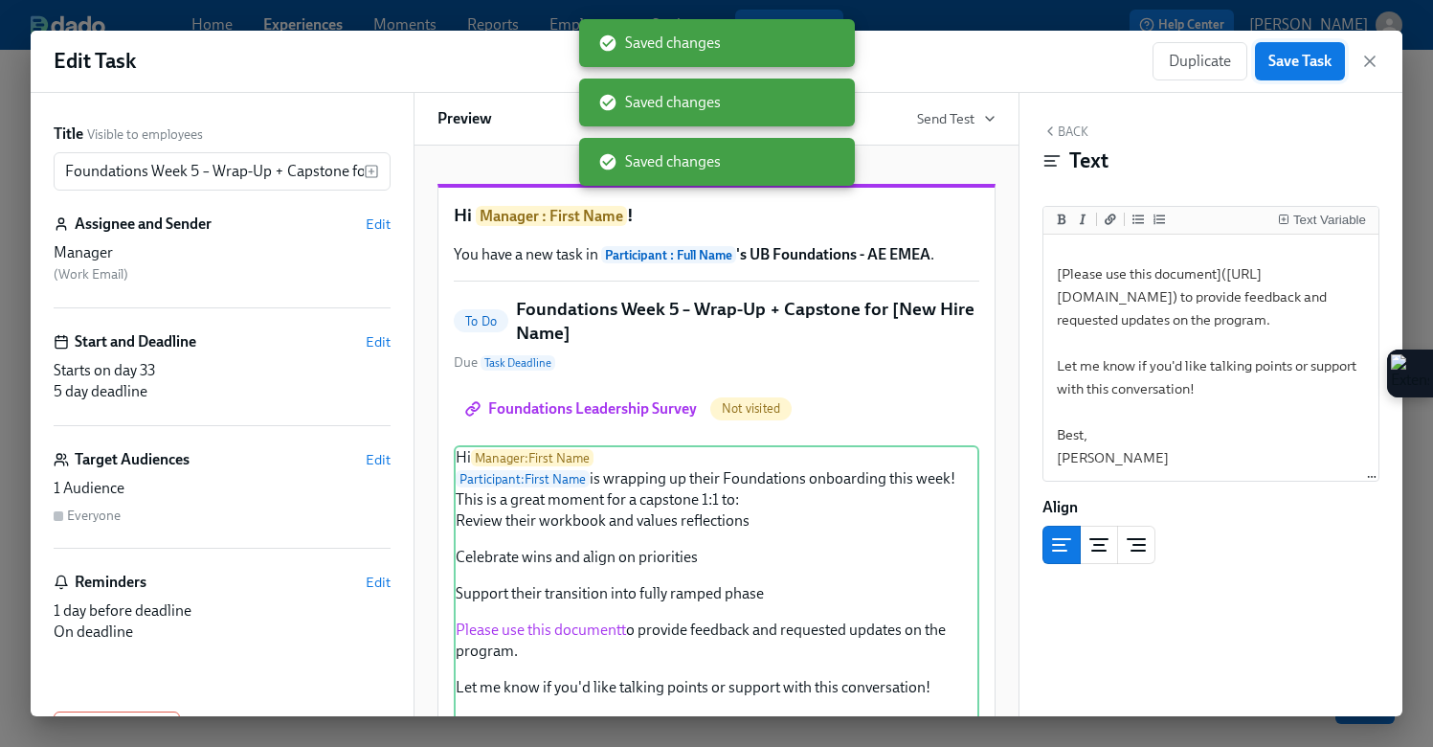
click at [1304, 50] on button "Save Task" at bounding box center [1300, 61] width 90 height 38
click at [1372, 58] on icon "button" at bounding box center [1370, 61] width 10 height 10
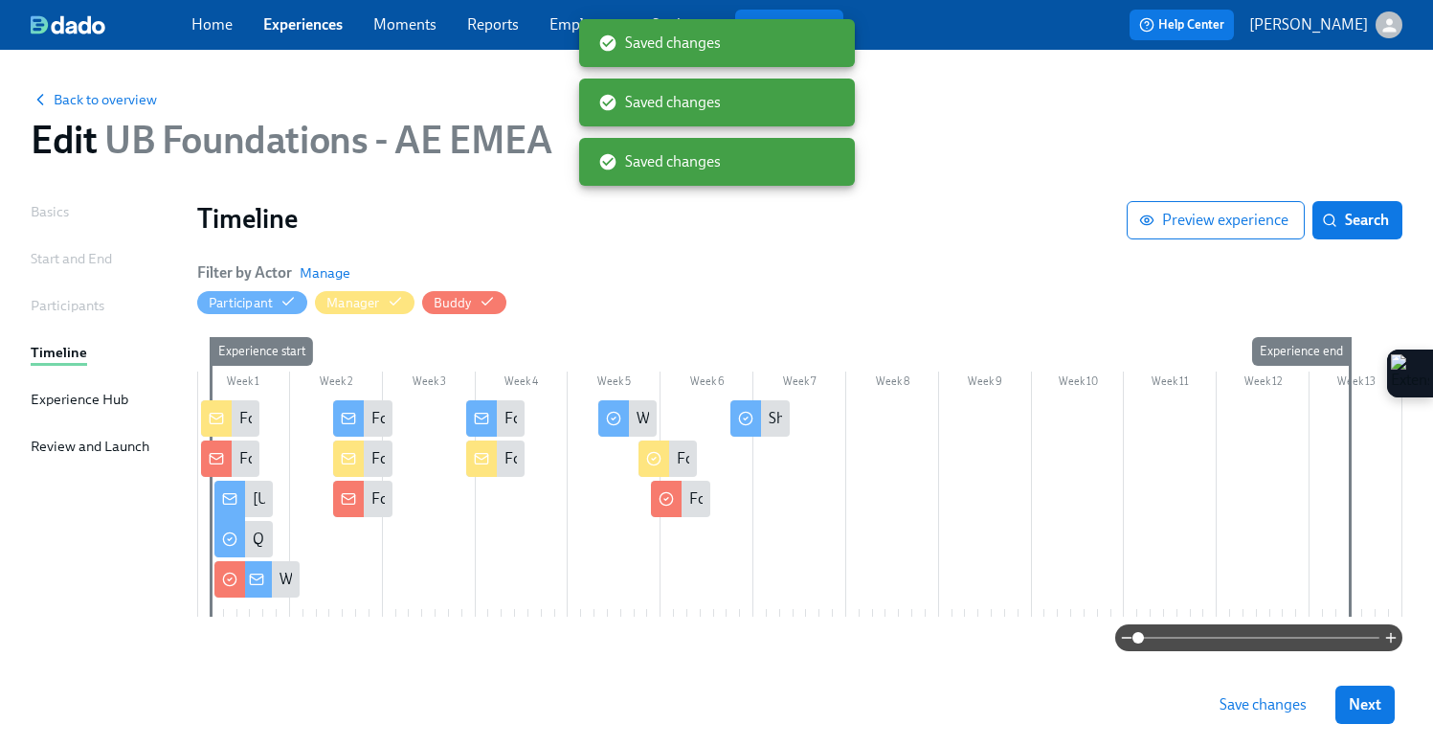
click at [1236, 709] on span "Save changes" at bounding box center [1263, 704] width 87 height 19
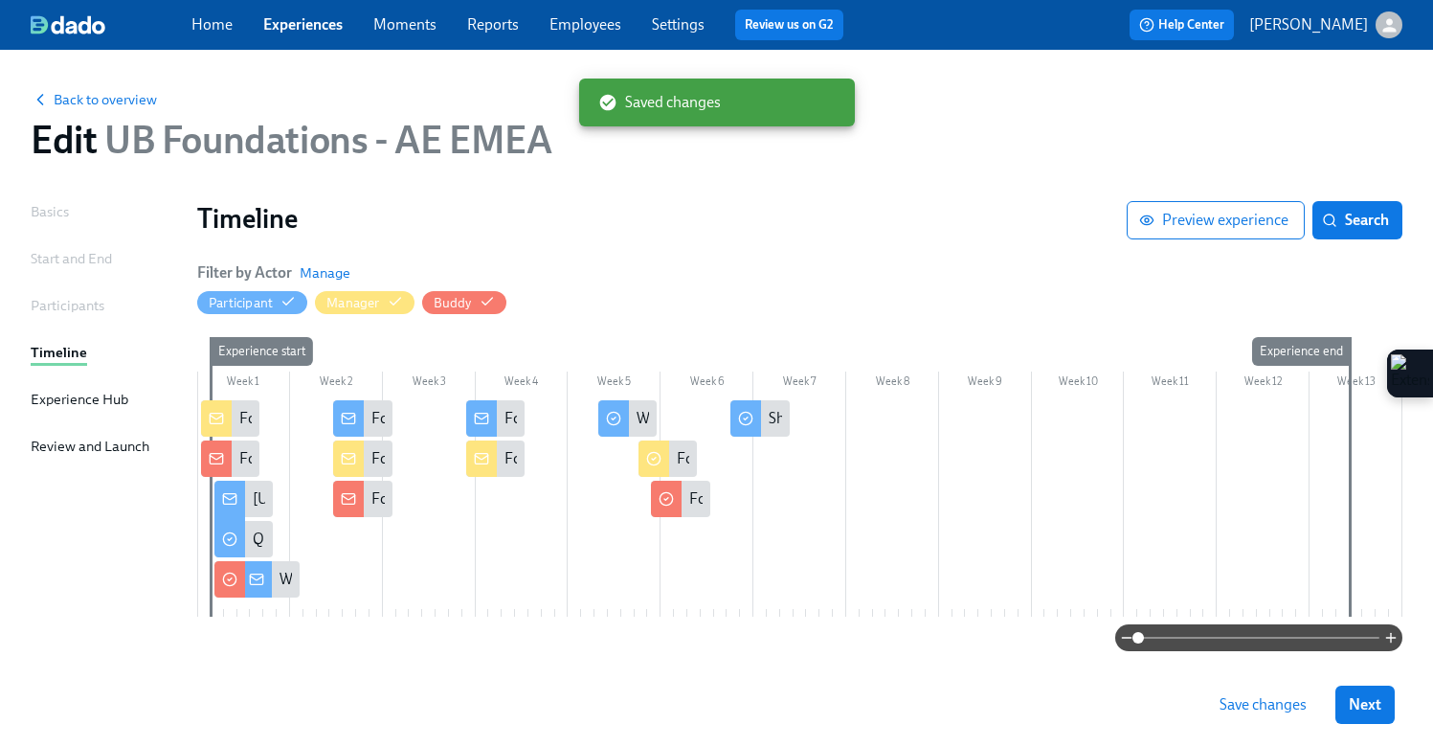
click at [289, 17] on link "Experiences" at bounding box center [302, 24] width 79 height 18
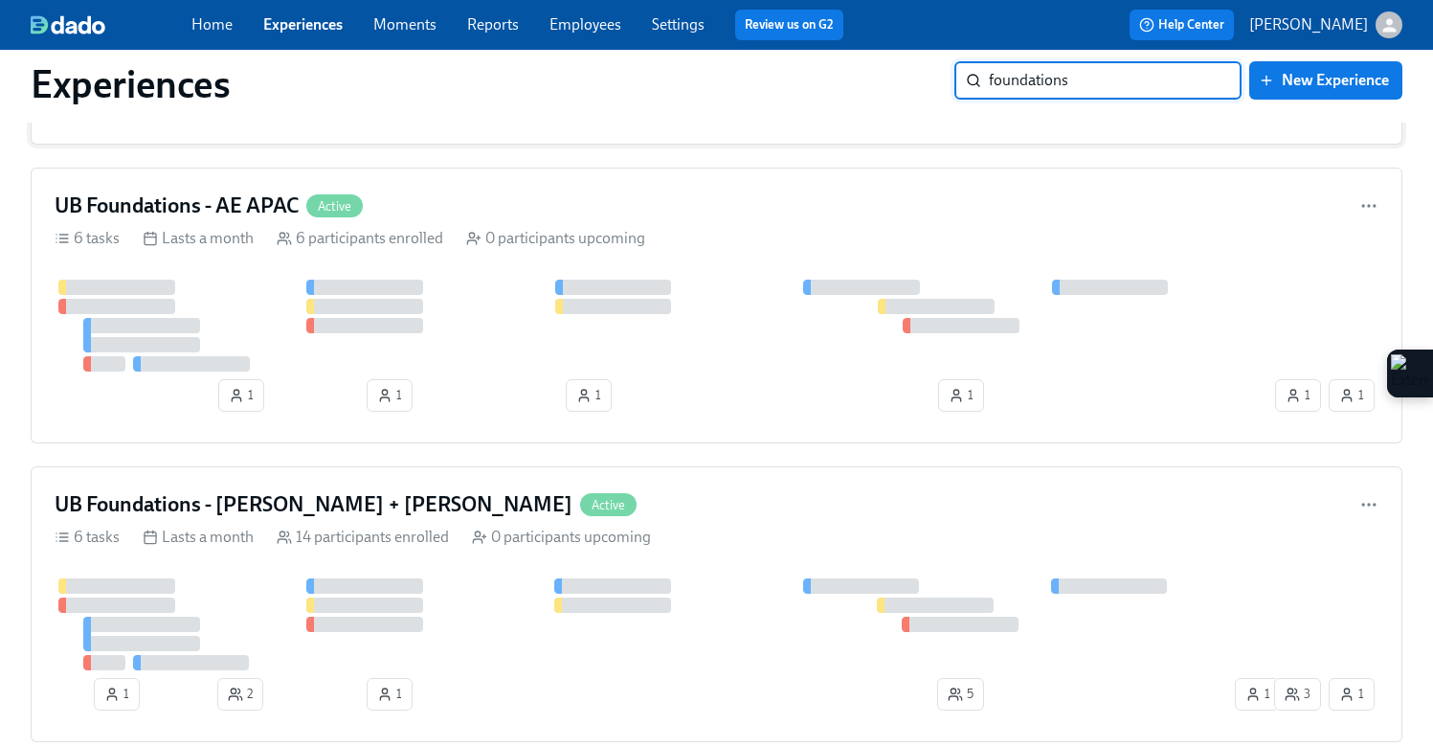
scroll to position [326, 0]
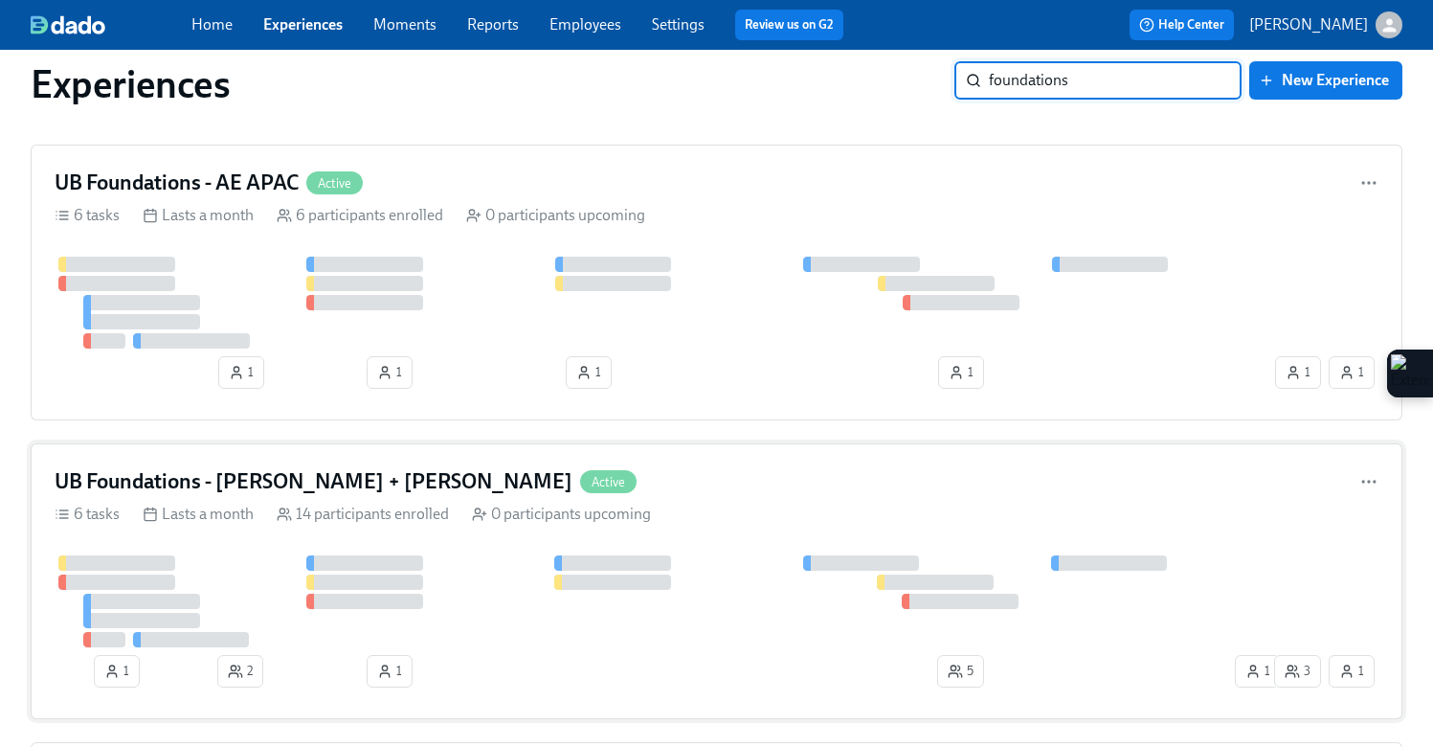
type input "foundations"
click at [338, 456] on div "UB Foundations - [PERSON_NAME] + LATAM Active 6 tasks Lasts a month 14 particip…" at bounding box center [717, 581] width 1372 height 276
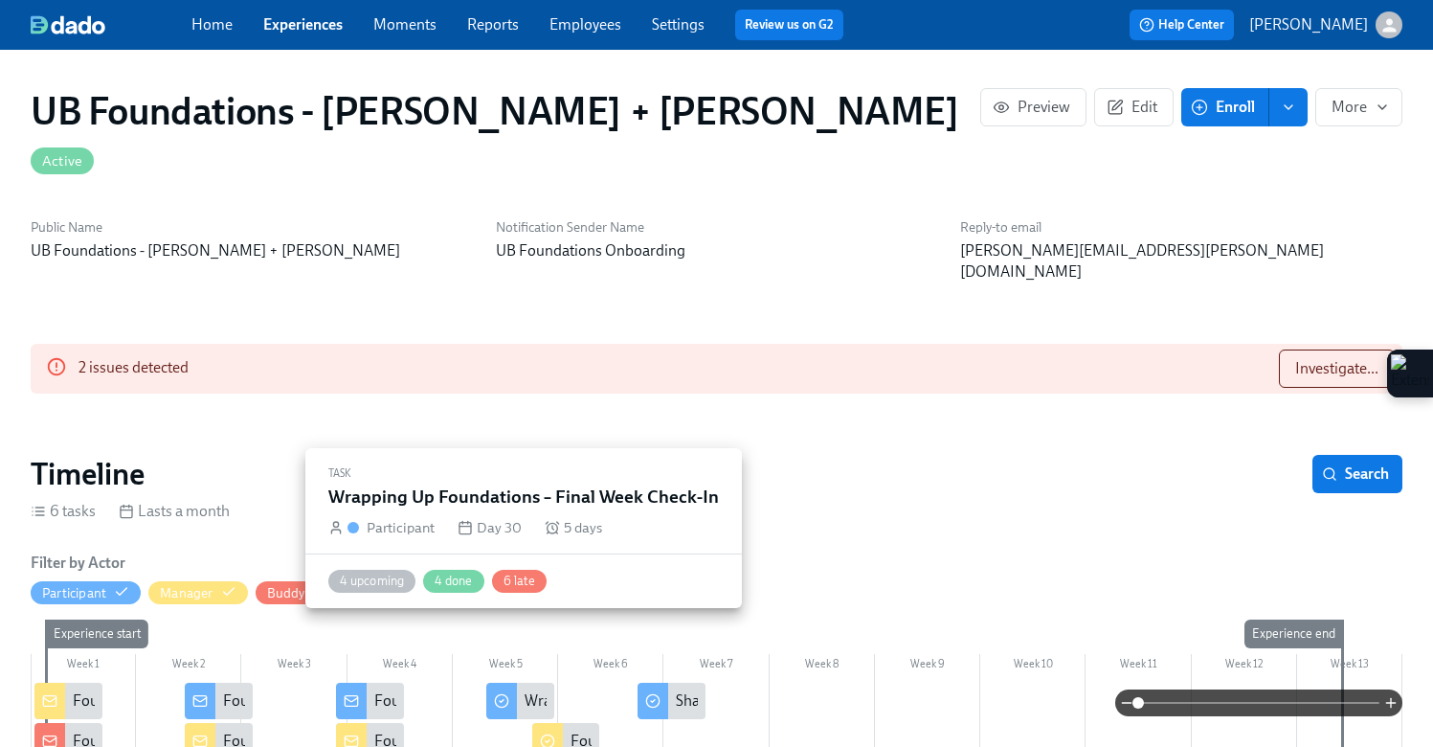
scroll to position [0, 8464]
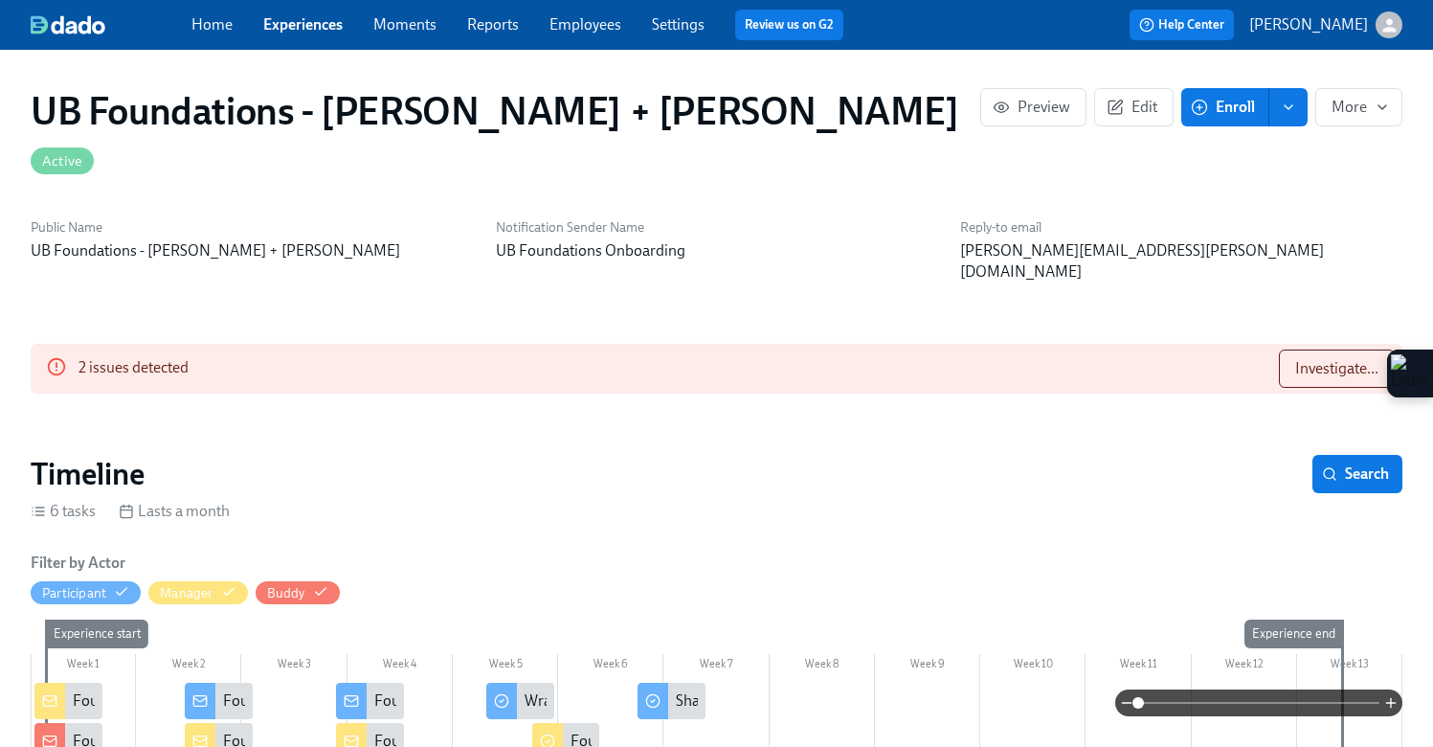
click at [556, 690] on div at bounding box center [717, 702] width 1372 height 27
click at [551, 733] on icon at bounding box center [547, 740] width 15 height 15
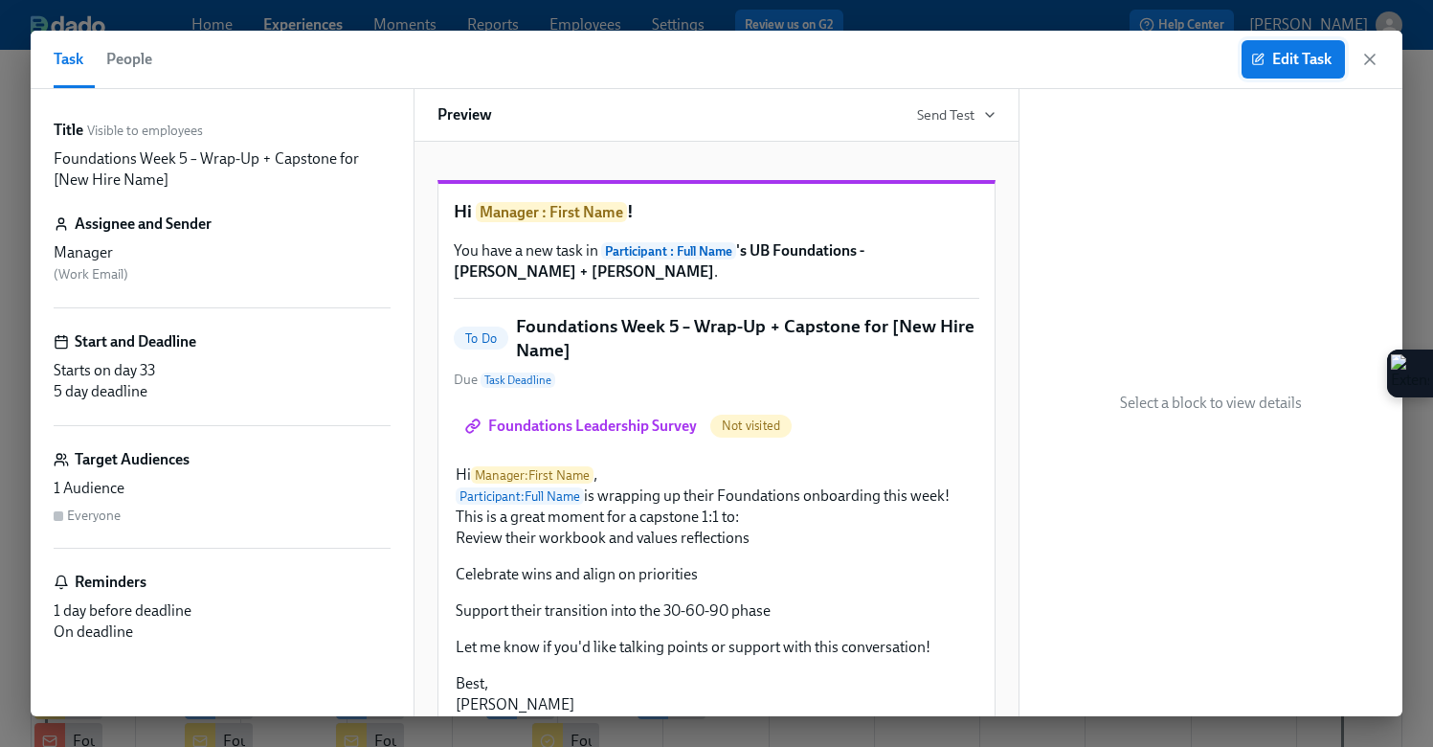
click at [1272, 56] on span "Edit Task" at bounding box center [1293, 59] width 77 height 19
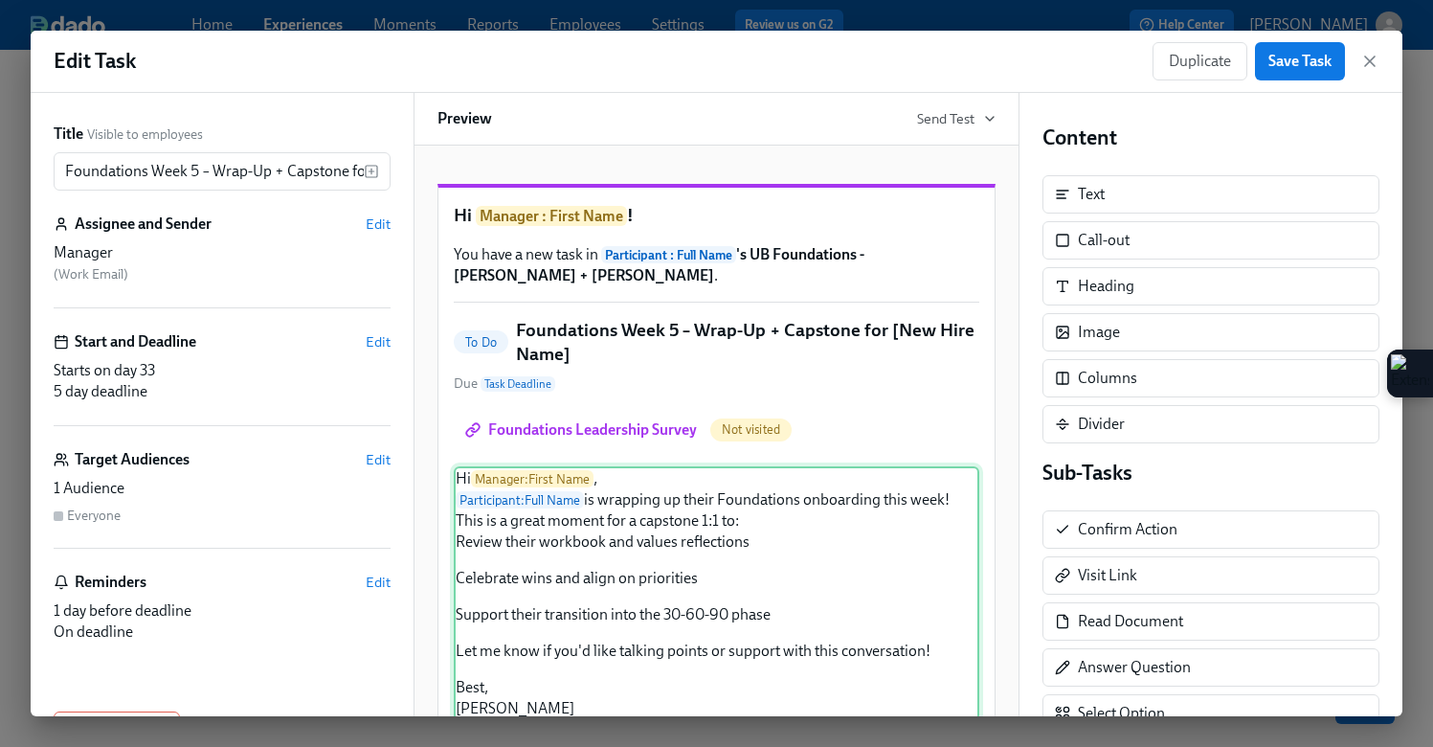
click at [662, 553] on div "Hi Manager : First Name , Participant : Full Name is wrapping up their Foundati…" at bounding box center [717, 593] width 526 height 255
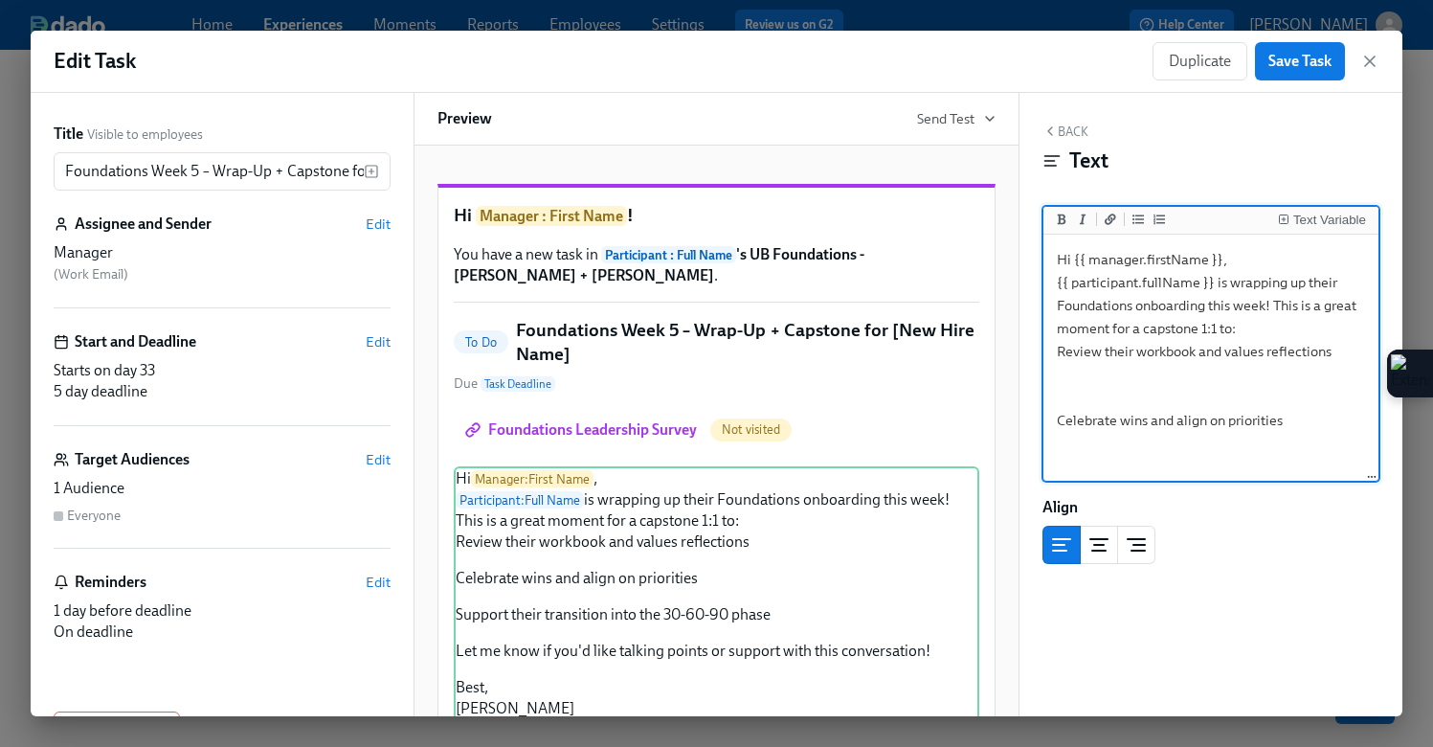
drag, startPoint x: 1125, startPoint y: 459, endPoint x: 1002, endPoint y: 141, distance: 340.7
click at [1002, 141] on div "Title Visible to employees Foundations Week 5 – Wrap-Up + Capstone for [New Hir…" at bounding box center [717, 404] width 1372 height 623
type textarea "Hi {{ manager.firstName }} {{ participant.firstName }} is wrapping up their Fou…"
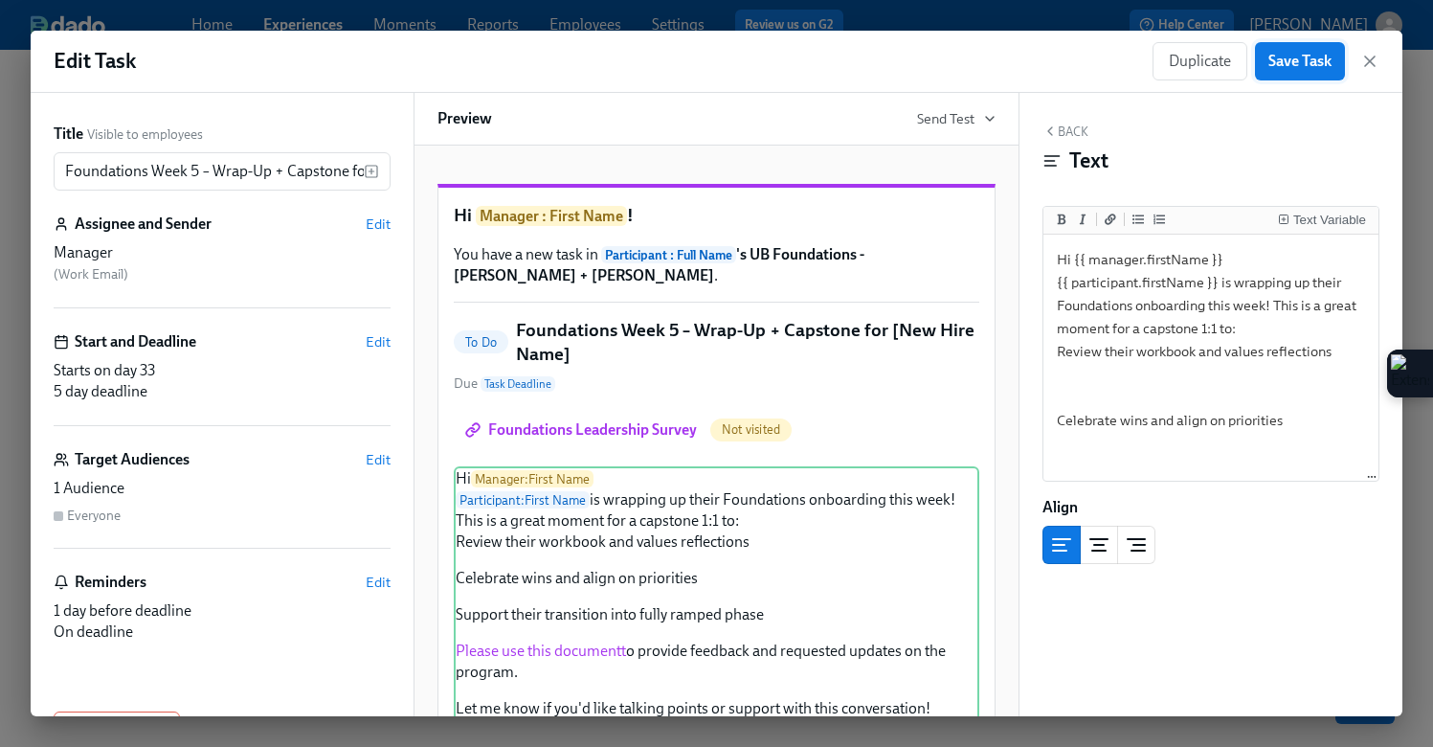
click at [1295, 66] on span "Save Task" at bounding box center [1300, 61] width 63 height 19
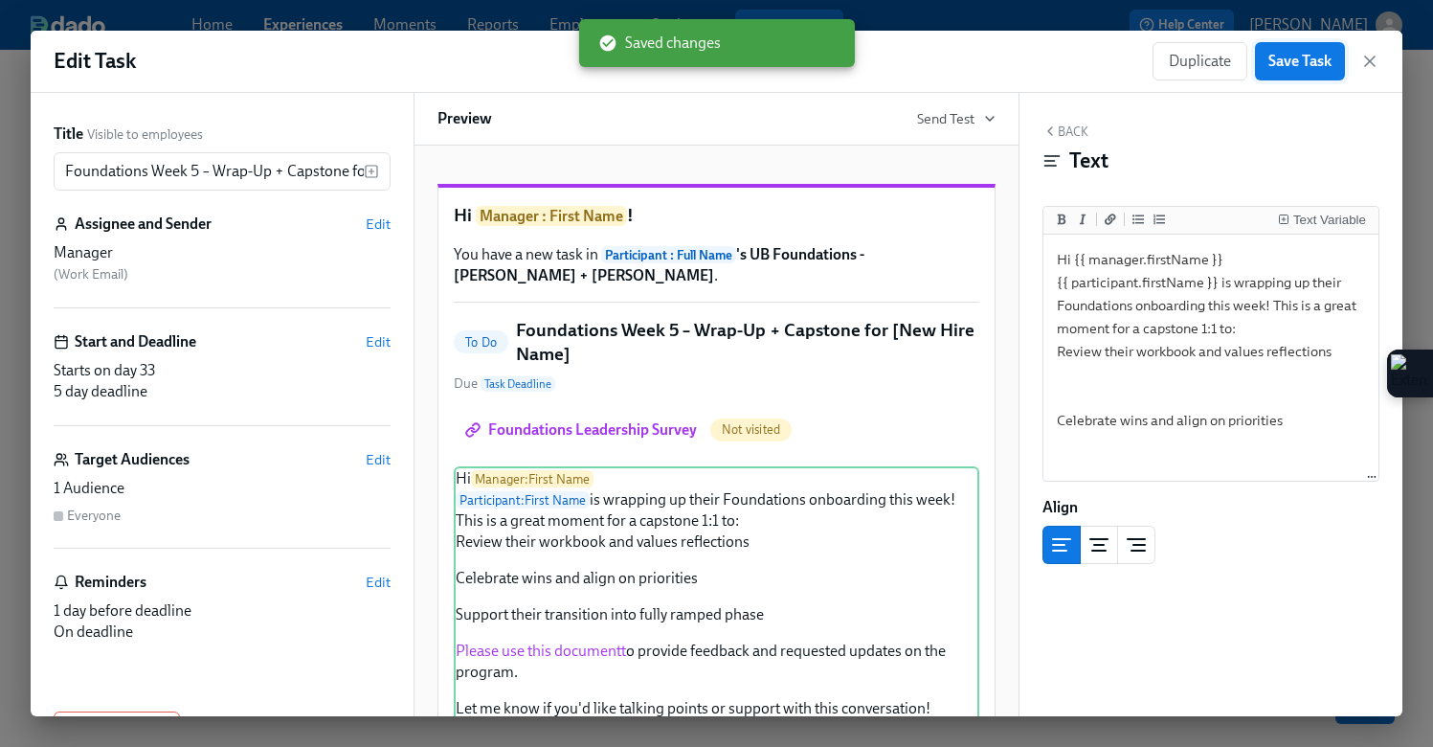
click at [1295, 66] on span "Save Task" at bounding box center [1300, 61] width 63 height 19
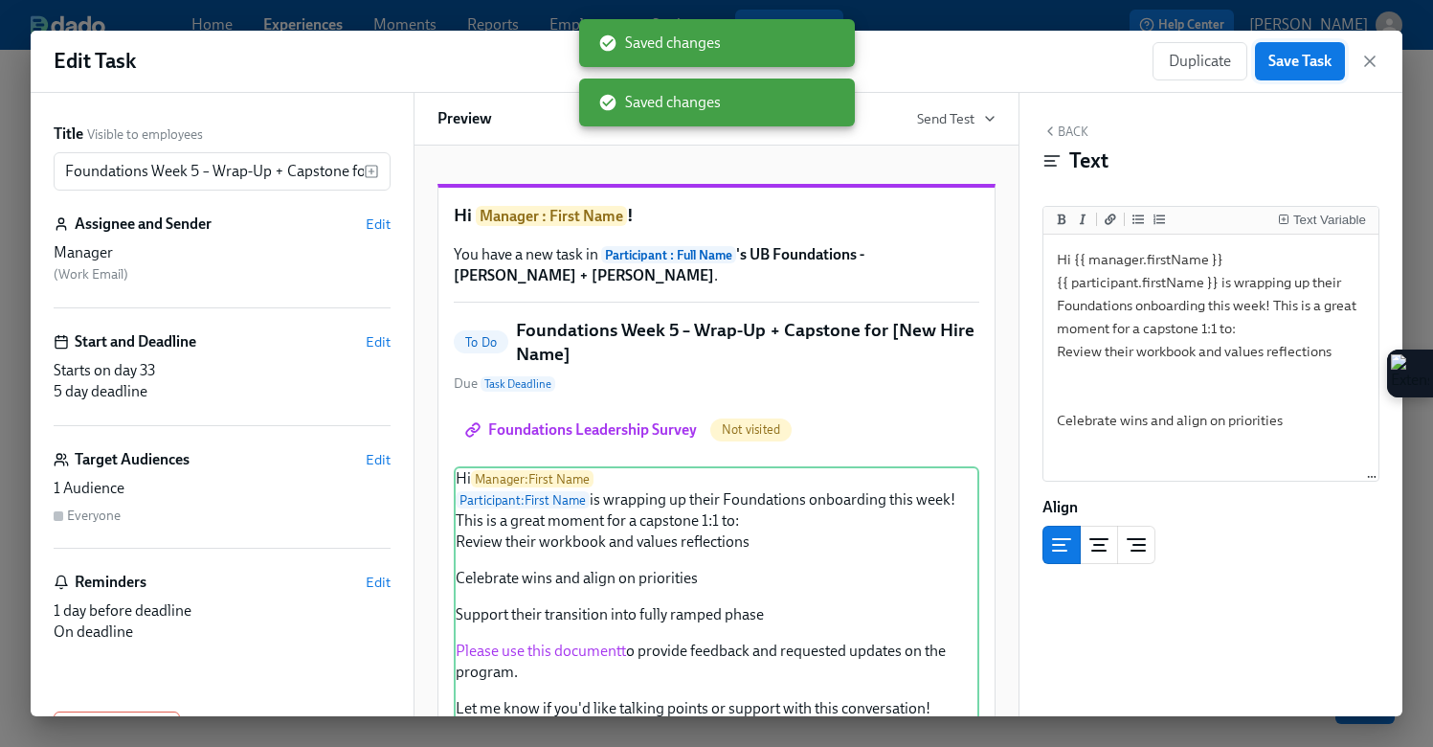
click at [1310, 74] on button "Save Task" at bounding box center [1300, 61] width 90 height 38
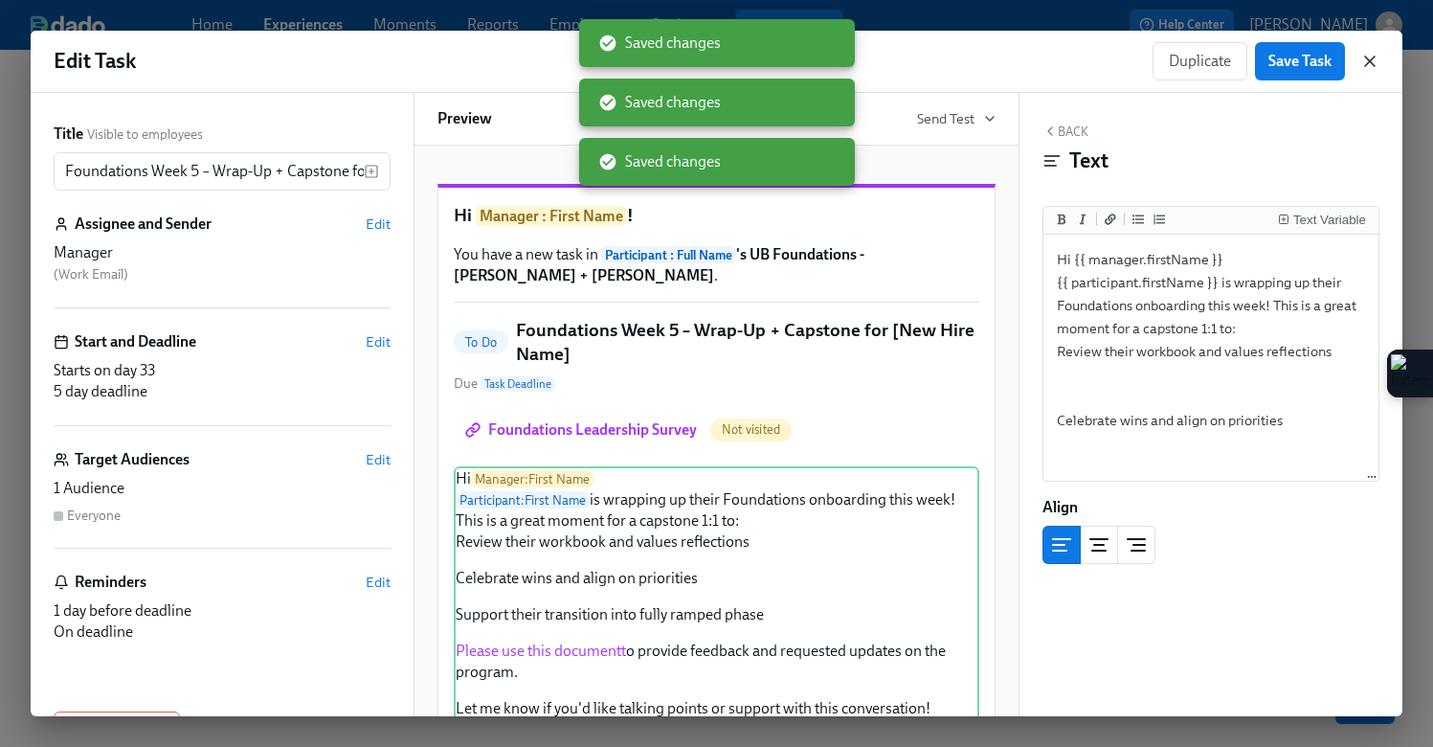
click at [1371, 65] on icon "button" at bounding box center [1370, 61] width 19 height 19
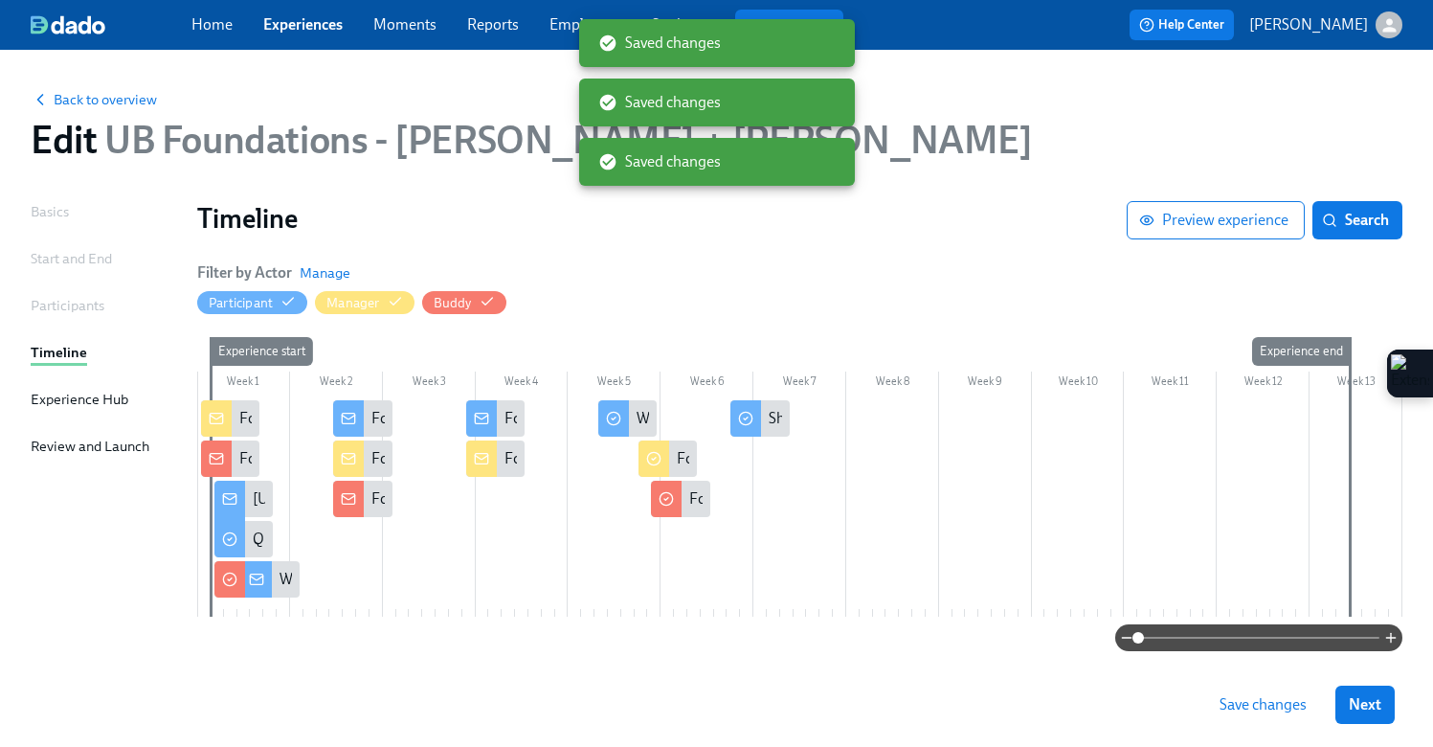
click at [1225, 693] on button "Save changes" at bounding box center [1263, 705] width 114 height 38
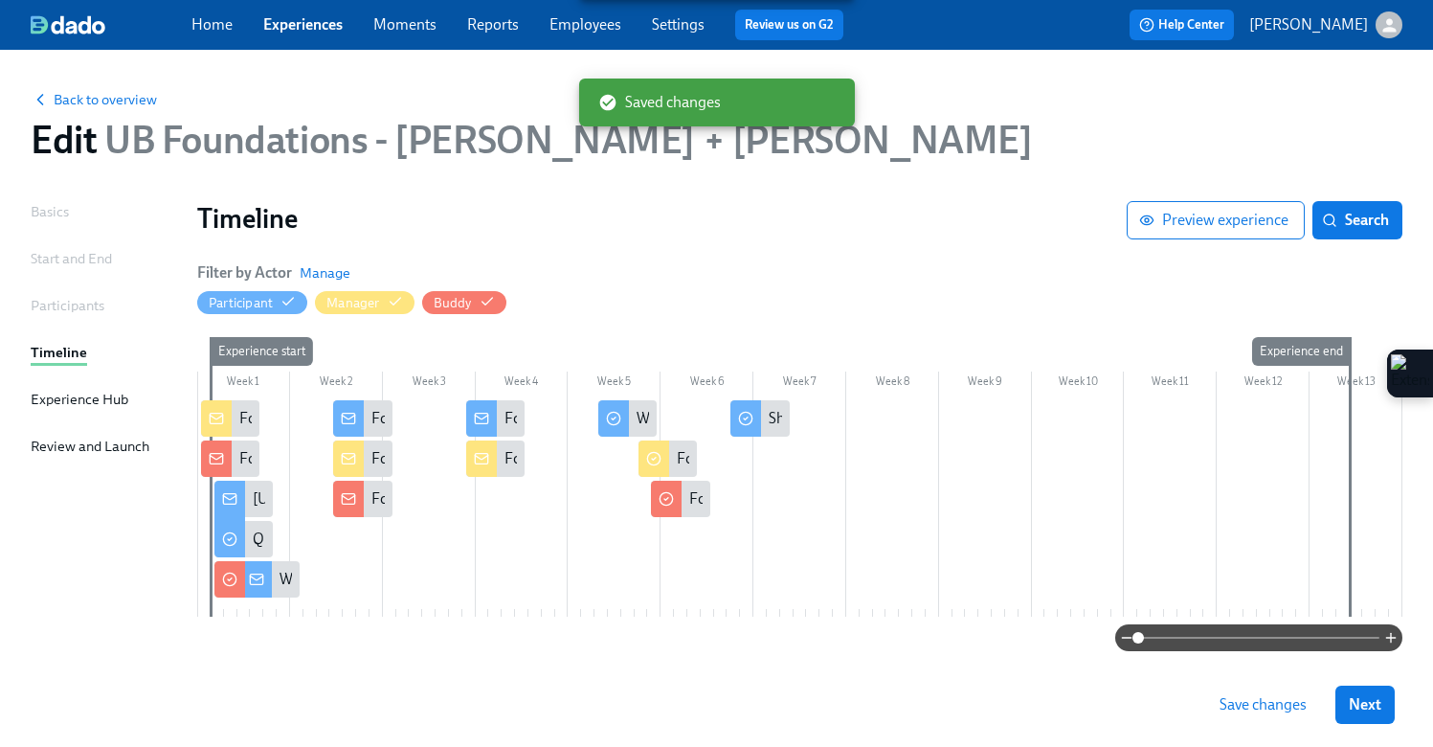
click at [1249, 712] on span "Save changes" at bounding box center [1263, 704] width 87 height 19
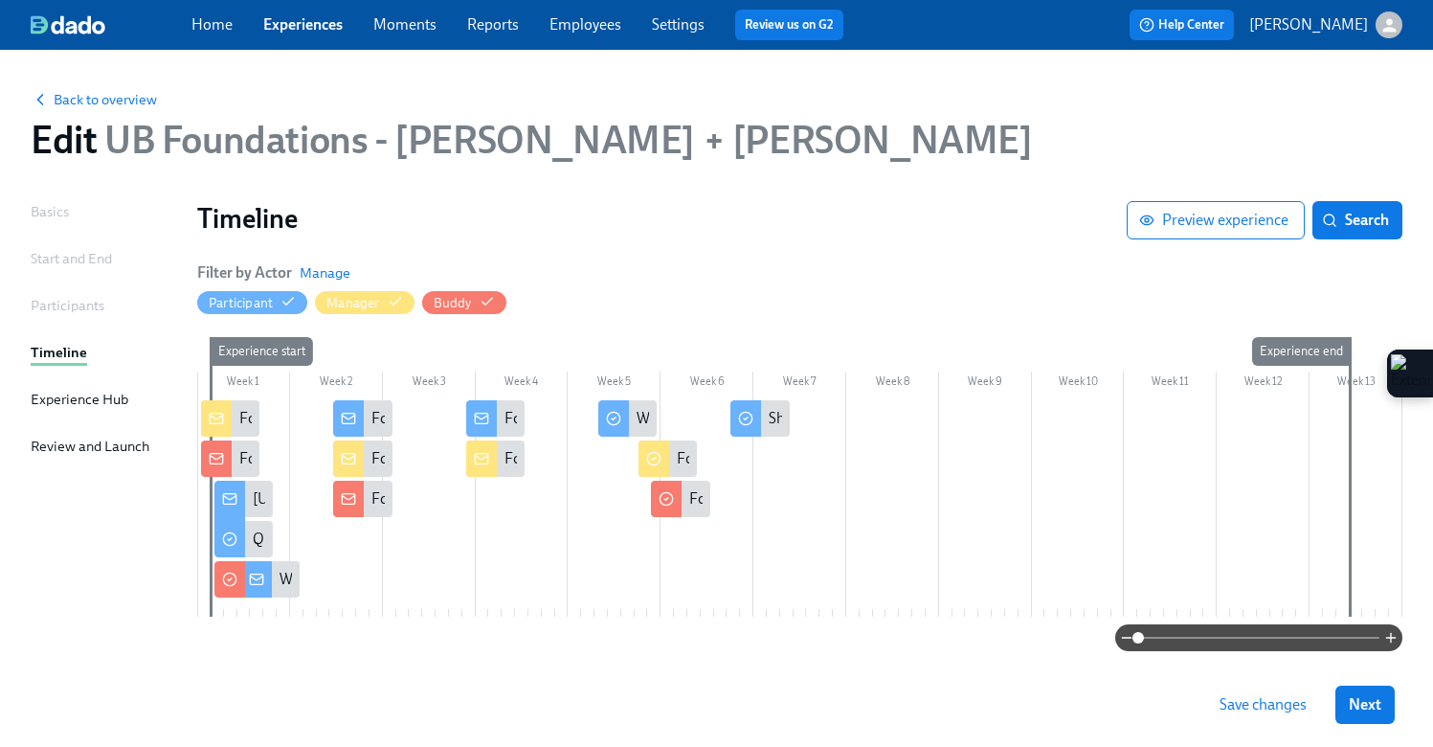
click at [283, 27] on link "Experiences" at bounding box center [302, 24] width 79 height 18
